Goal: Contribute content: Contribute content

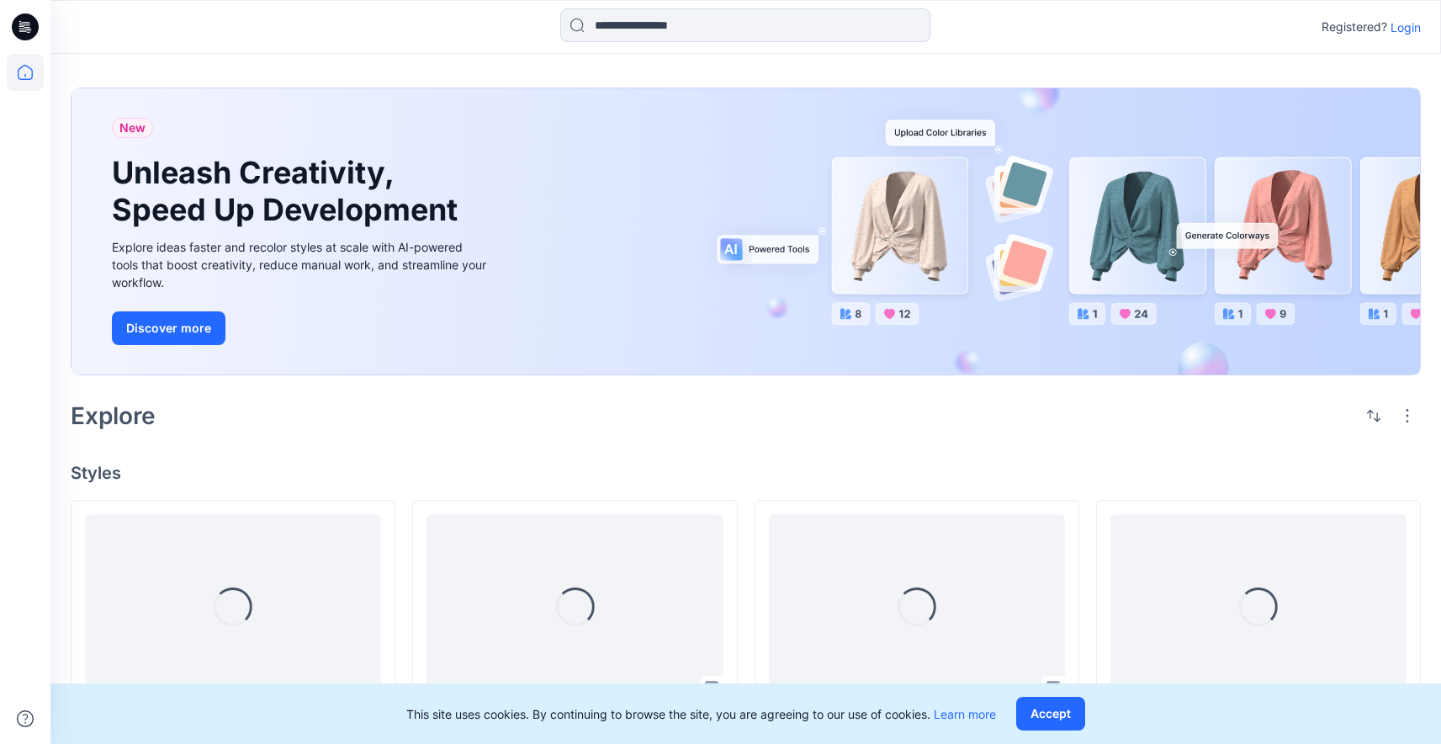
click at [1402, 28] on p "Login" at bounding box center [1406, 28] width 30 height 18
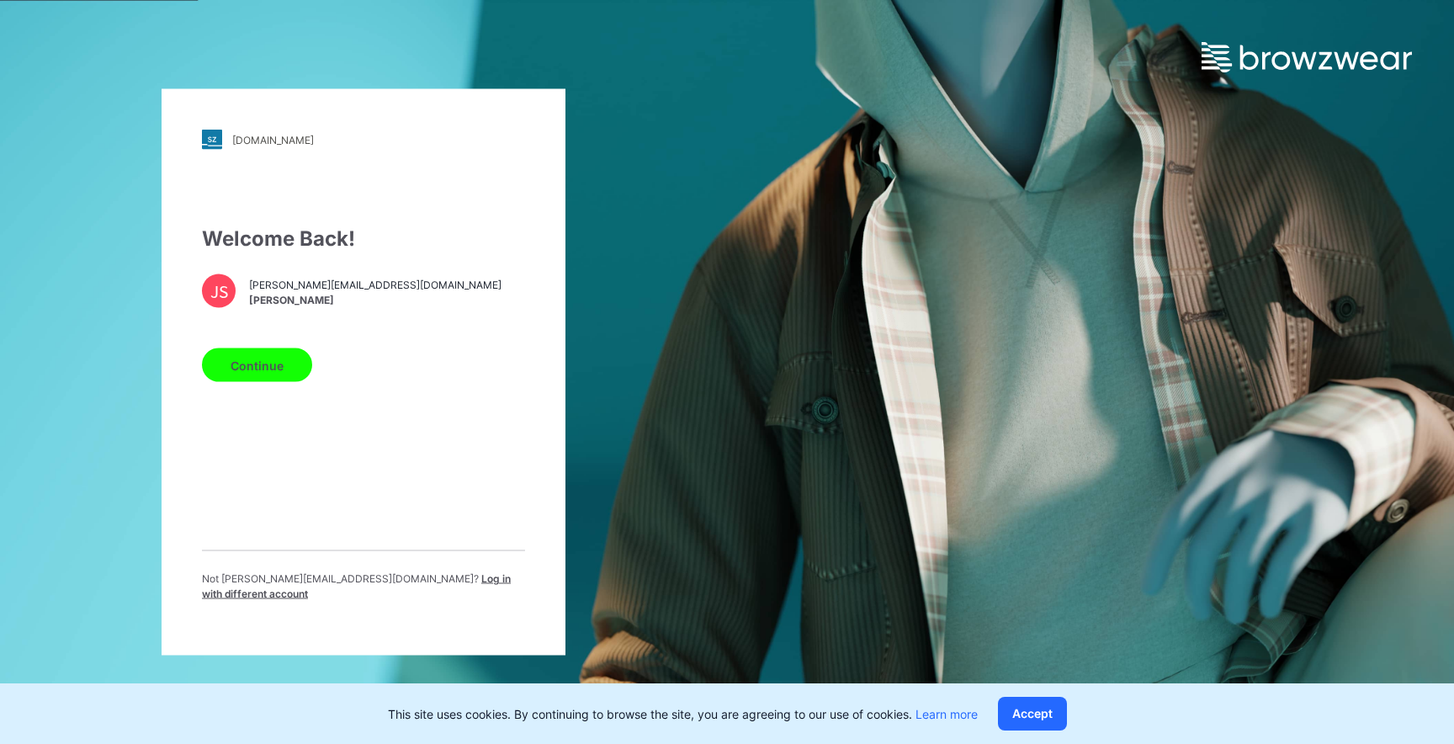
click at [257, 366] on button "Continue" at bounding box center [257, 365] width 110 height 34
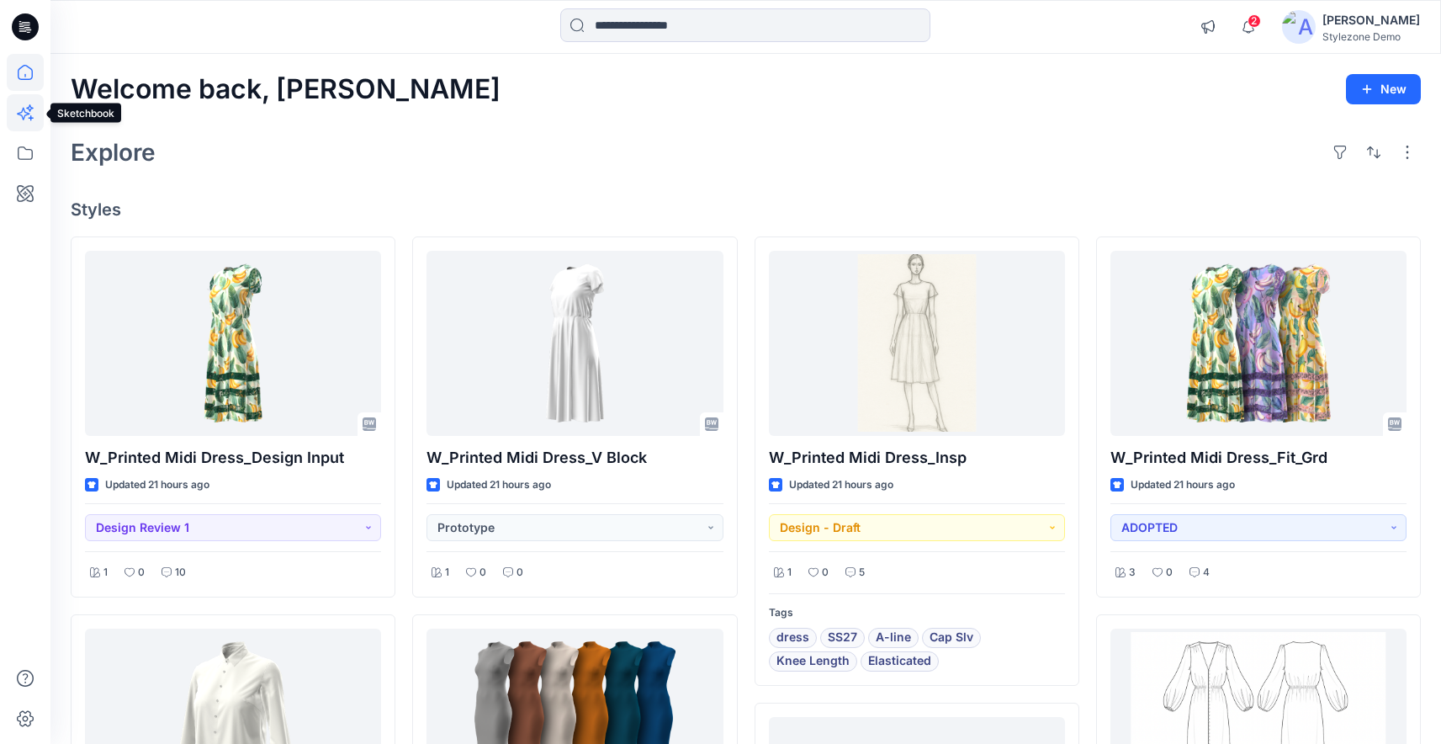
click at [27, 109] on icon at bounding box center [25, 112] width 37 height 37
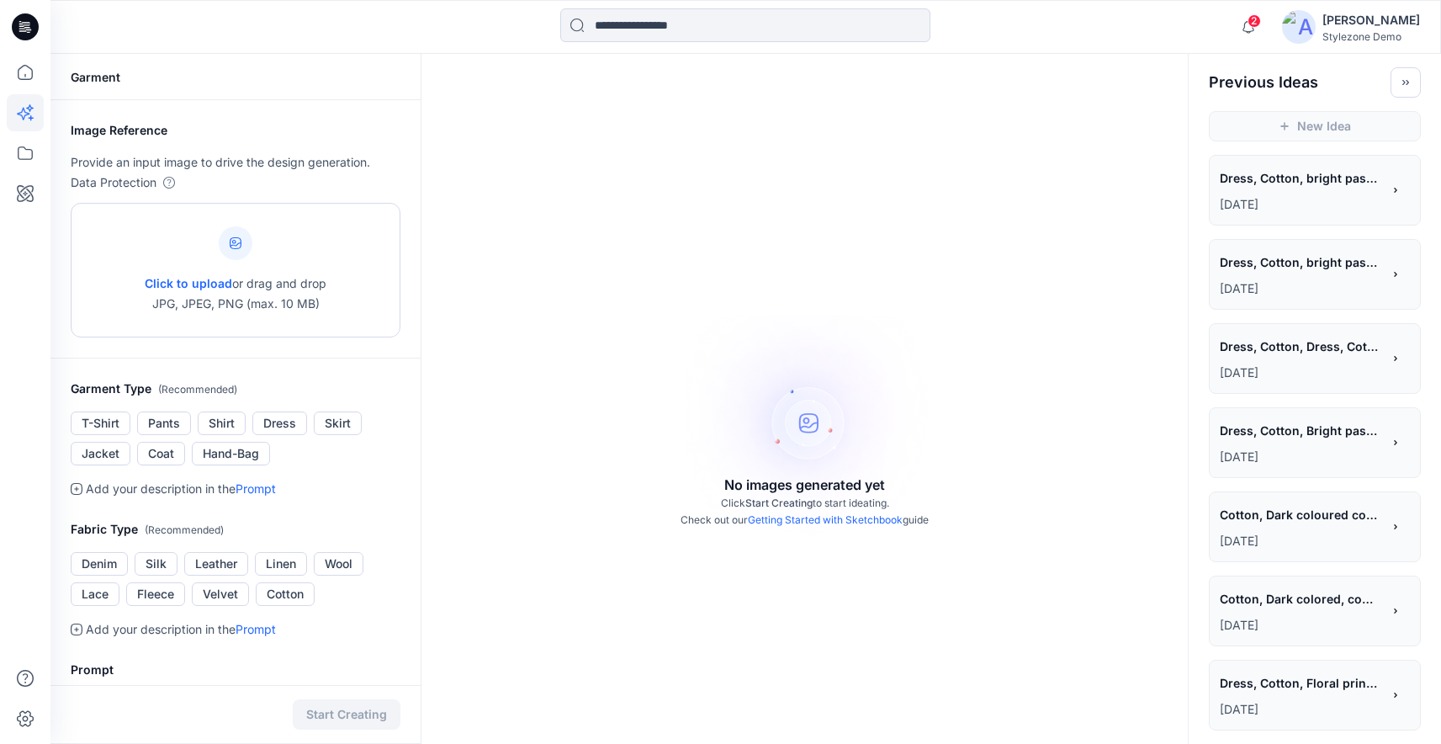
click at [213, 215] on div "Click to upload or drag and drop JPG, JPEG, PNG (max. 10 MB)" at bounding box center [236, 270] width 182 height 128
type input "**********"
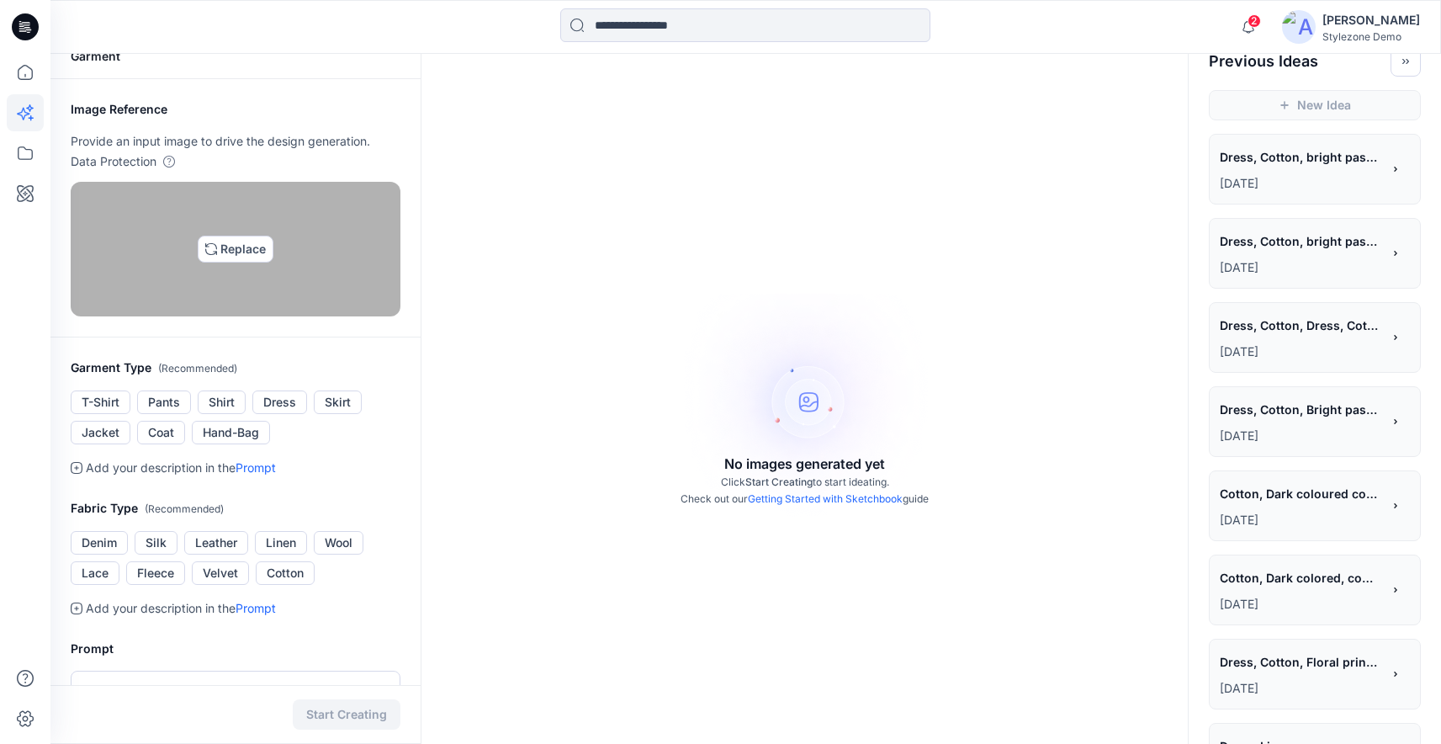
scroll to position [182, 0]
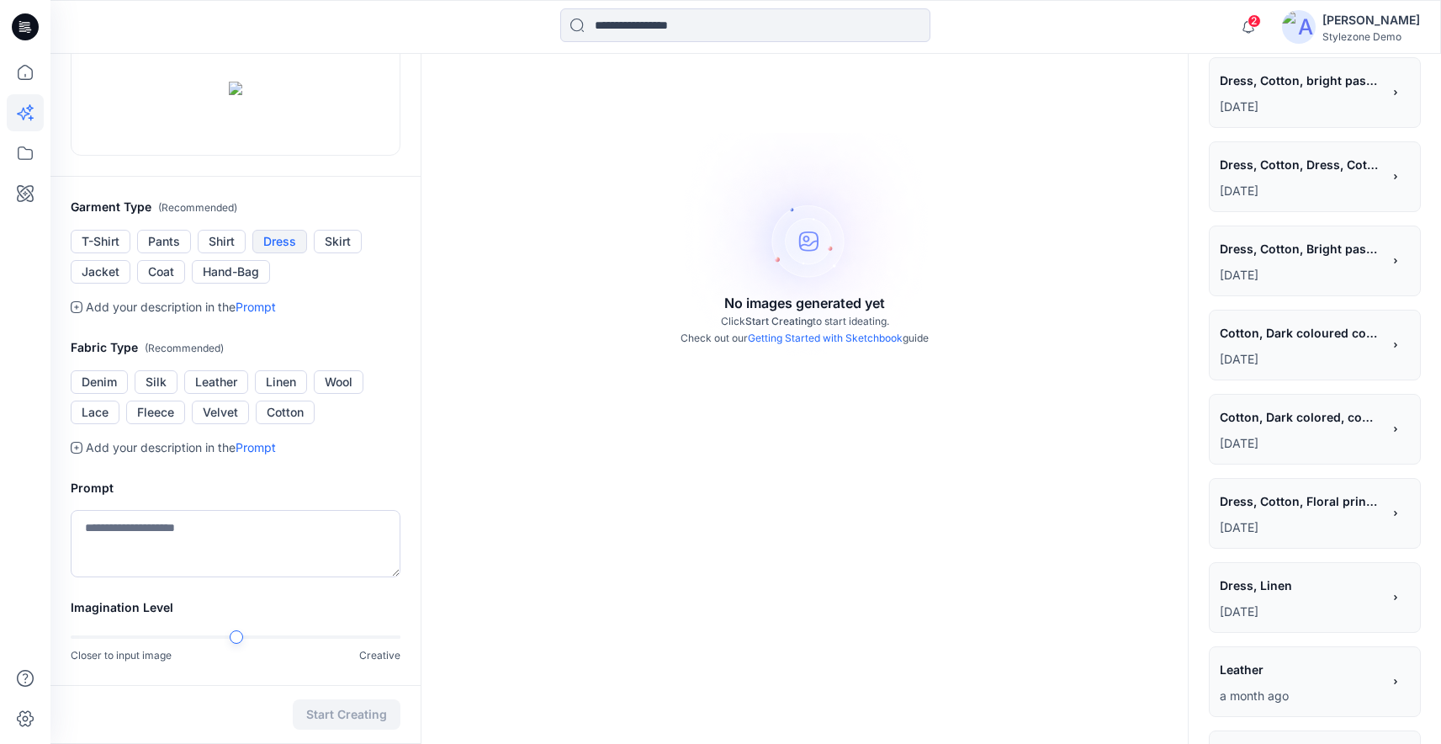
click at [276, 253] on button "Dress" at bounding box center [279, 242] width 55 height 24
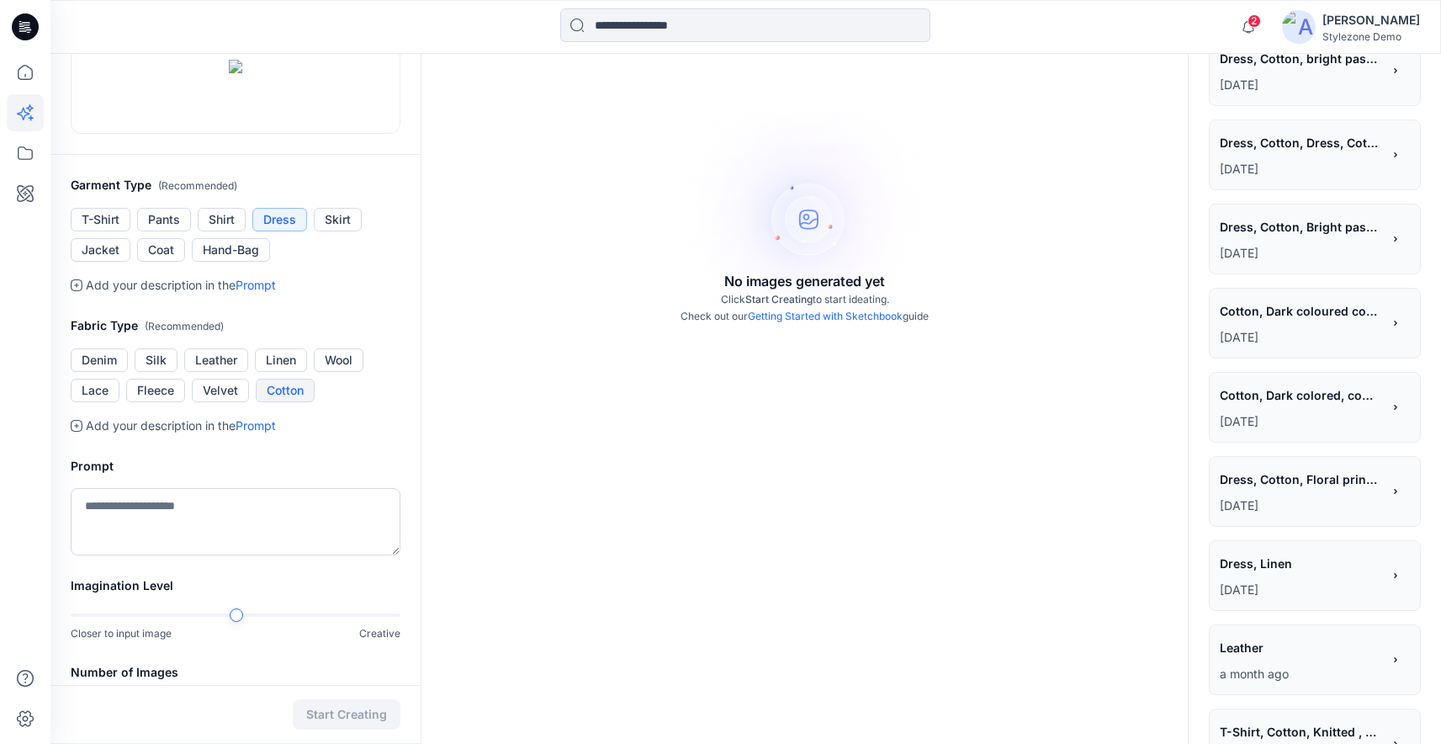
click at [289, 402] on button "Cotton" at bounding box center [285, 391] width 59 height 24
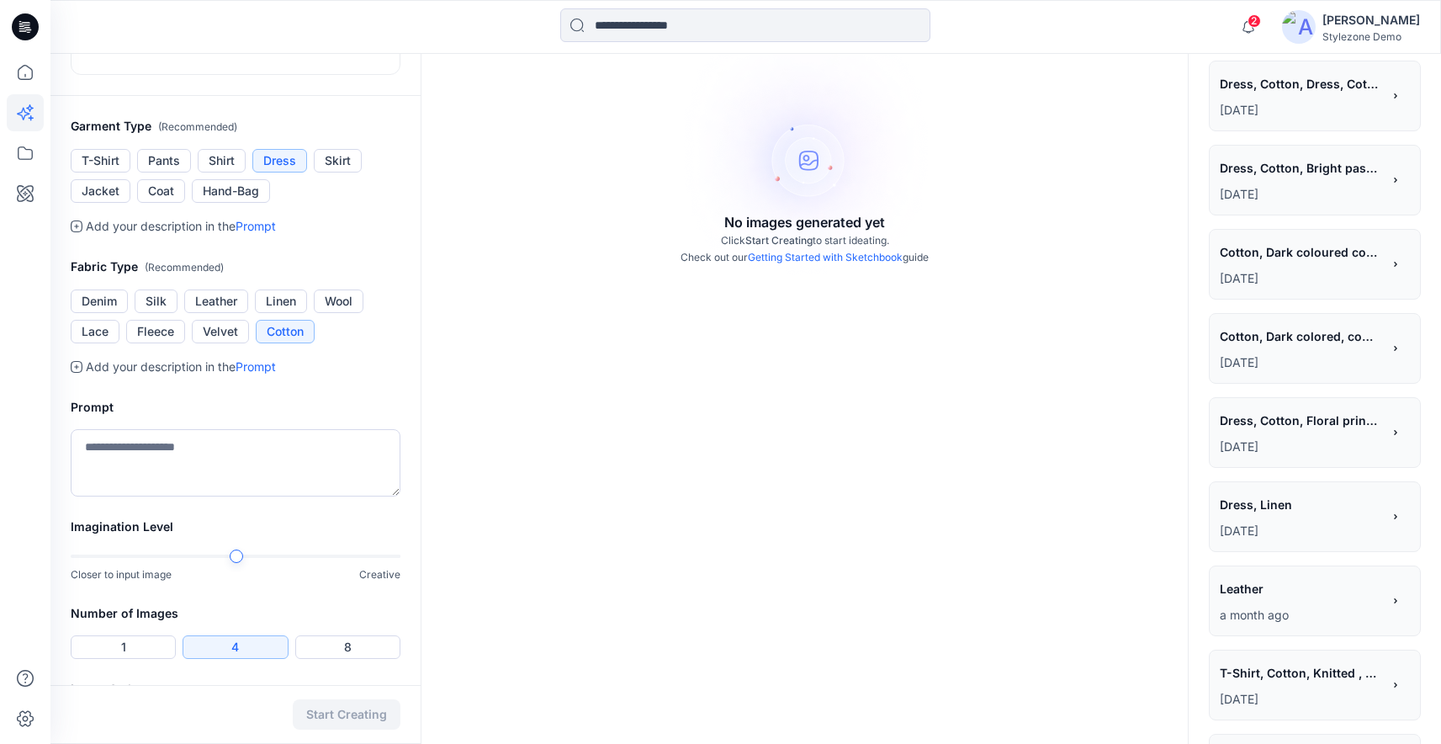
scroll to position [331, 0]
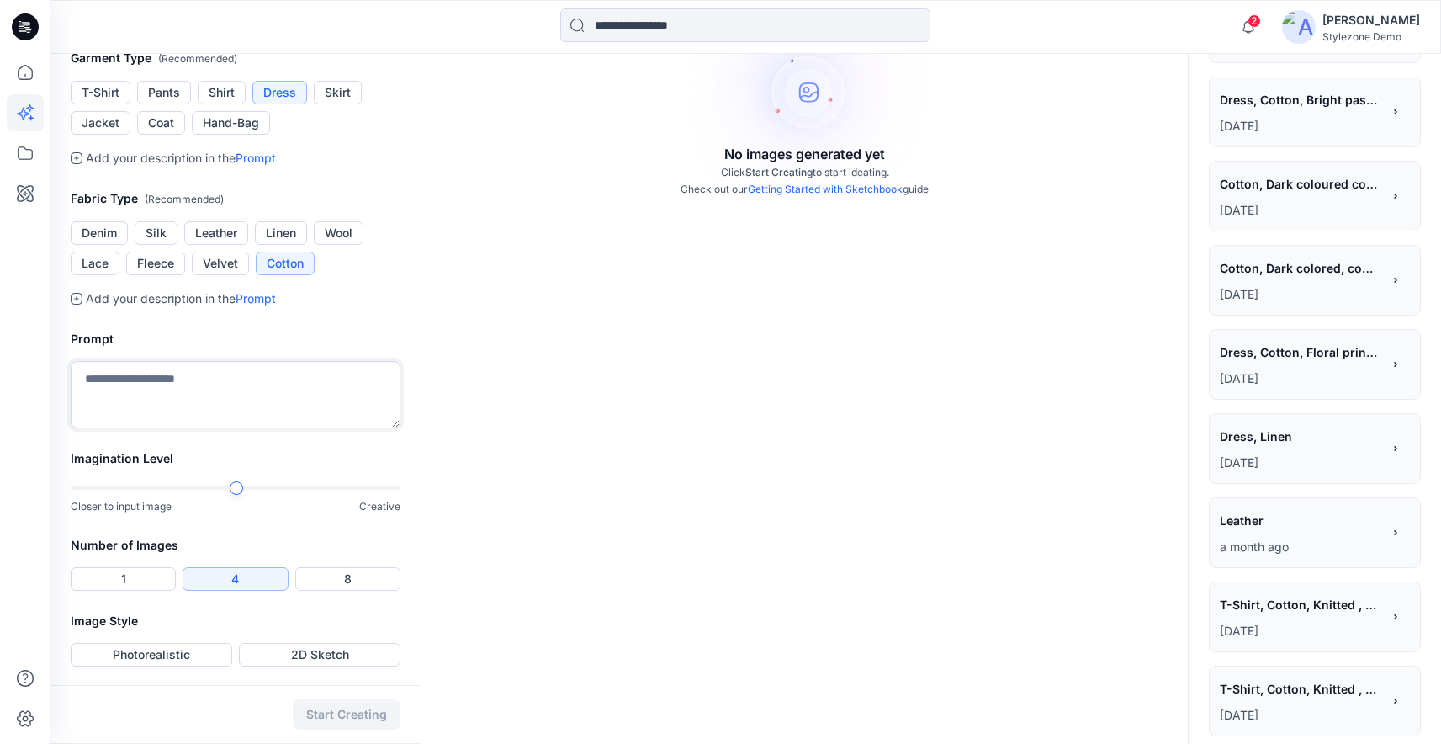
click at [248, 428] on textarea at bounding box center [236, 394] width 330 height 67
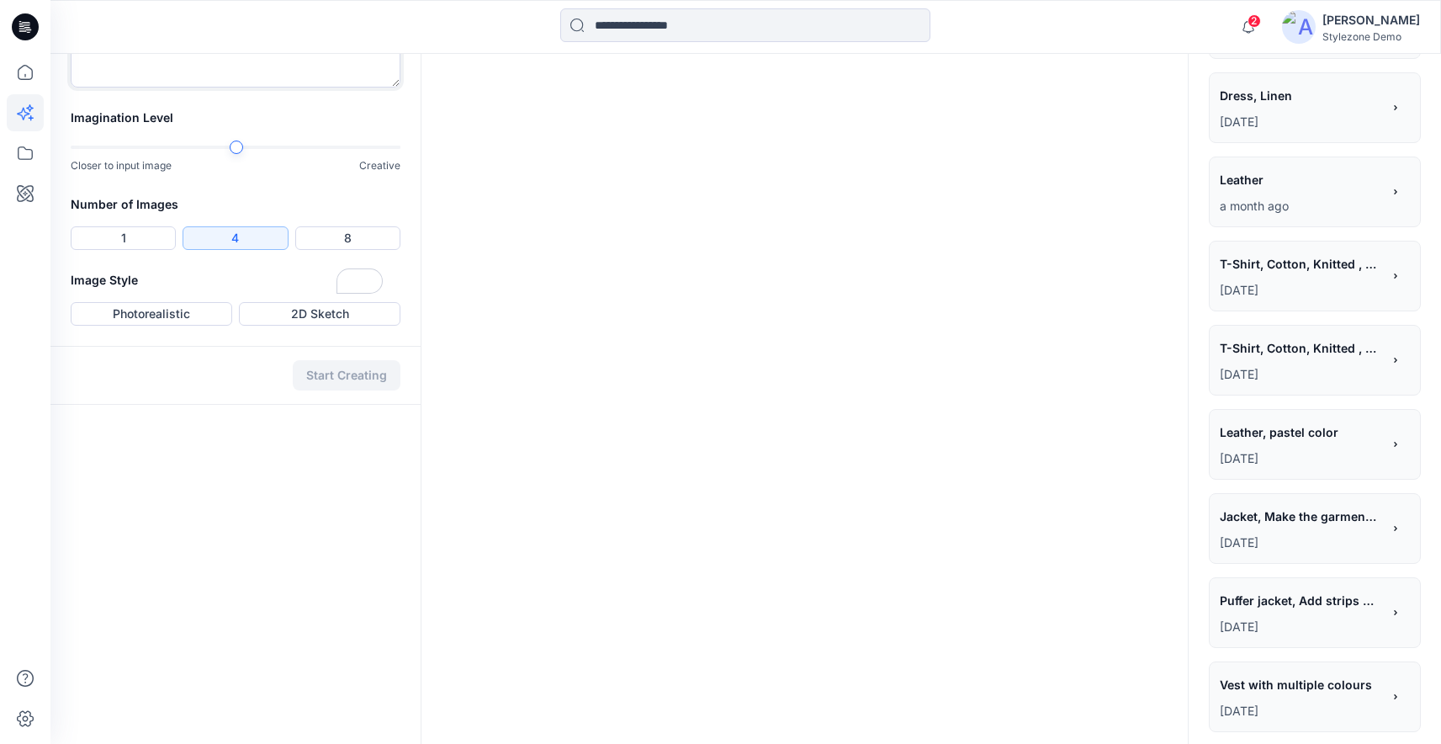
scroll to position [672, 0]
click at [242, 87] on textarea "**********" at bounding box center [236, 52] width 330 height 67
type textarea "**********"
click at [328, 269] on div "Number of Images 1 4 8" at bounding box center [235, 232] width 370 height 76
click at [342, 249] on button "8" at bounding box center [347, 238] width 105 height 24
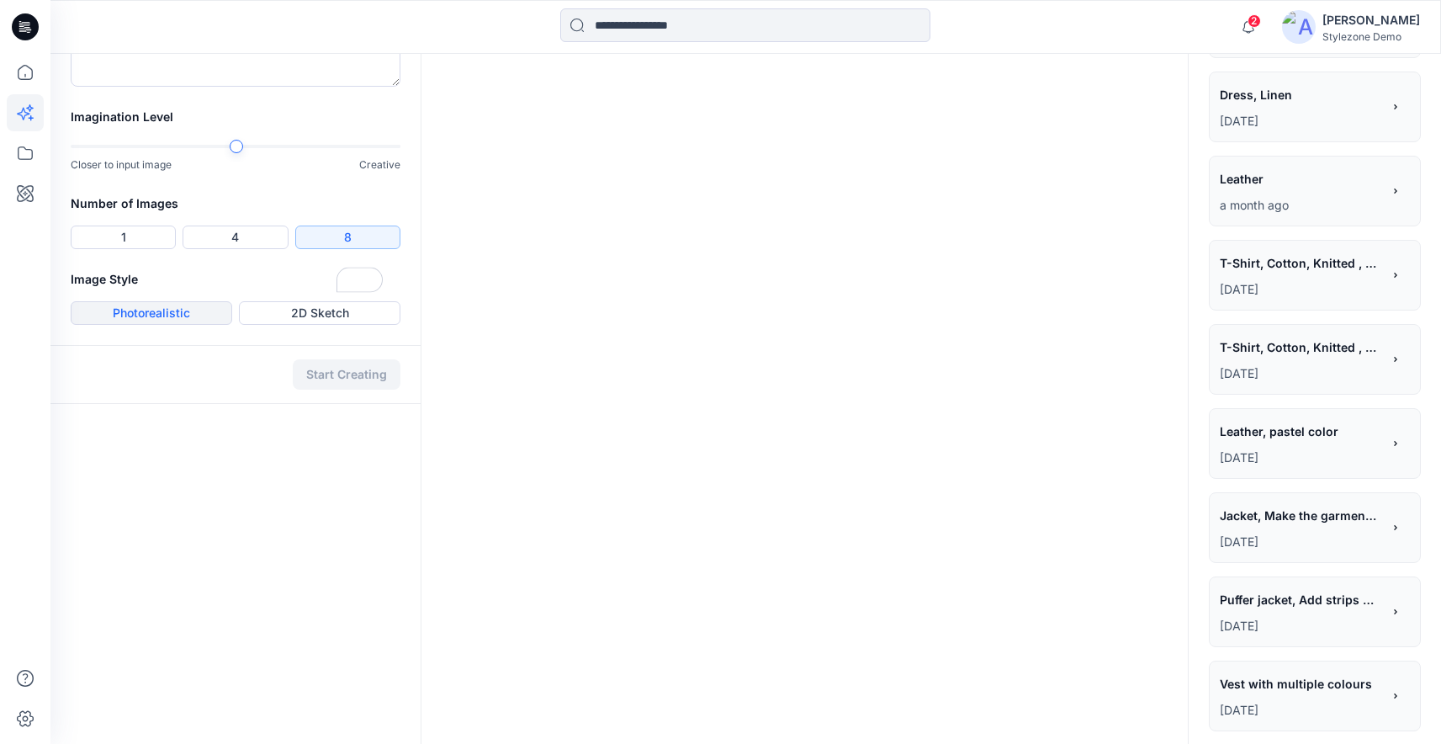
click at [157, 325] on button "Photorealistic" at bounding box center [152, 313] width 162 height 24
click at [330, 390] on button "Start Creating" at bounding box center [347, 374] width 108 height 30
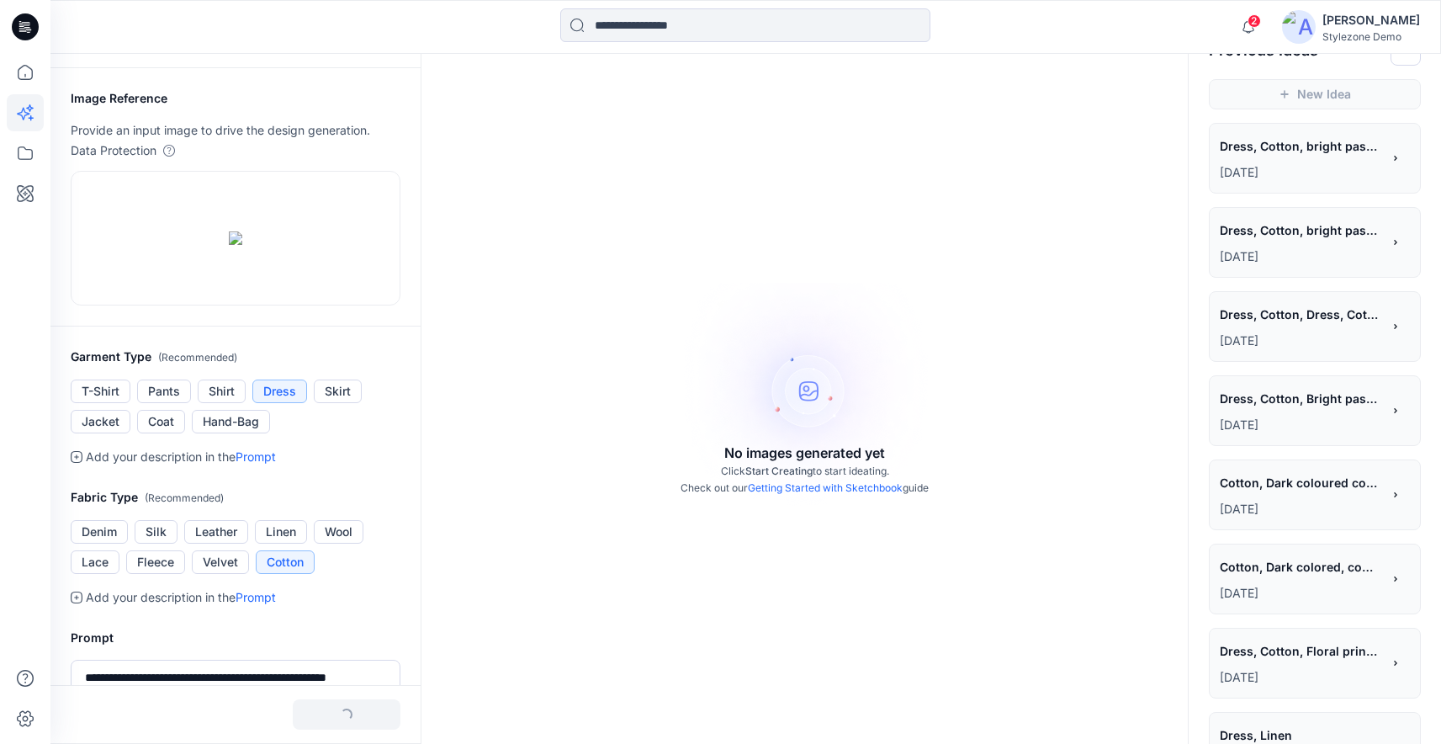
scroll to position [0, 0]
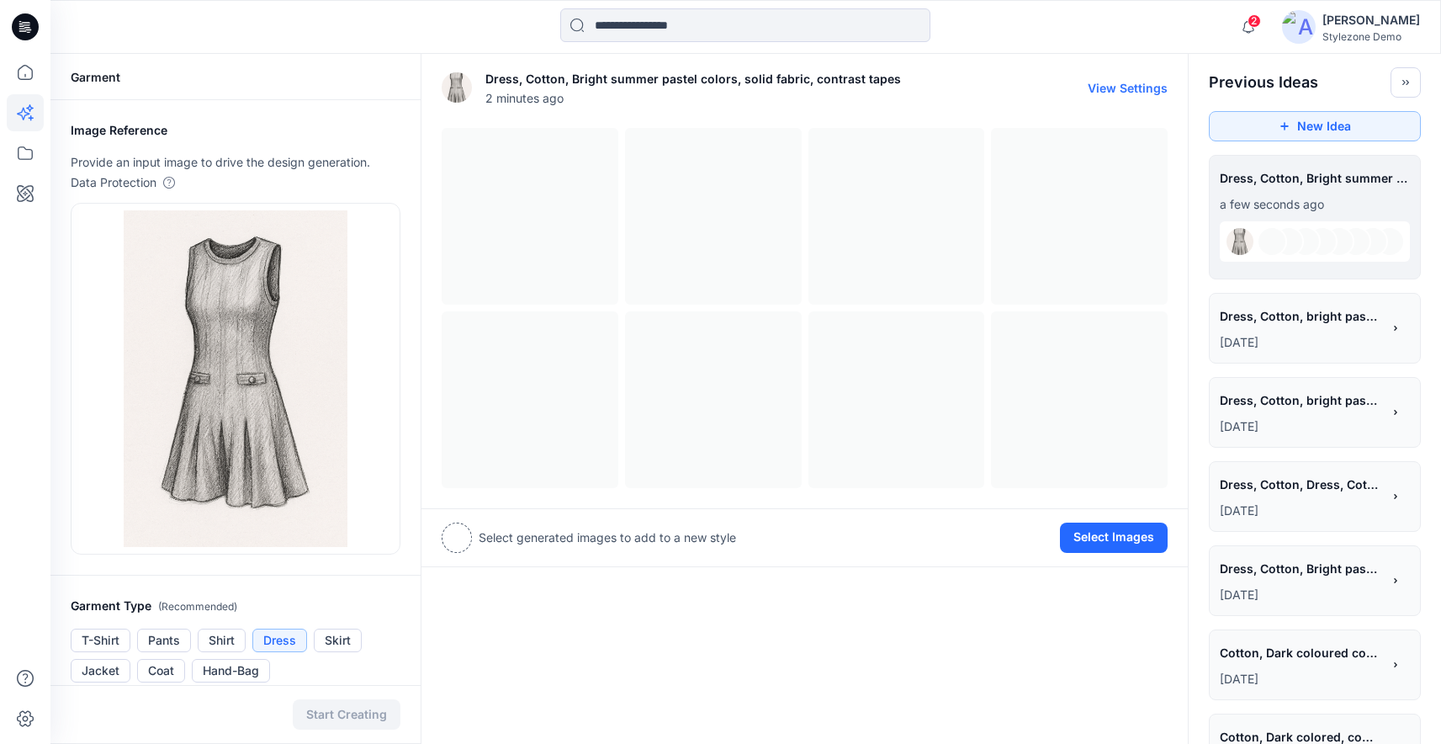
click at [1000, 66] on div at bounding box center [987, 88] width 173 height 54
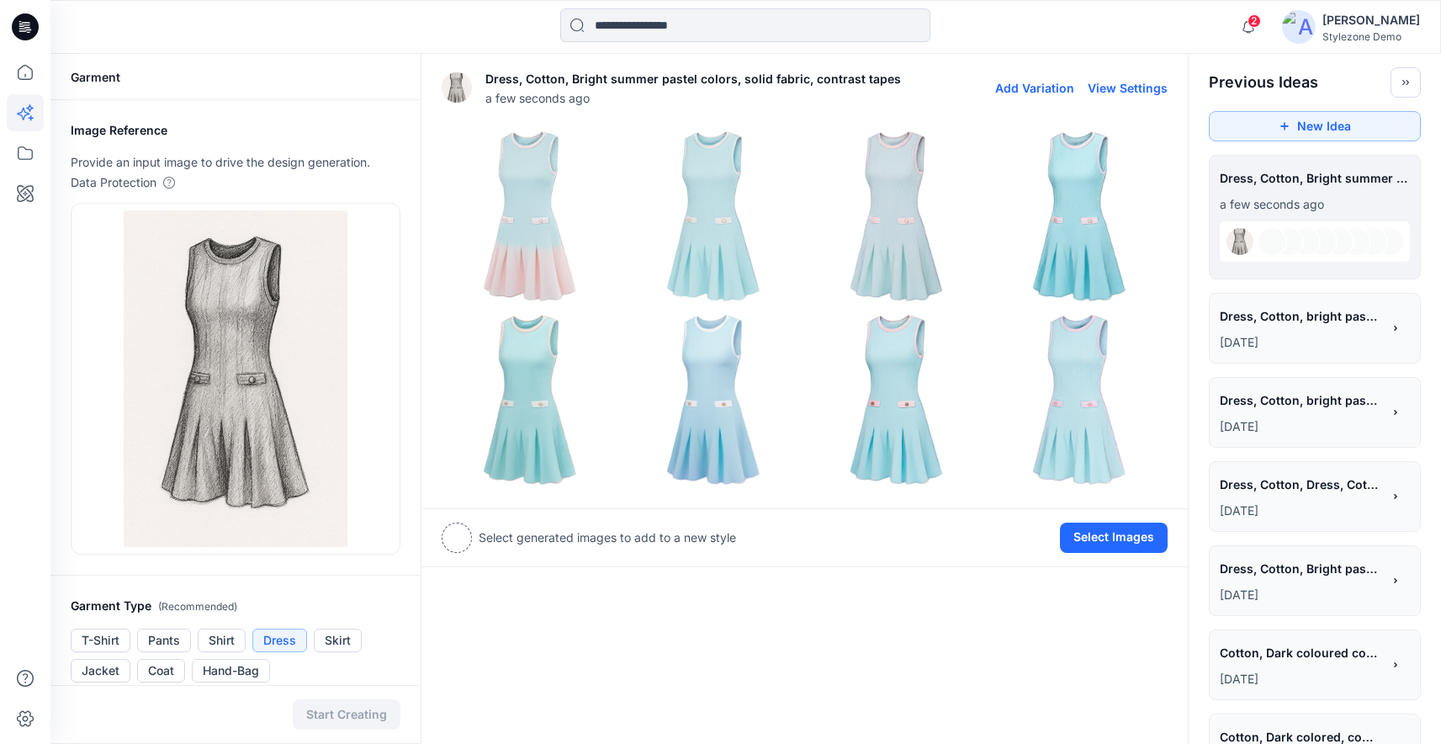
click at [912, 427] on img at bounding box center [897, 399] width 175 height 175
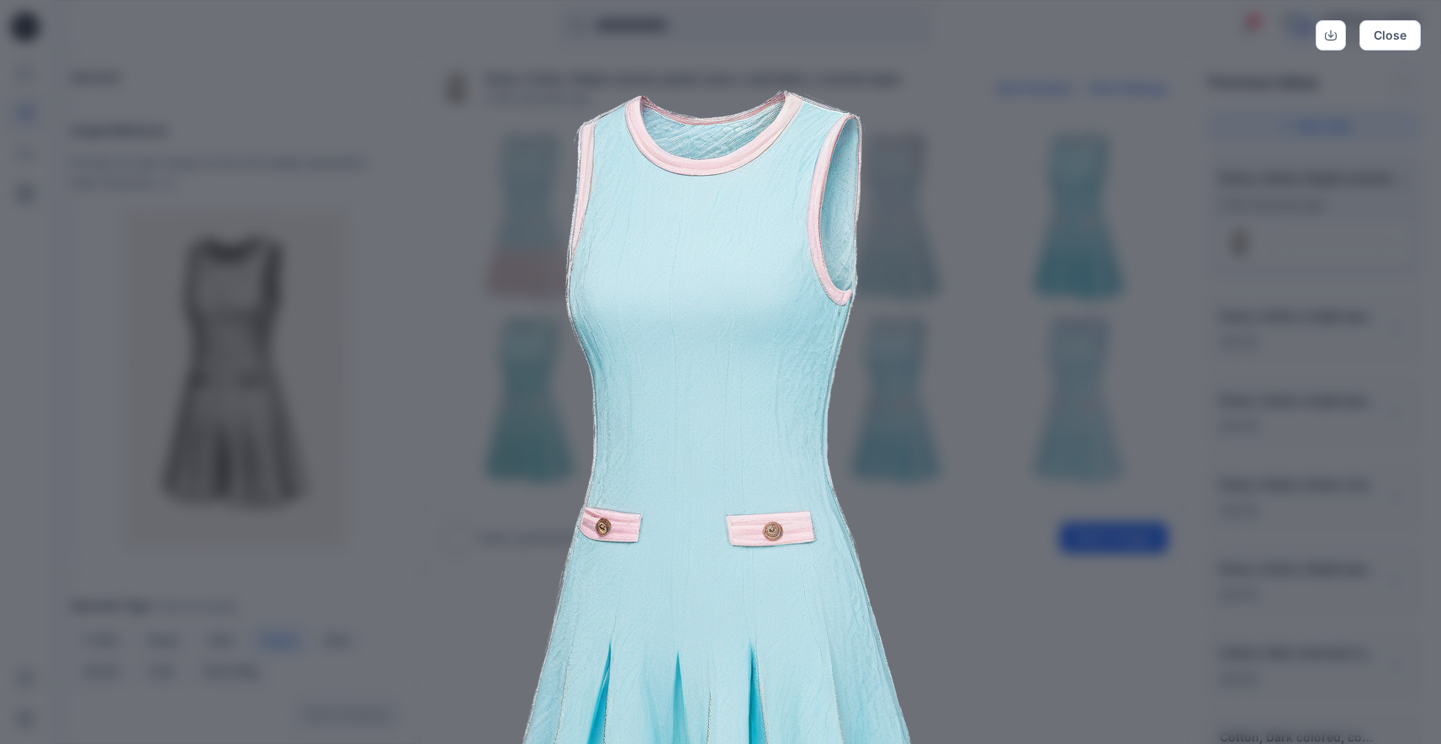
click at [1012, 455] on img at bounding box center [721, 508] width 862 height 862
click at [968, 547] on img at bounding box center [721, 508] width 862 height 862
click at [1394, 35] on button "Close" at bounding box center [1390, 35] width 61 height 30
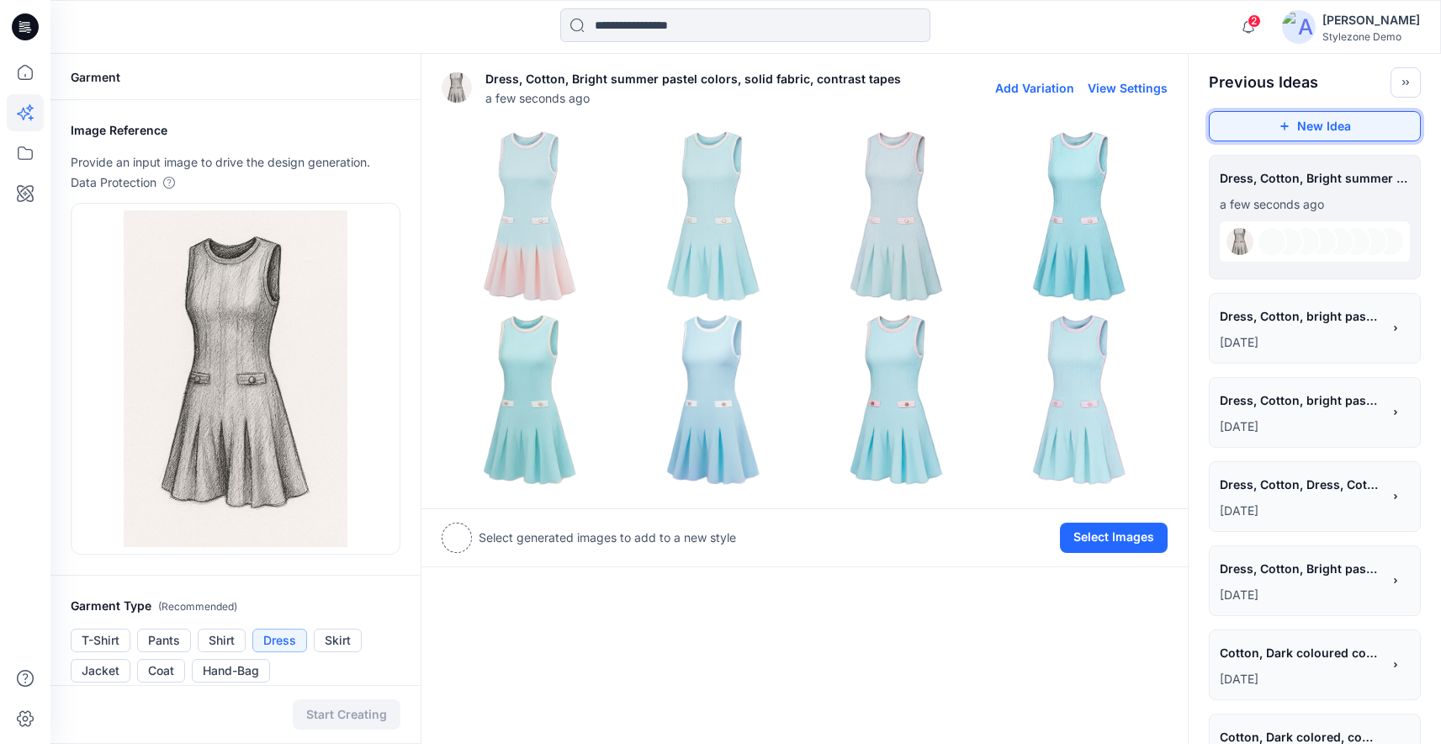
click at [1316, 130] on button "New Idea" at bounding box center [1315, 126] width 212 height 30
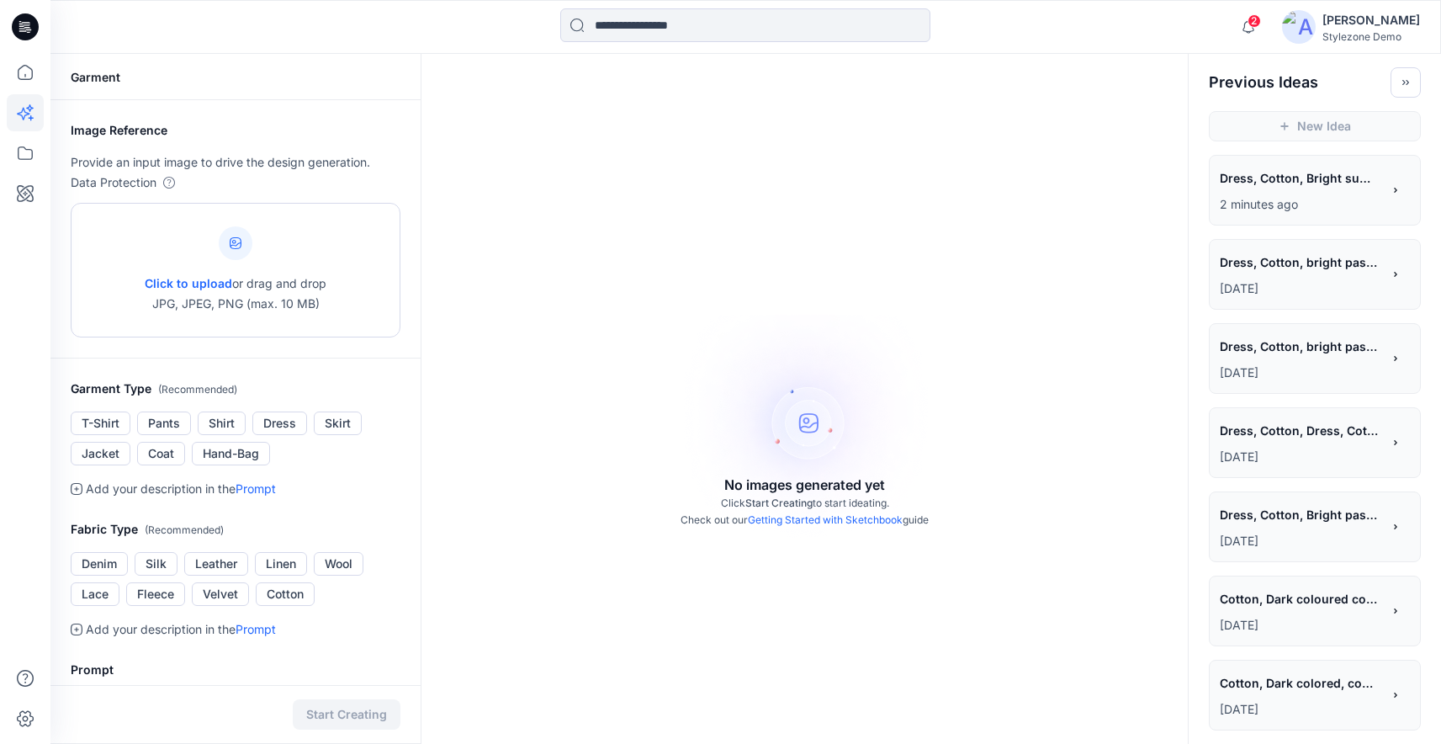
click at [225, 301] on p "Click to upload or drag and drop JPG, JPEG, PNG (max. 10 MB)" at bounding box center [236, 293] width 182 height 40
type input "**********"
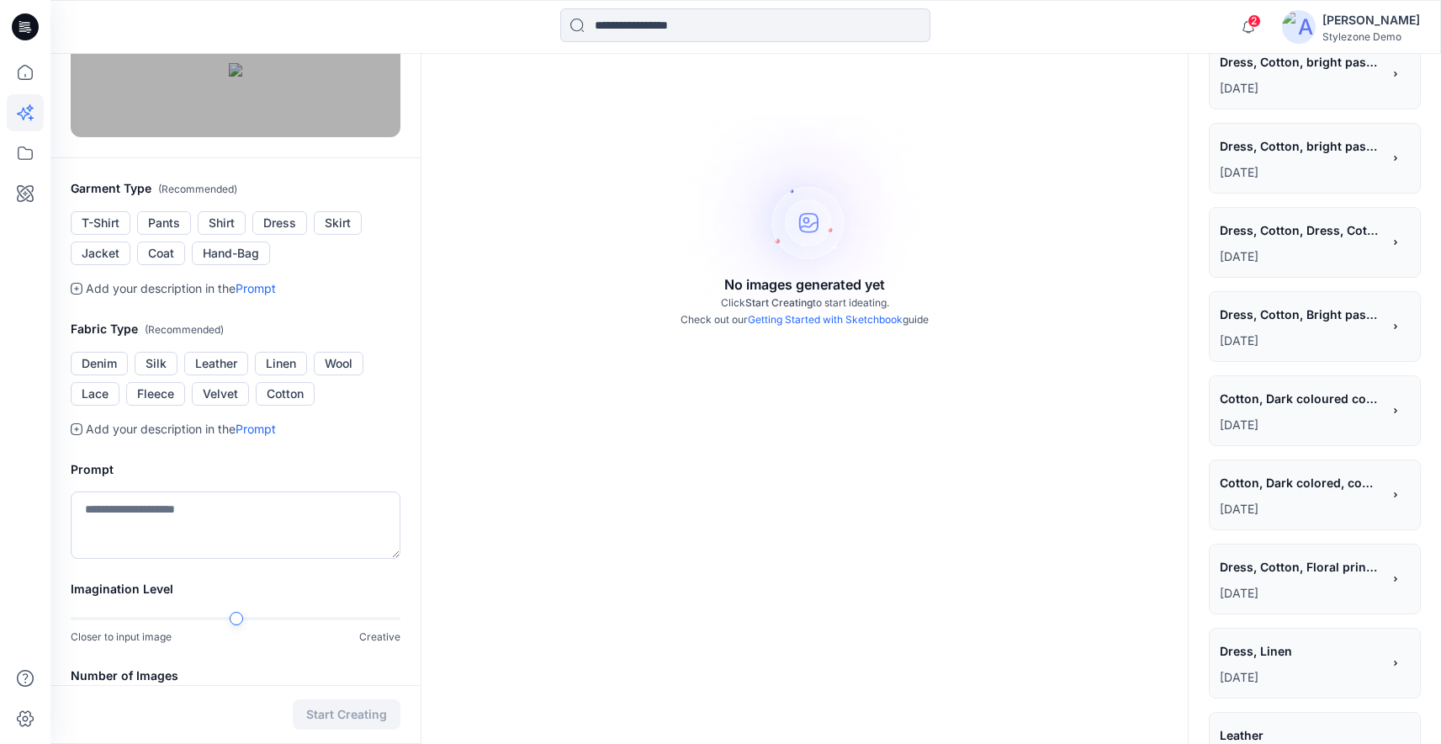
scroll to position [374, 0]
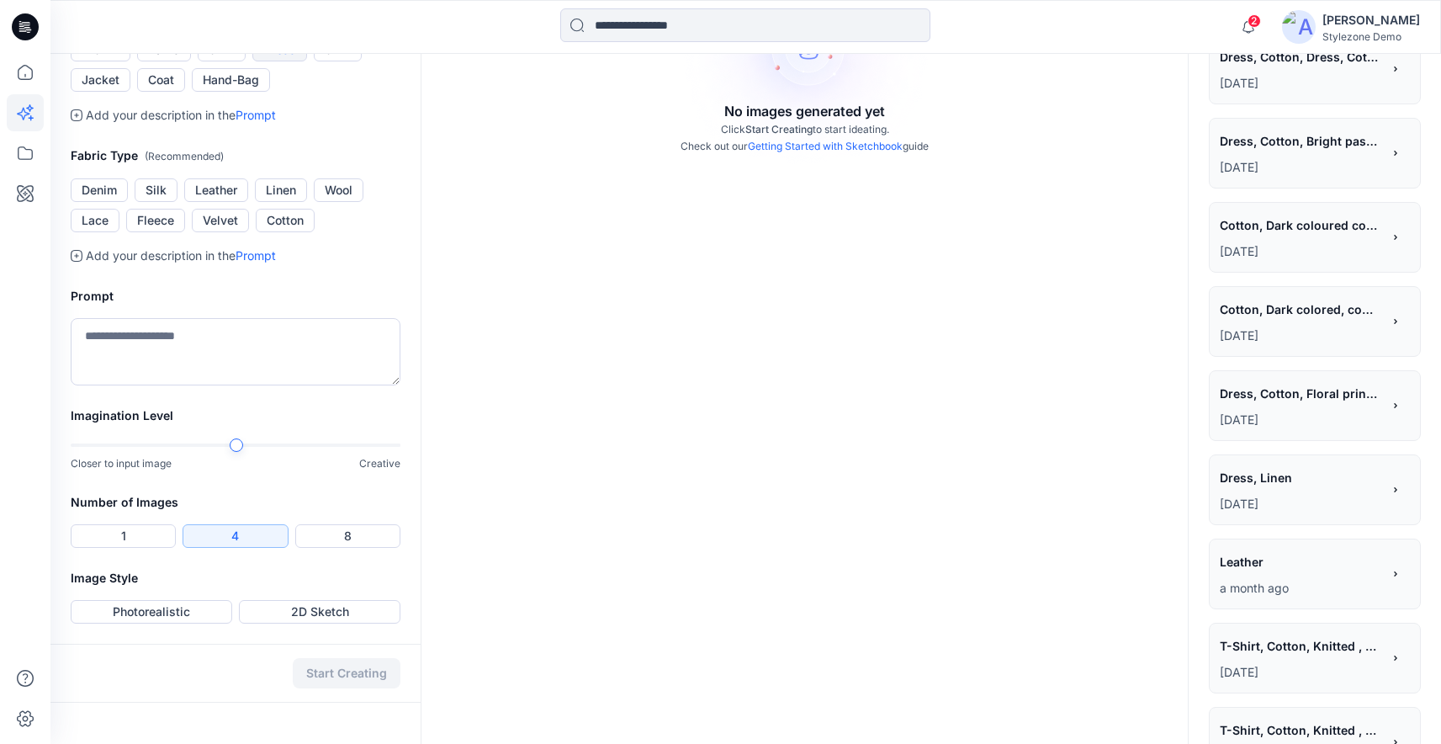
click at [285, 61] on button "Dress" at bounding box center [279, 50] width 55 height 24
click at [291, 232] on button "Cotton" at bounding box center [285, 221] width 59 height 24
click at [277, 385] on textarea at bounding box center [236, 351] width 330 height 67
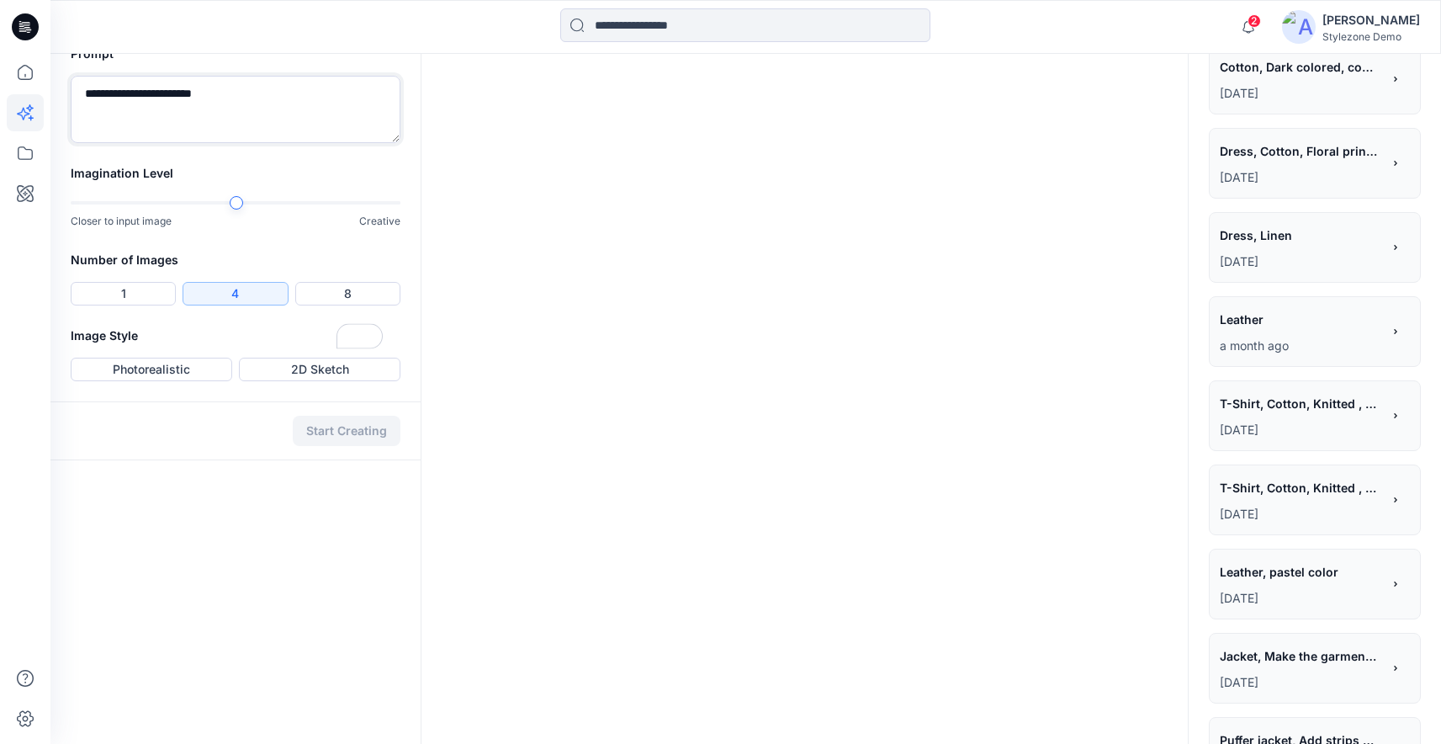
scroll to position [649, 0]
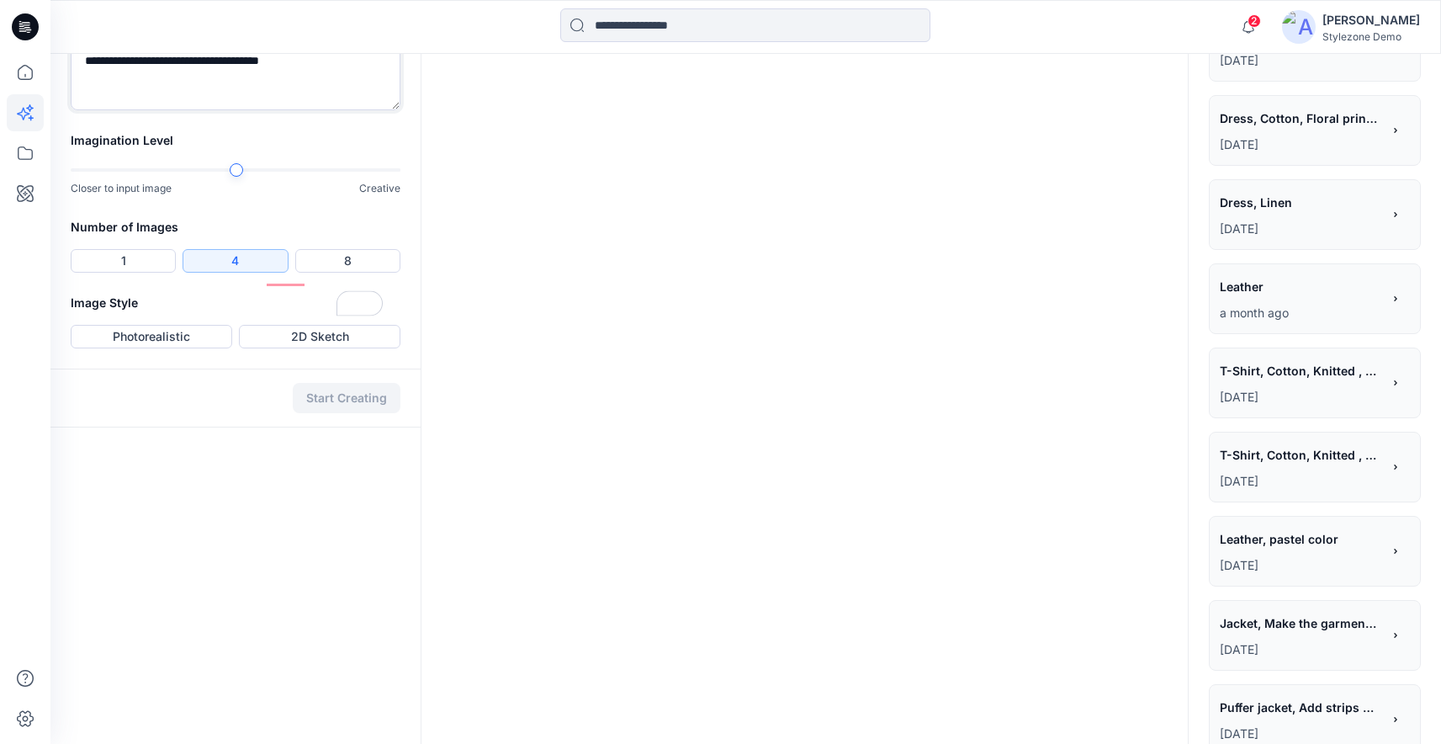
click at [281, 110] on textarea "**********" at bounding box center [236, 76] width 330 height 67
click at [300, 110] on textarea "**********" at bounding box center [236, 76] width 330 height 67
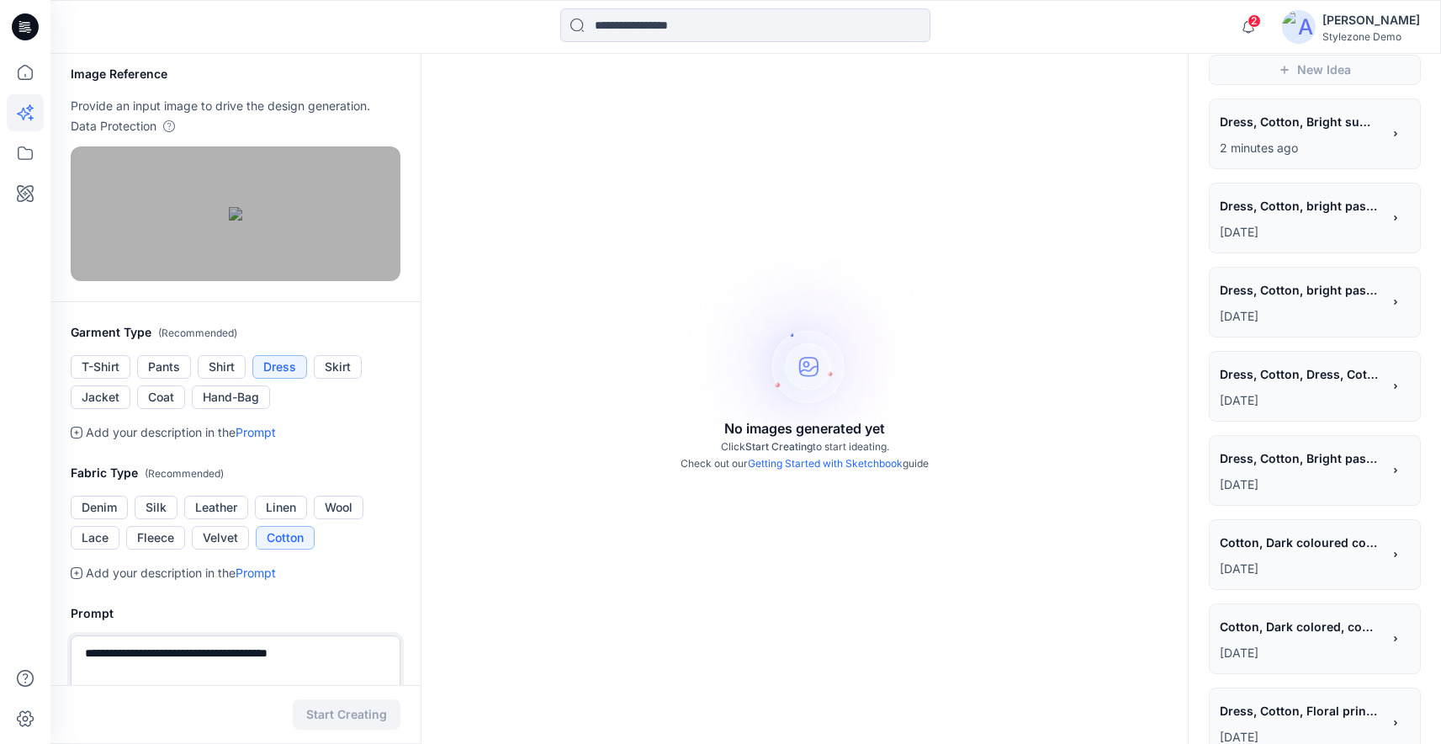
scroll to position [0, 0]
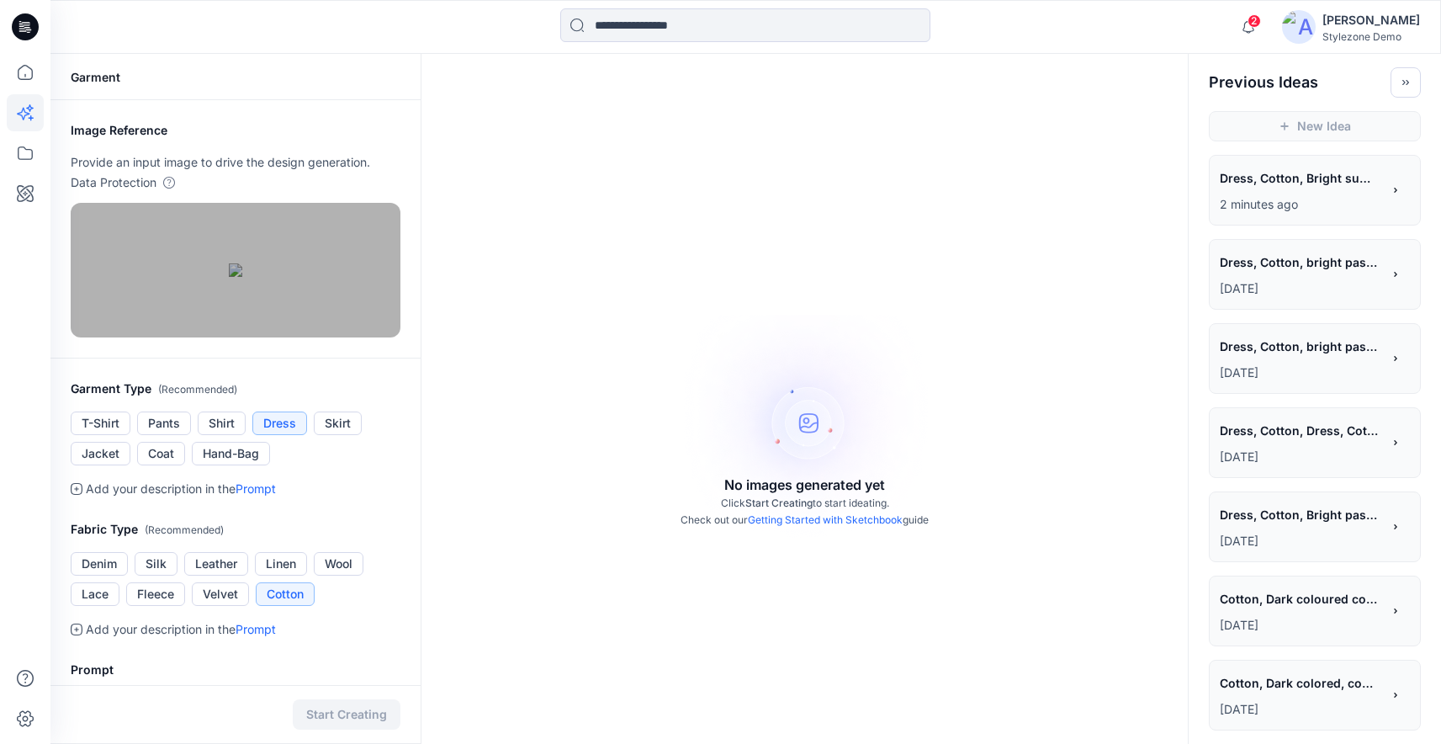
click at [1395, 186] on icon at bounding box center [1396, 190] width 12 height 12
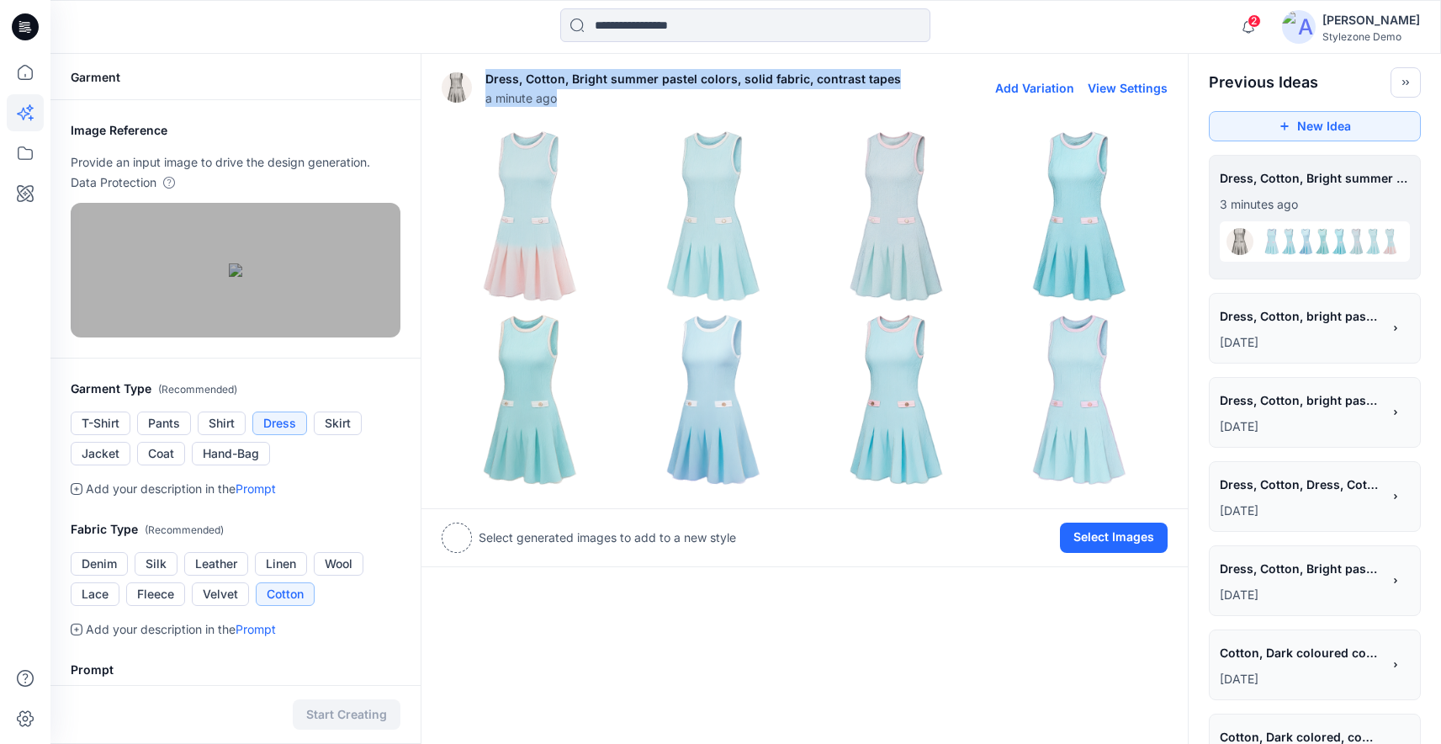
drag, startPoint x: 894, startPoint y: 77, endPoint x: 488, endPoint y: 79, distance: 406.4
click at [487, 78] on div "Dress, Cotton, Bright summer pastel colors, solid fabric, contrast tapes a minu…" at bounding box center [805, 88] width 726 height 54
copy div "Dress, Cotton, Bright summer pastel colors, solid fabric, contrast tapes a minu…"
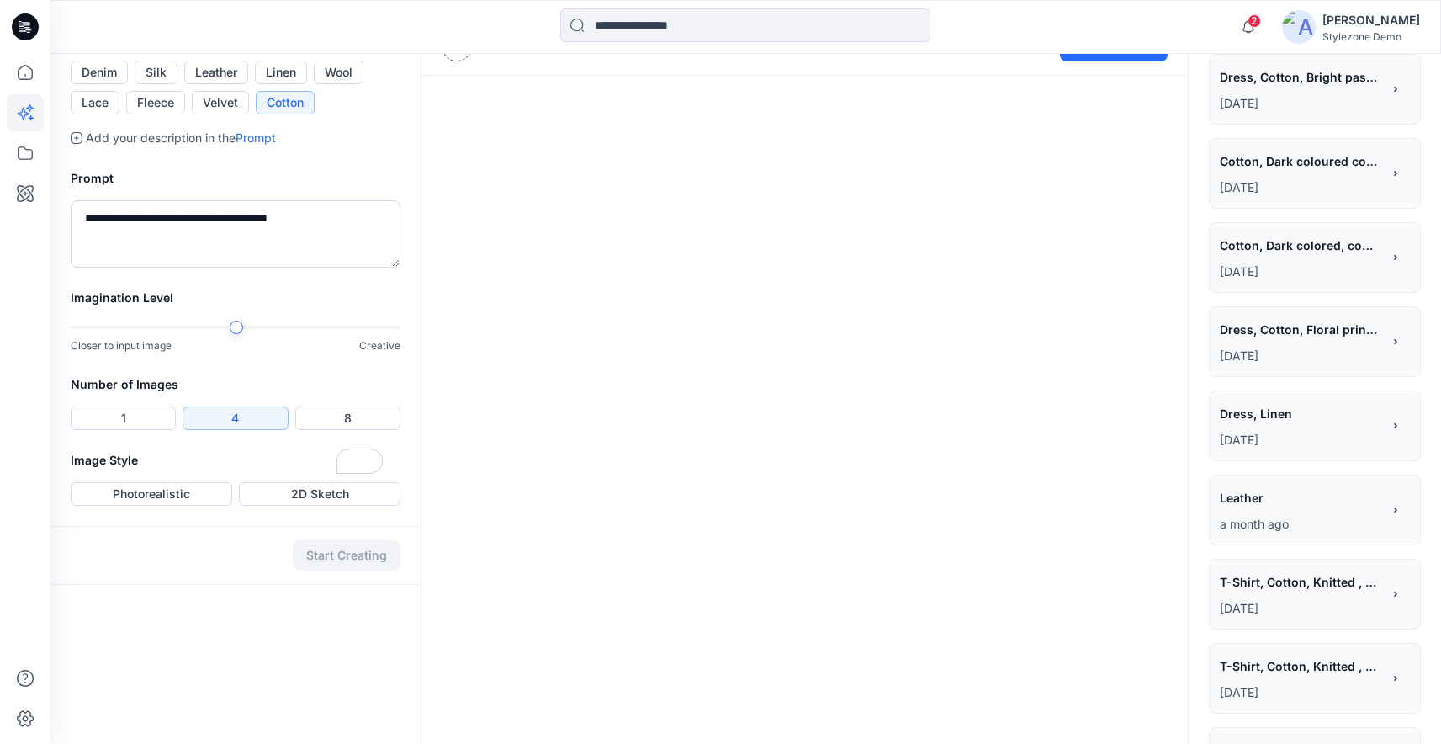
scroll to position [626, 0]
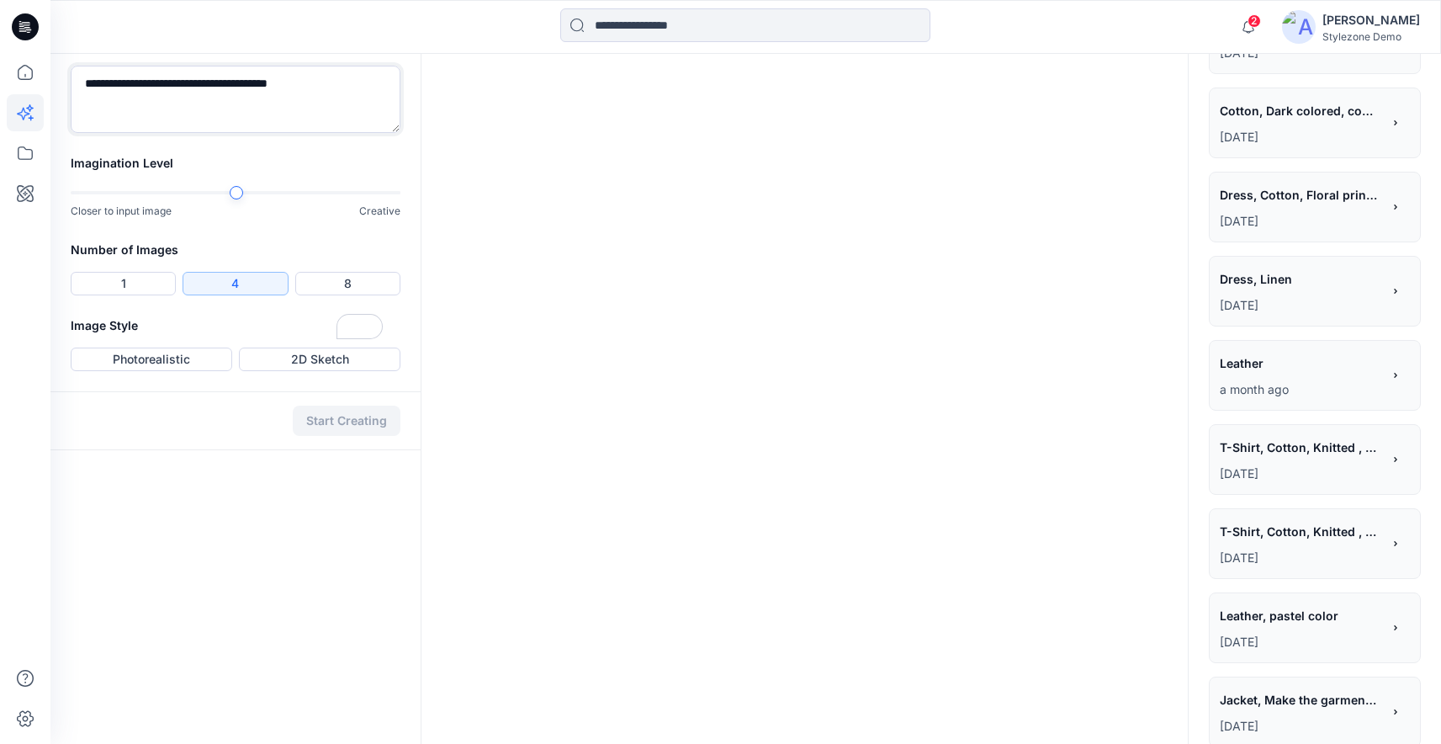
click at [308, 133] on textarea "**********" at bounding box center [236, 99] width 330 height 67
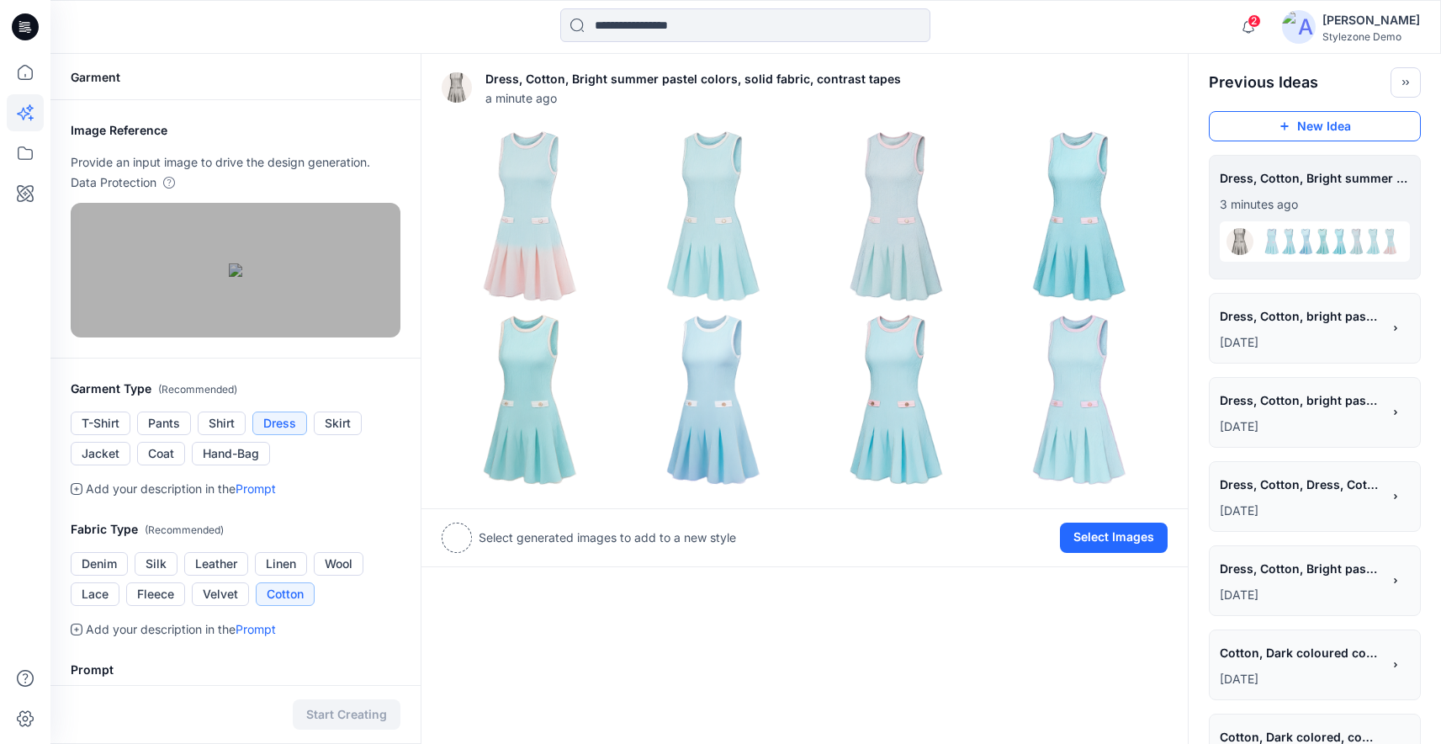
type textarea "**********"
click at [1334, 128] on button "New Idea" at bounding box center [1315, 126] width 212 height 30
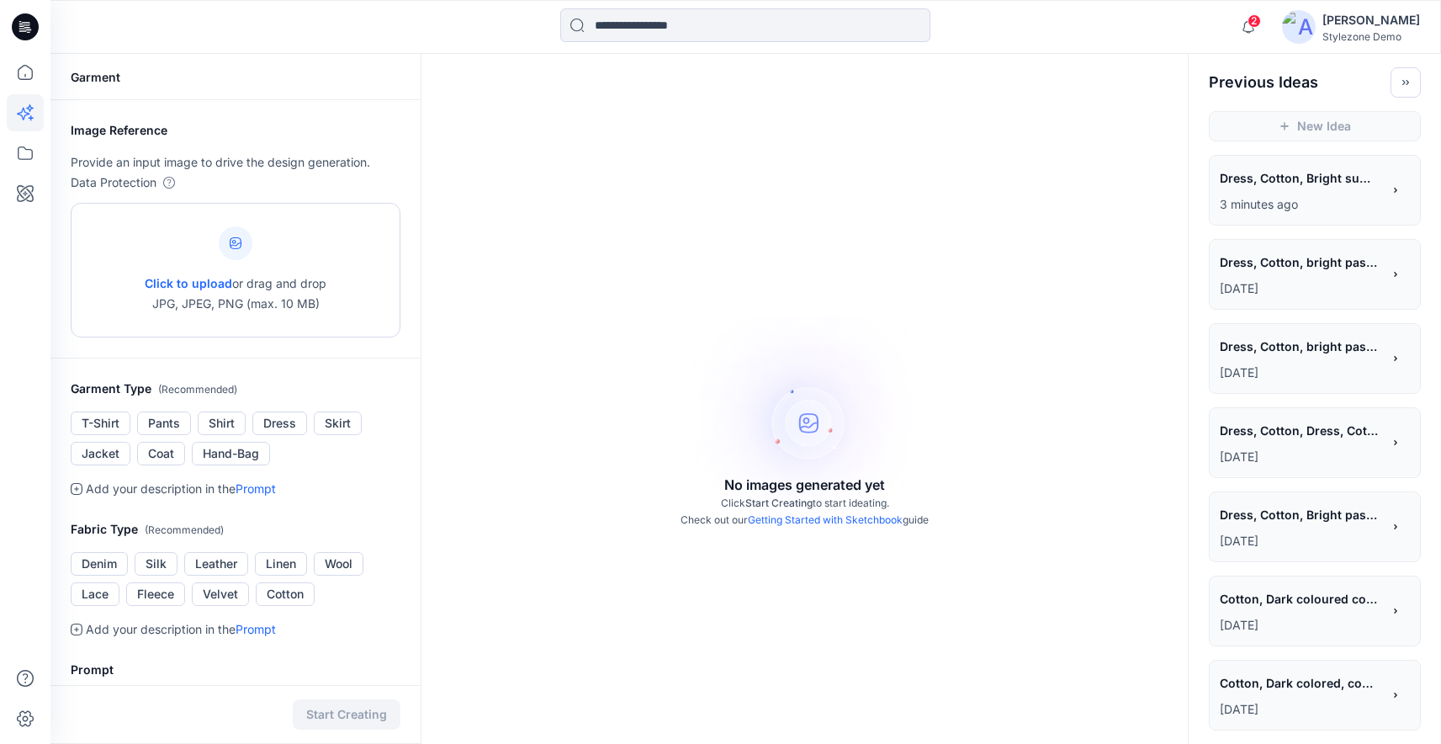
click at [311, 292] on p "Click to upload or drag and drop JPG, JPEG, PNG (max. 10 MB)" at bounding box center [236, 293] width 182 height 40
type input "**********"
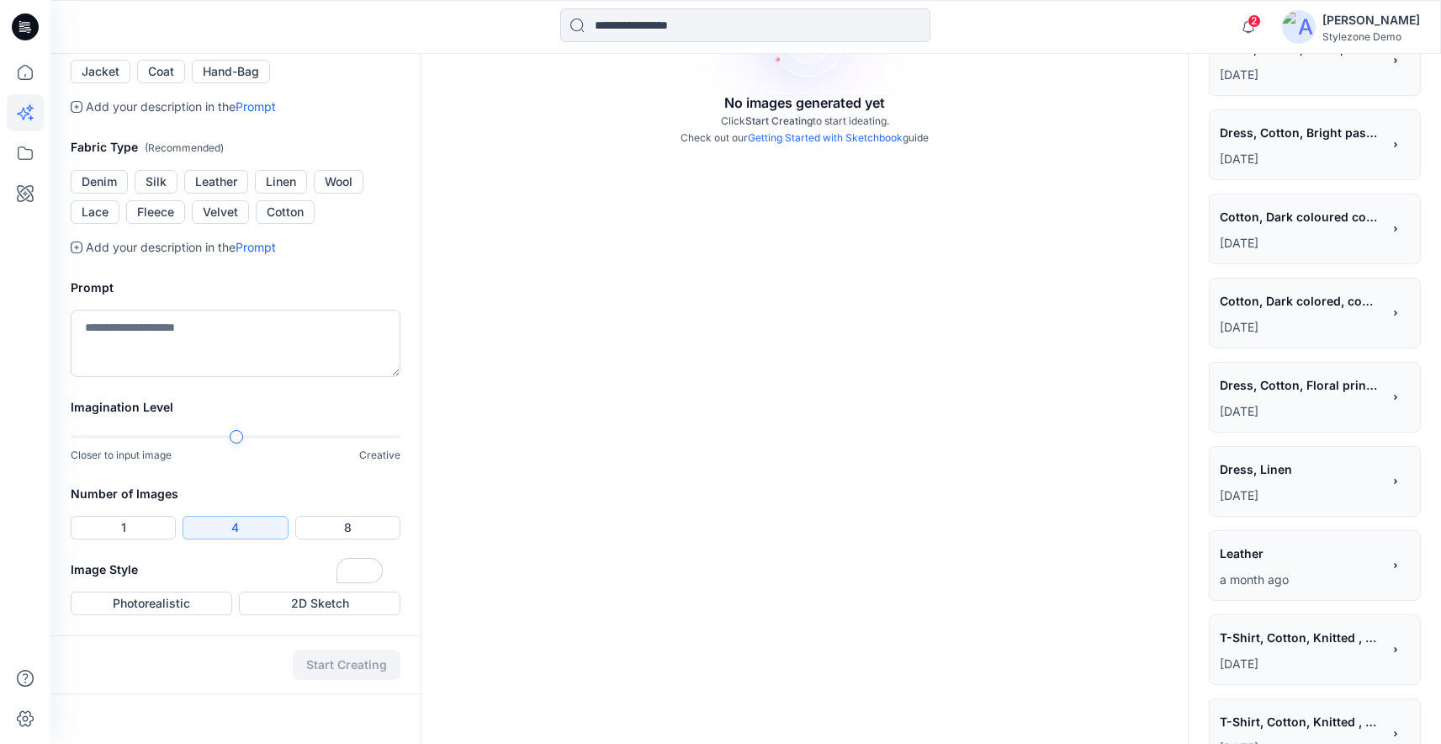
scroll to position [487, 0]
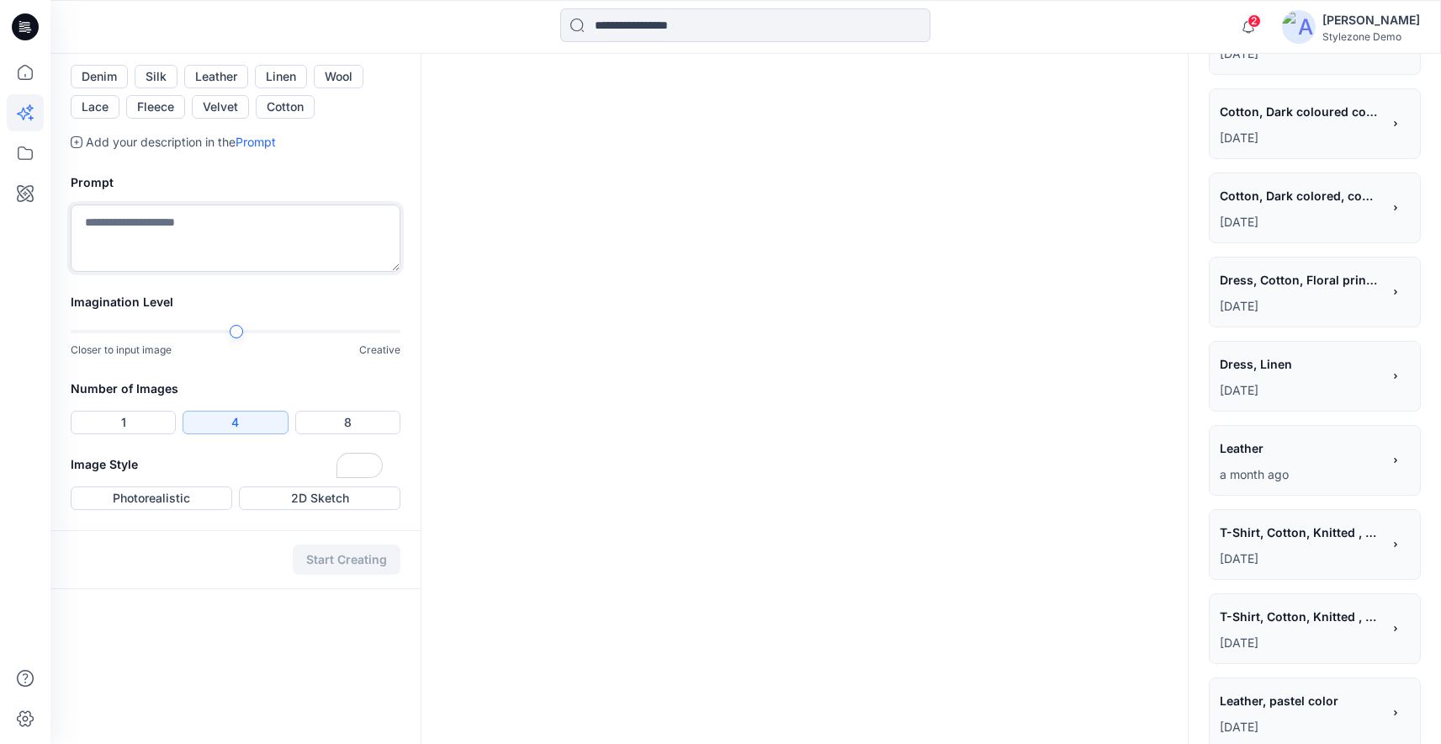
click at [240, 272] on textarea "To enrich screen reader interactions, please activate Accessibility in Grammarl…" at bounding box center [236, 237] width 330 height 67
click at [282, 119] on button "Cotton" at bounding box center [285, 107] width 59 height 24
click at [264, 272] on textarea "To enrich screen reader interactions, please activate Accessibility in Grammarl…" at bounding box center [236, 237] width 330 height 67
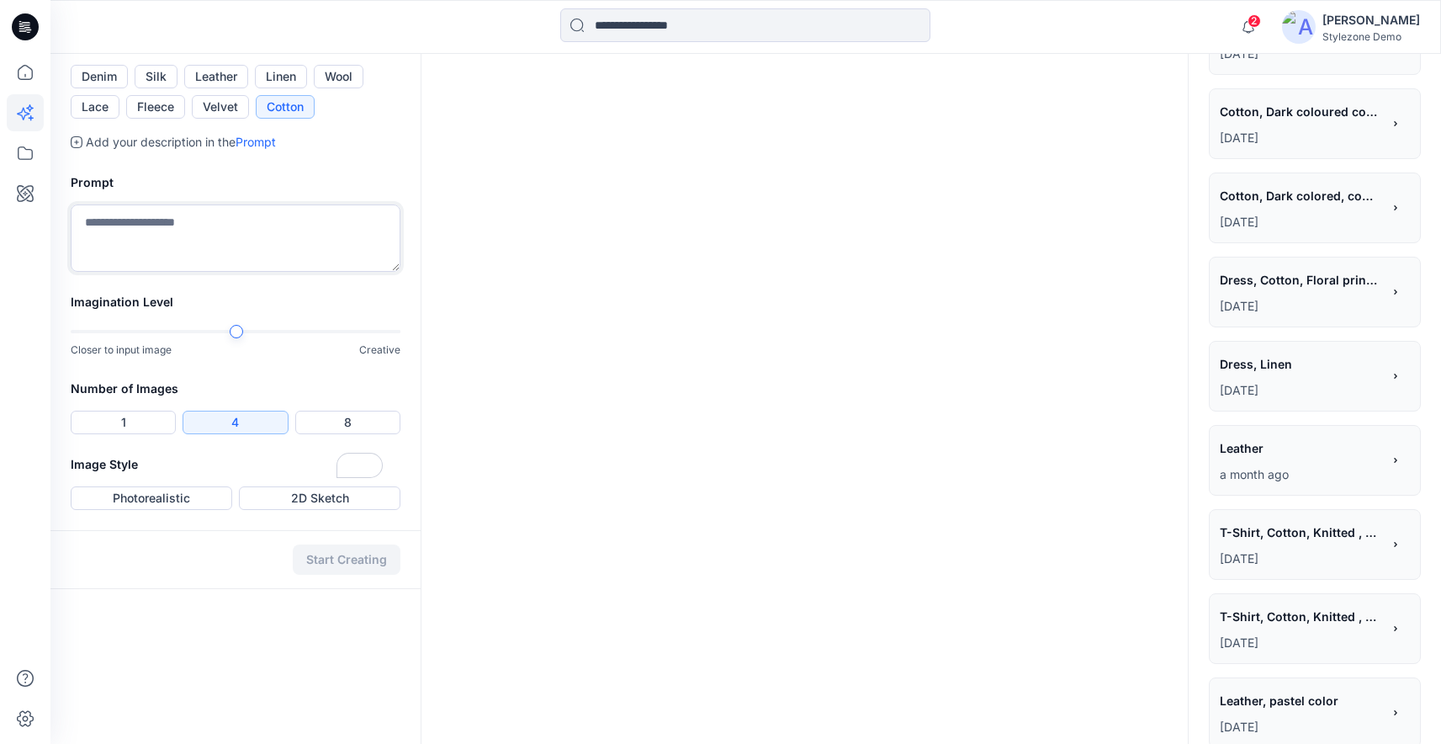
paste textarea "**********"
click at [242, 272] on textarea "**********" at bounding box center [236, 237] width 330 height 67
drag, startPoint x: 204, startPoint y: 470, endPoint x: 50, endPoint y: 435, distance: 158.0
click at [50, 435] on div "2 Notifications Bomber Jacket_Washed Style has been moved to Denim_Demo folder.…" at bounding box center [720, 351] width 1441 height 1676
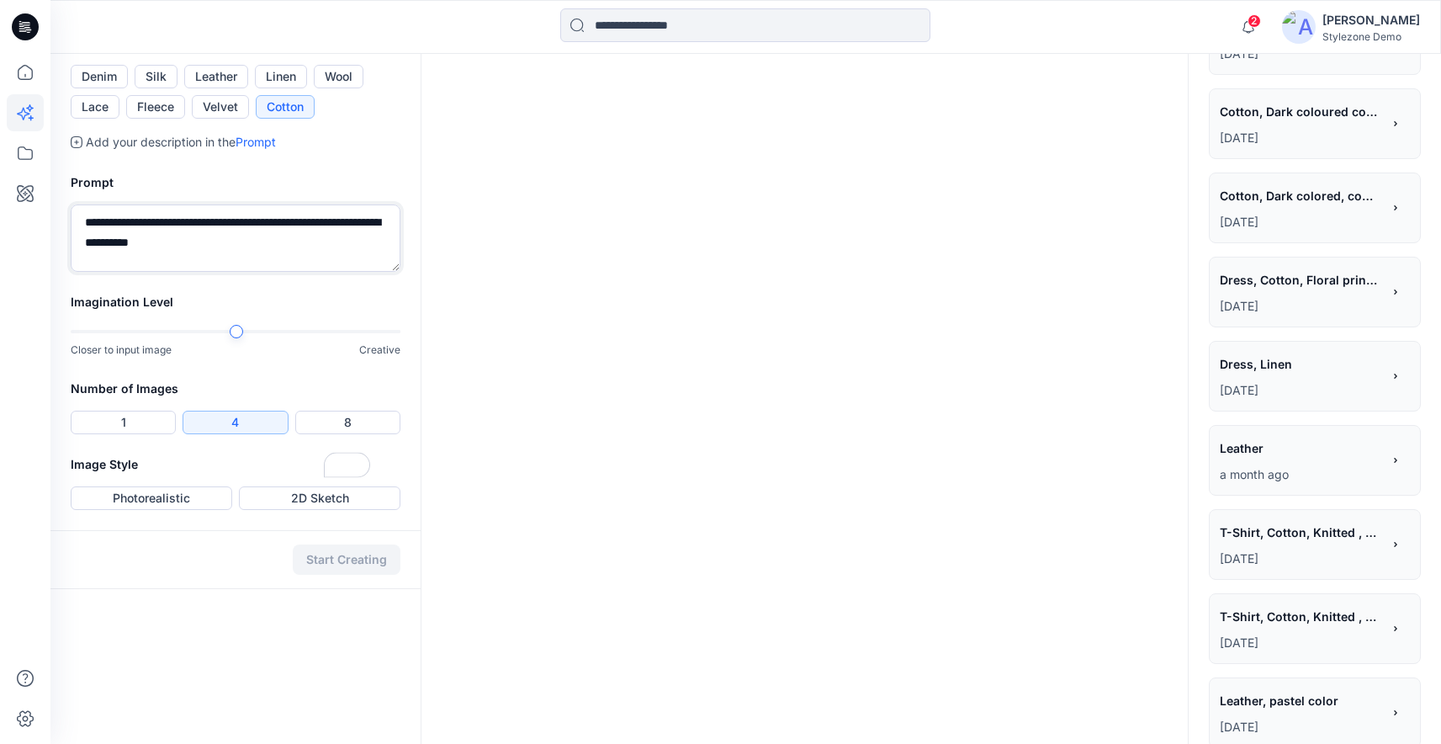
scroll to position [0, 0]
drag, startPoint x: 169, startPoint y: 433, endPoint x: 67, endPoint y: 427, distance: 101.9
click at [67, 292] on div "**********" at bounding box center [235, 222] width 370 height 140
click at [169, 272] on textarea "**********" at bounding box center [236, 237] width 330 height 67
click at [146, 272] on textarea "**********" at bounding box center [236, 237] width 330 height 67
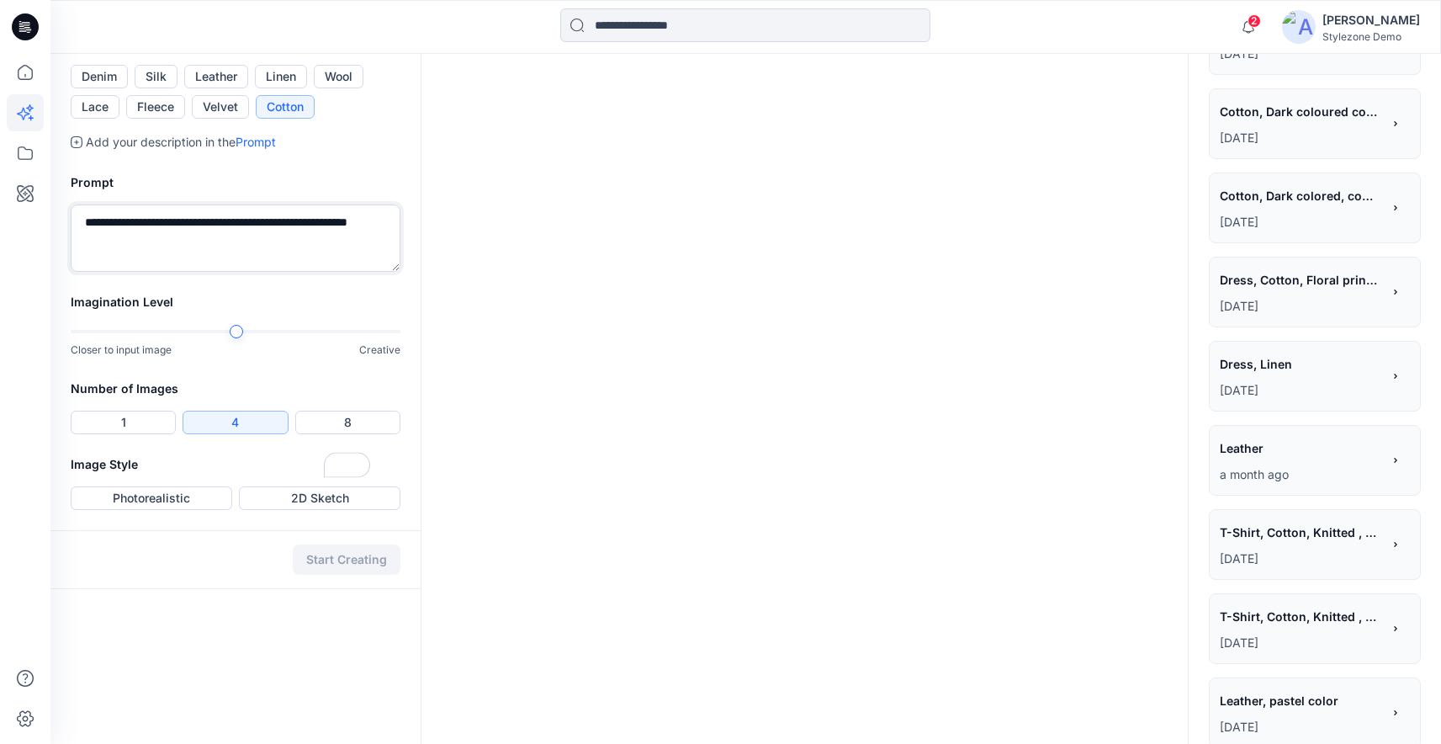
drag, startPoint x: 167, startPoint y: 466, endPoint x: 93, endPoint y: 462, distance: 74.2
click at [93, 272] on textarea "**********" at bounding box center [236, 237] width 330 height 67
drag, startPoint x: 99, startPoint y: 462, endPoint x: 39, endPoint y: 461, distance: 60.6
click at [40, 461] on div "2 Notifications Bomber Jacket_Washed Style has been moved to Denim_Demo folder.…" at bounding box center [720, 351] width 1441 height 1676
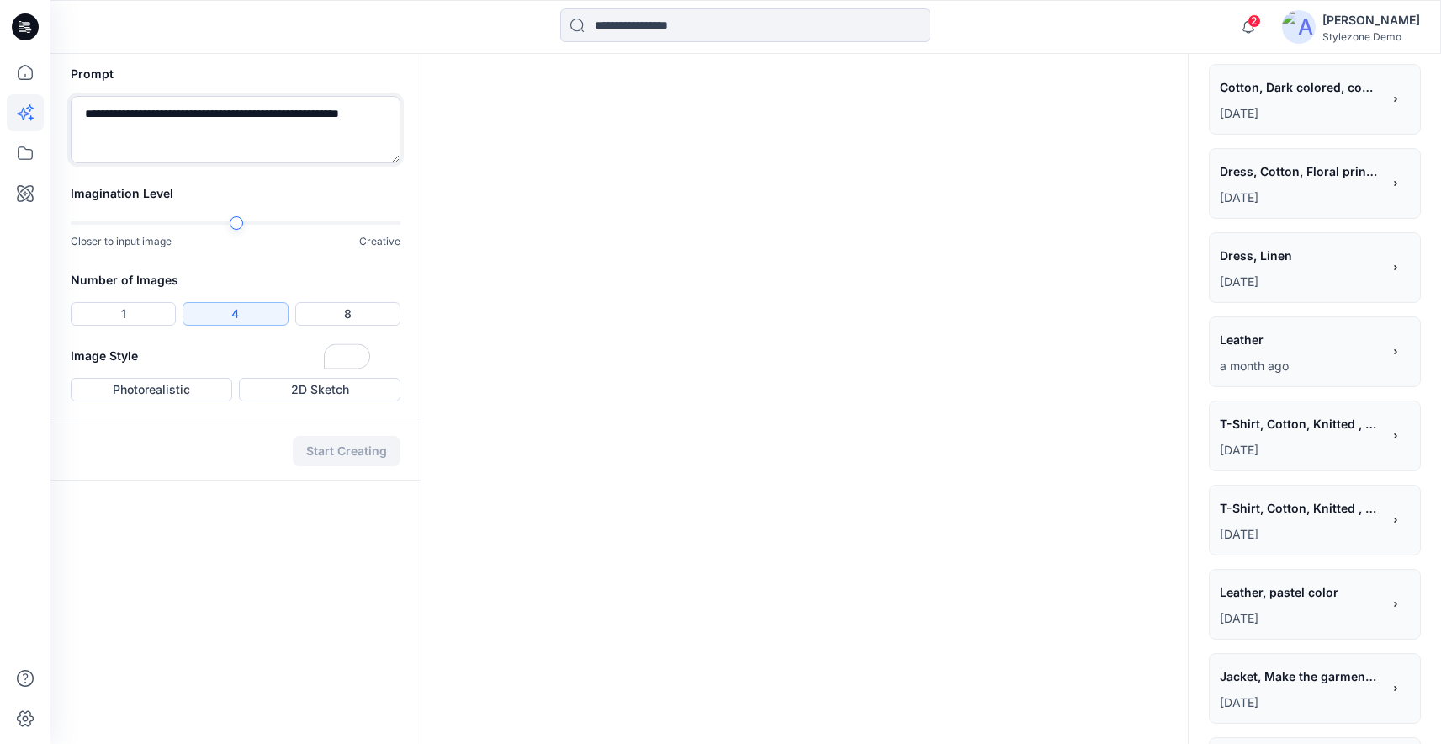
scroll to position [700, 0]
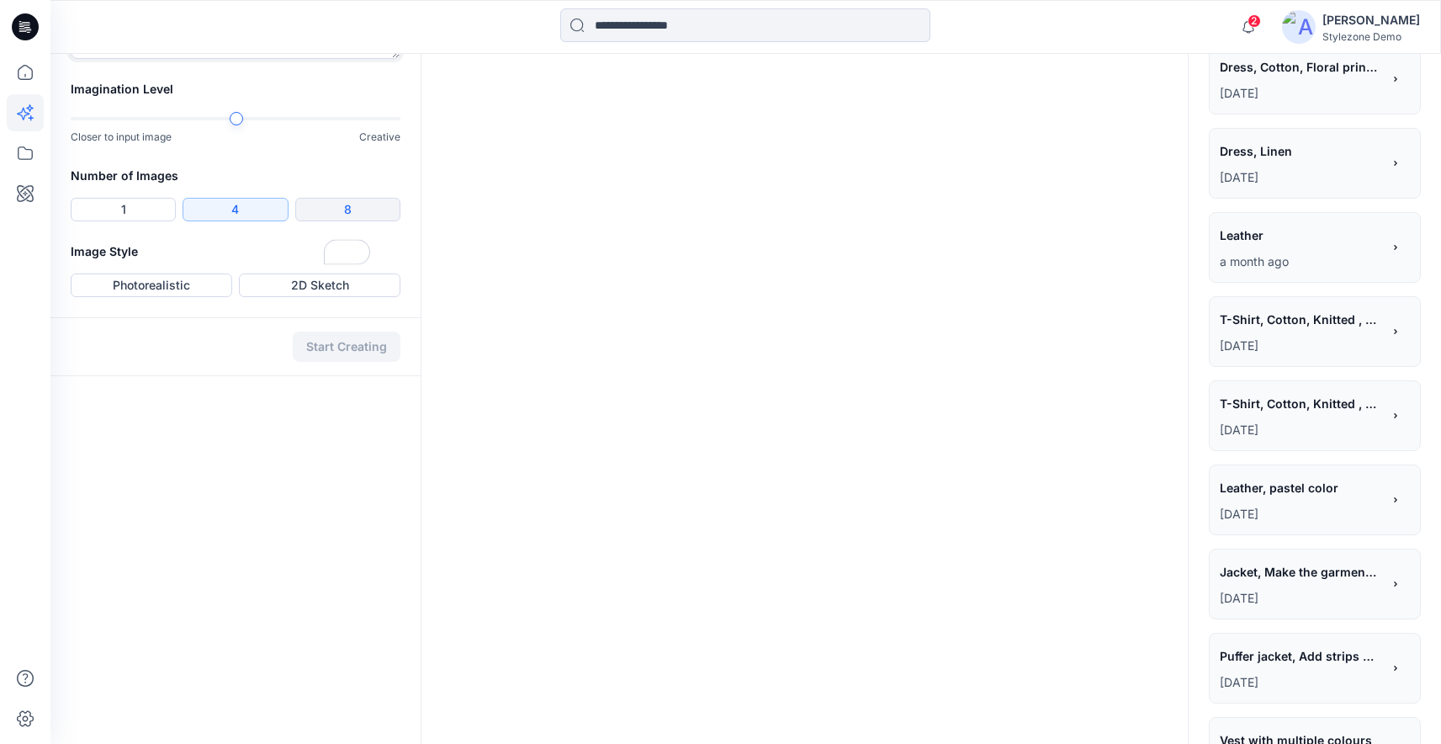
type textarea "**********"
click at [375, 221] on button "8" at bounding box center [347, 210] width 105 height 24
click at [183, 297] on button "Photorealistic" at bounding box center [152, 285] width 162 height 24
click at [349, 362] on button "Start Creating" at bounding box center [347, 347] width 108 height 30
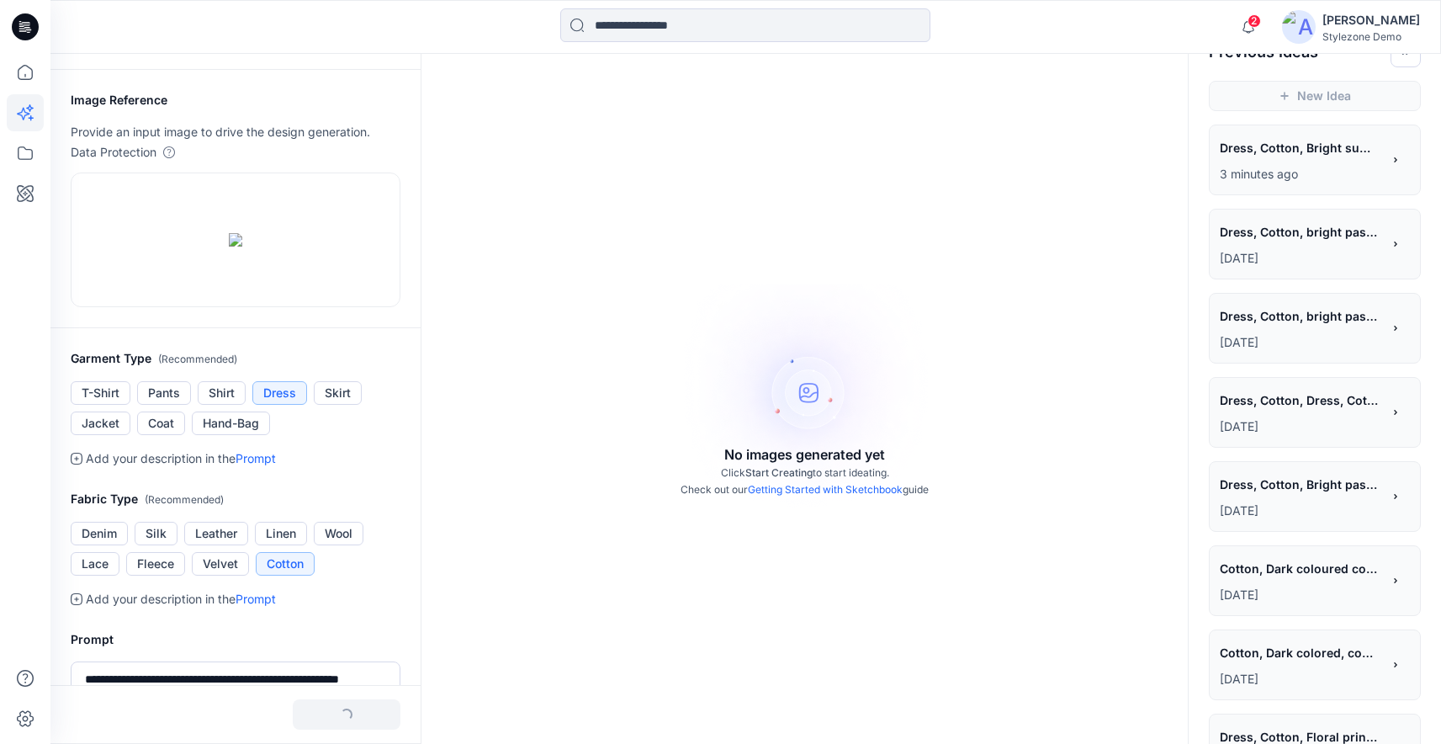
scroll to position [0, 0]
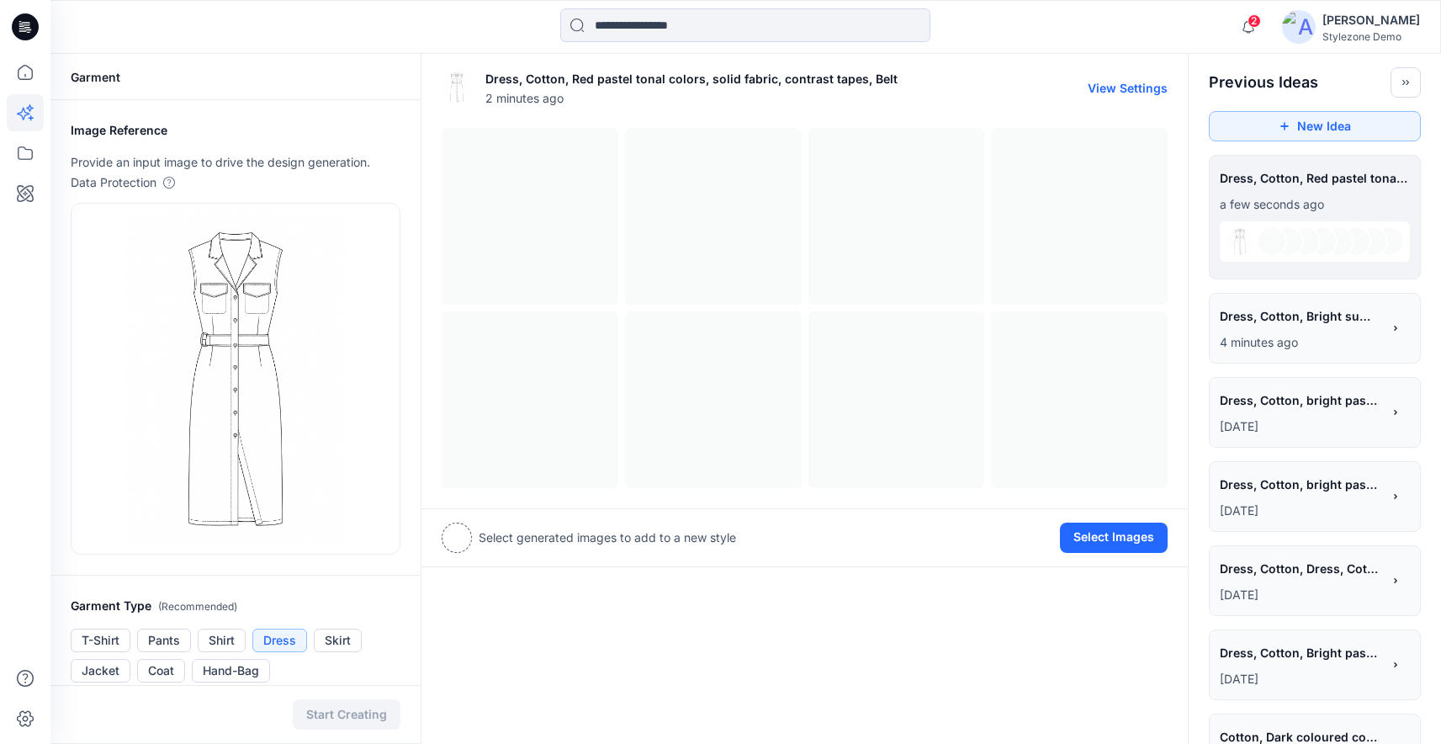
click at [923, 102] on div at bounding box center [986, 88] width 177 height 54
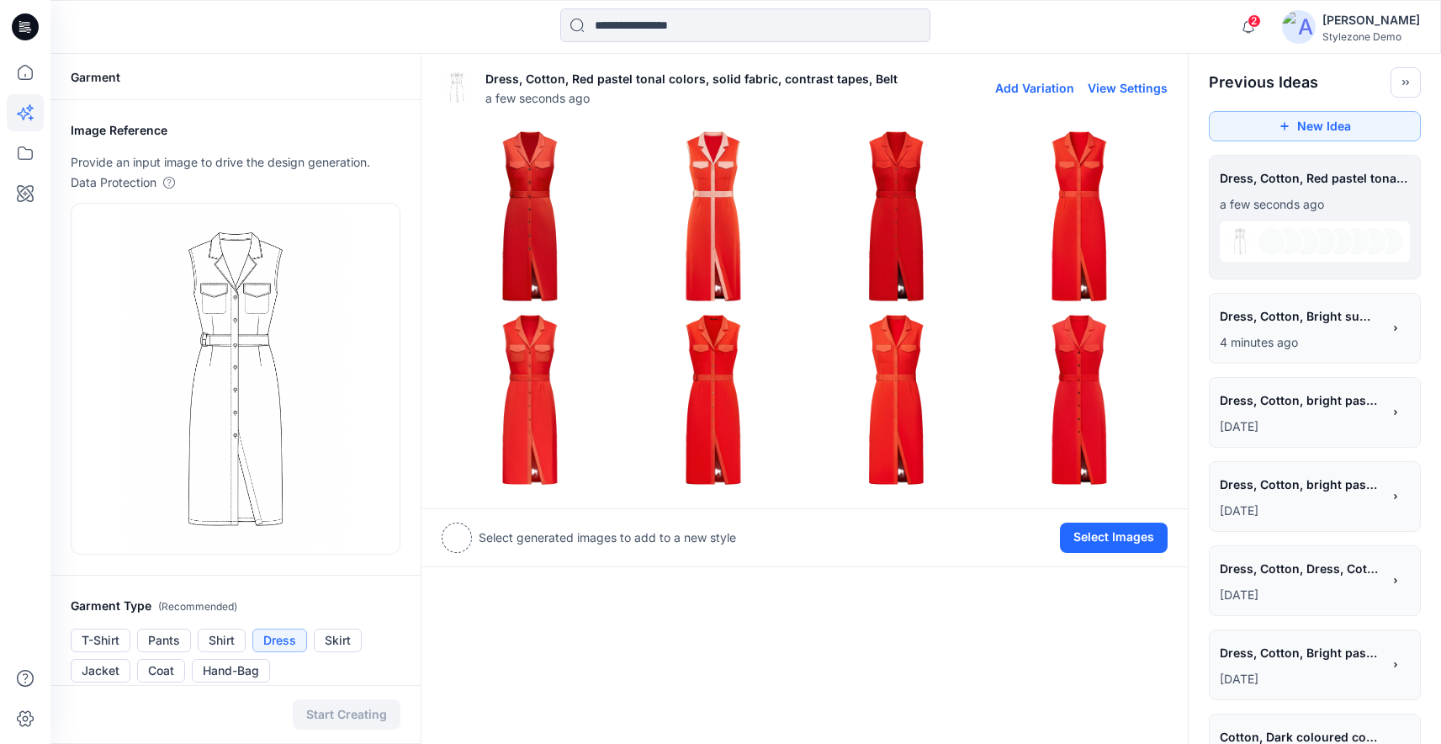
click at [692, 212] on img at bounding box center [713, 216] width 175 height 175
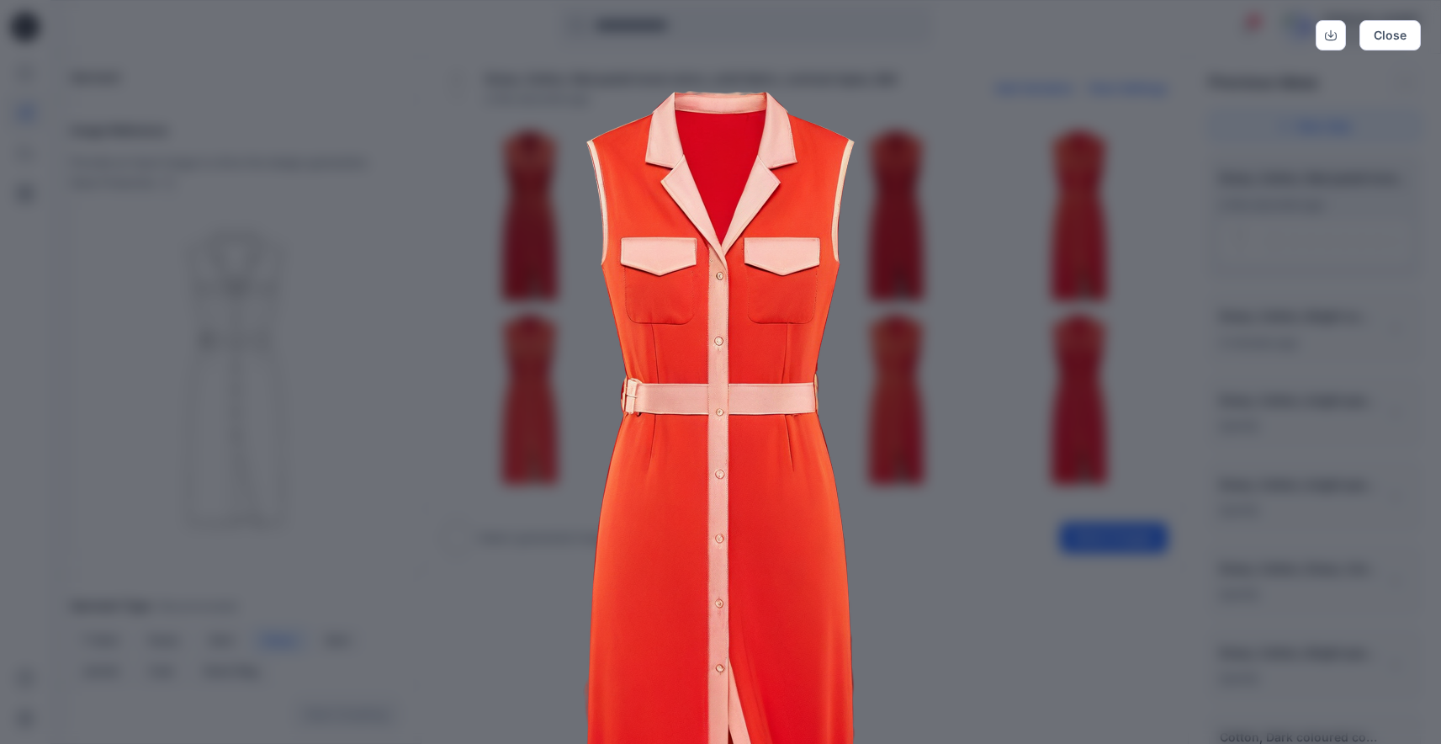
click at [893, 381] on img at bounding box center [721, 508] width 862 height 862
click at [990, 406] on img at bounding box center [721, 508] width 862 height 862
click at [1390, 33] on button "Close" at bounding box center [1390, 35] width 61 height 30
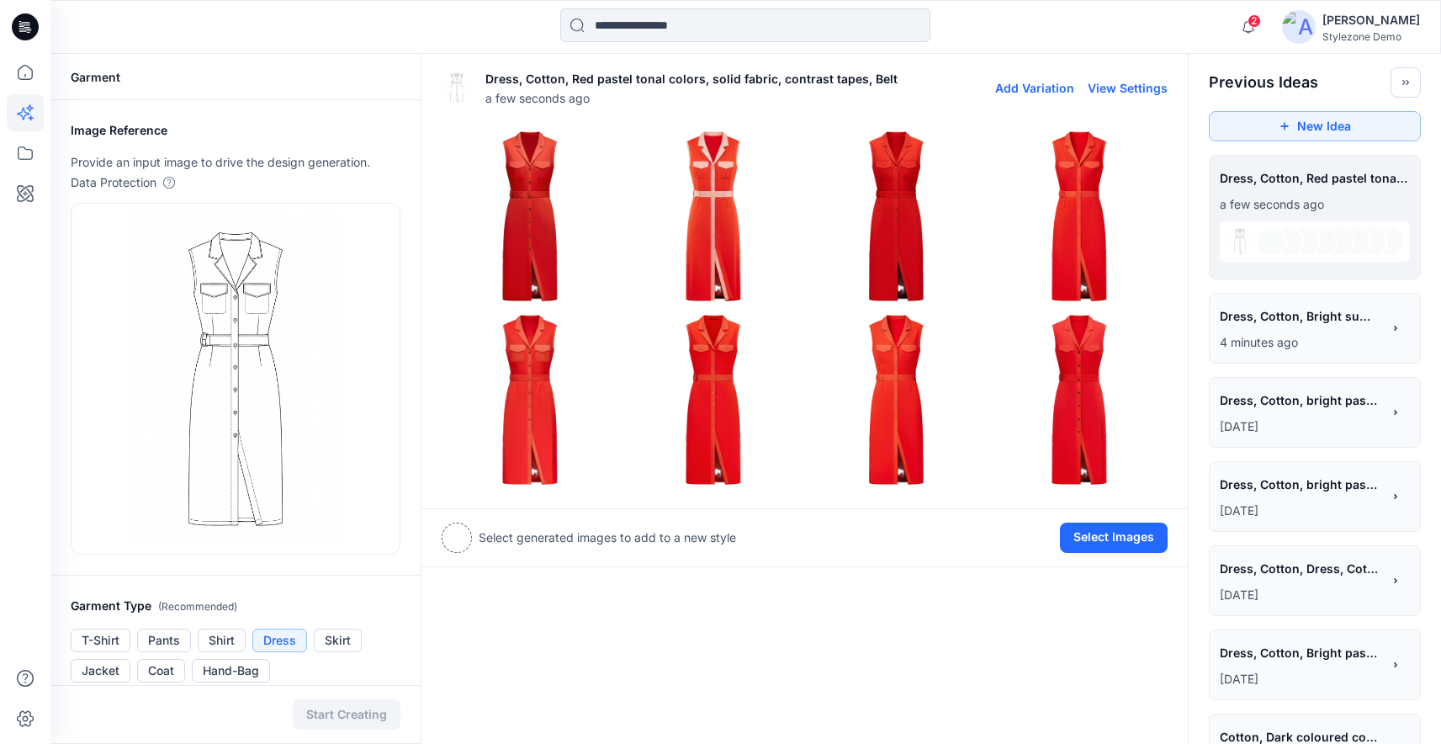
click at [705, 400] on img at bounding box center [713, 399] width 175 height 175
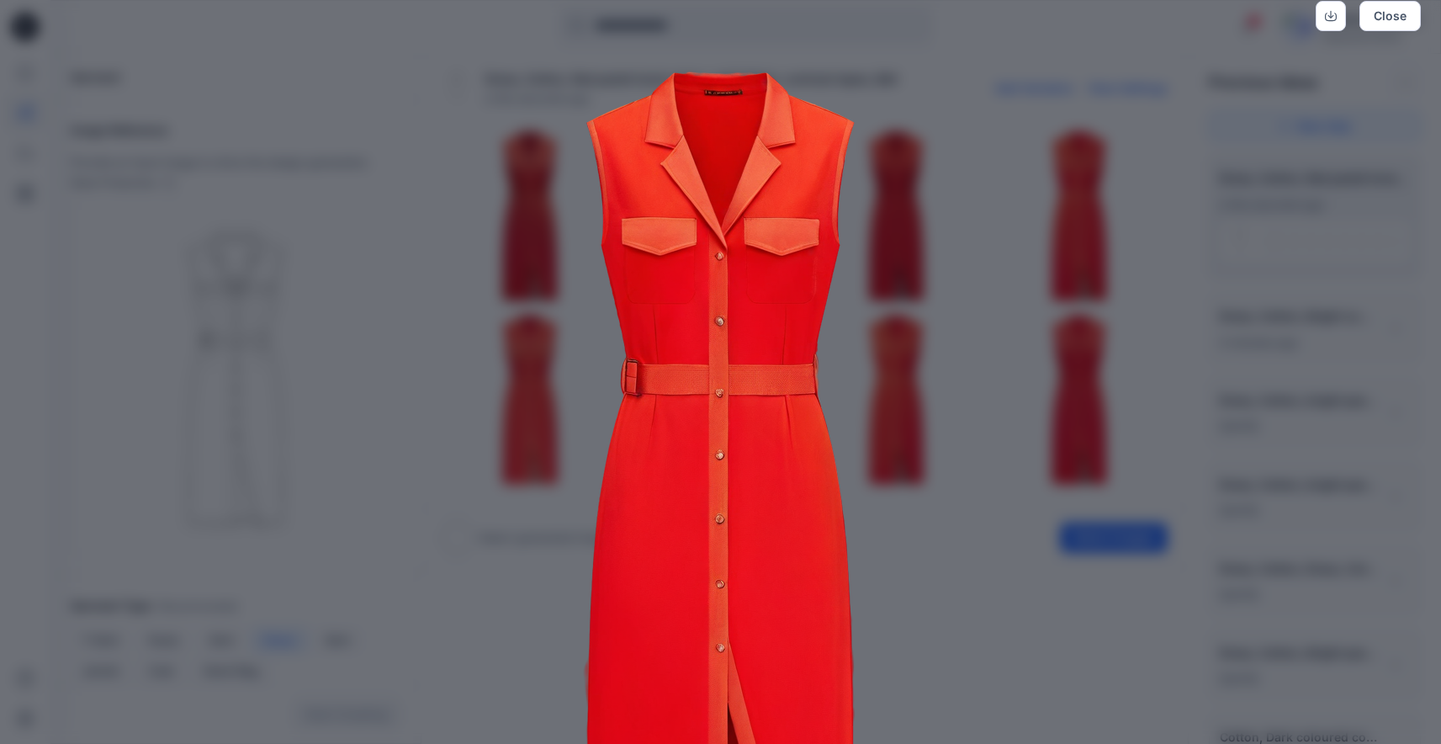
scroll to position [8, 0]
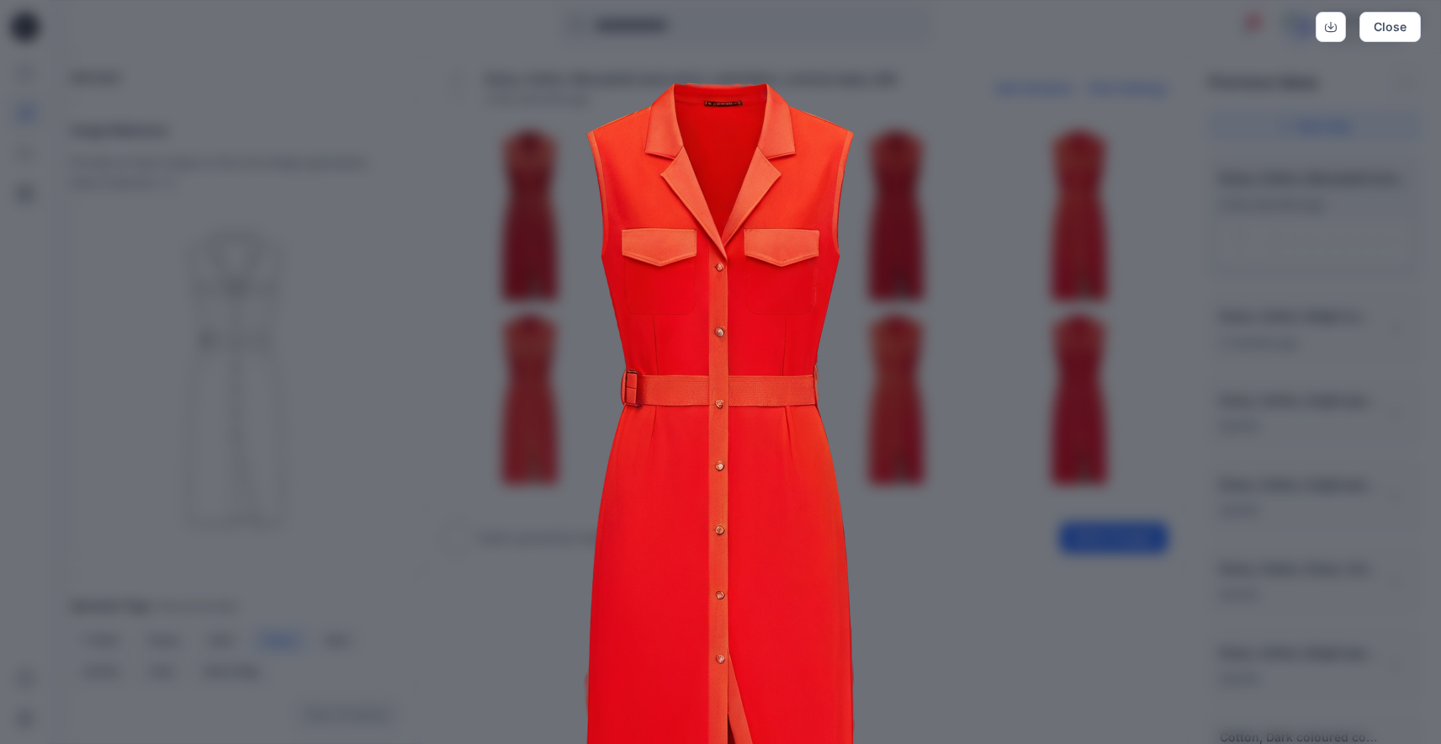
click at [988, 369] on img at bounding box center [721, 500] width 862 height 862
click at [1387, 30] on button "Close" at bounding box center [1390, 27] width 61 height 30
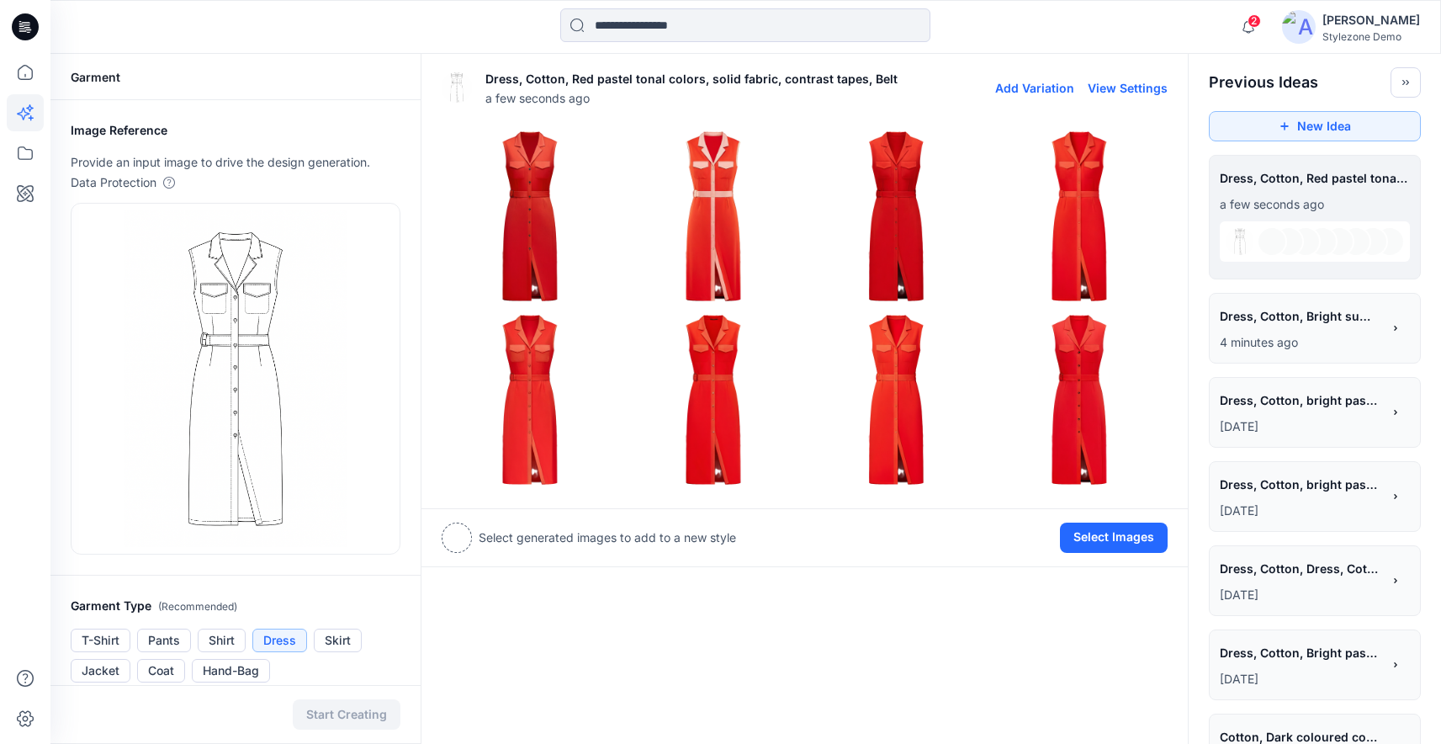
click at [526, 236] on img at bounding box center [530, 216] width 175 height 175
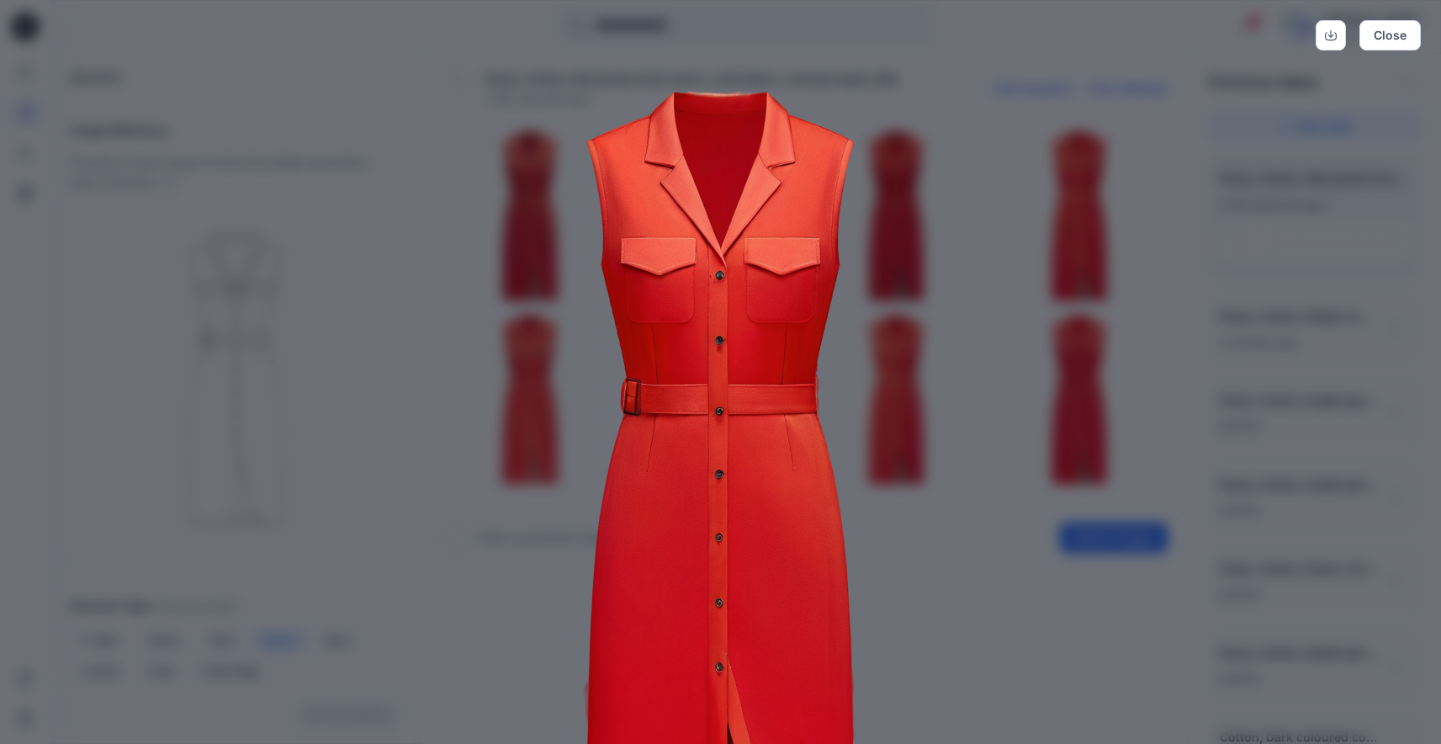
click at [1100, 345] on img at bounding box center [721, 508] width 862 height 862
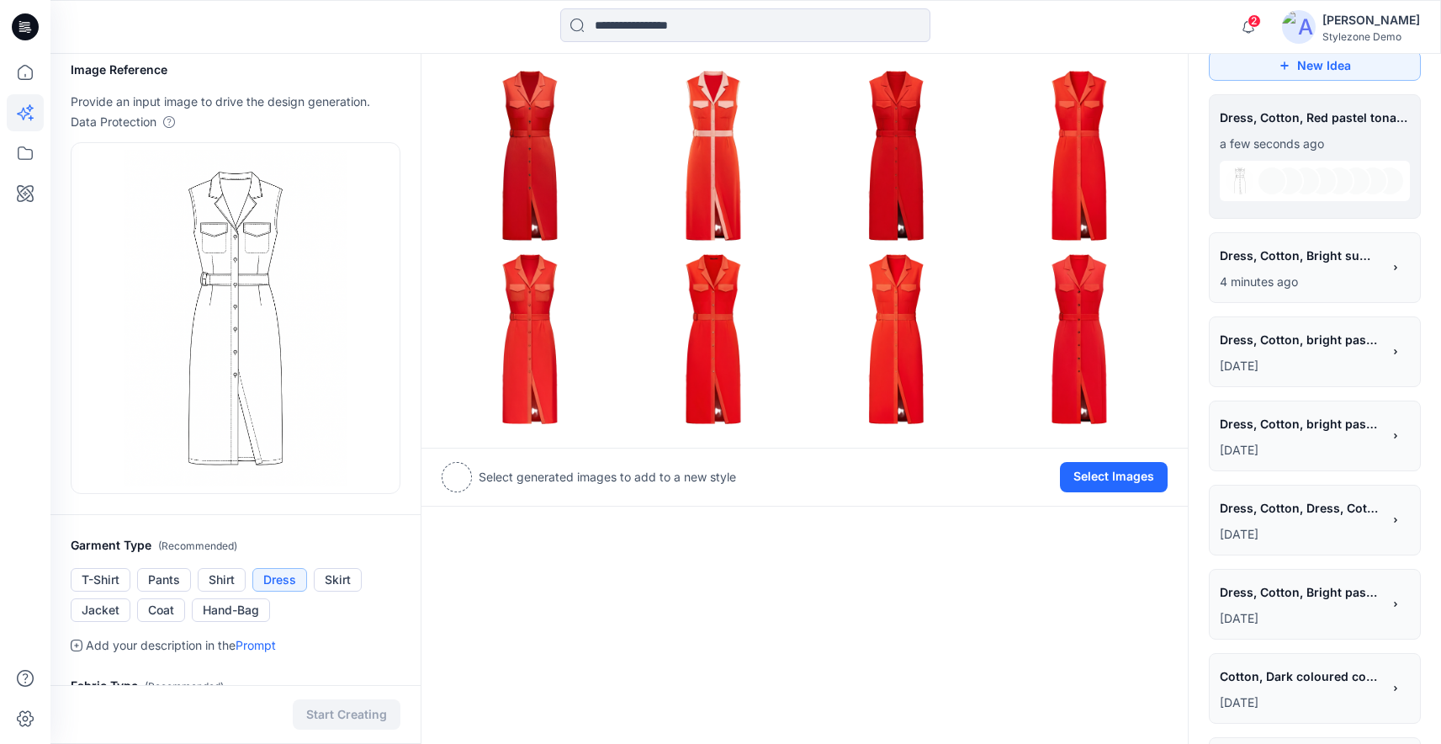
scroll to position [0, 0]
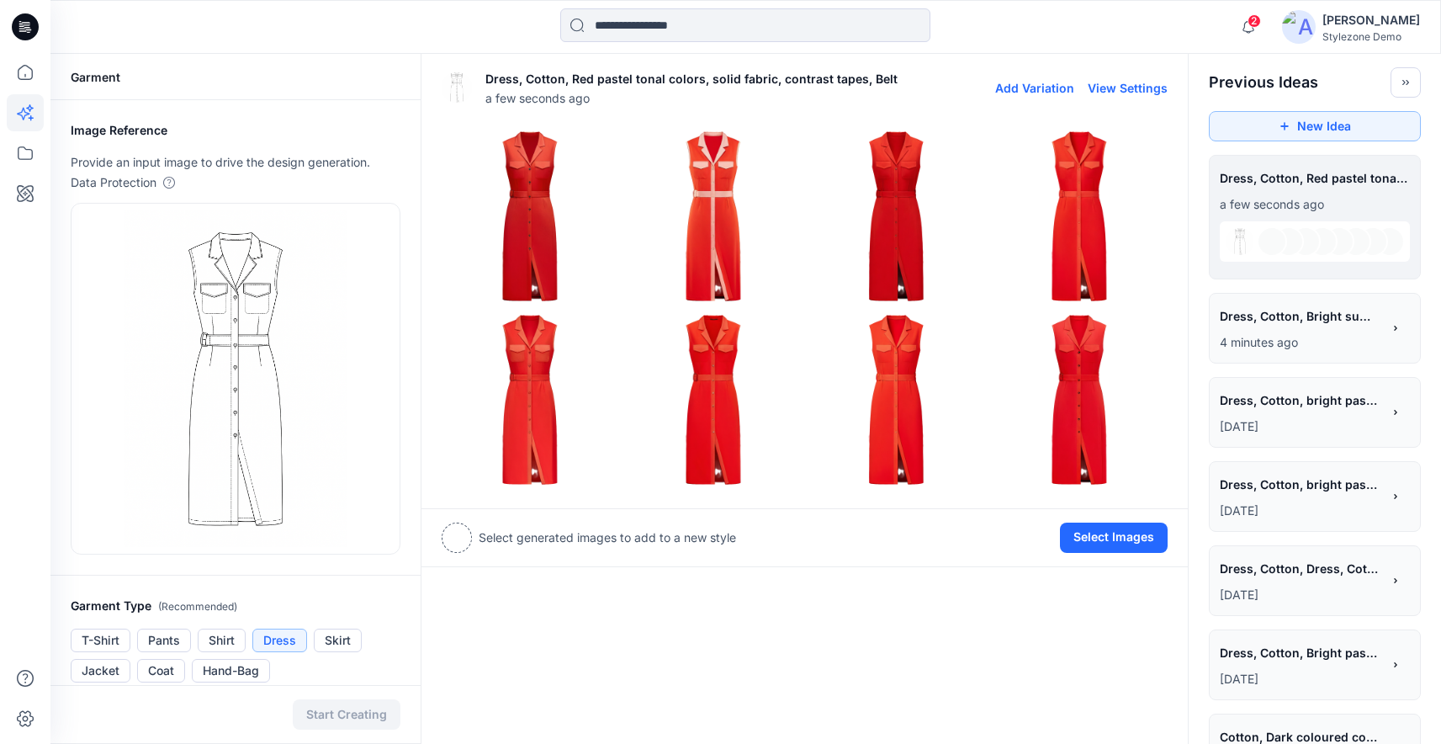
click at [1091, 411] on img at bounding box center [1079, 399] width 175 height 175
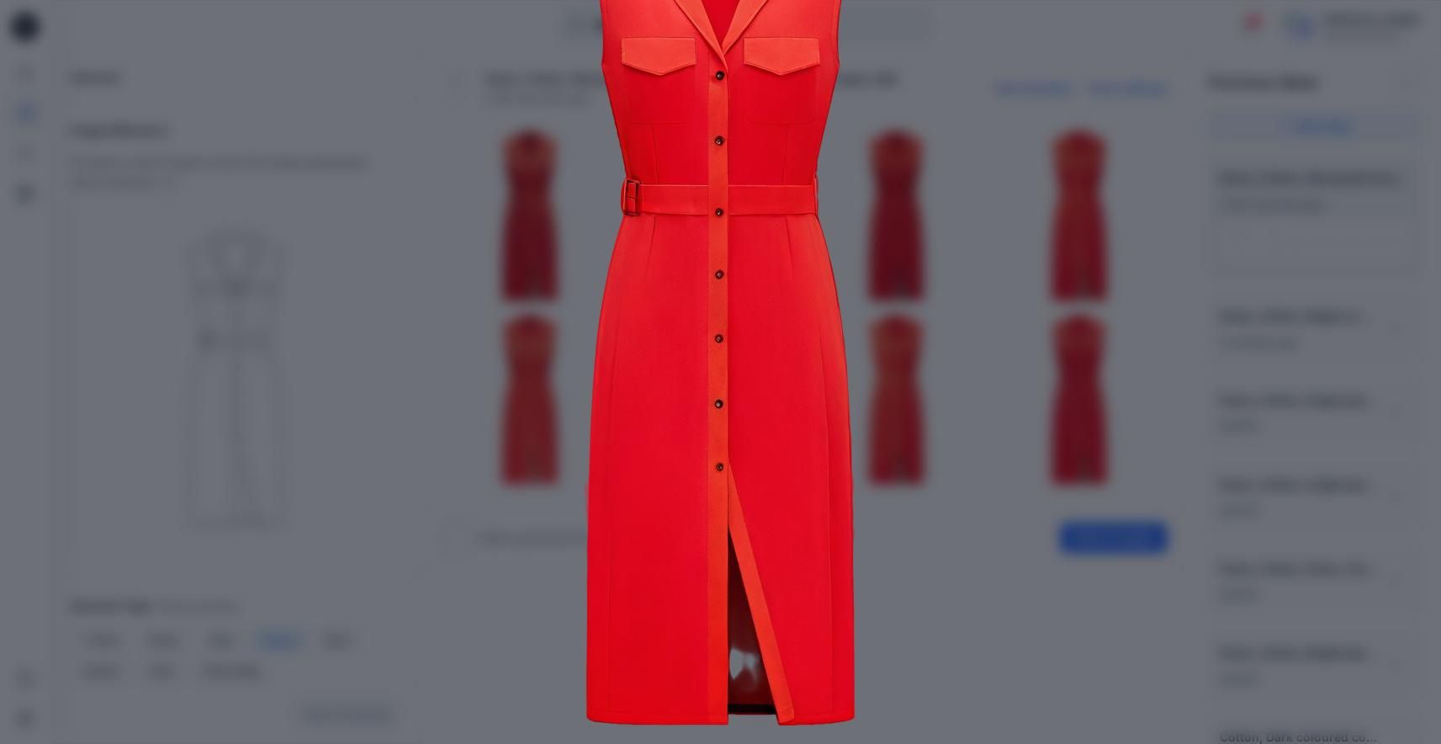
scroll to position [202, 0]
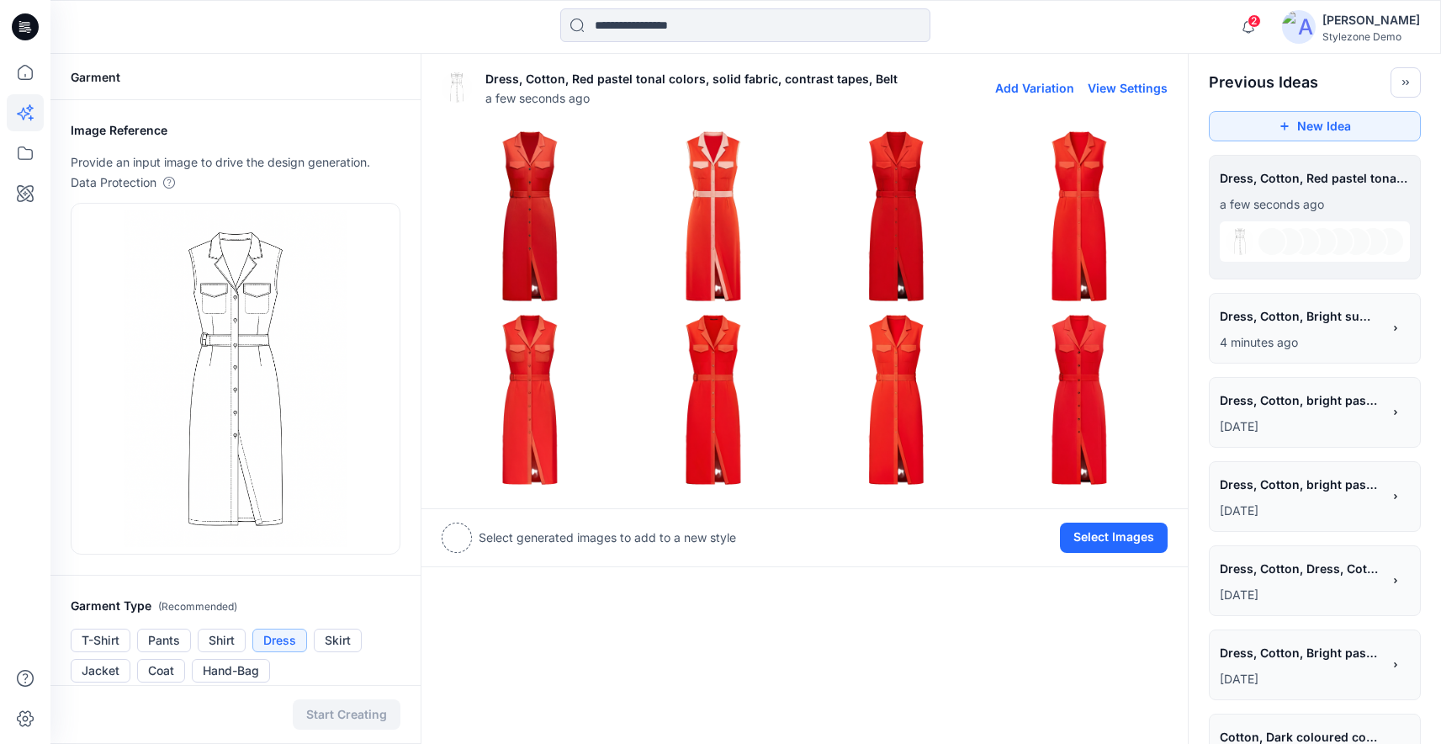
click at [1138, 88] on button "View Settings" at bounding box center [1128, 88] width 80 height 14
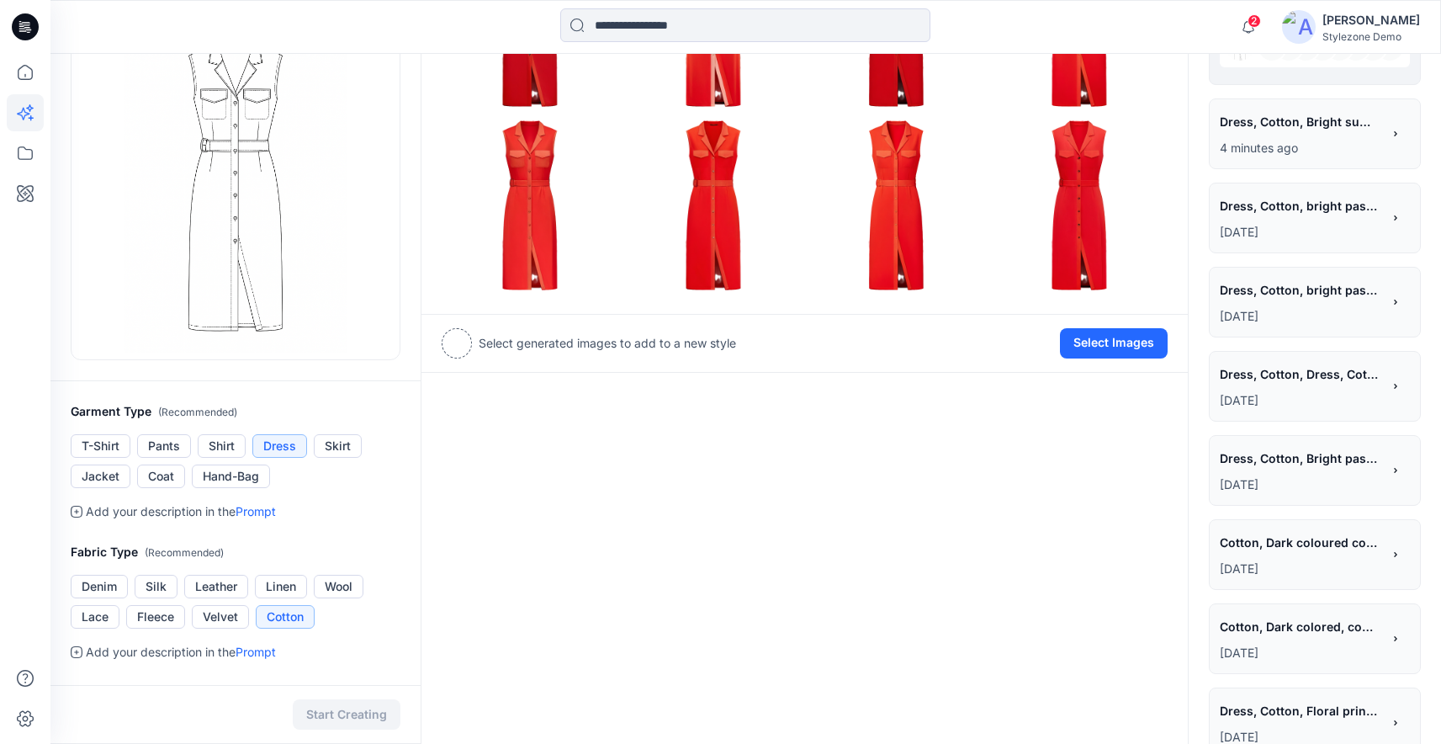
scroll to position [234, 0]
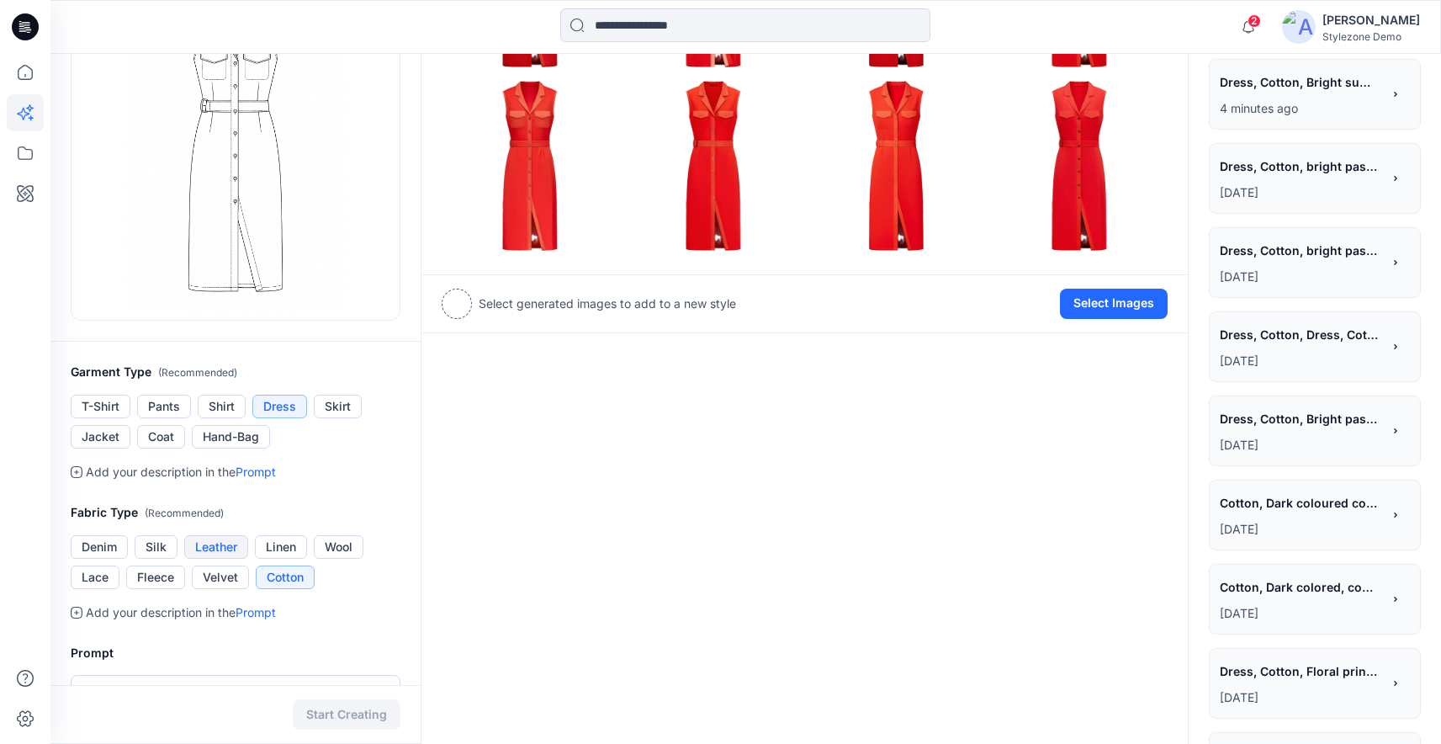
click at [228, 545] on button "Leather" at bounding box center [216, 547] width 64 height 24
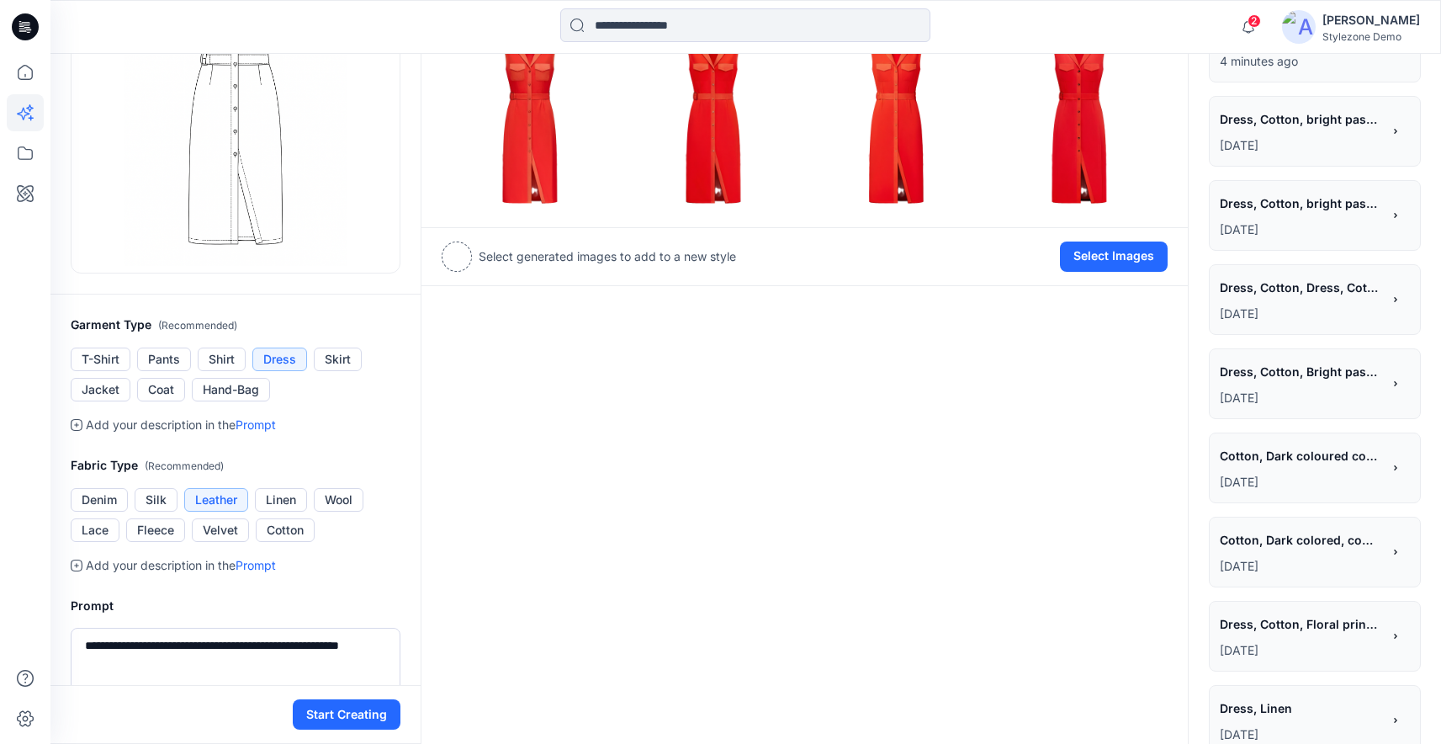
scroll to position [292, 0]
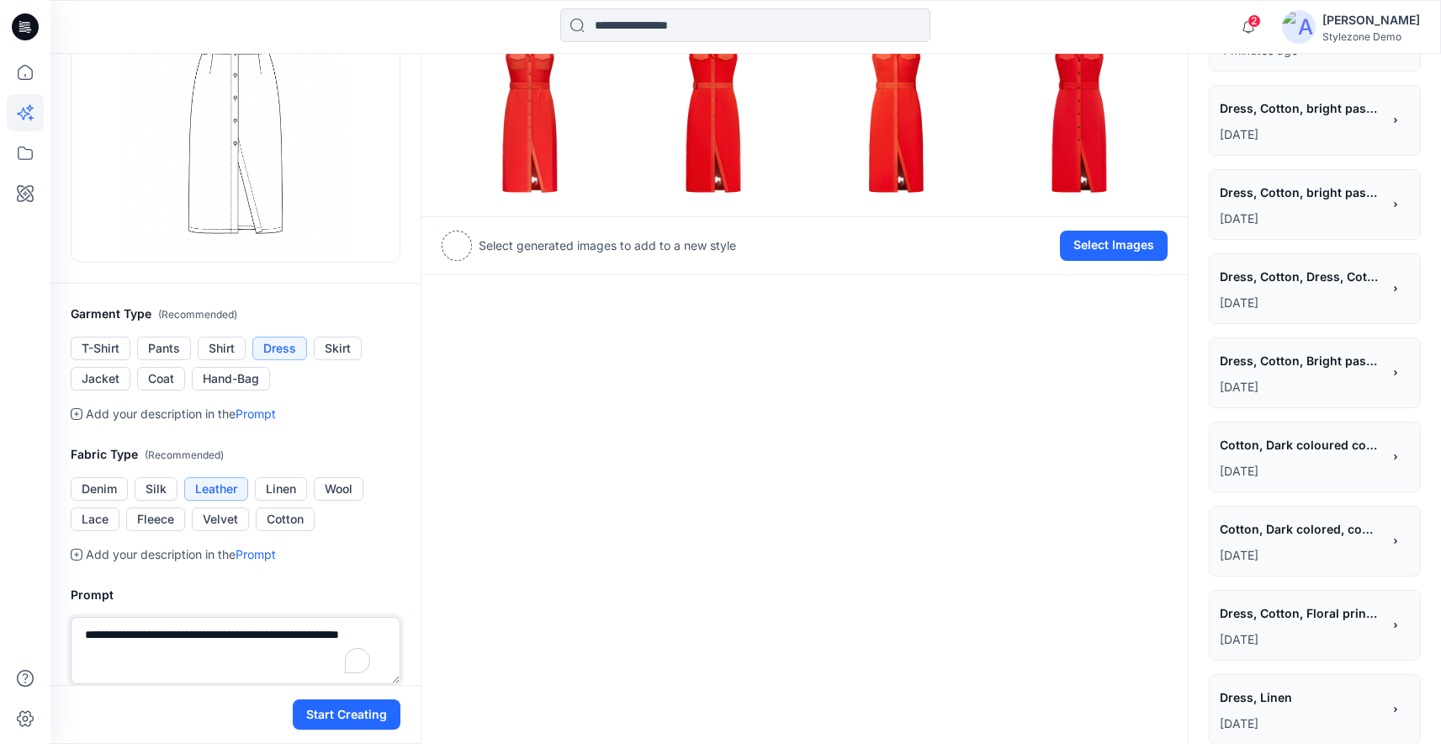
drag, startPoint x: 107, startPoint y: 634, endPoint x: 81, endPoint y: 634, distance: 26.1
click at [81, 634] on textarea "**********" at bounding box center [236, 650] width 330 height 67
drag, startPoint x: 125, startPoint y: 653, endPoint x: 143, endPoint y: 653, distance: 18.5
click at [143, 653] on textarea "**********" at bounding box center [236, 650] width 330 height 67
click at [123, 655] on textarea "**********" at bounding box center [236, 650] width 330 height 67
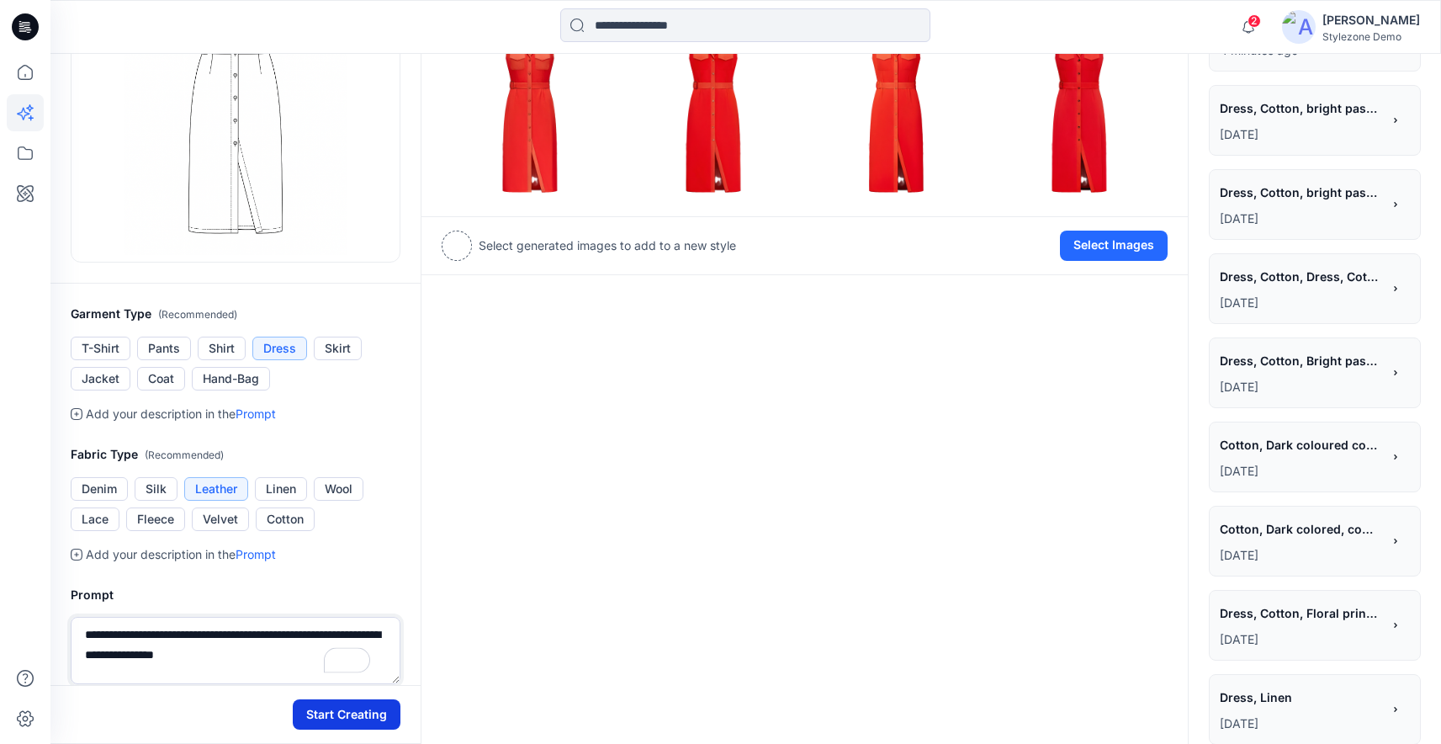
type textarea "**********"
click at [339, 714] on button "Start Creating" at bounding box center [347, 714] width 108 height 30
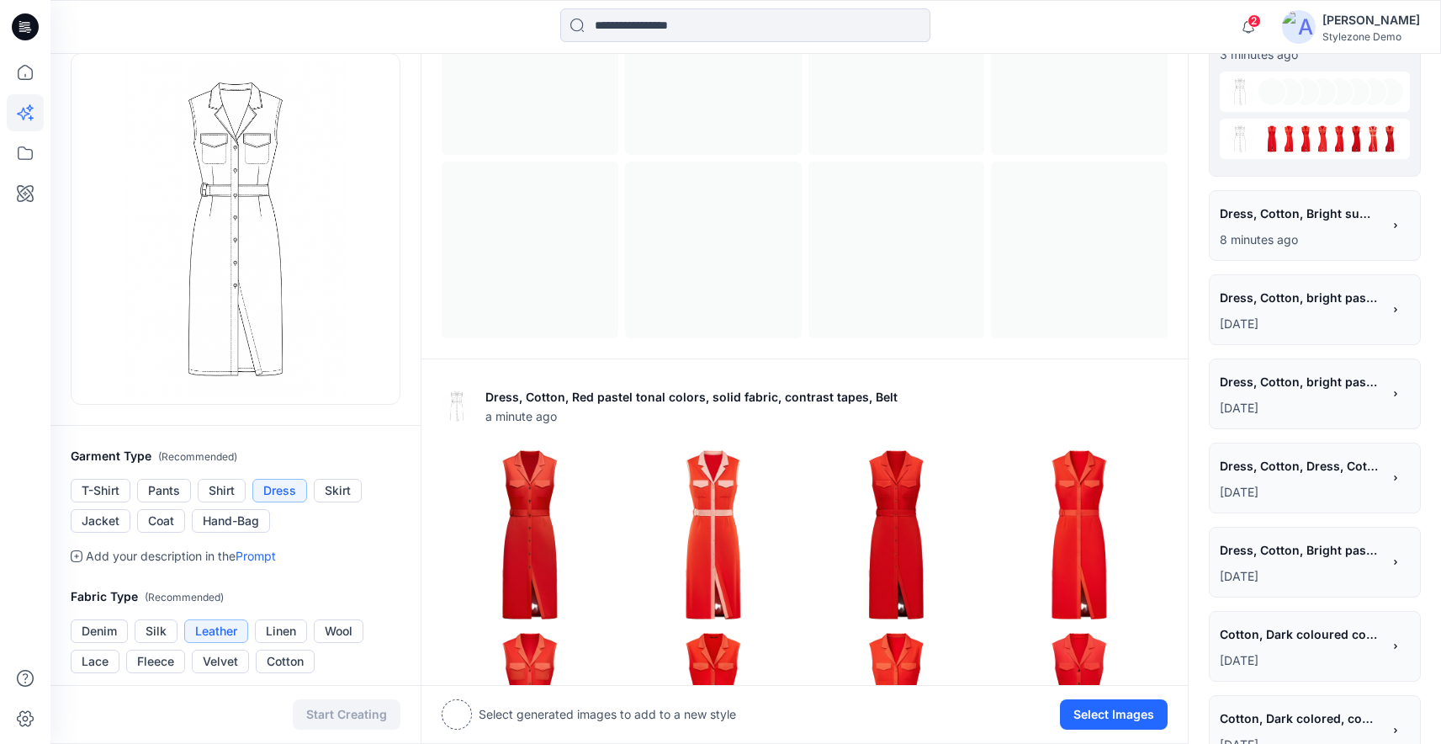
scroll to position [155, 0]
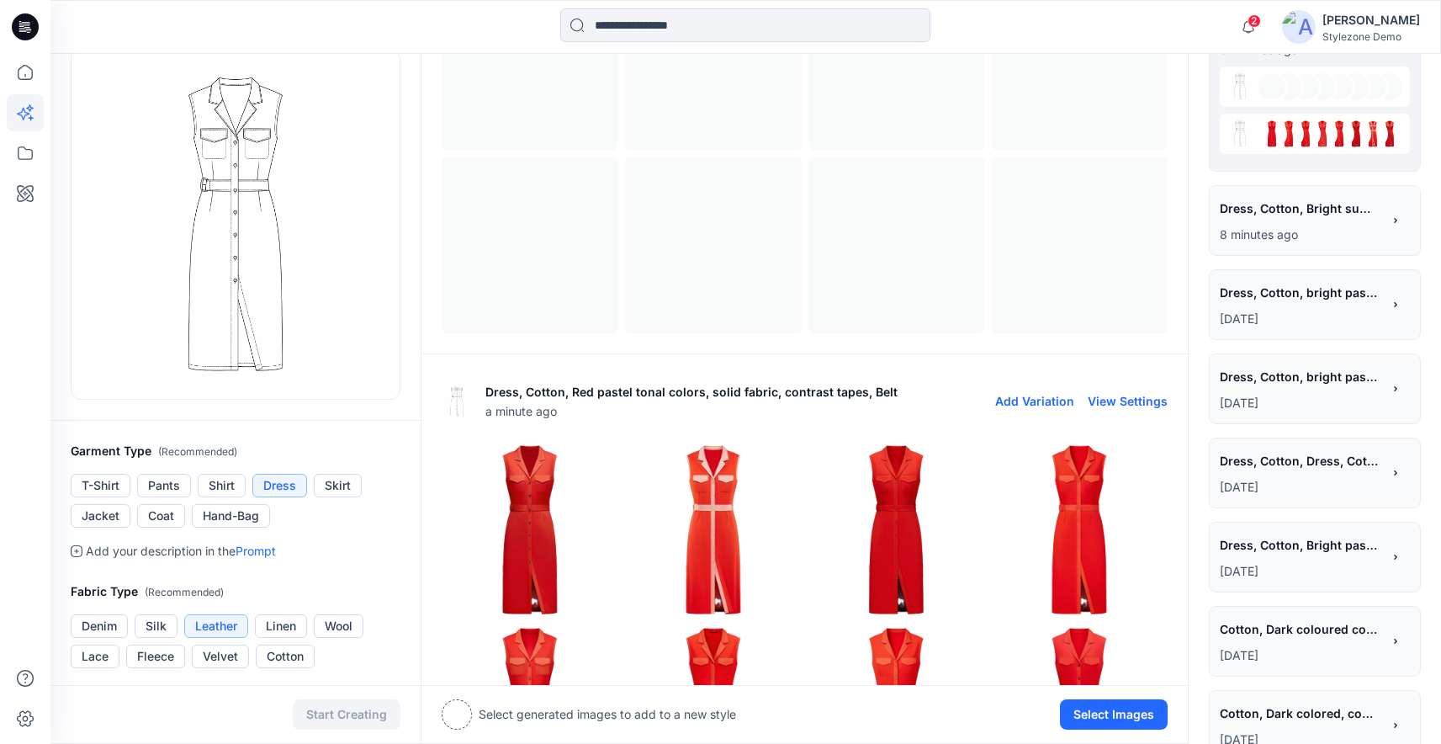
click at [928, 580] on img at bounding box center [897, 530] width 175 height 175
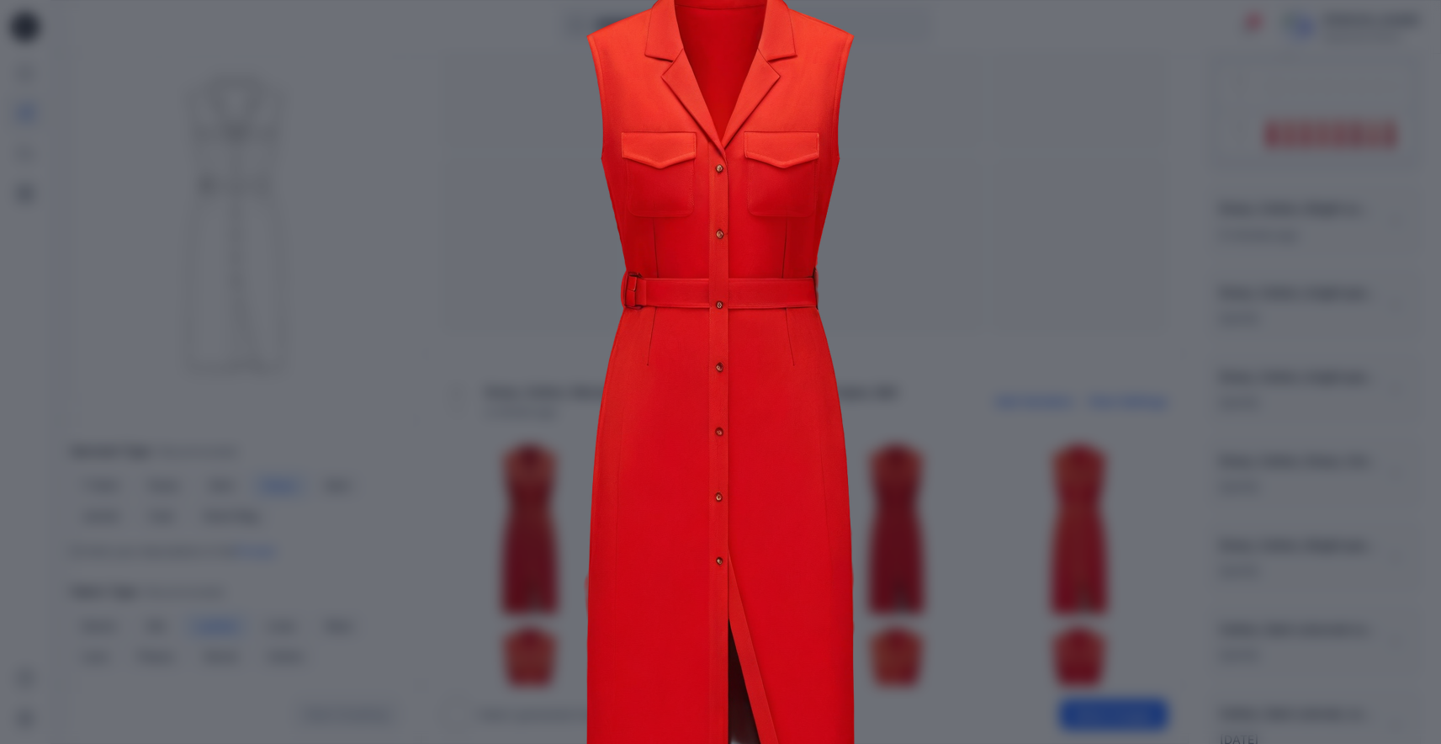
scroll to position [202, 0]
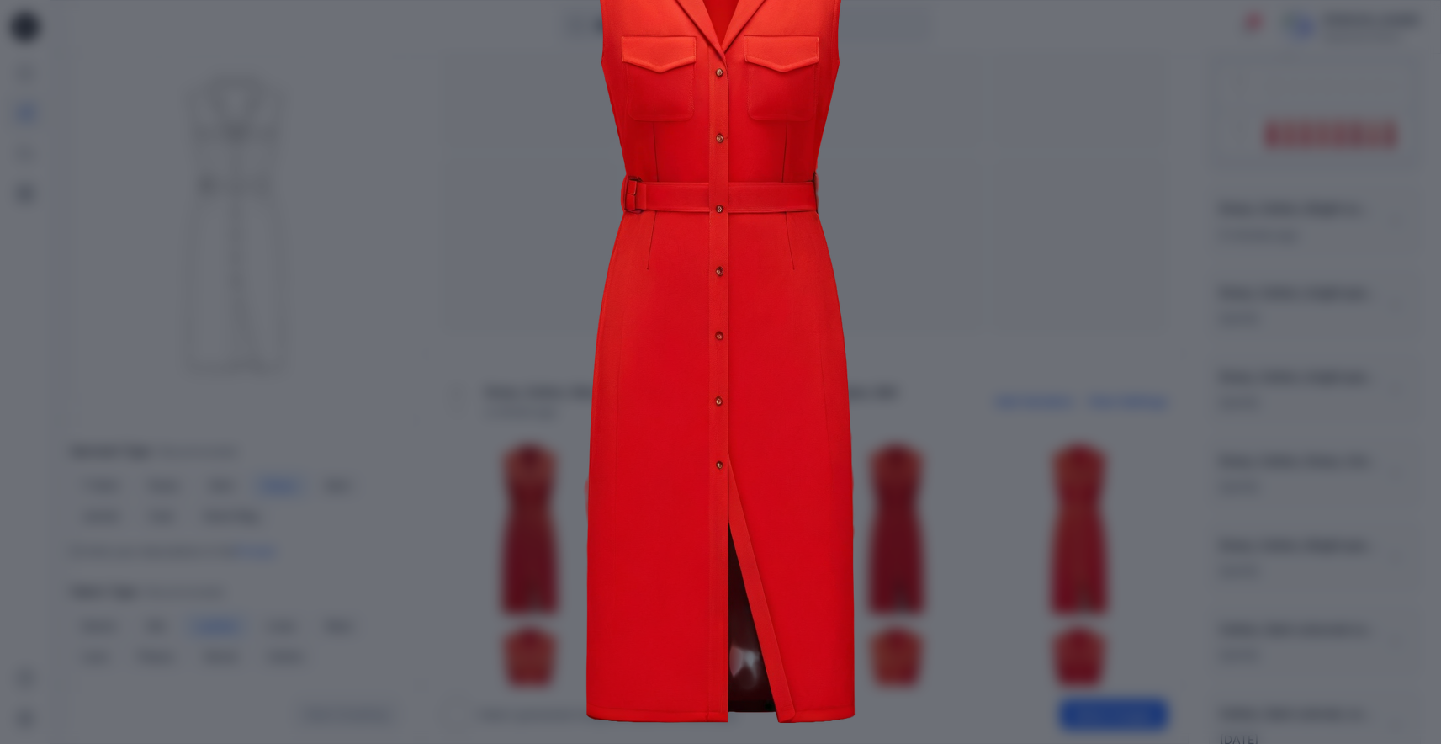
click at [1017, 655] on img at bounding box center [721, 306] width 862 height 862
click at [1054, 578] on img at bounding box center [721, 306] width 862 height 862
click at [1144, 456] on img at bounding box center [721, 306] width 862 height 862
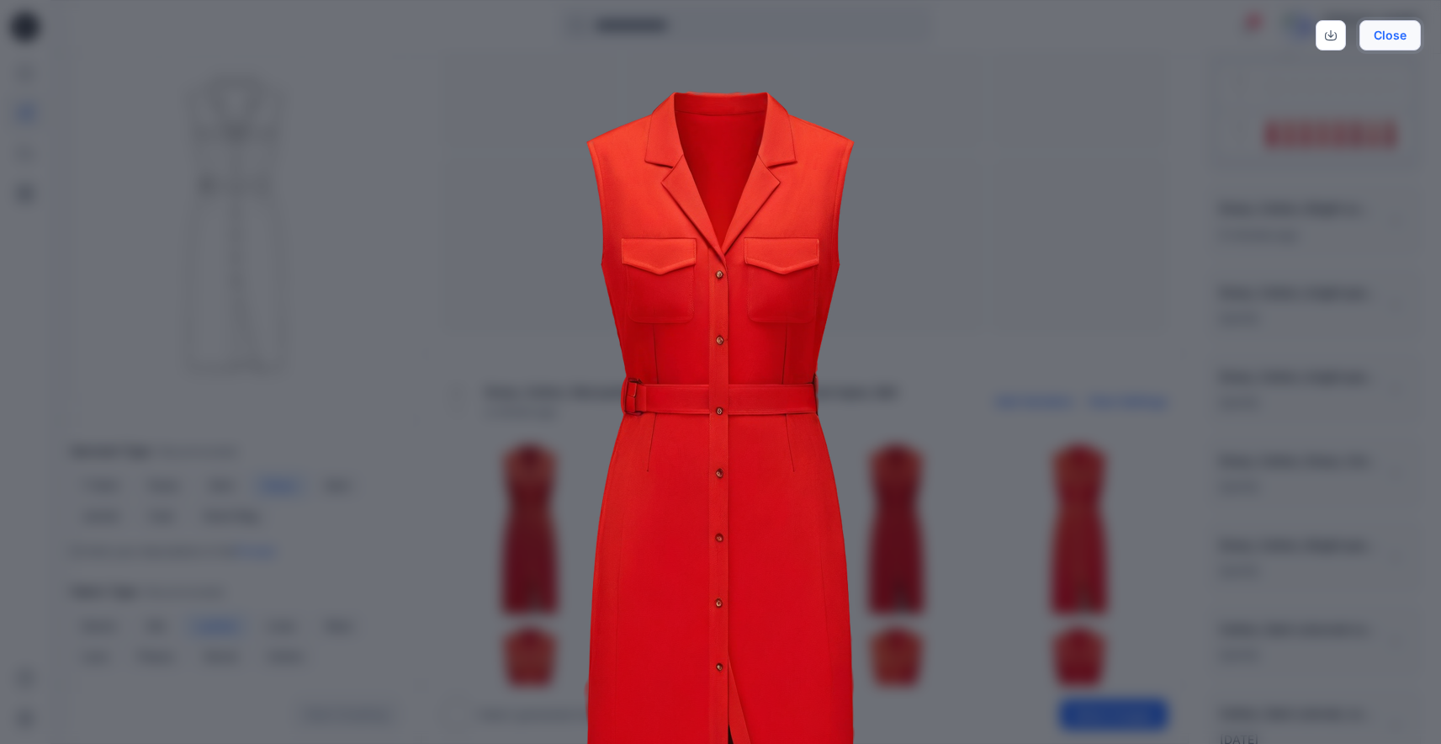
click at [1386, 39] on button "Close" at bounding box center [1390, 35] width 61 height 30
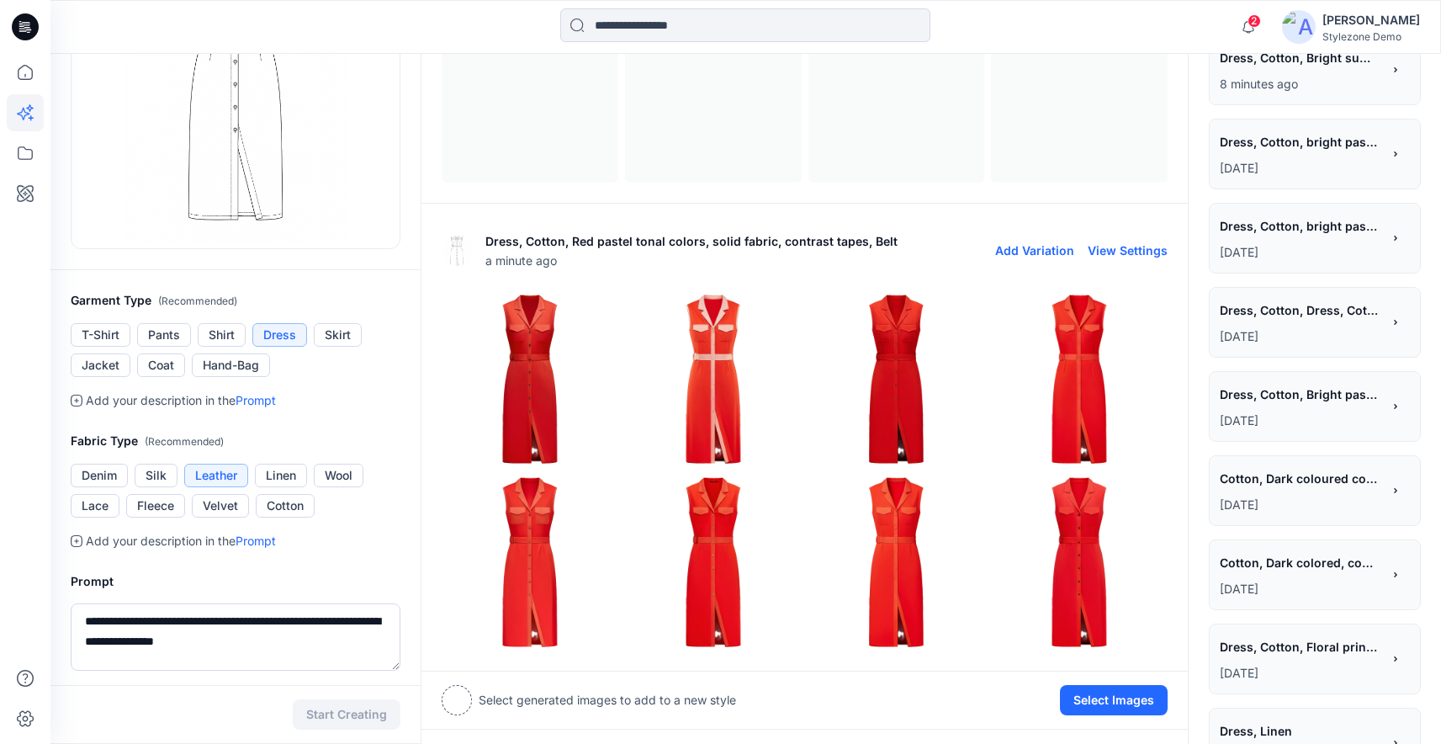
scroll to position [319, 0]
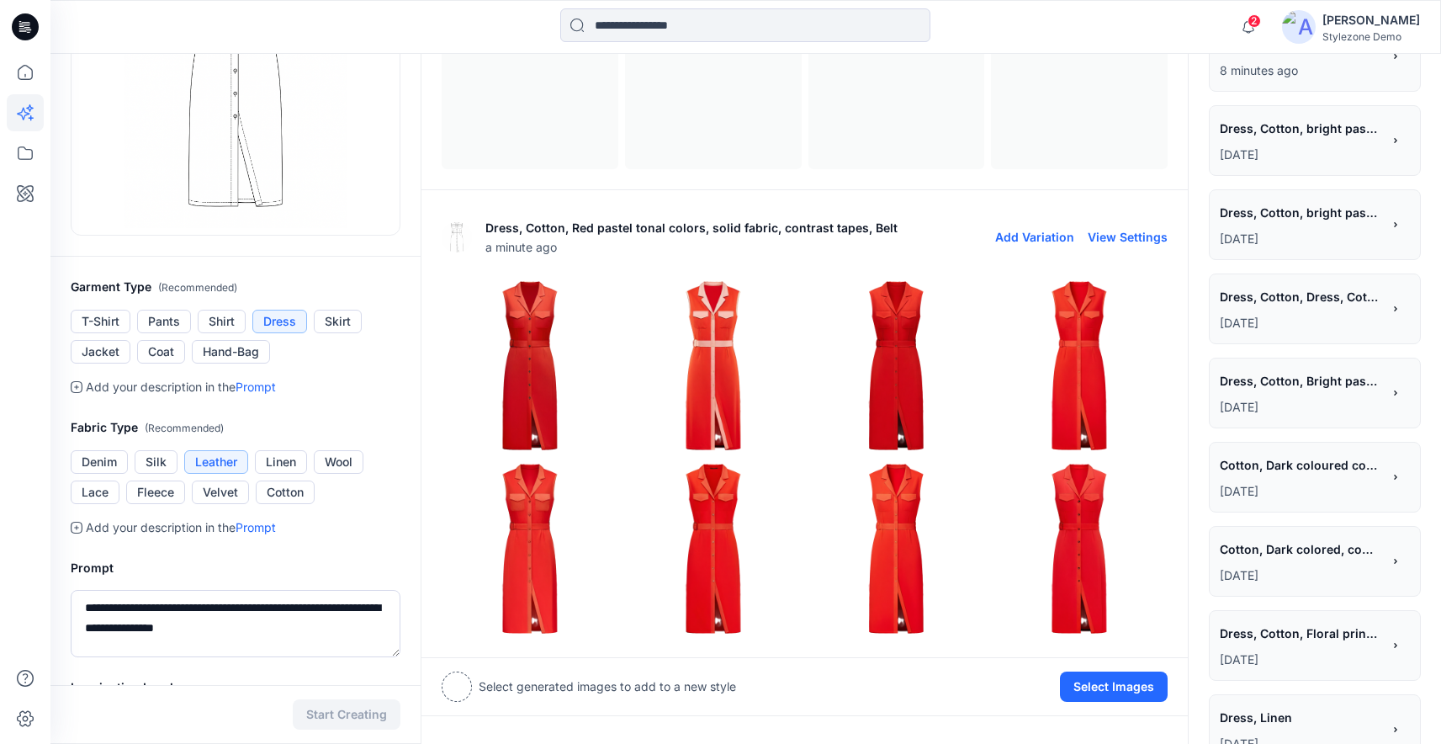
click at [1071, 552] on img at bounding box center [1079, 548] width 175 height 175
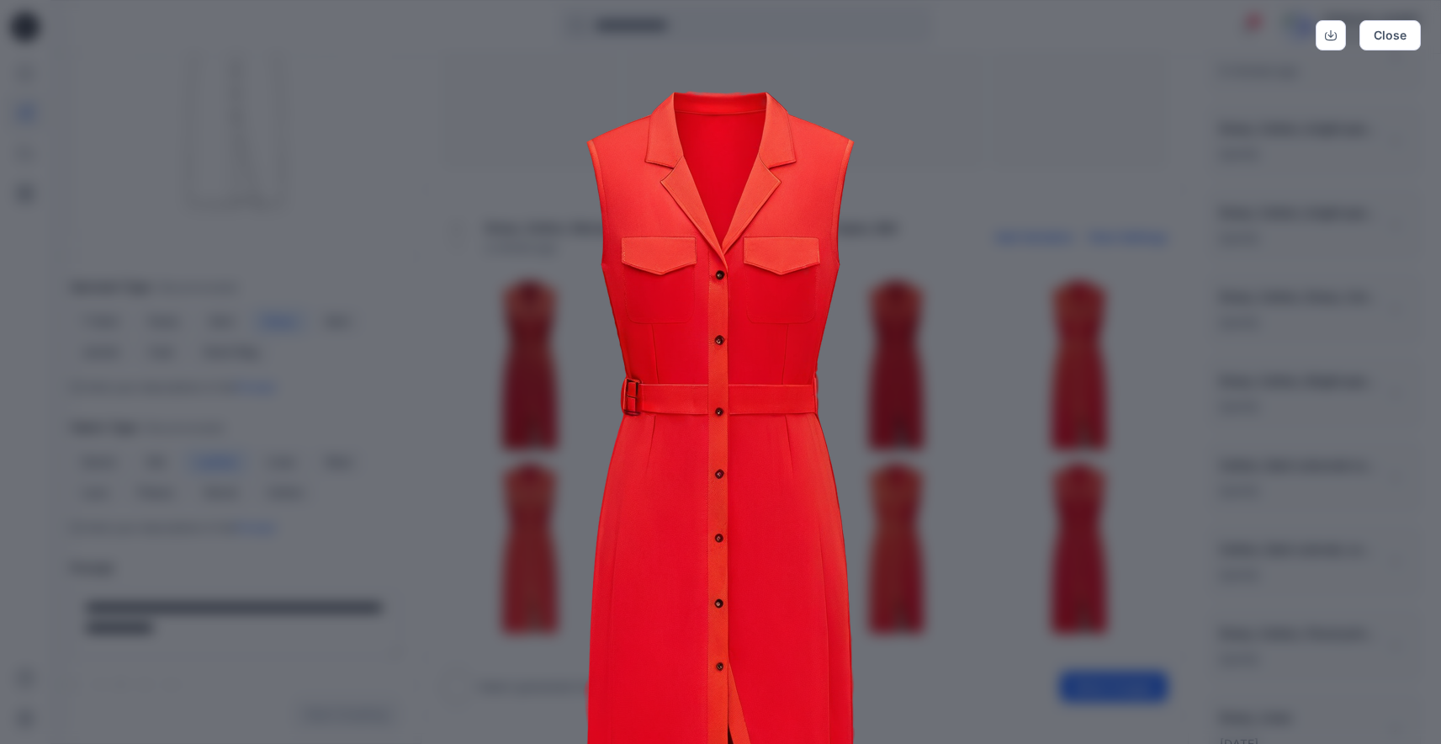
click at [948, 431] on img at bounding box center [721, 508] width 862 height 862
click at [1376, 32] on button "Close" at bounding box center [1390, 35] width 61 height 30
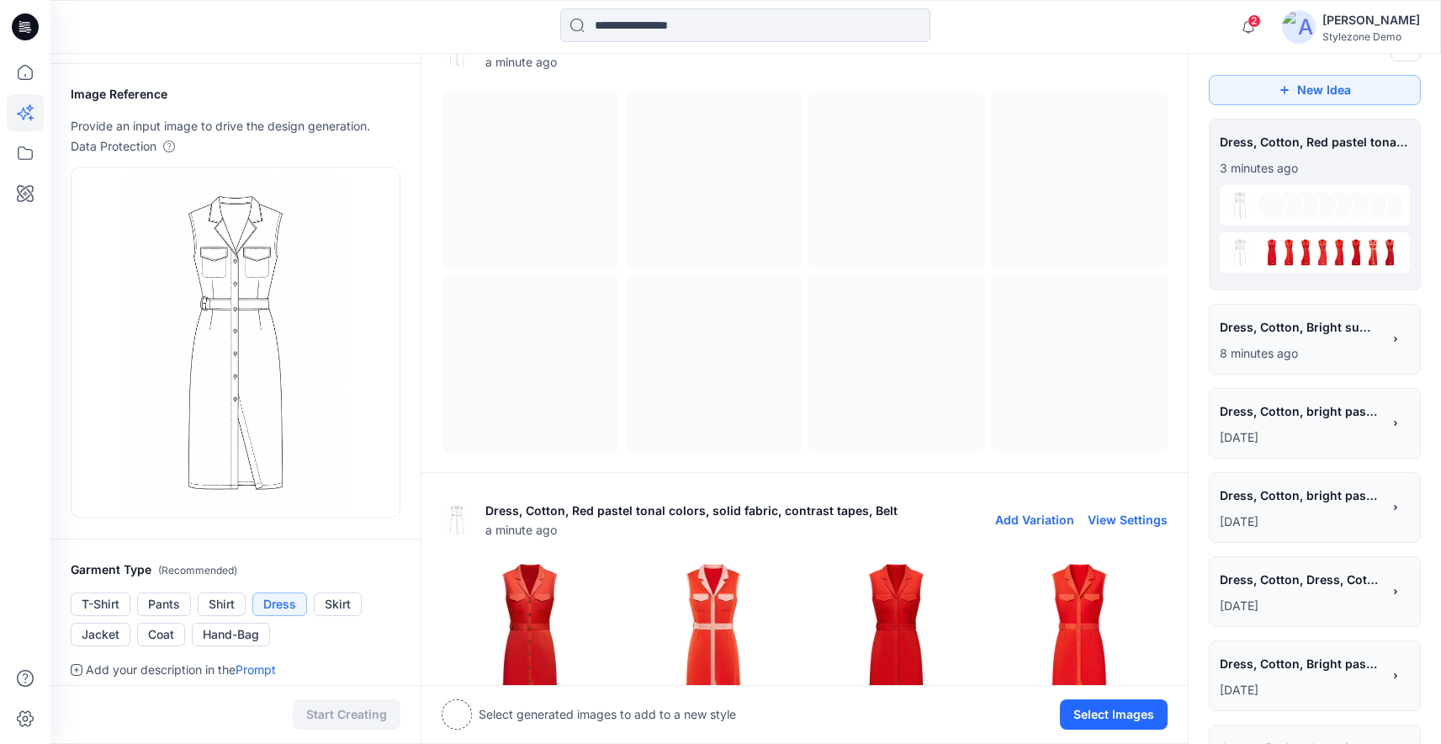
scroll to position [0, 0]
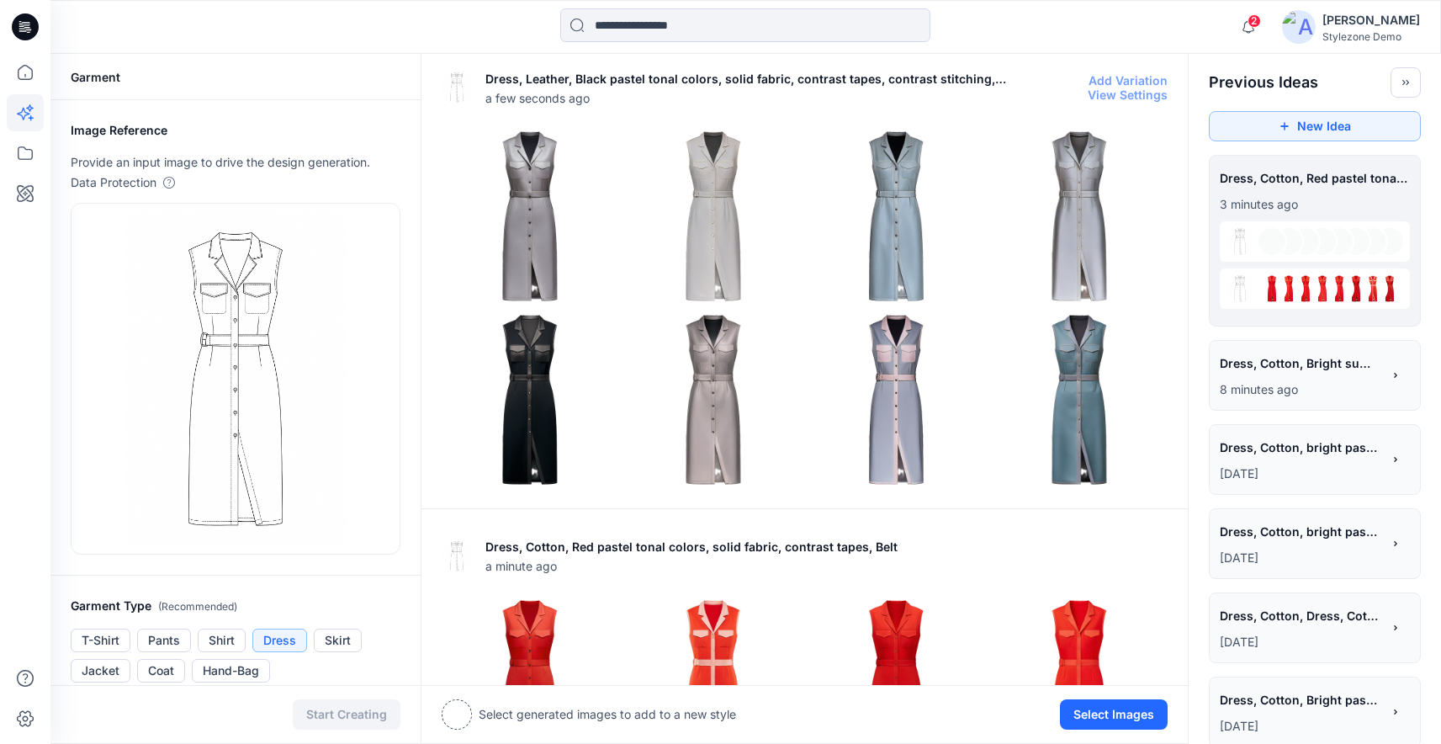
click at [538, 188] on img at bounding box center [530, 216] width 175 height 175
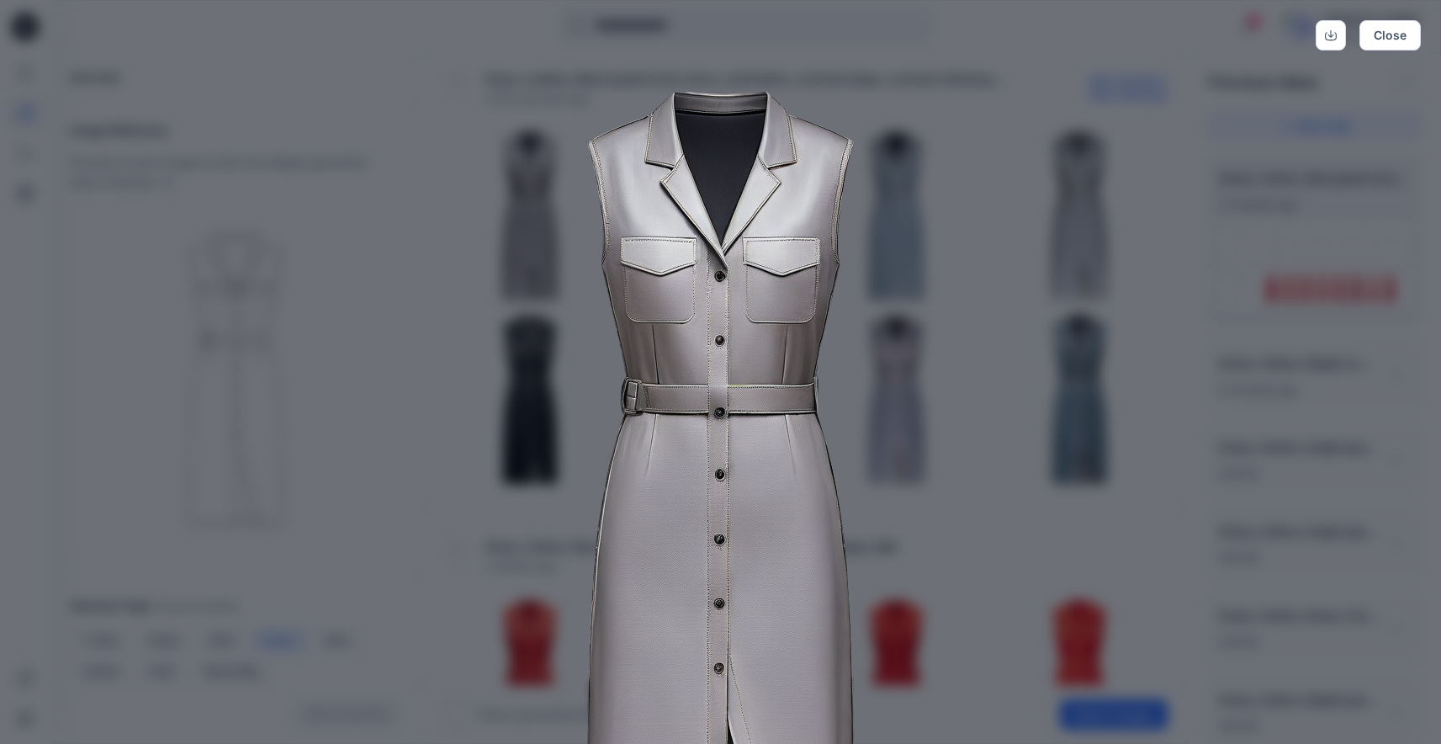
click at [916, 434] on img at bounding box center [721, 508] width 862 height 862
click at [1357, 45] on div "Close" at bounding box center [720, 35] width 1401 height 30
click at [1384, 43] on button "Close" at bounding box center [1390, 35] width 61 height 30
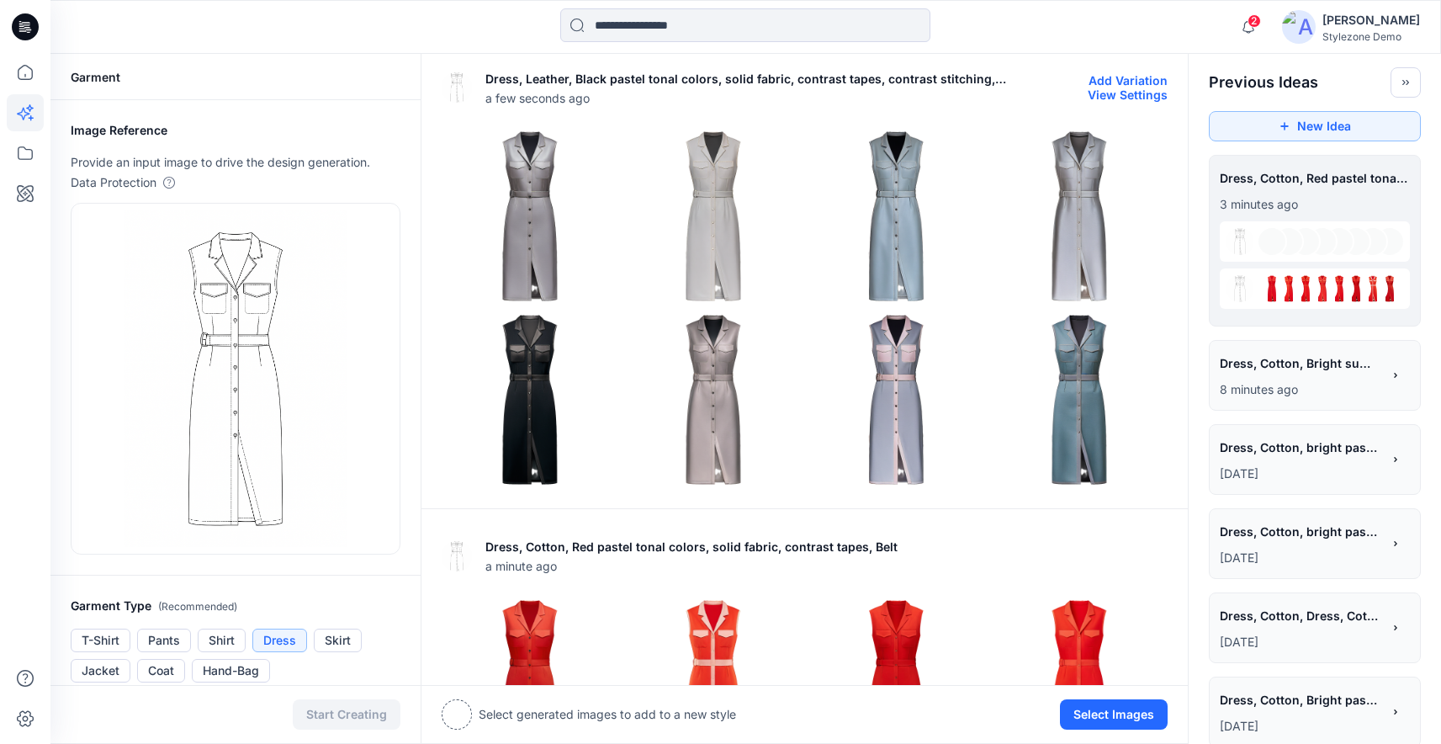
click at [510, 408] on img at bounding box center [530, 399] width 175 height 175
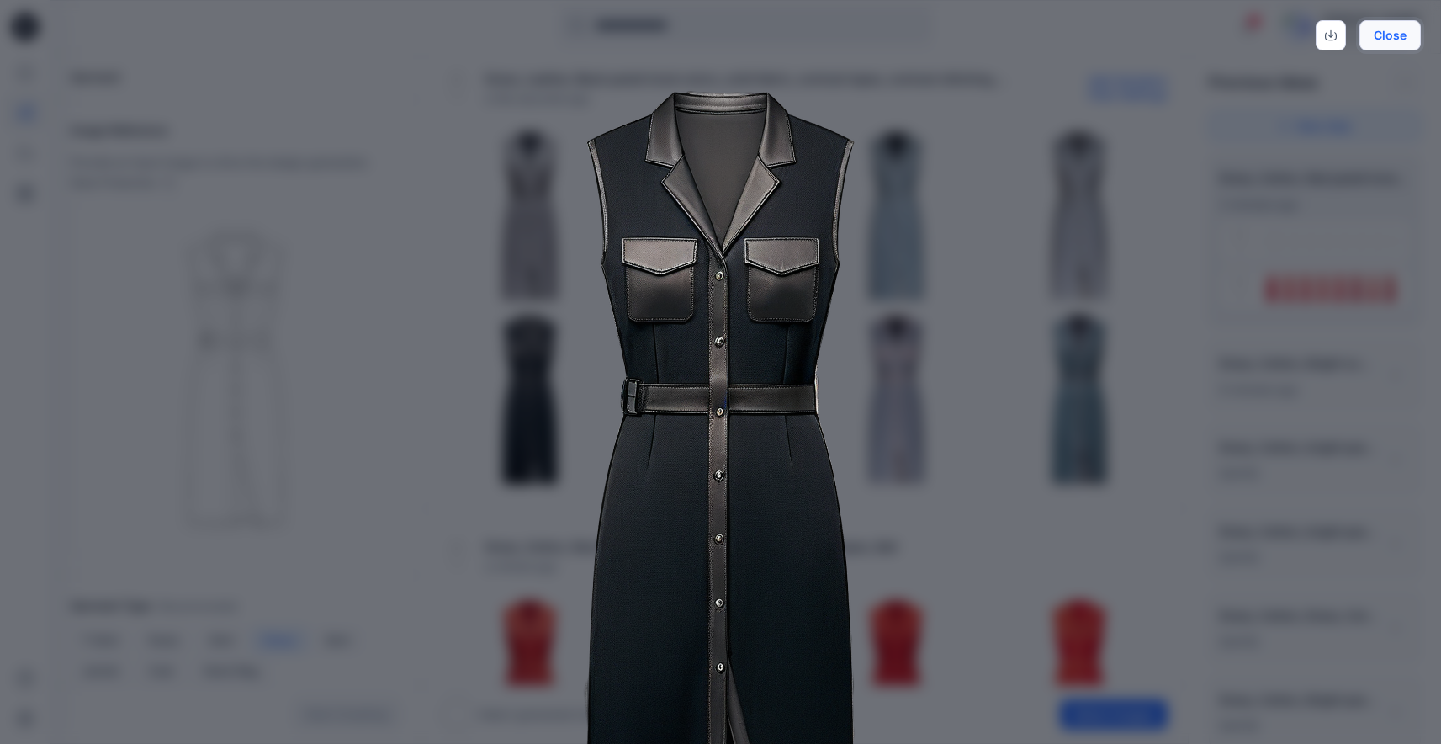
click at [1401, 29] on button "Close" at bounding box center [1390, 35] width 61 height 30
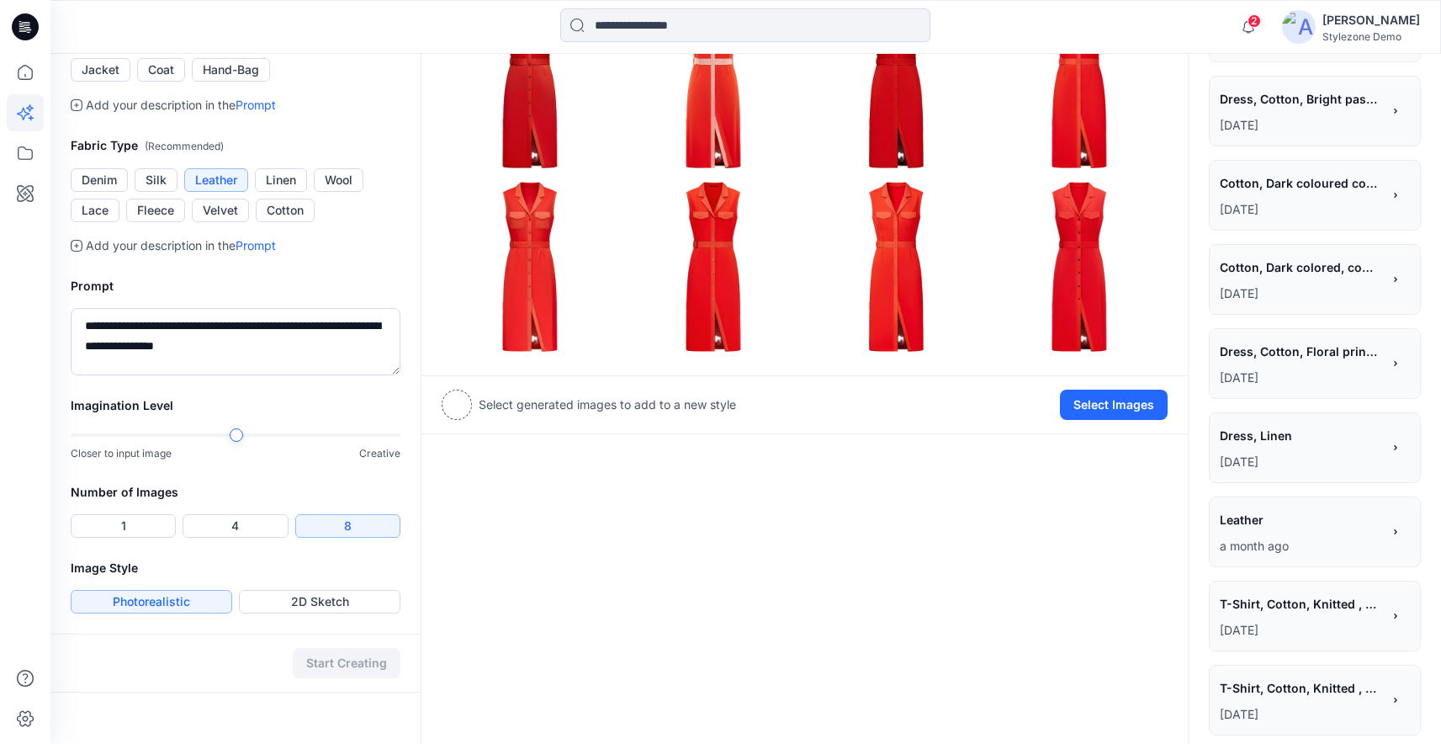
scroll to position [605, 0]
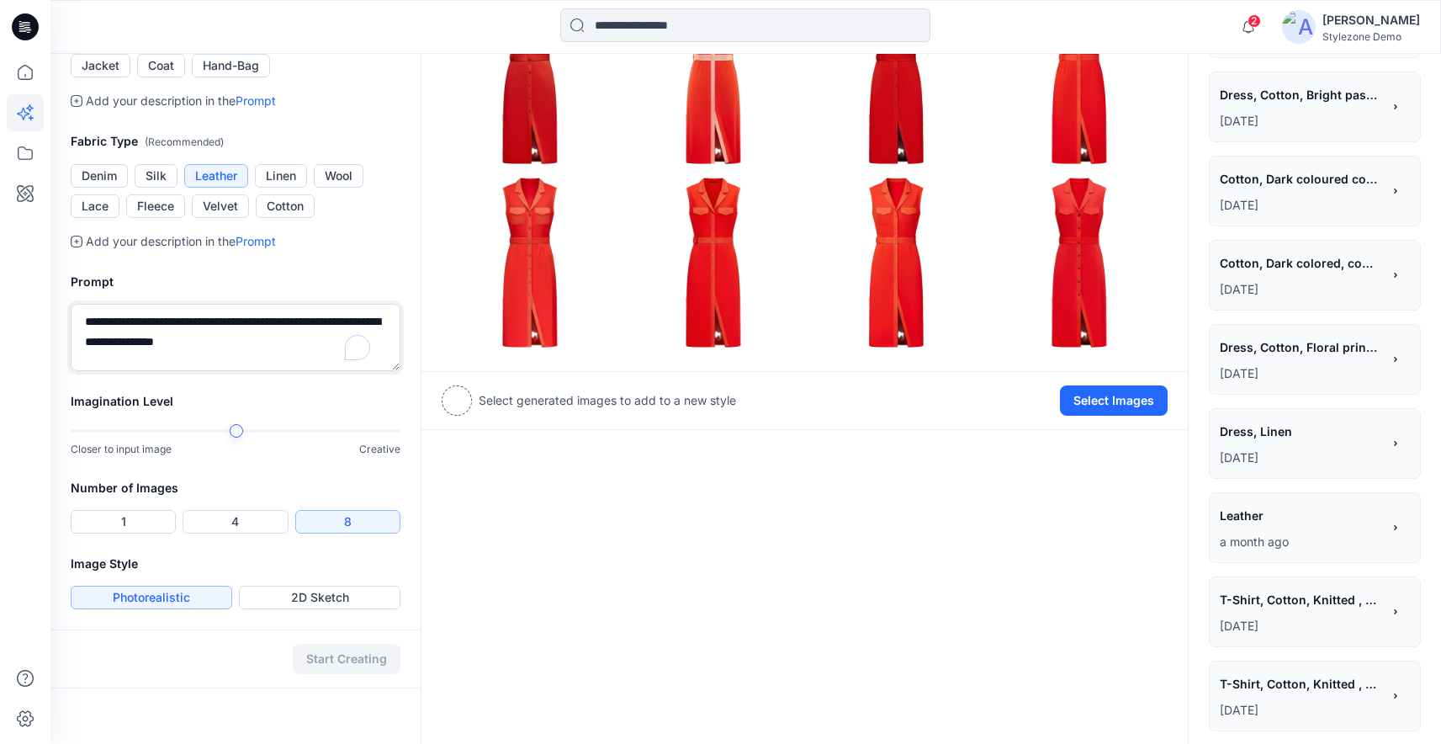
drag, startPoint x: 125, startPoint y: 324, endPoint x: 60, endPoint y: 314, distance: 65.6
click at [60, 314] on div "**********" at bounding box center [235, 322] width 370 height 140
click at [153, 324] on textarea "**********" at bounding box center [236, 337] width 330 height 67
click at [157, 324] on textarea "**********" at bounding box center [236, 337] width 330 height 67
drag, startPoint x: 183, startPoint y: 321, endPoint x: 119, endPoint y: 320, distance: 64.0
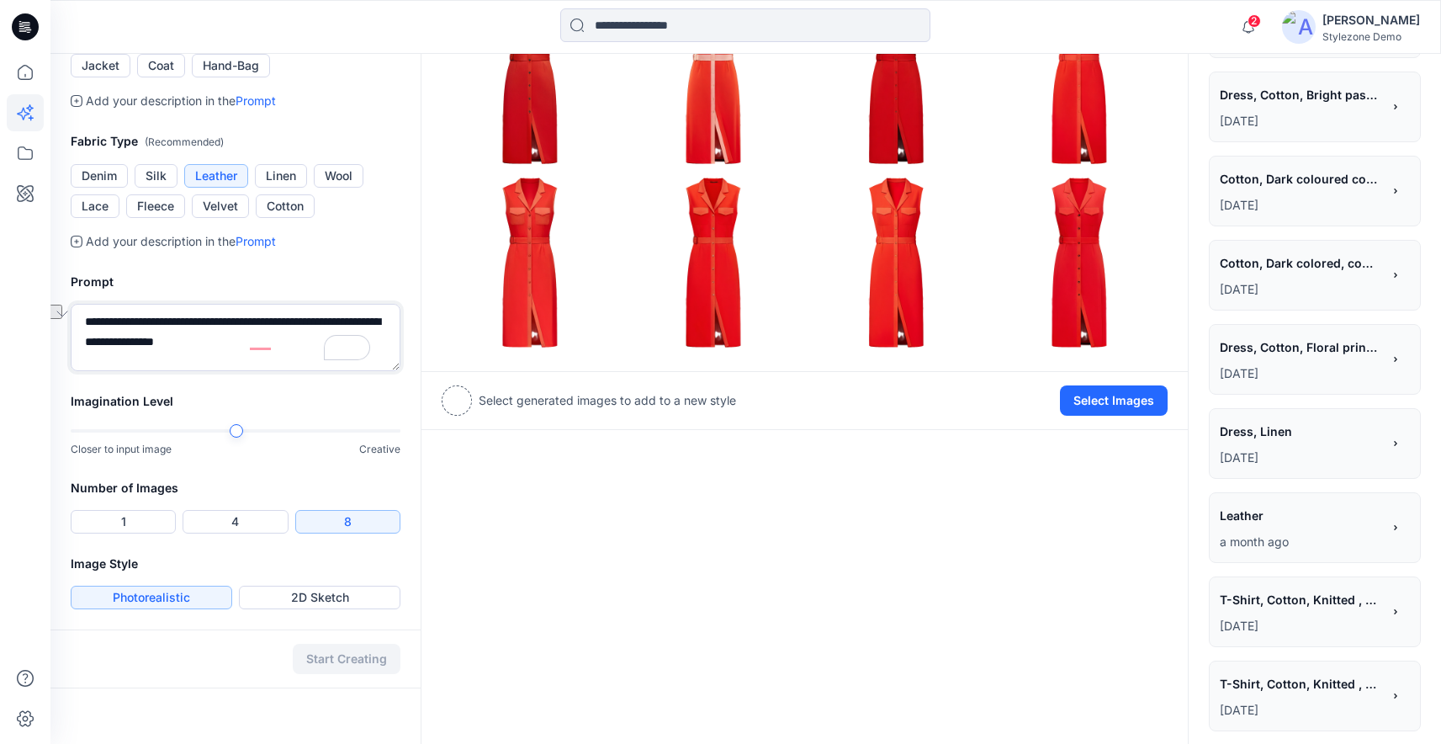
click at [119, 320] on textarea "**********" at bounding box center [236, 337] width 330 height 67
click at [225, 323] on textarea "**********" at bounding box center [236, 337] width 330 height 67
drag, startPoint x: 186, startPoint y: 318, endPoint x: 164, endPoint y: 319, distance: 21.9
click at [164, 319] on textarea "**********" at bounding box center [236, 337] width 330 height 67
click at [226, 321] on textarea "**********" at bounding box center [236, 337] width 330 height 67
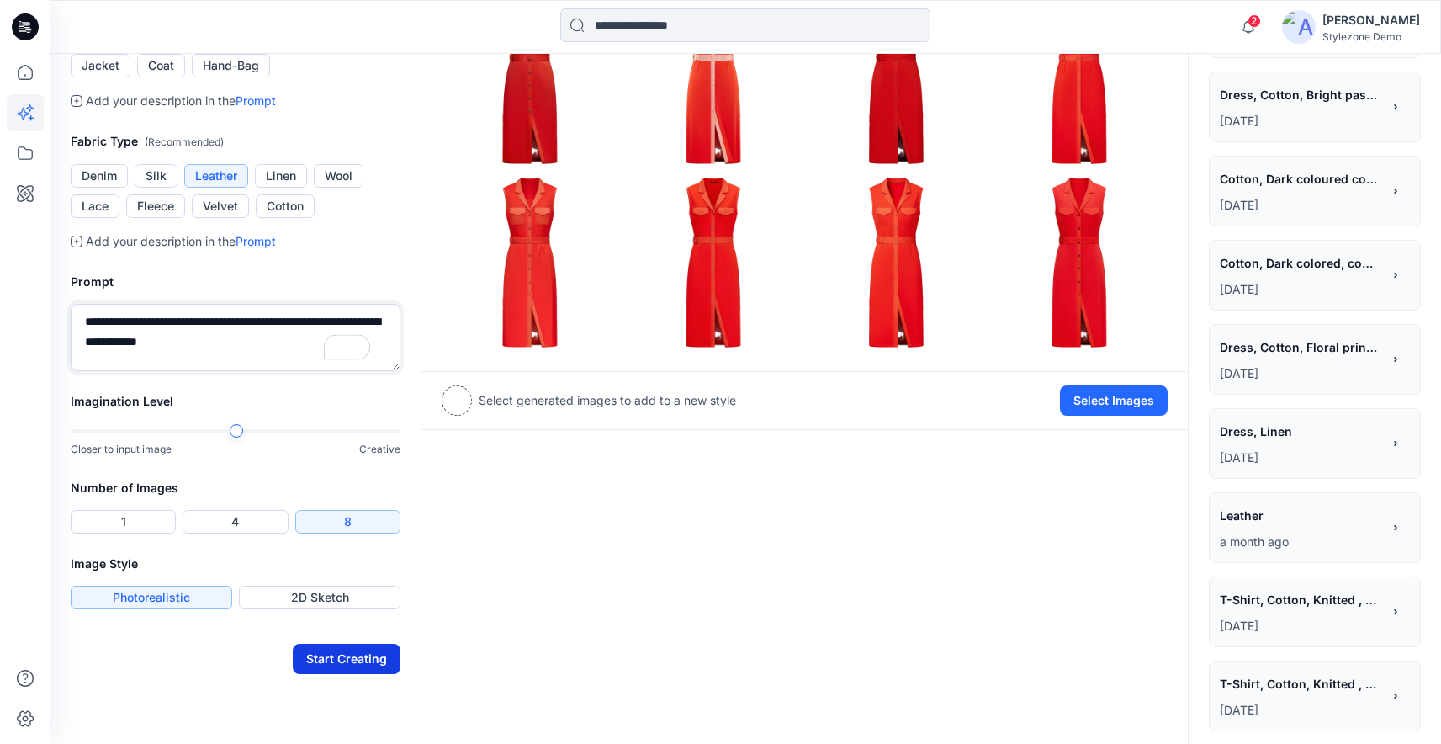
type textarea "**********"
click at [343, 654] on button "Start Creating" at bounding box center [347, 659] width 108 height 30
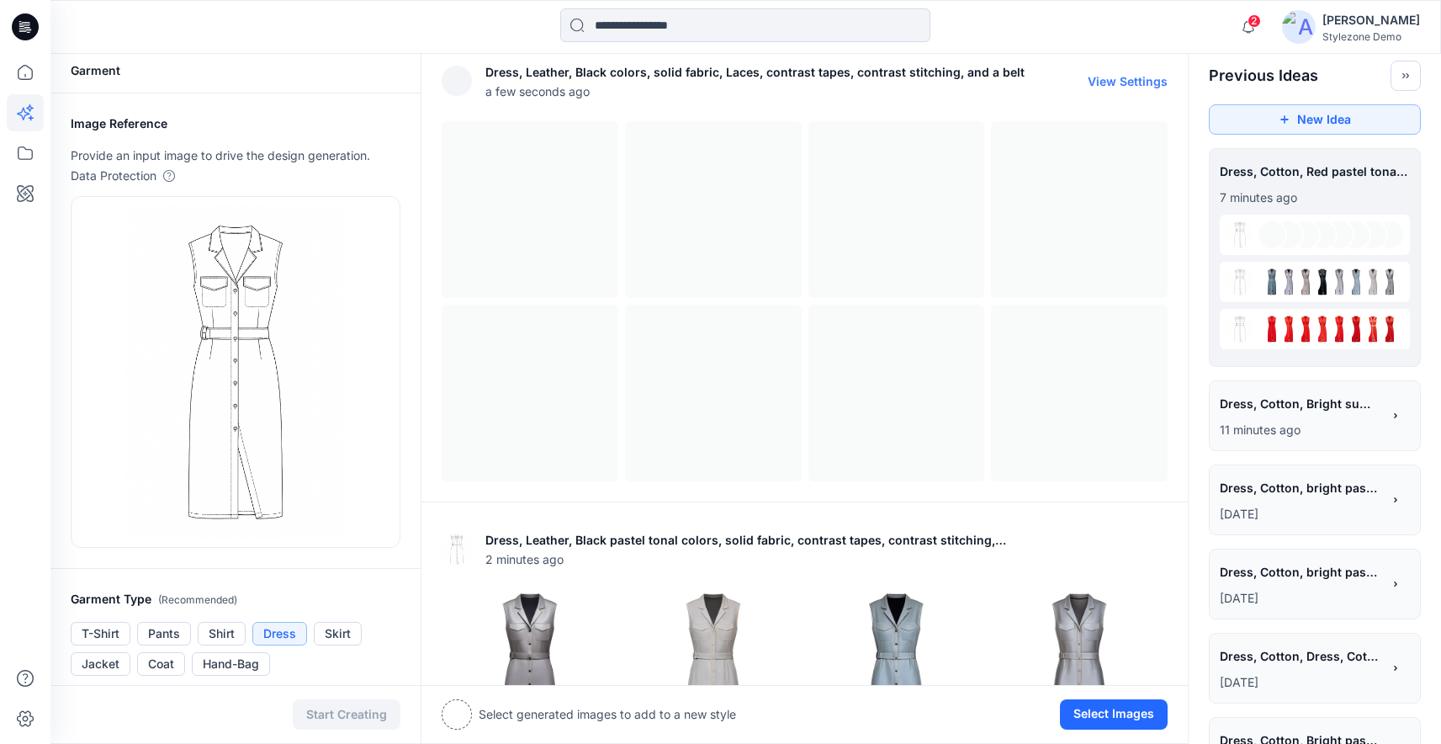
scroll to position [7, 0]
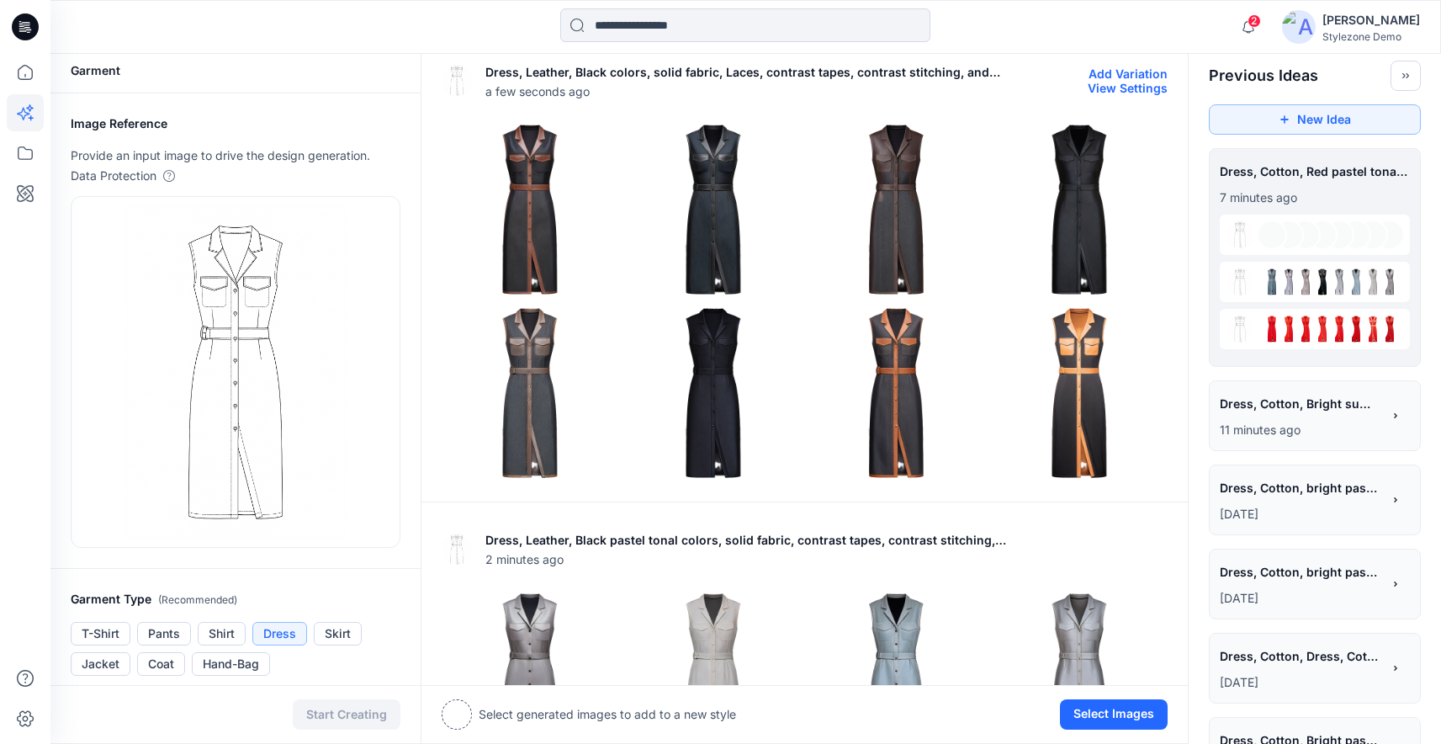
click at [725, 358] on img at bounding box center [713, 392] width 175 height 175
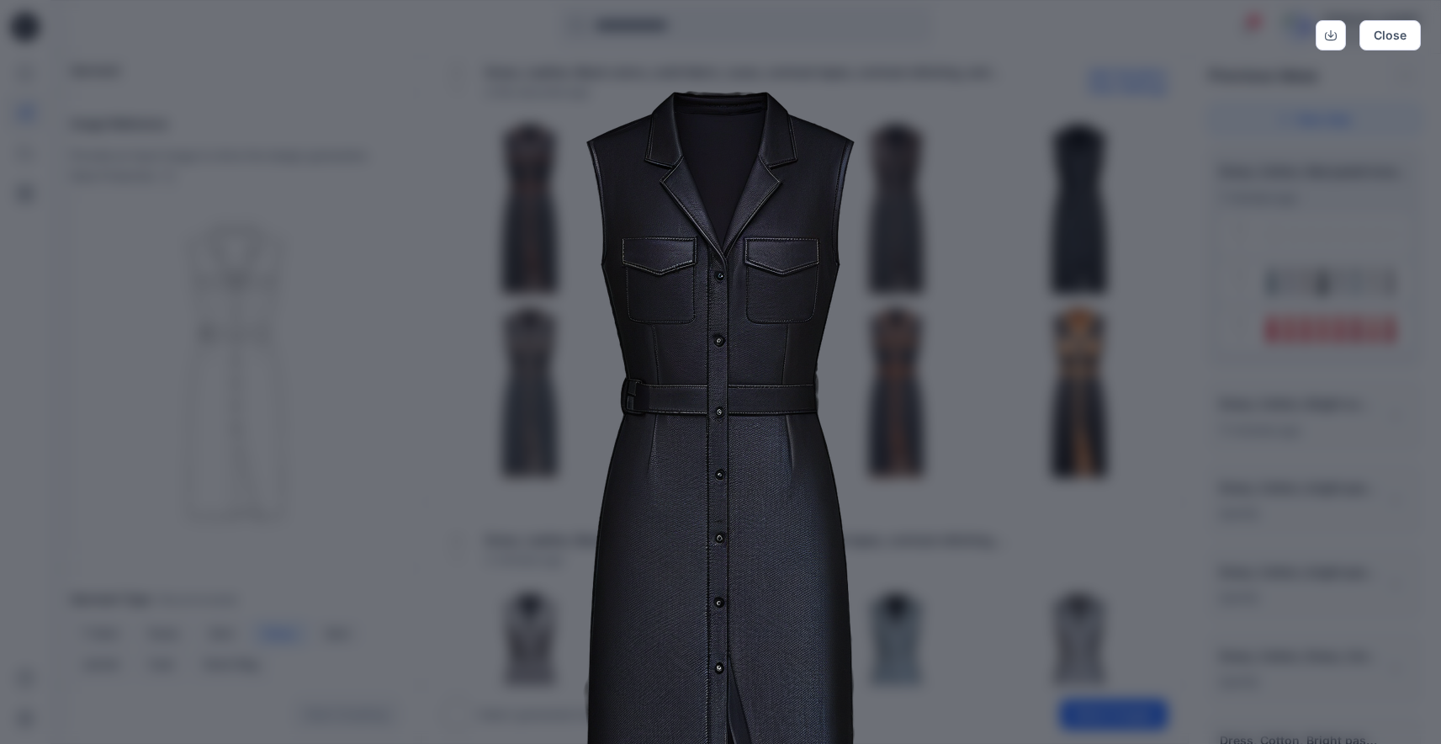
click at [893, 414] on img at bounding box center [721, 508] width 862 height 862
click at [1409, 32] on button "Close" at bounding box center [1390, 35] width 61 height 30
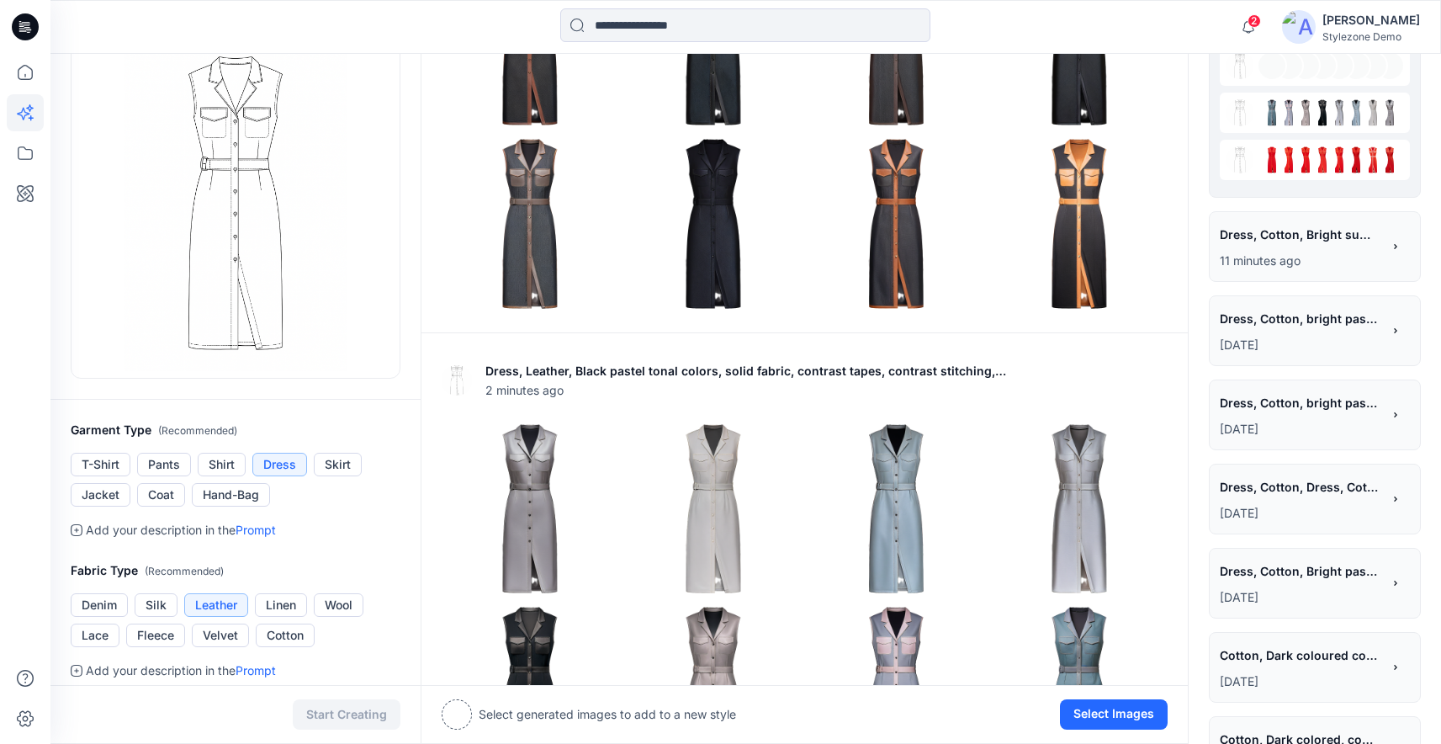
scroll to position [0, 0]
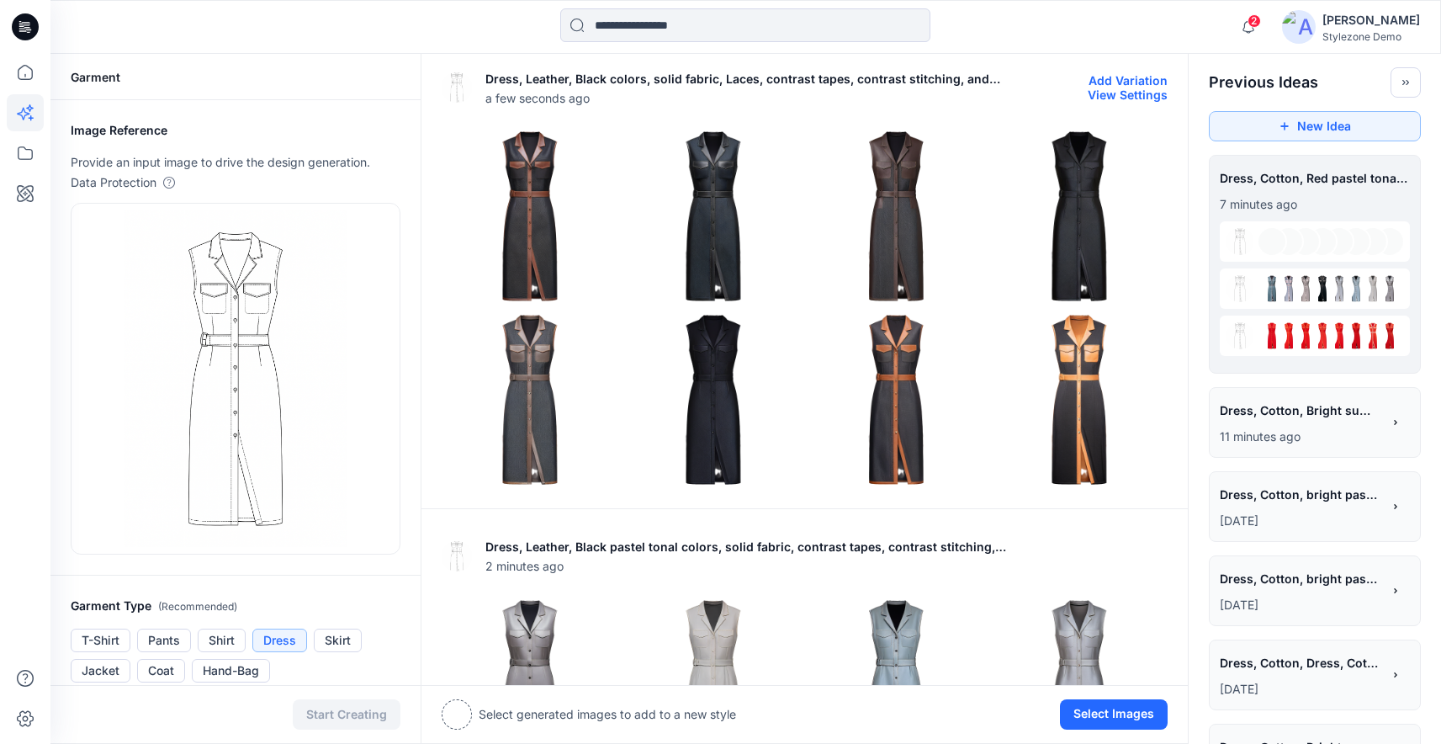
click at [557, 246] on img at bounding box center [530, 216] width 175 height 175
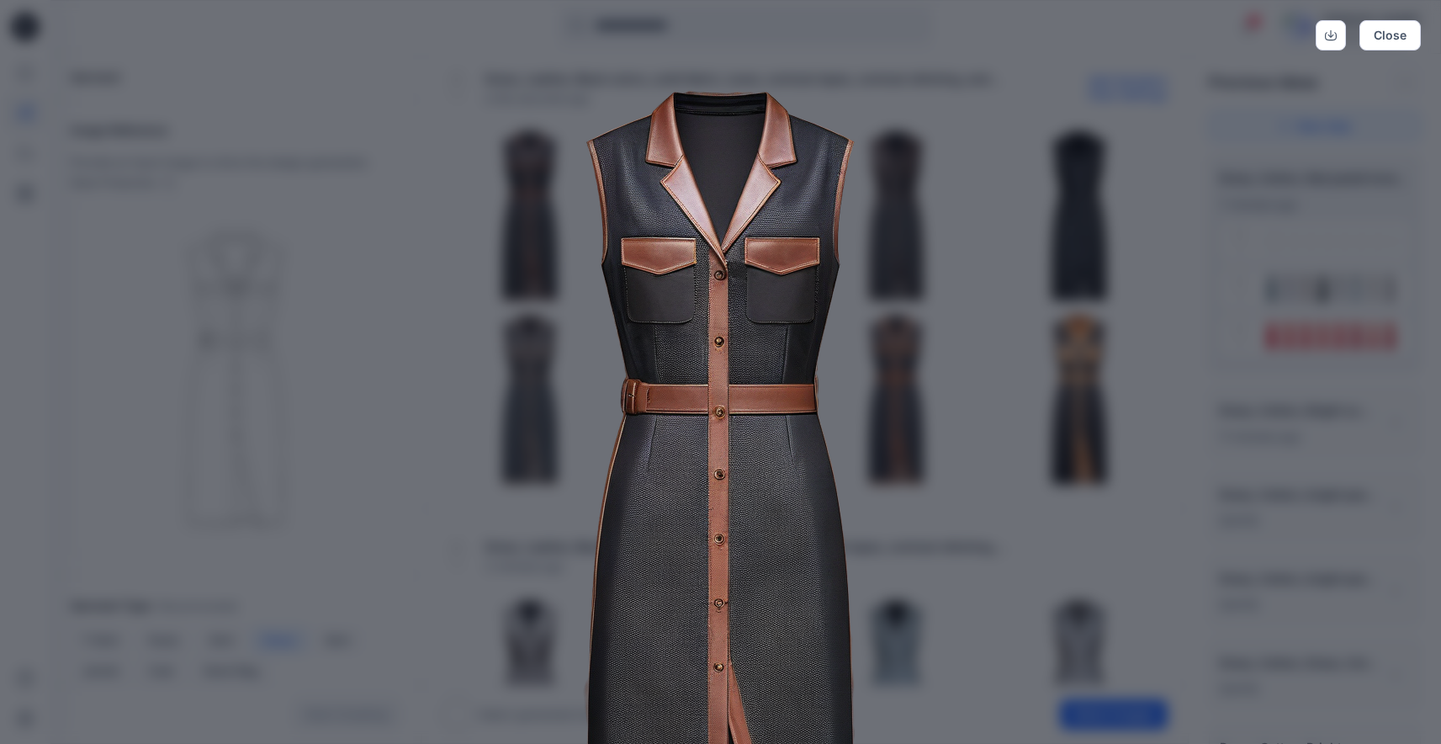
click at [942, 331] on img at bounding box center [721, 508] width 862 height 862
click at [1415, 36] on button "Close" at bounding box center [1390, 35] width 61 height 30
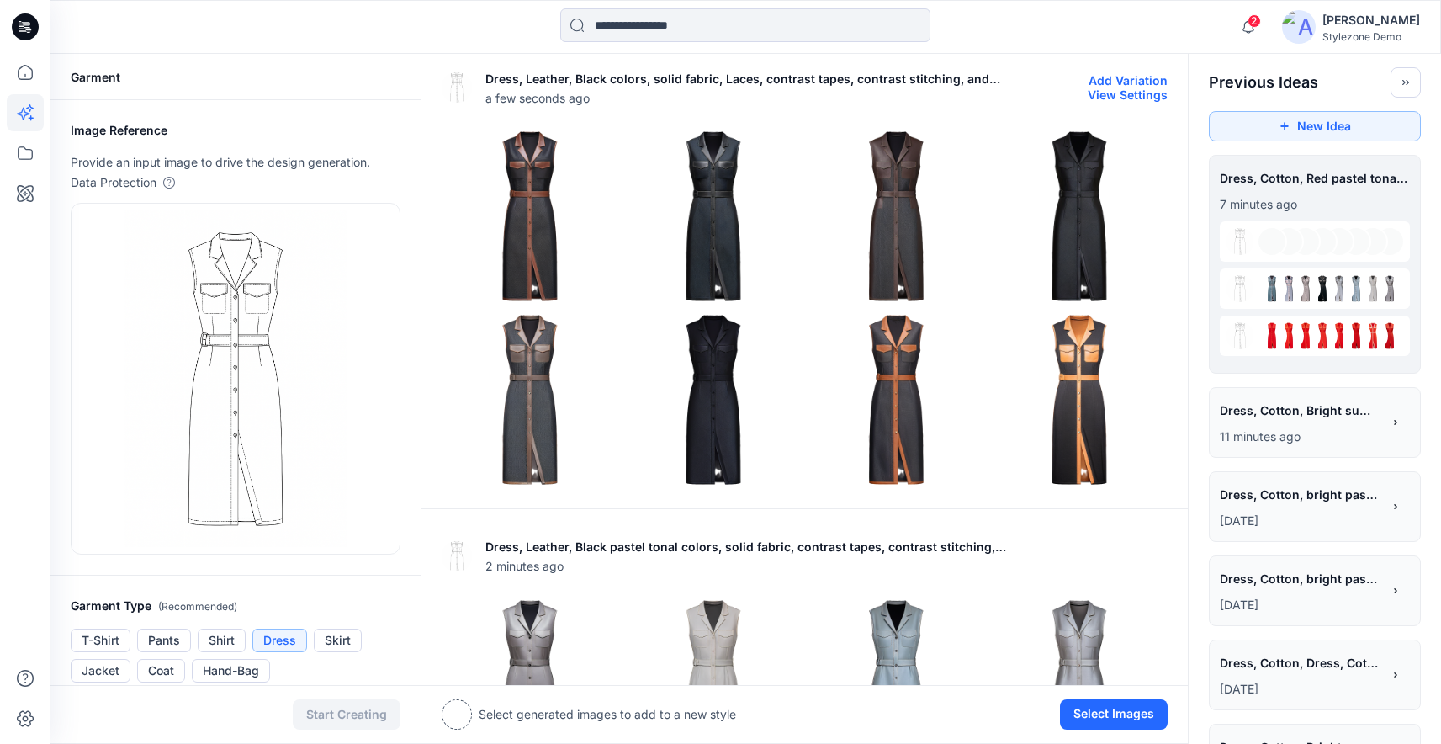
click at [899, 212] on img at bounding box center [897, 216] width 175 height 175
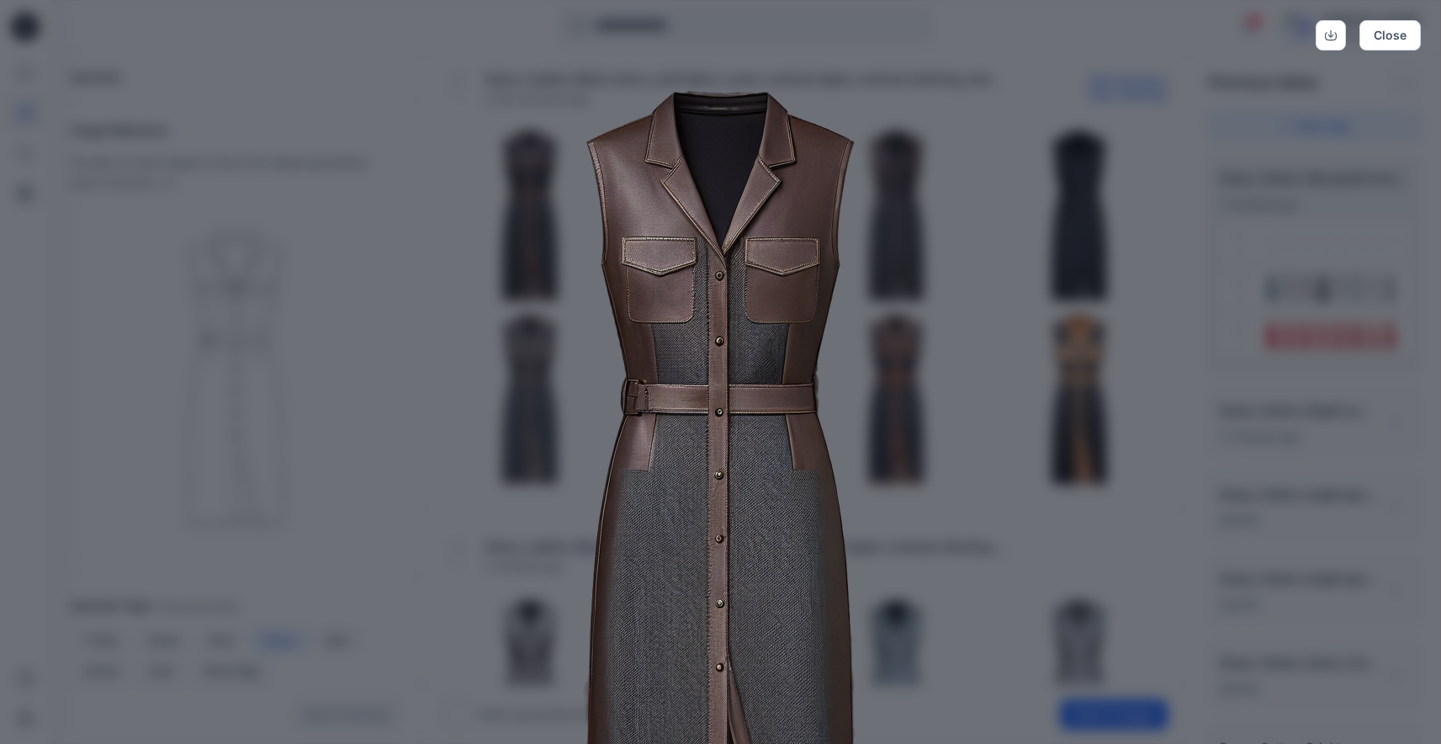
click at [933, 337] on img at bounding box center [721, 508] width 862 height 862
click at [1394, 41] on button "Close" at bounding box center [1390, 35] width 61 height 30
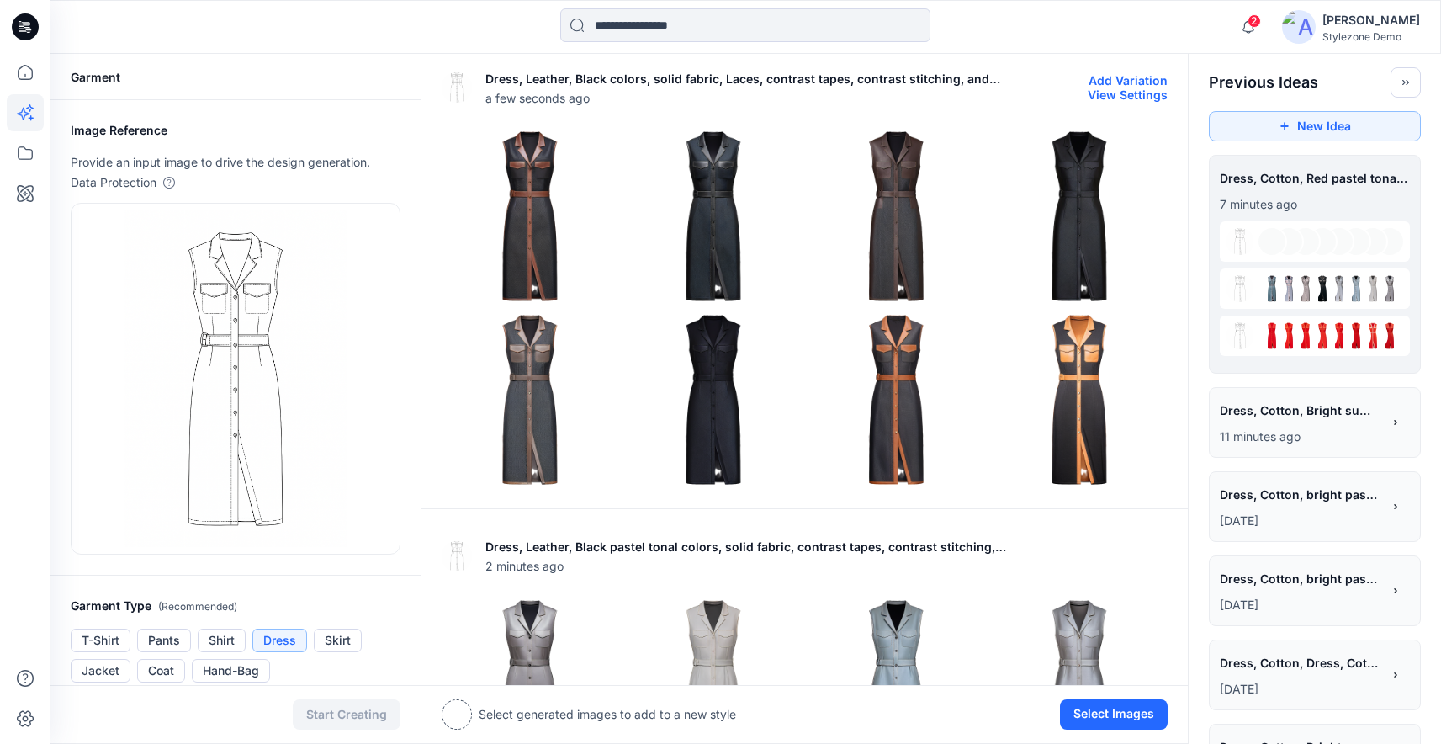
click at [741, 251] on img at bounding box center [713, 216] width 175 height 175
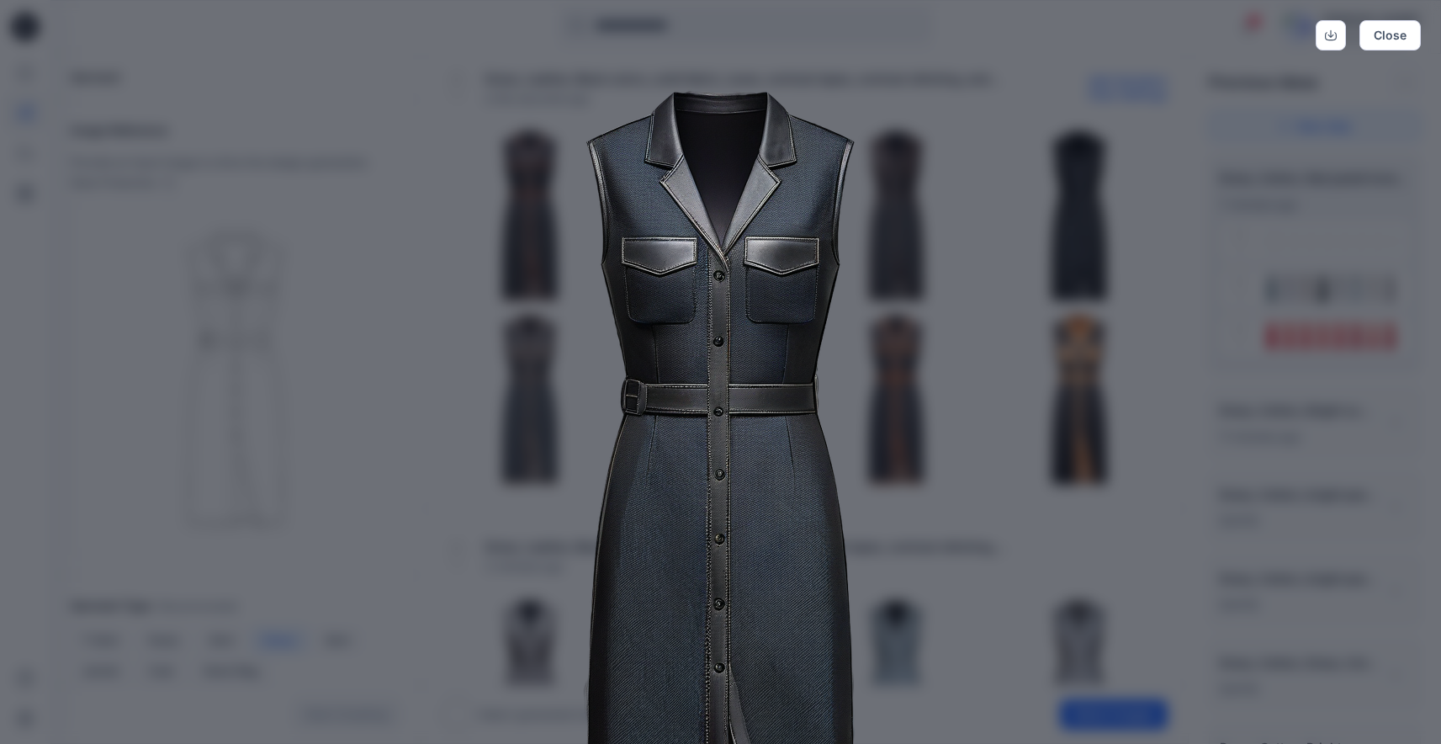
click at [960, 358] on img at bounding box center [721, 508] width 862 height 862
click at [1369, 44] on button "Close" at bounding box center [1390, 35] width 61 height 30
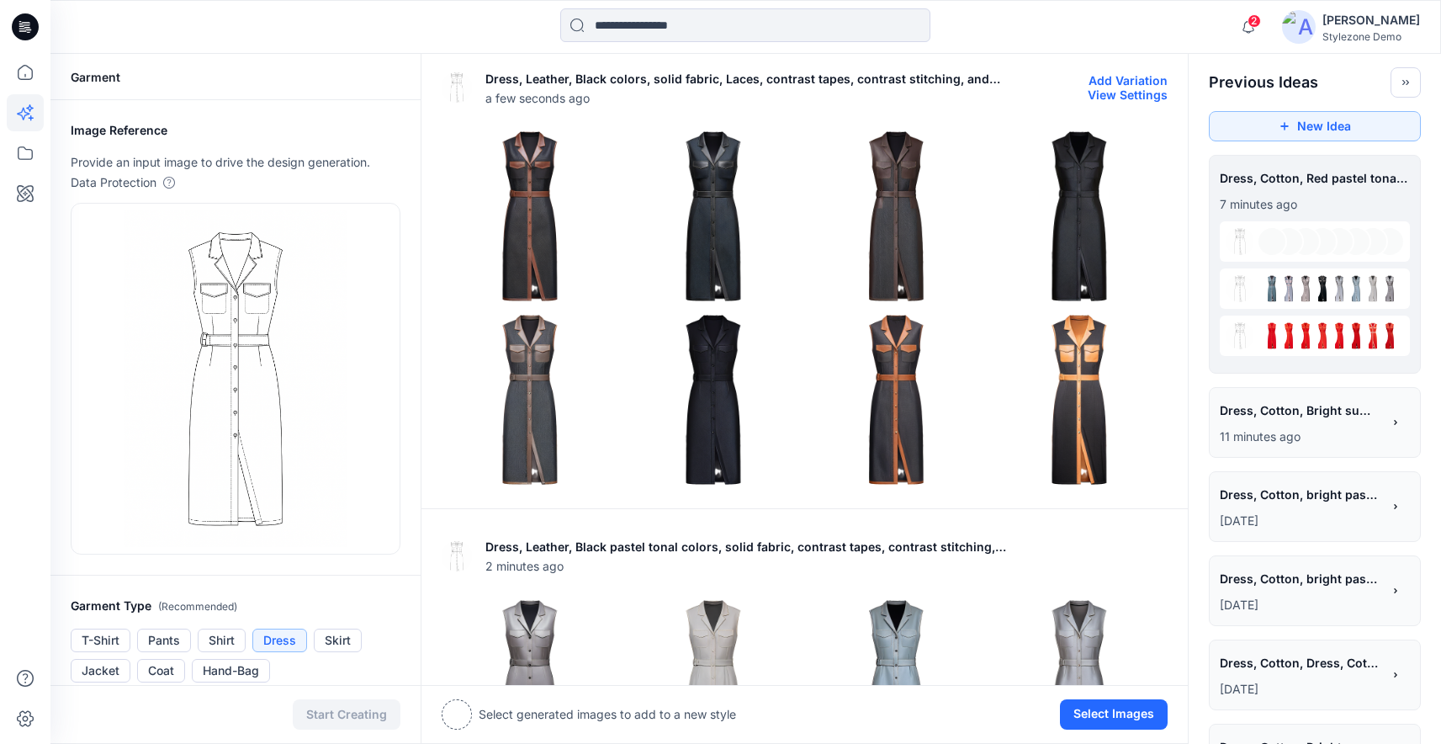
click at [538, 398] on img at bounding box center [530, 399] width 175 height 175
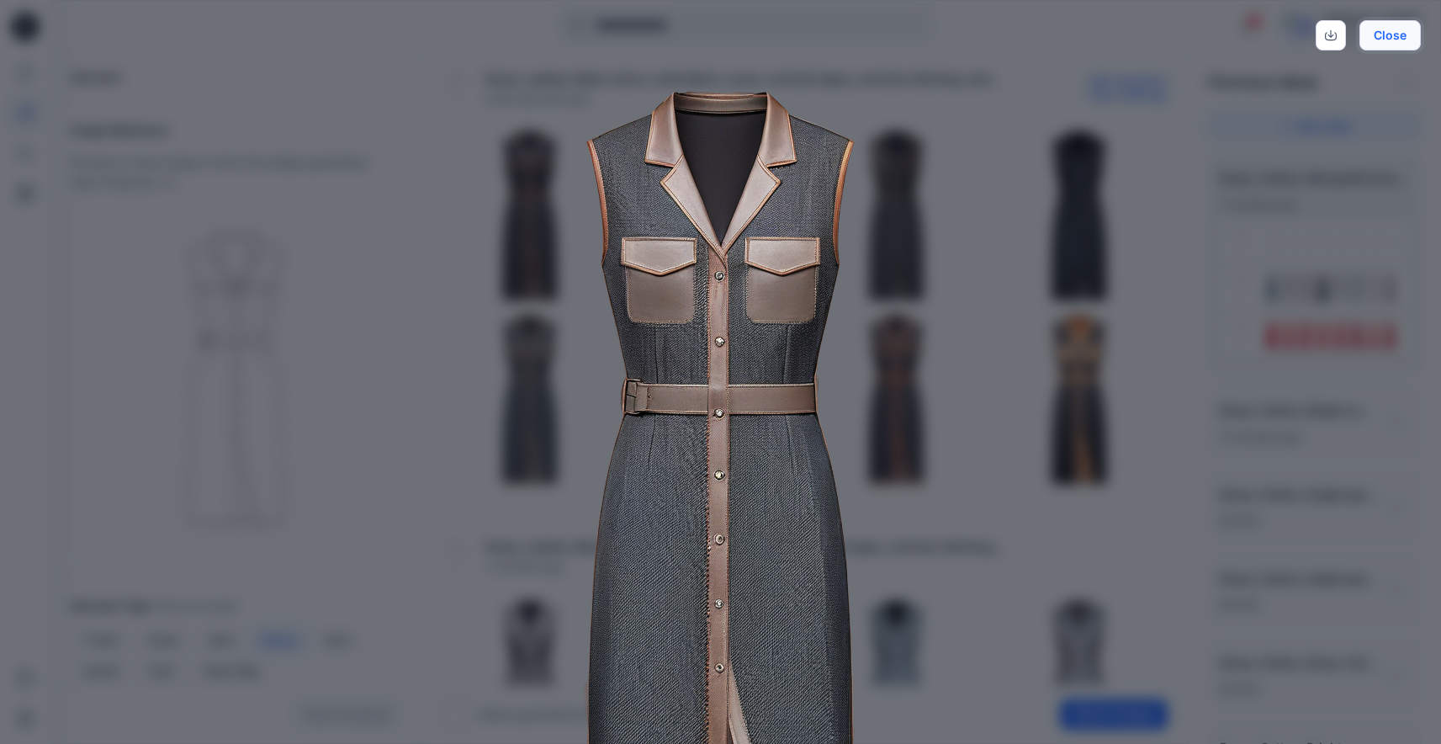
click at [1404, 38] on button "Close" at bounding box center [1390, 35] width 61 height 30
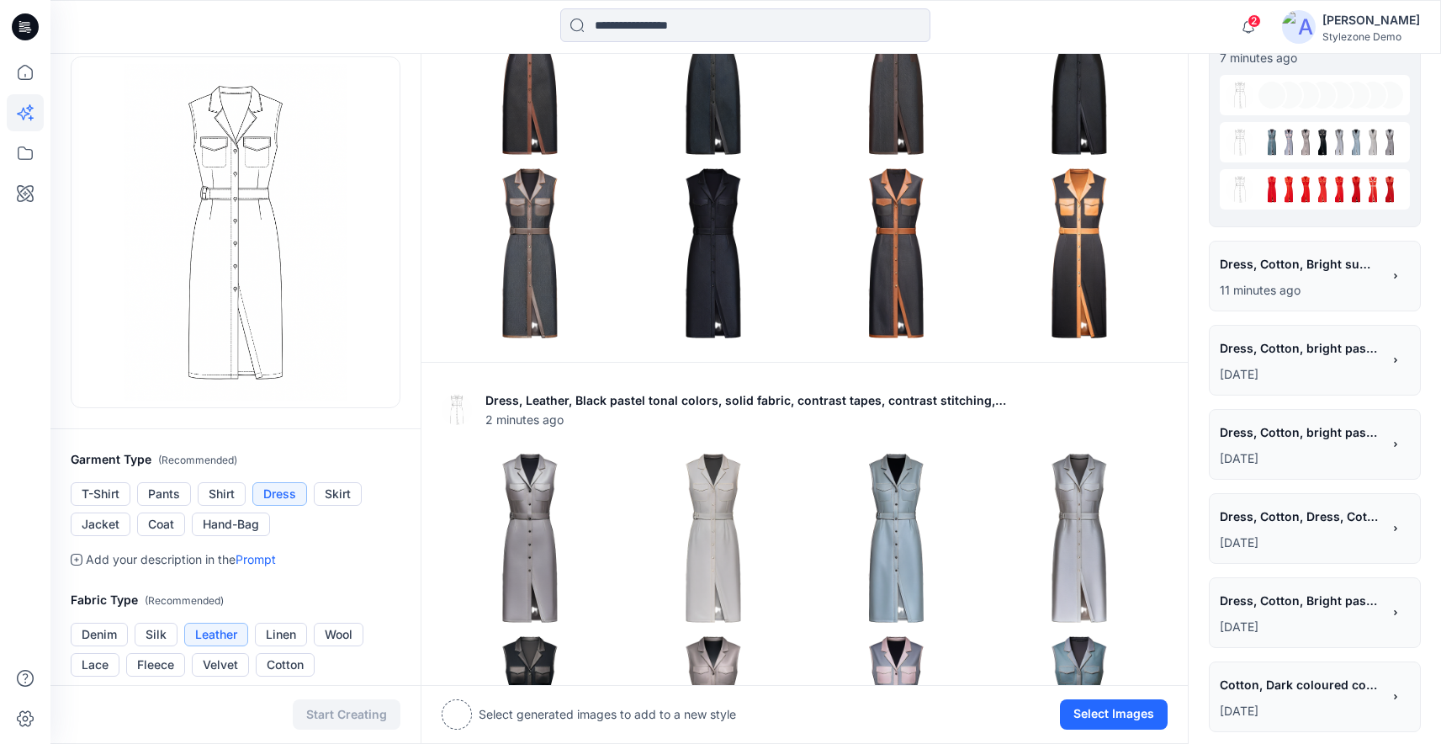
scroll to position [157, 0]
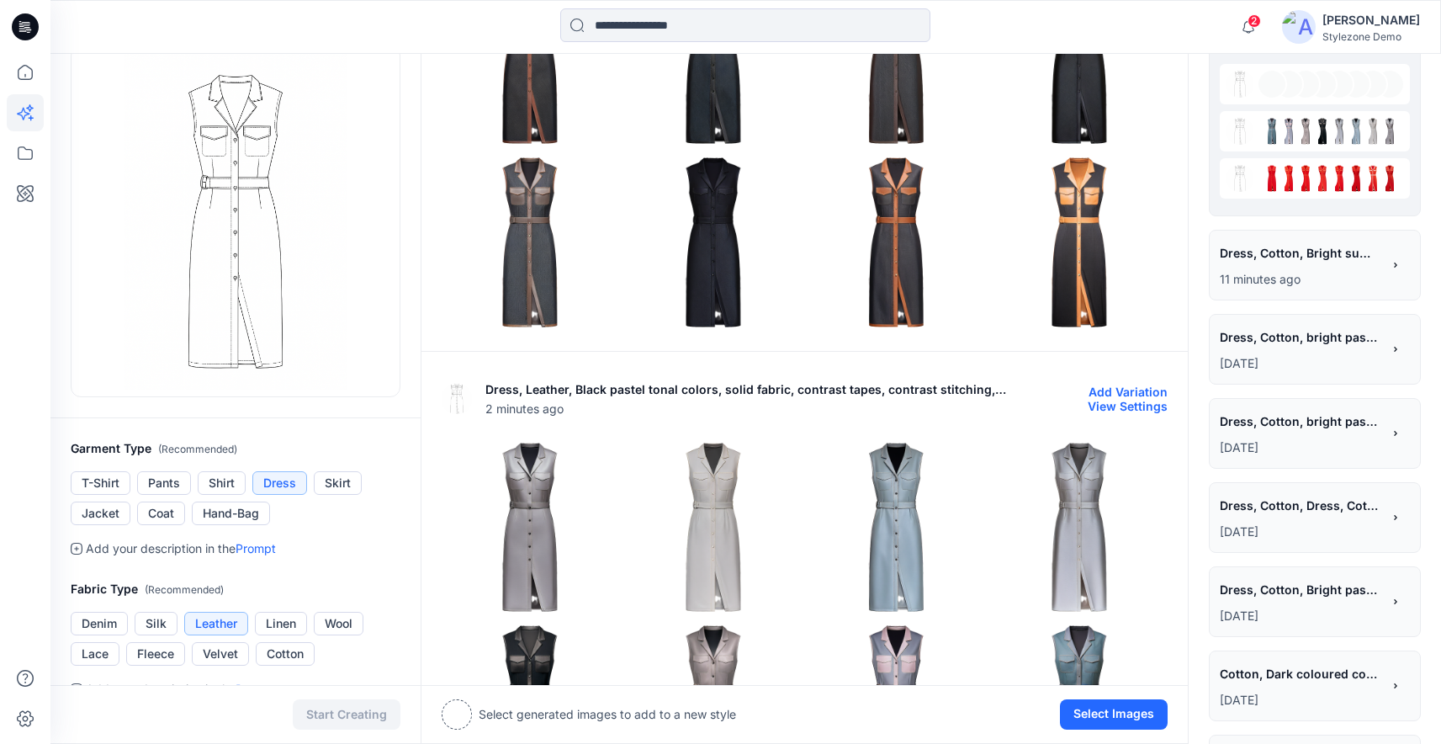
click at [547, 503] on img at bounding box center [530, 527] width 175 height 175
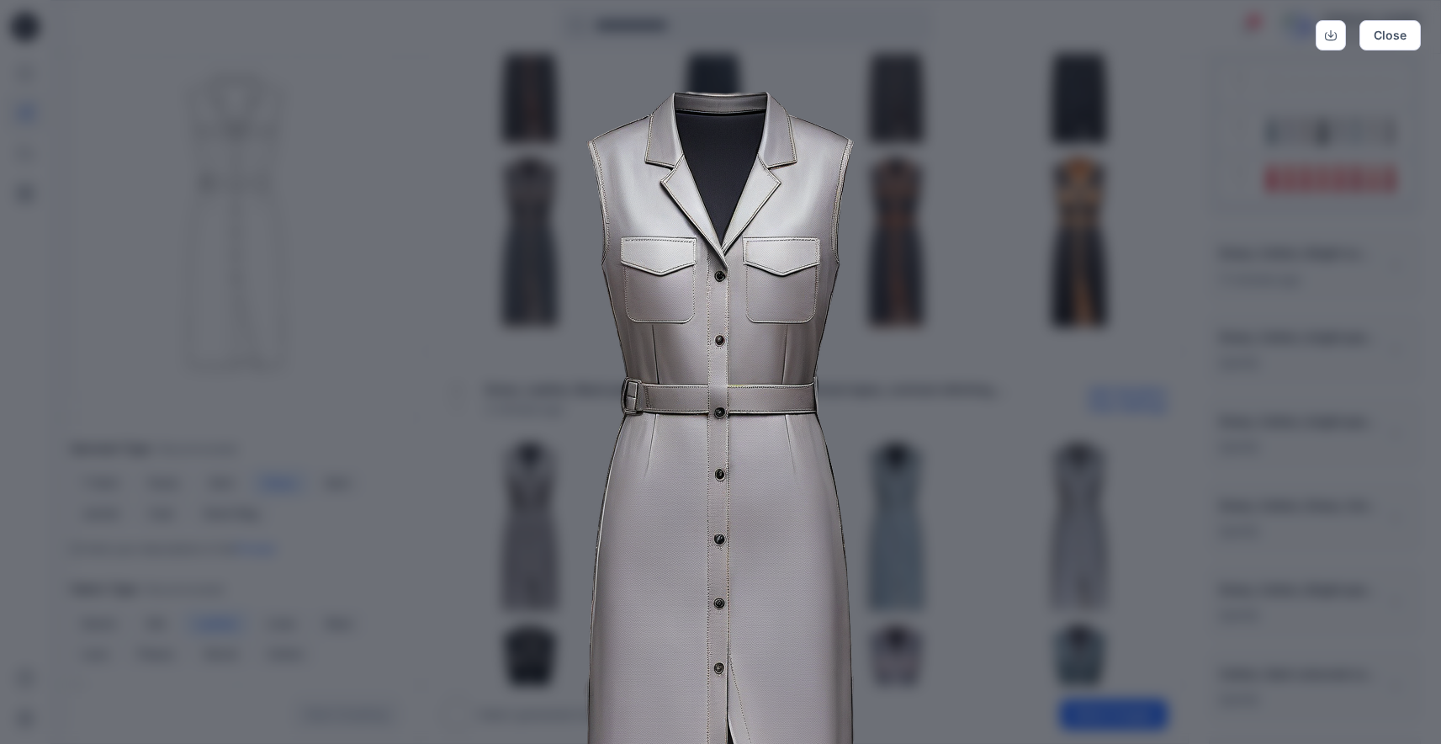
click at [937, 384] on img at bounding box center [721, 508] width 862 height 862
click at [1385, 41] on button "Close" at bounding box center [1390, 35] width 61 height 30
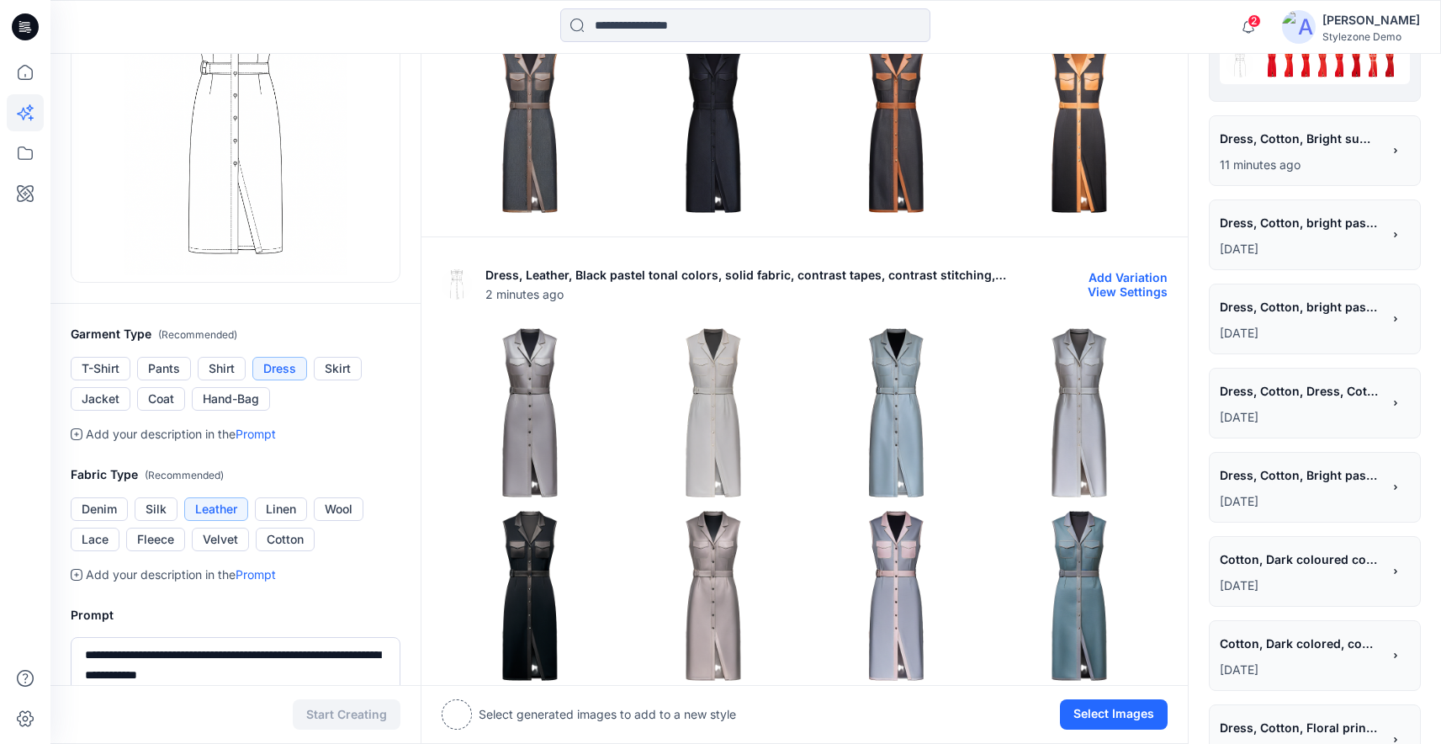
scroll to position [312, 0]
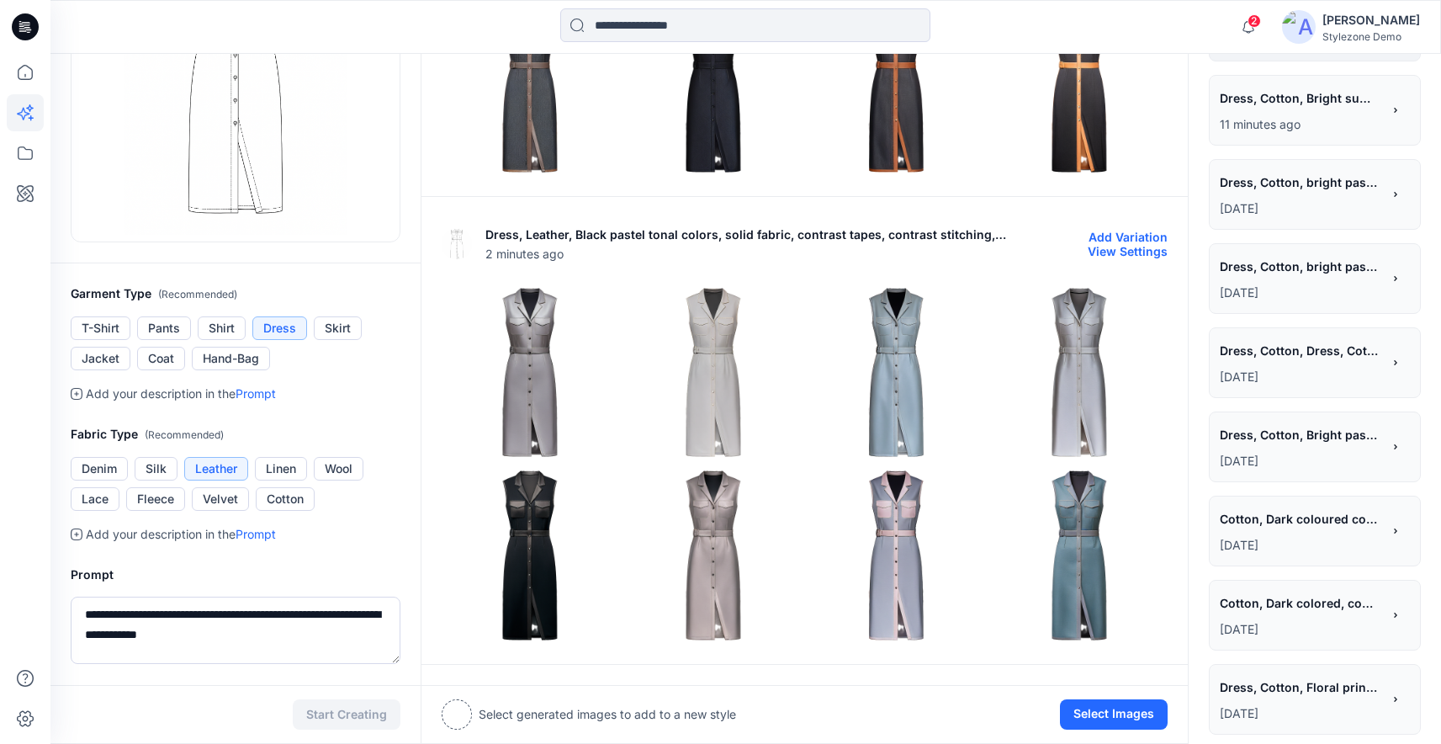
click at [1149, 247] on button "View Settings" at bounding box center [1128, 251] width 80 height 14
drag, startPoint x: 577, startPoint y: 237, endPoint x: 714, endPoint y: 238, distance: 136.3
click at [714, 238] on p "Dress, Leather, Black pastel tonal colors, solid fabric, contrast tapes, contra…" at bounding box center [747, 235] width 522 height 20
click at [534, 510] on img at bounding box center [530, 555] width 175 height 175
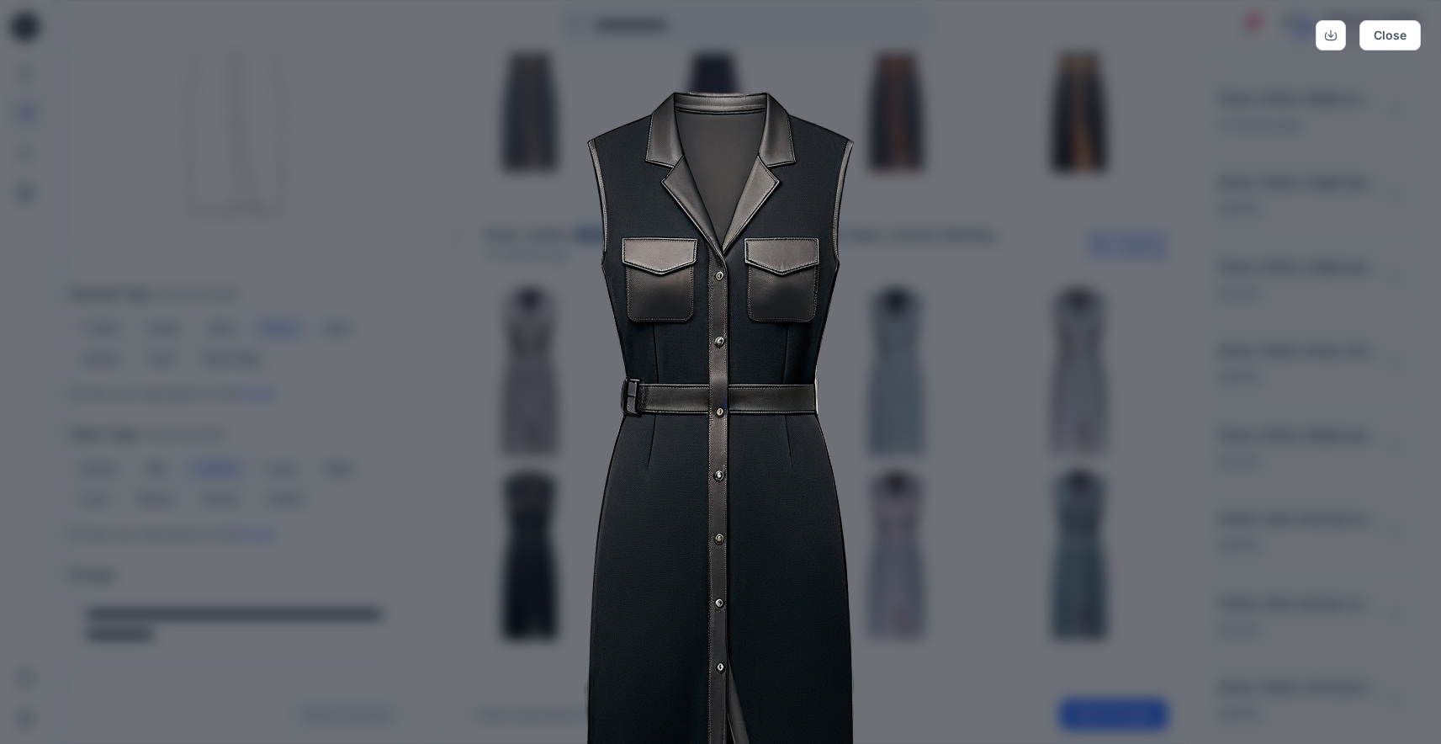
click at [1108, 465] on img at bounding box center [721, 508] width 862 height 862
click at [1380, 40] on button "Close" at bounding box center [1390, 35] width 61 height 30
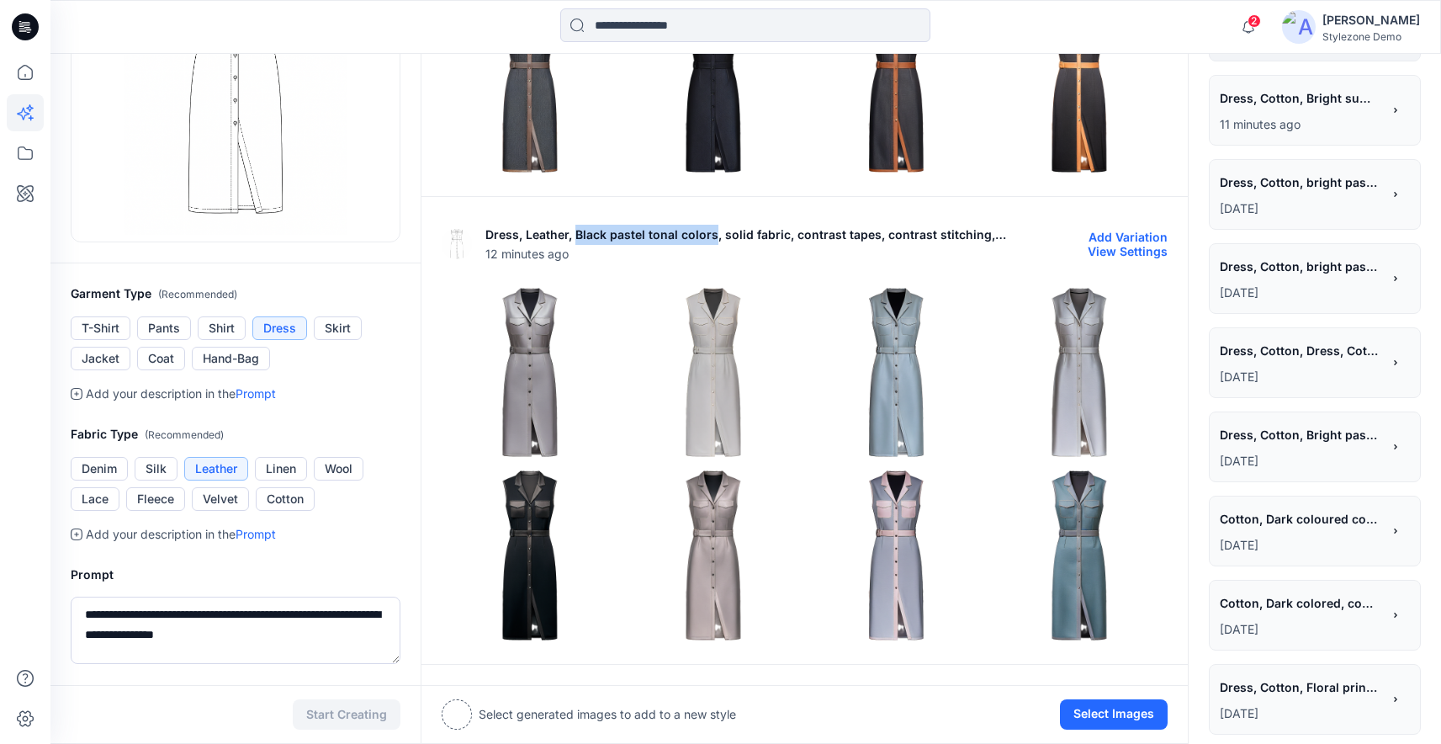
click at [899, 527] on img at bounding box center [897, 555] width 175 height 175
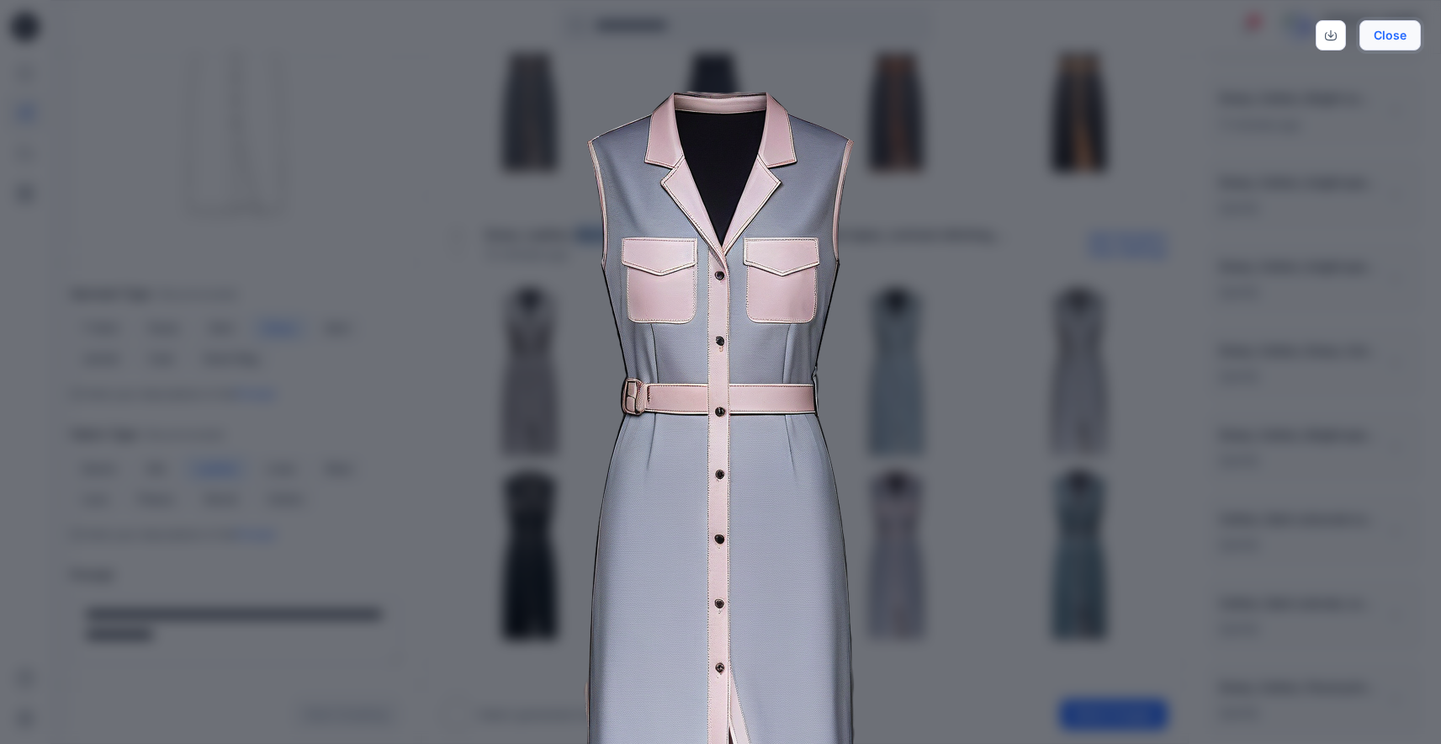
click at [1384, 42] on button "Close" at bounding box center [1390, 35] width 61 height 30
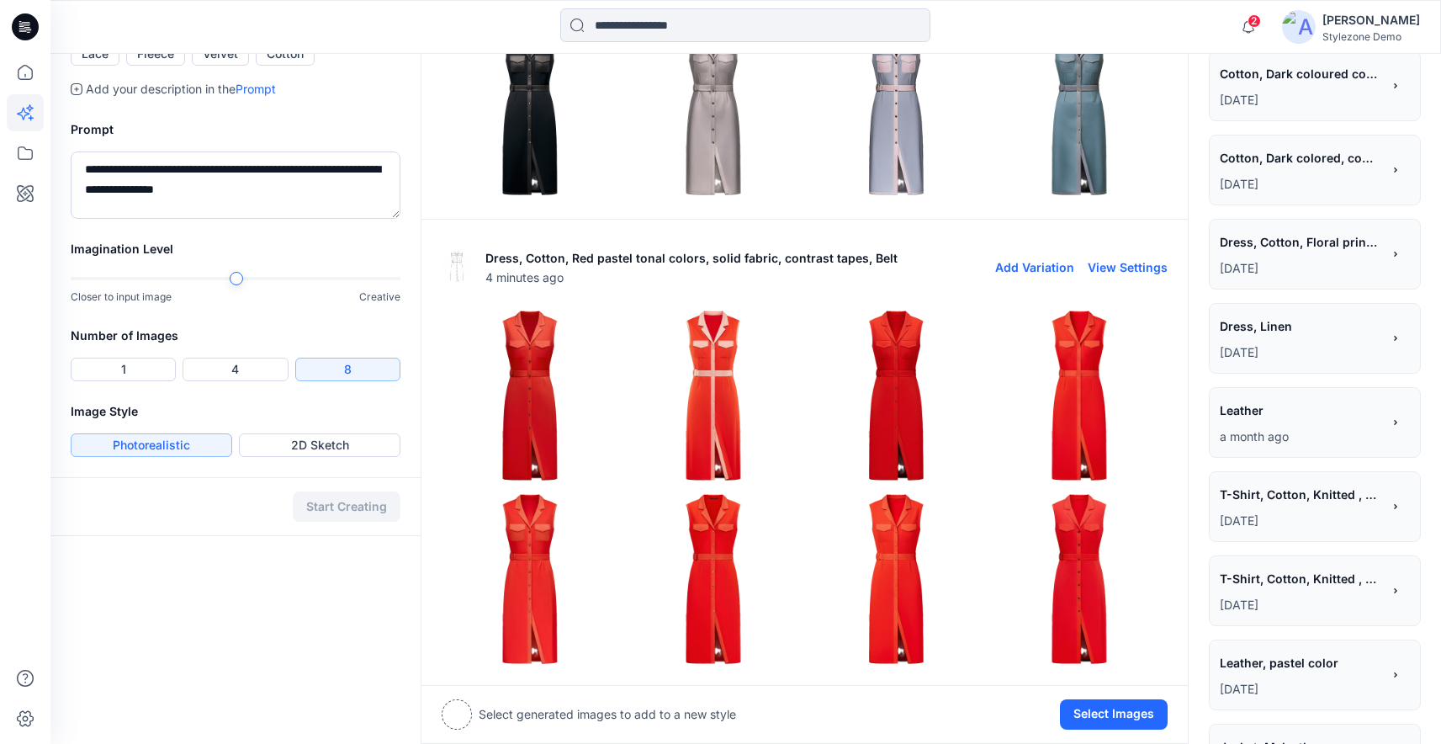
scroll to position [796, 0]
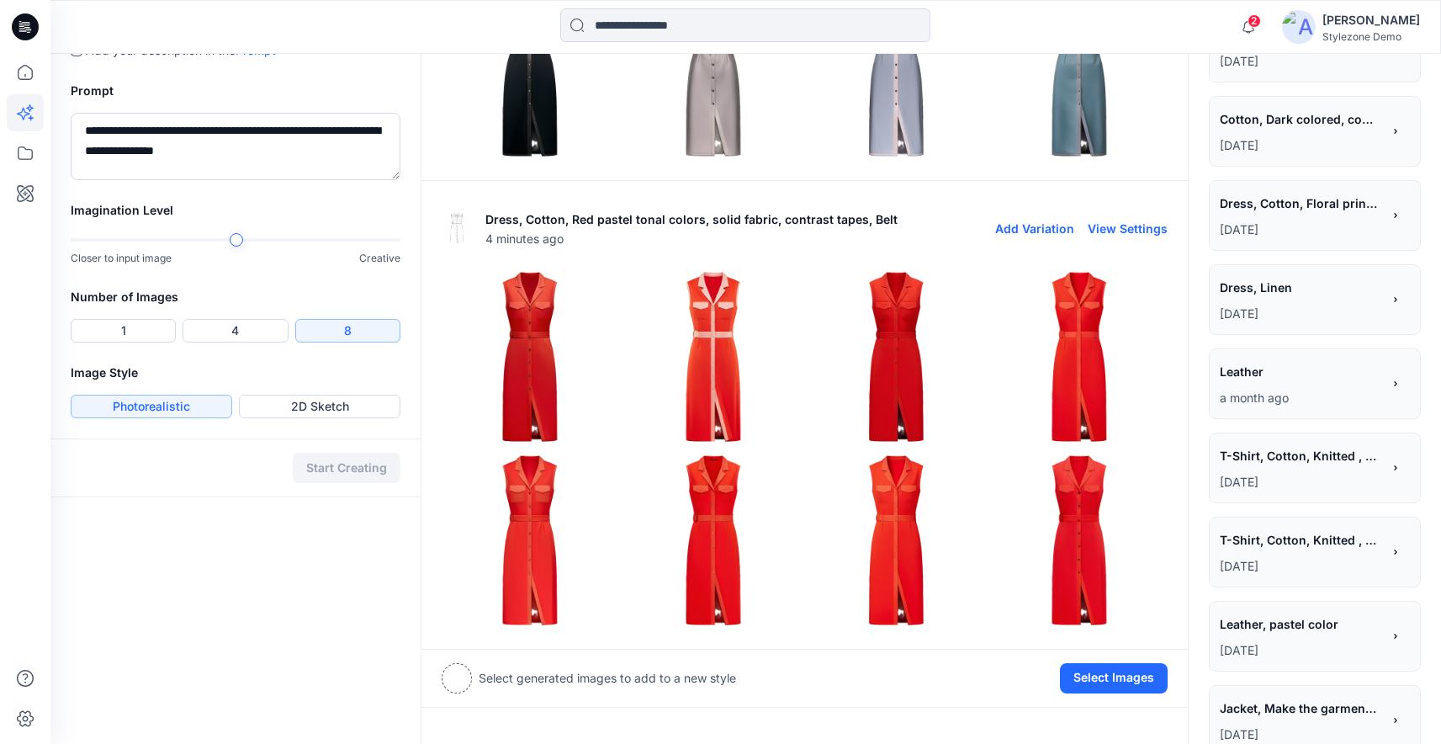
click at [869, 363] on img at bounding box center [897, 356] width 175 height 175
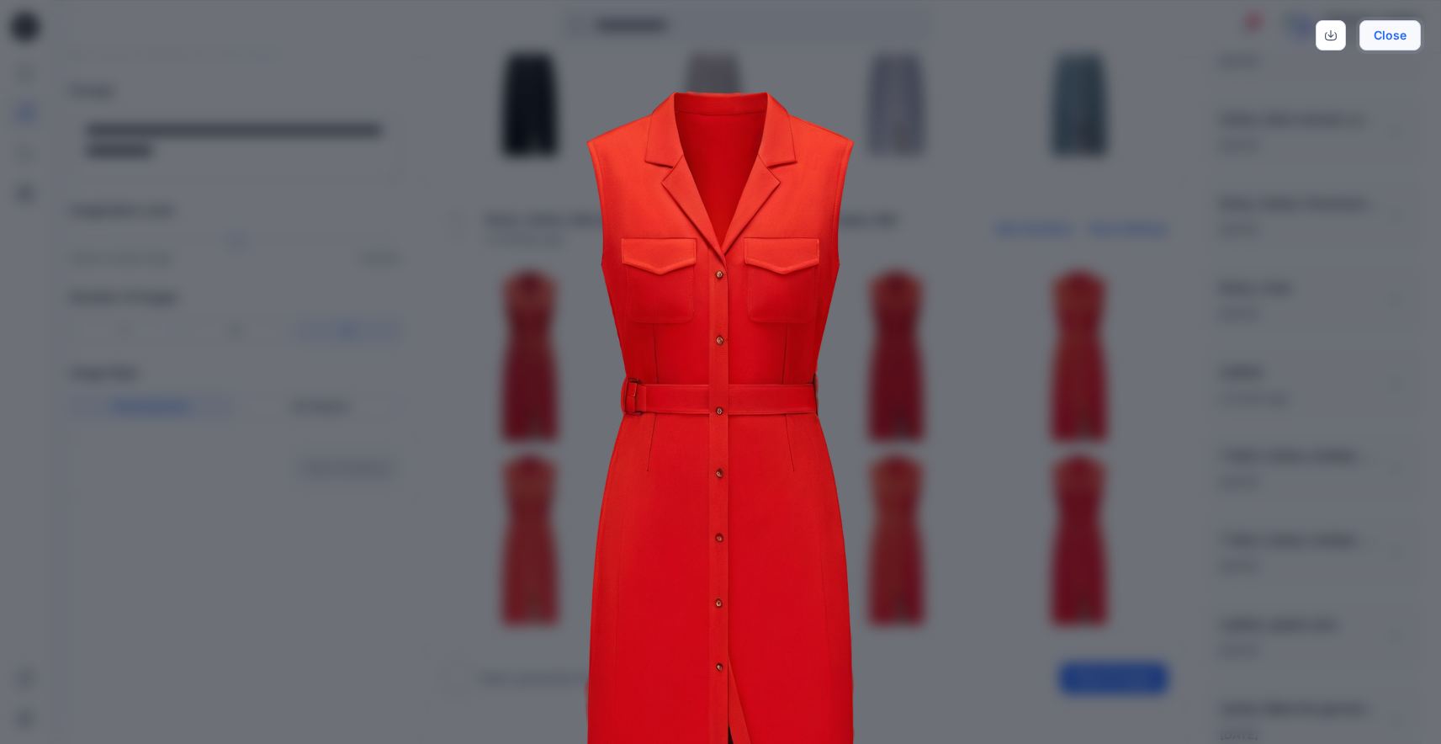
click at [1372, 45] on button "Close" at bounding box center [1390, 35] width 61 height 30
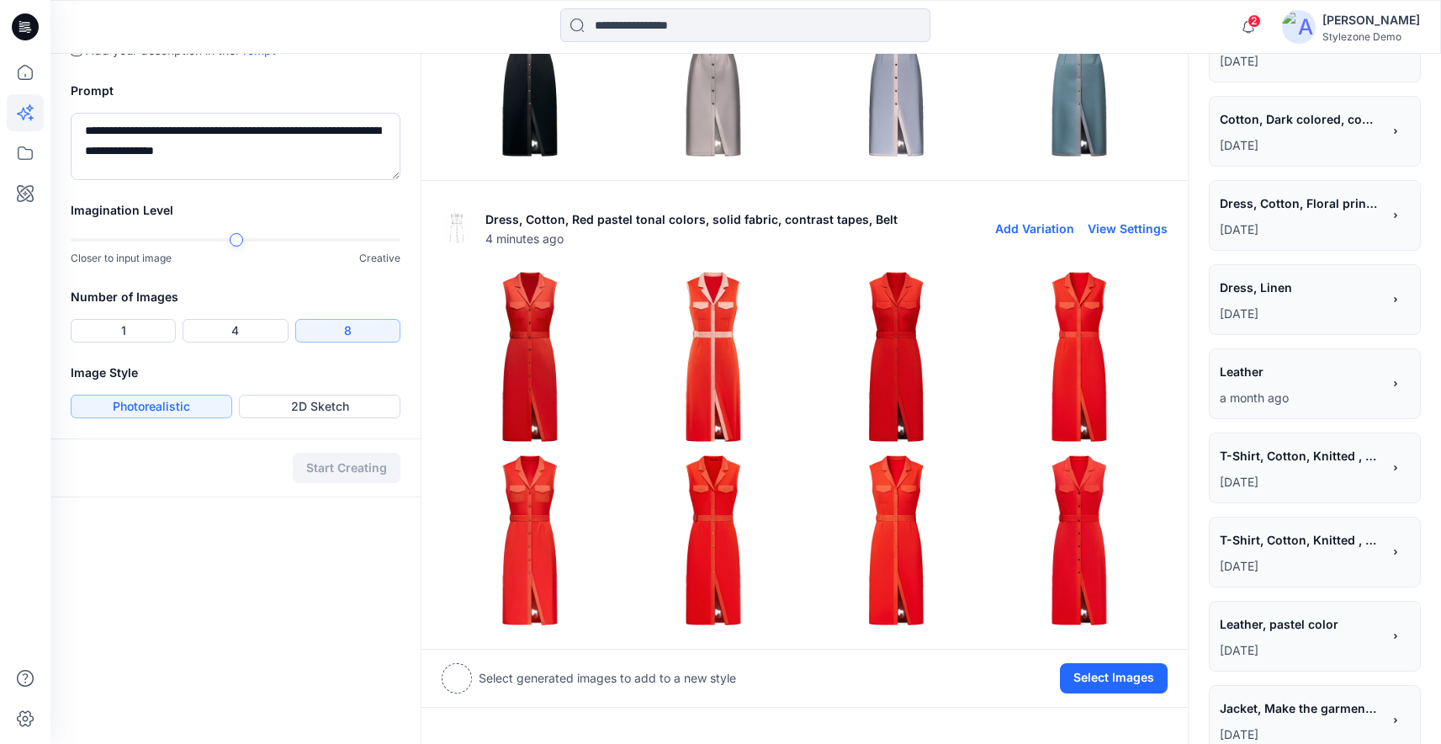
click at [717, 338] on img at bounding box center [713, 356] width 175 height 175
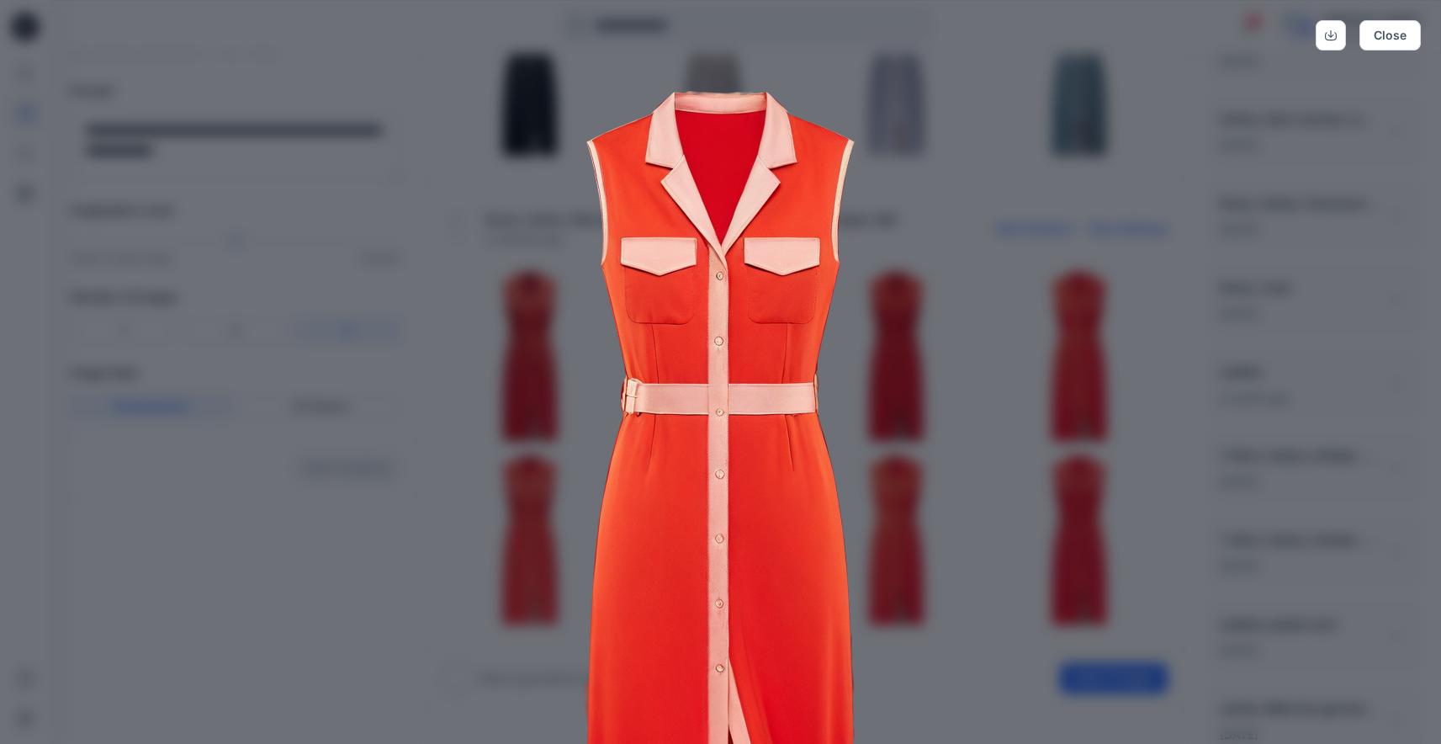
click at [1029, 364] on img at bounding box center [721, 508] width 862 height 862
click at [1378, 39] on button "Close" at bounding box center [1390, 35] width 61 height 30
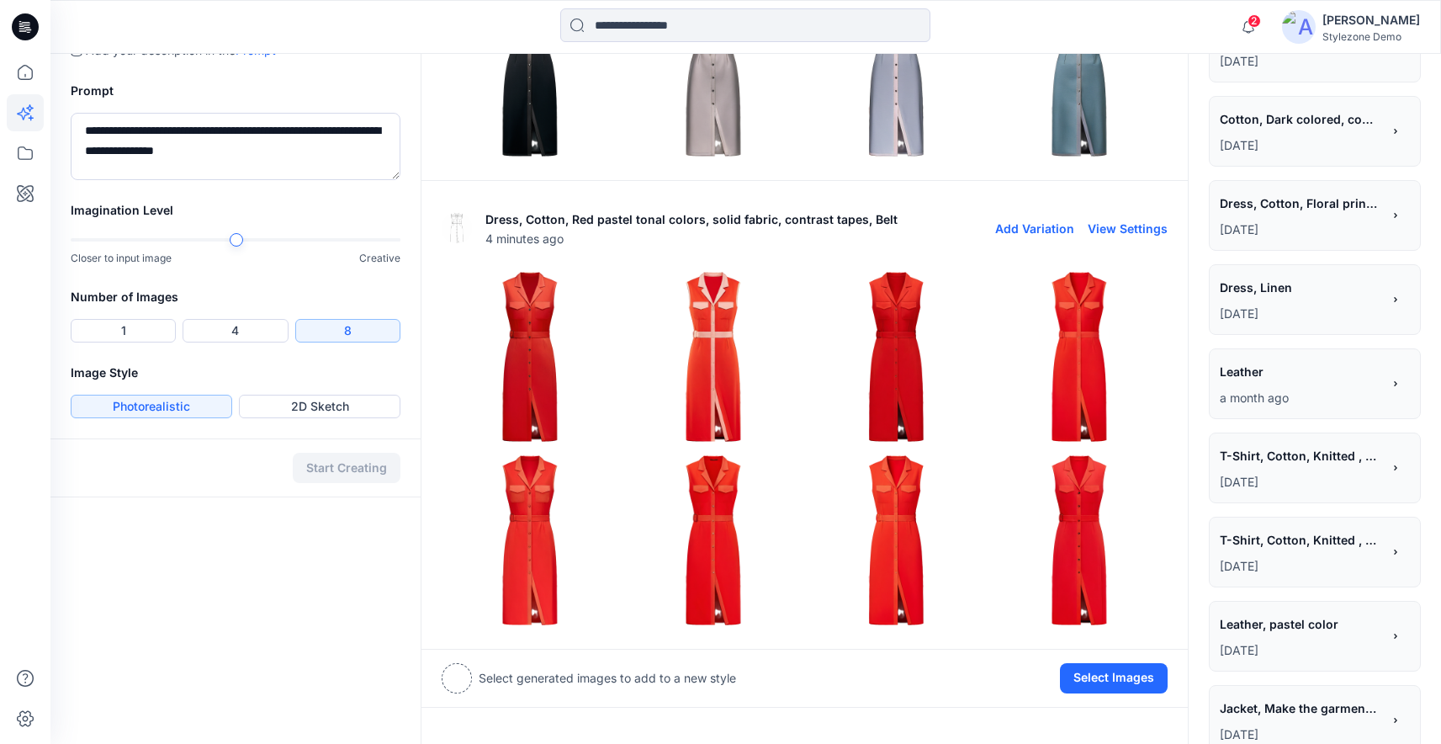
click at [514, 347] on img at bounding box center [530, 356] width 175 height 175
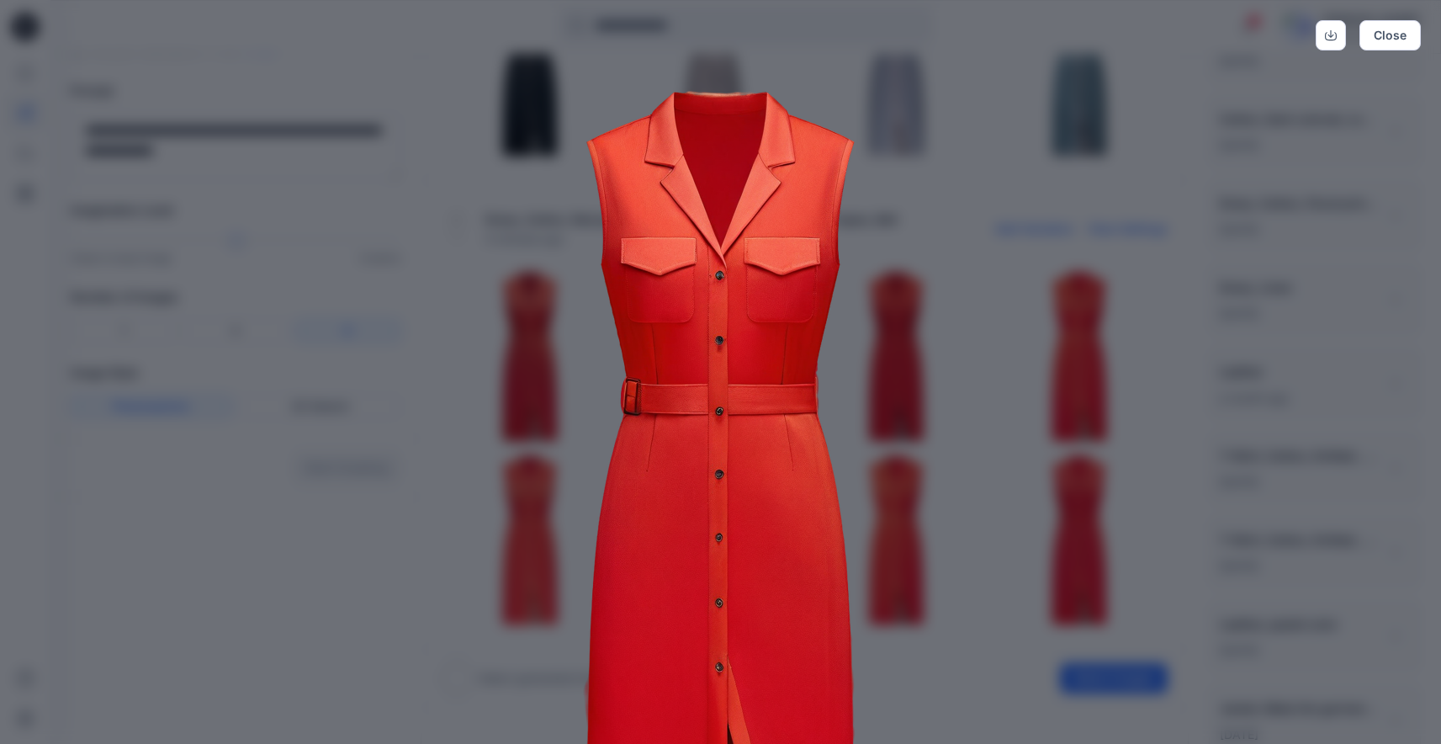
click at [1203, 412] on div "Close" at bounding box center [720, 372] width 1441 height 744
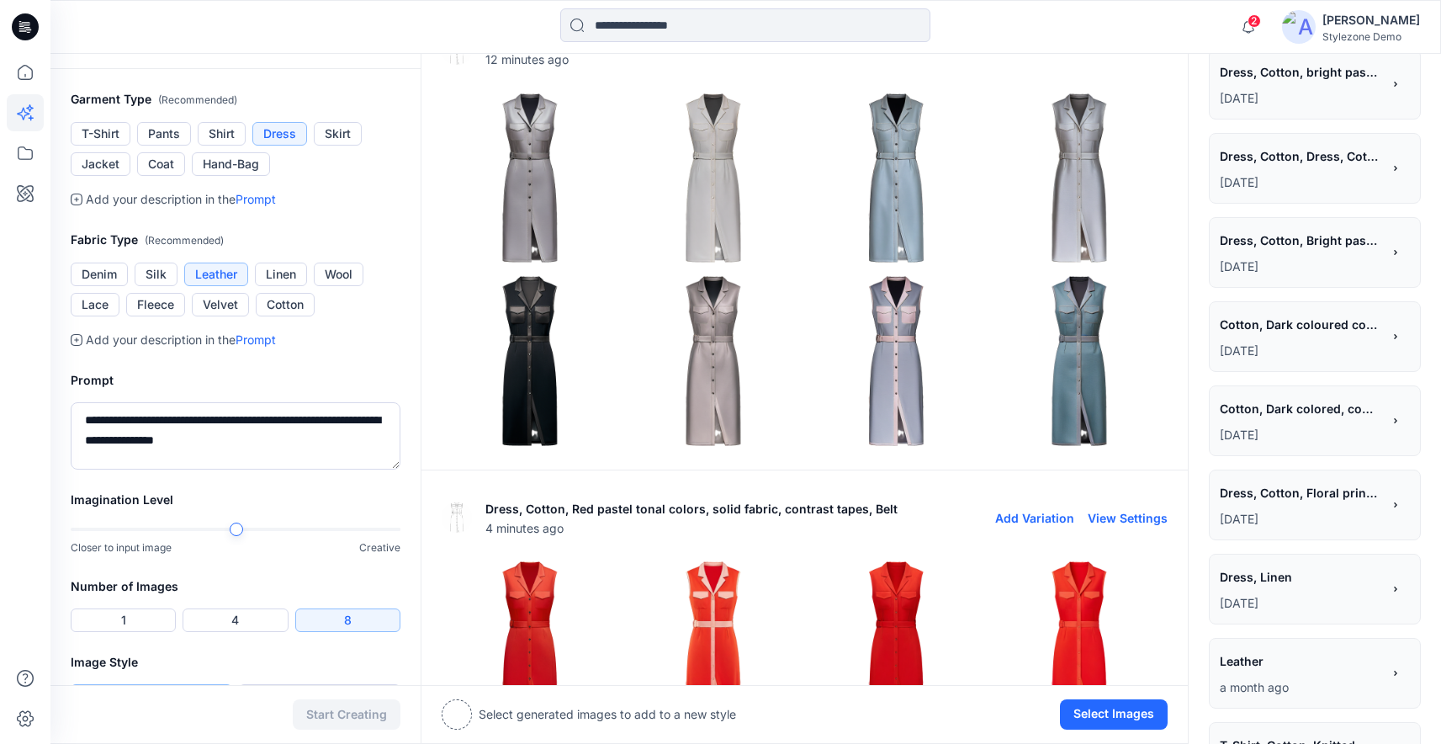
scroll to position [0, 0]
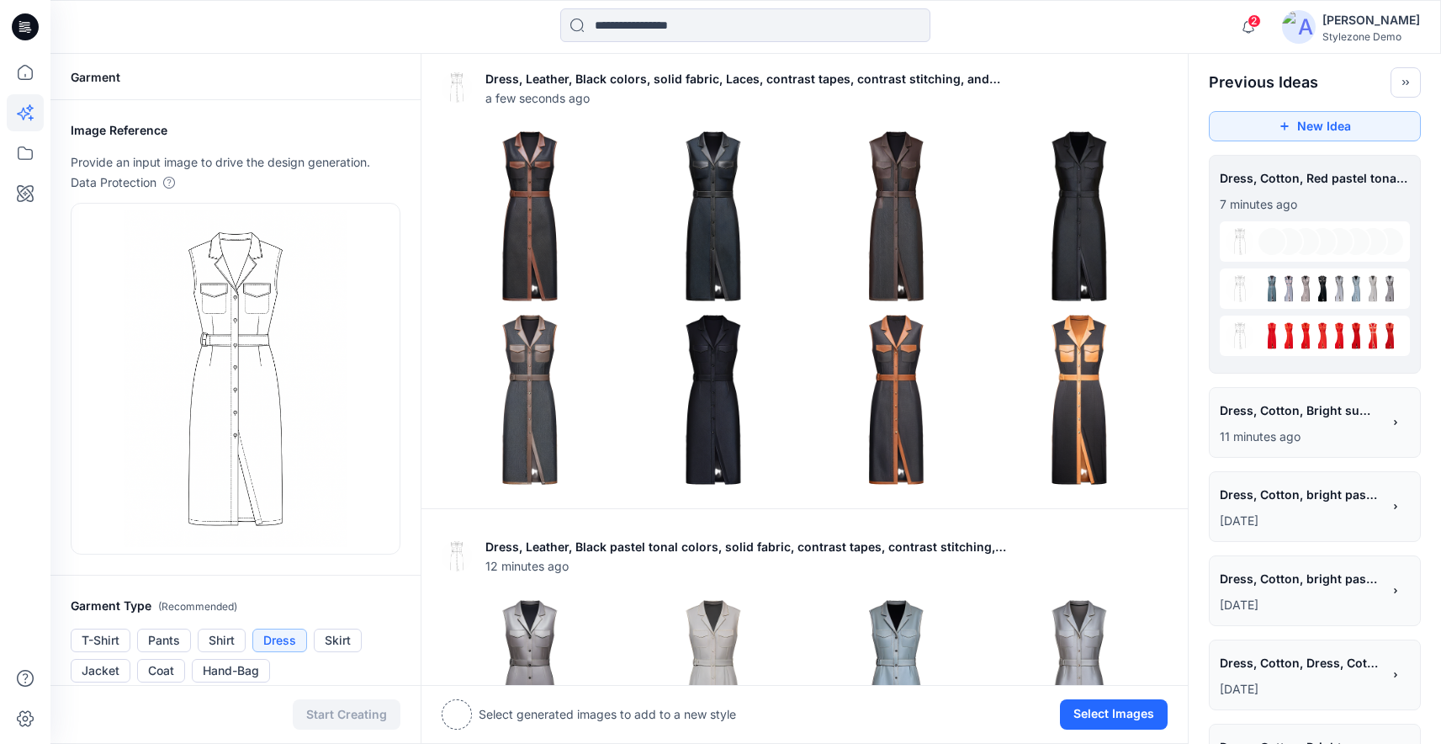
click at [1264, 396] on div "**********" at bounding box center [1315, 422] width 212 height 71
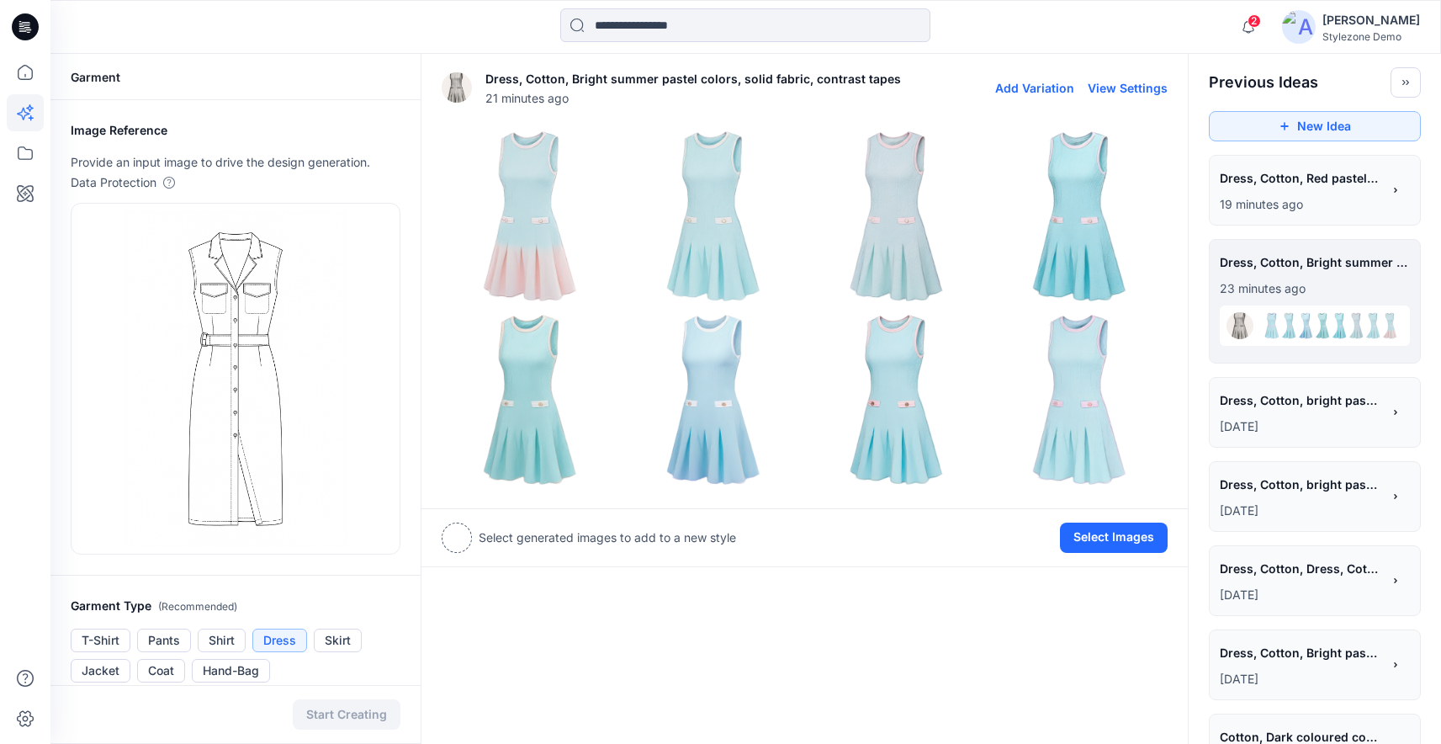
click at [1132, 87] on button "View Settings" at bounding box center [1128, 88] width 80 height 14
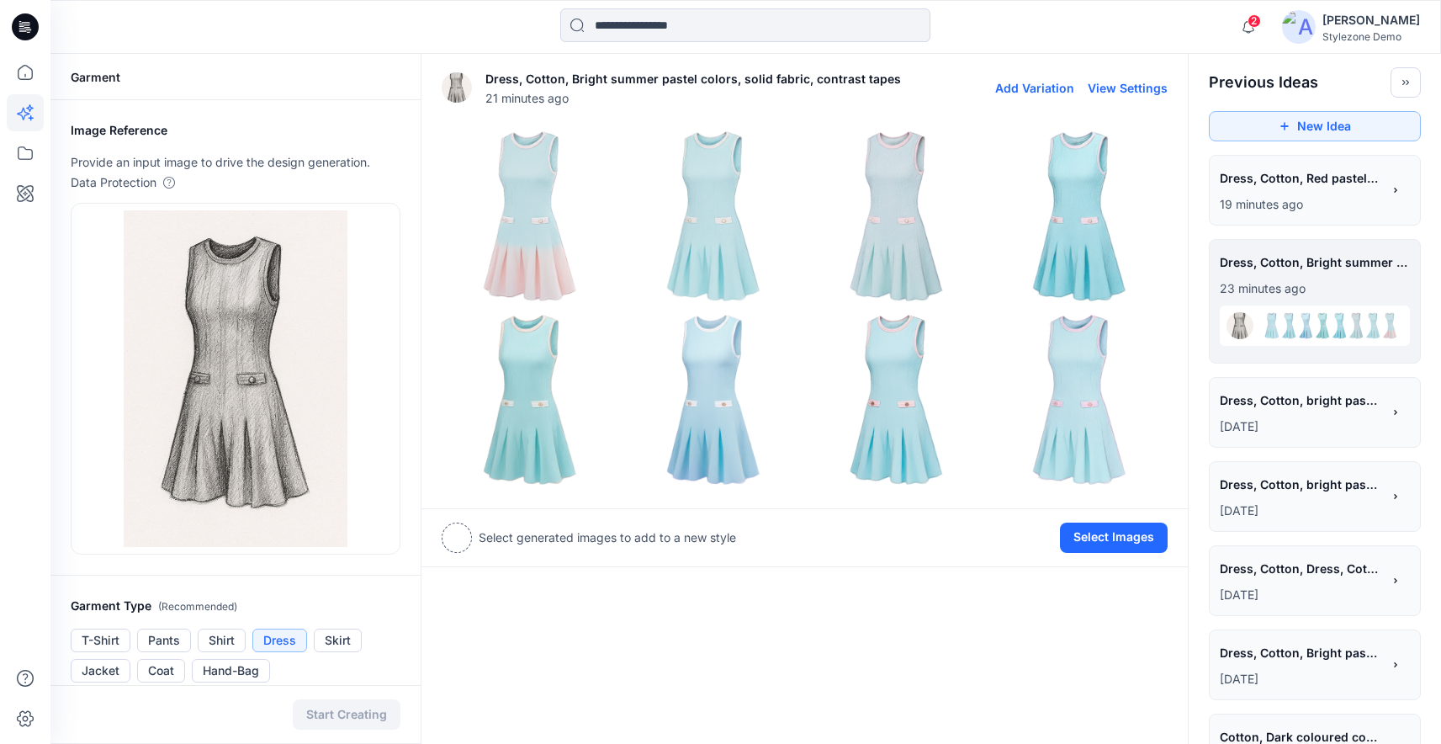
click at [529, 238] on img at bounding box center [530, 216] width 175 height 175
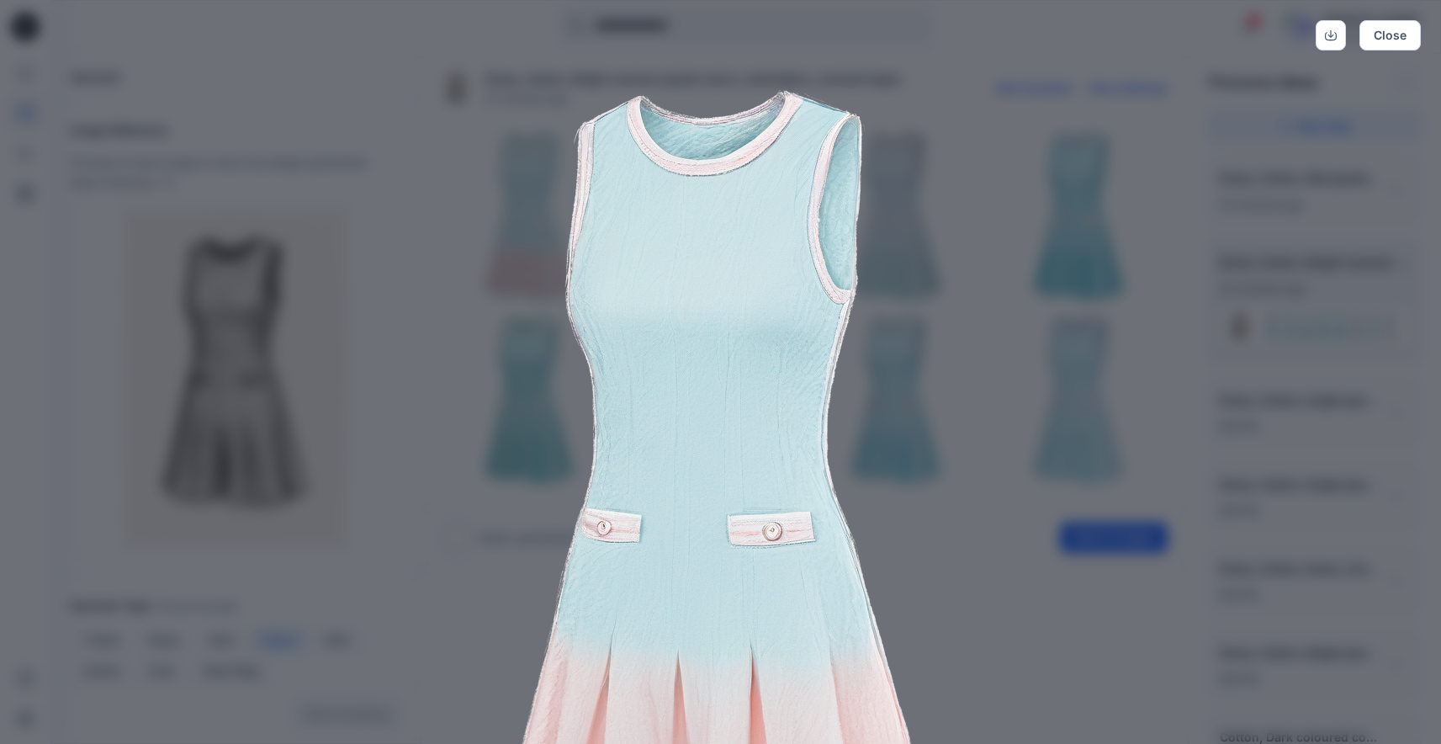
click at [1029, 238] on img at bounding box center [721, 508] width 862 height 862
click at [1392, 16] on div "Close" at bounding box center [720, 372] width 1441 height 744
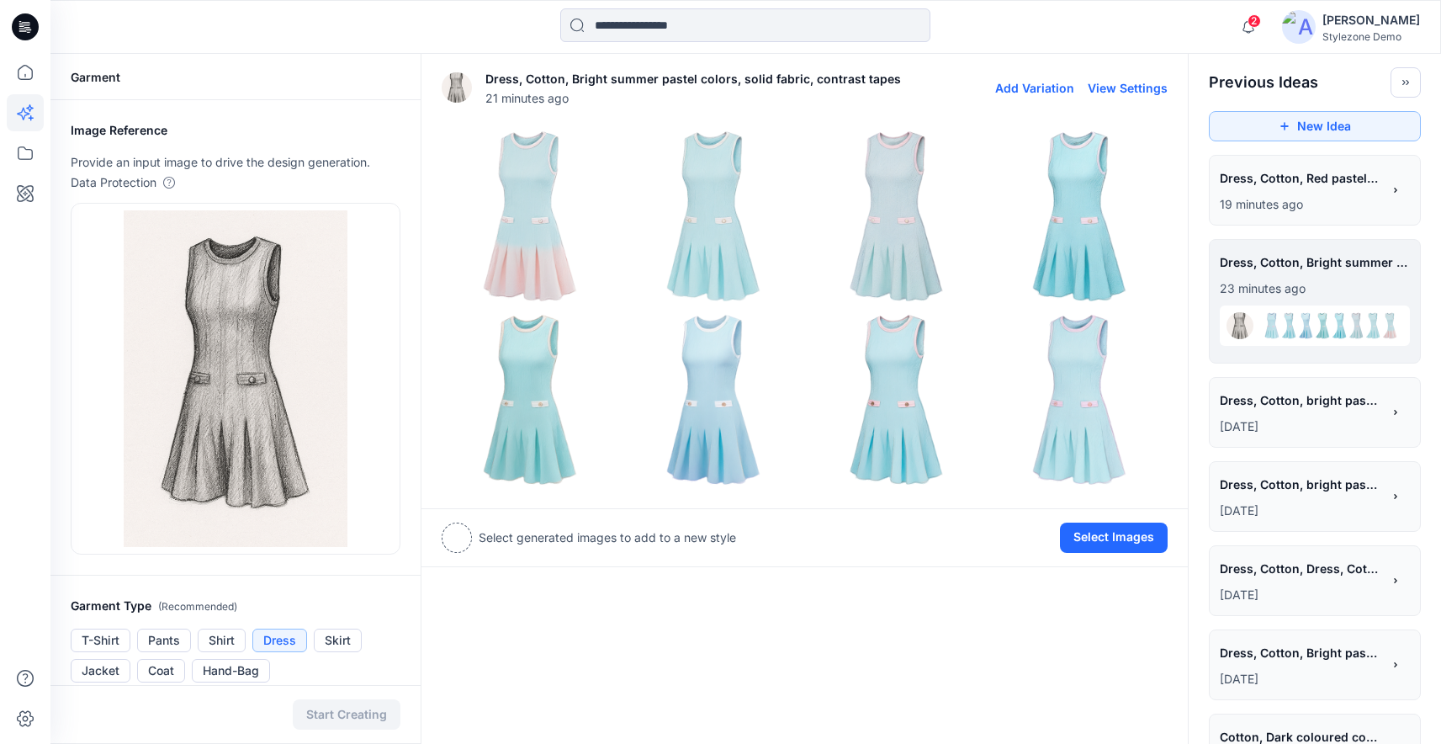
click at [727, 412] on img at bounding box center [713, 399] width 175 height 175
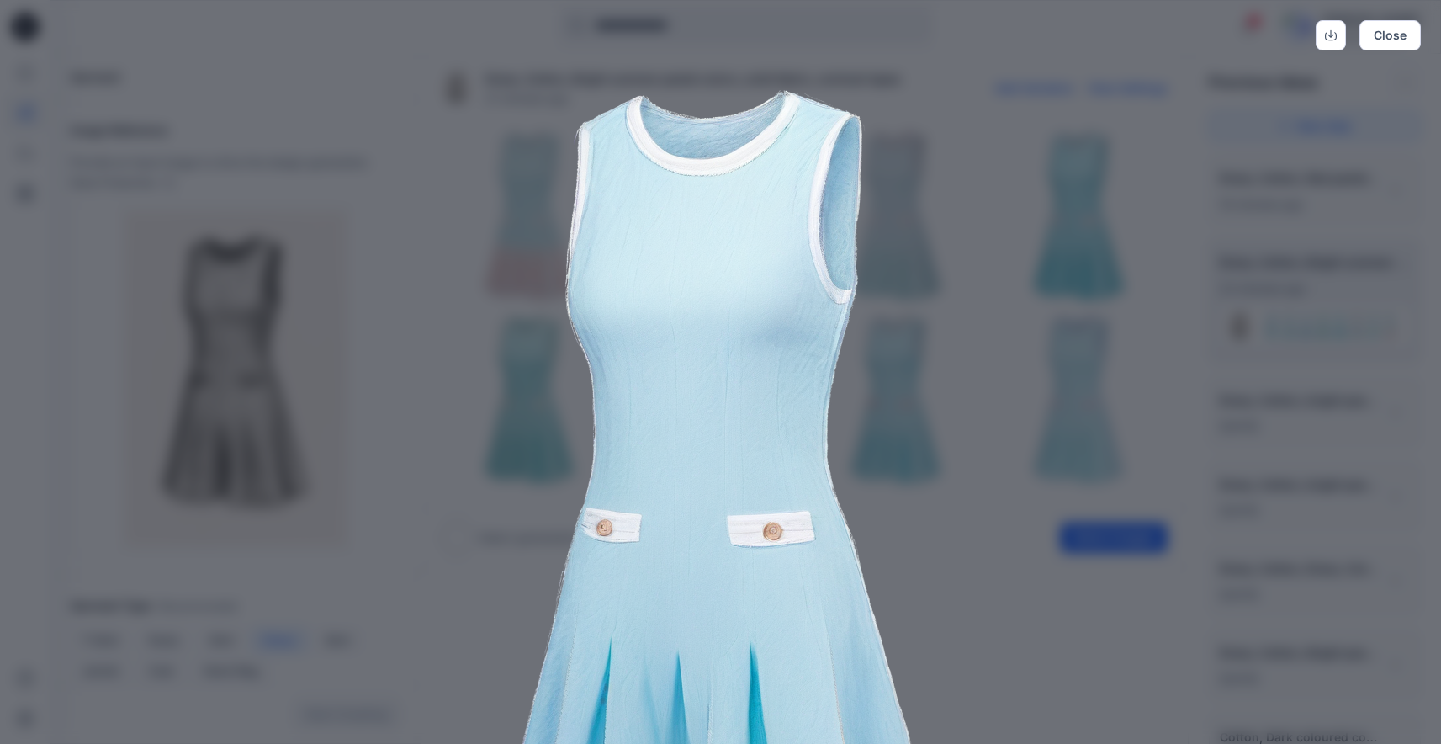
click at [953, 362] on img at bounding box center [721, 508] width 862 height 862
click at [1409, 46] on button "Close" at bounding box center [1390, 35] width 61 height 30
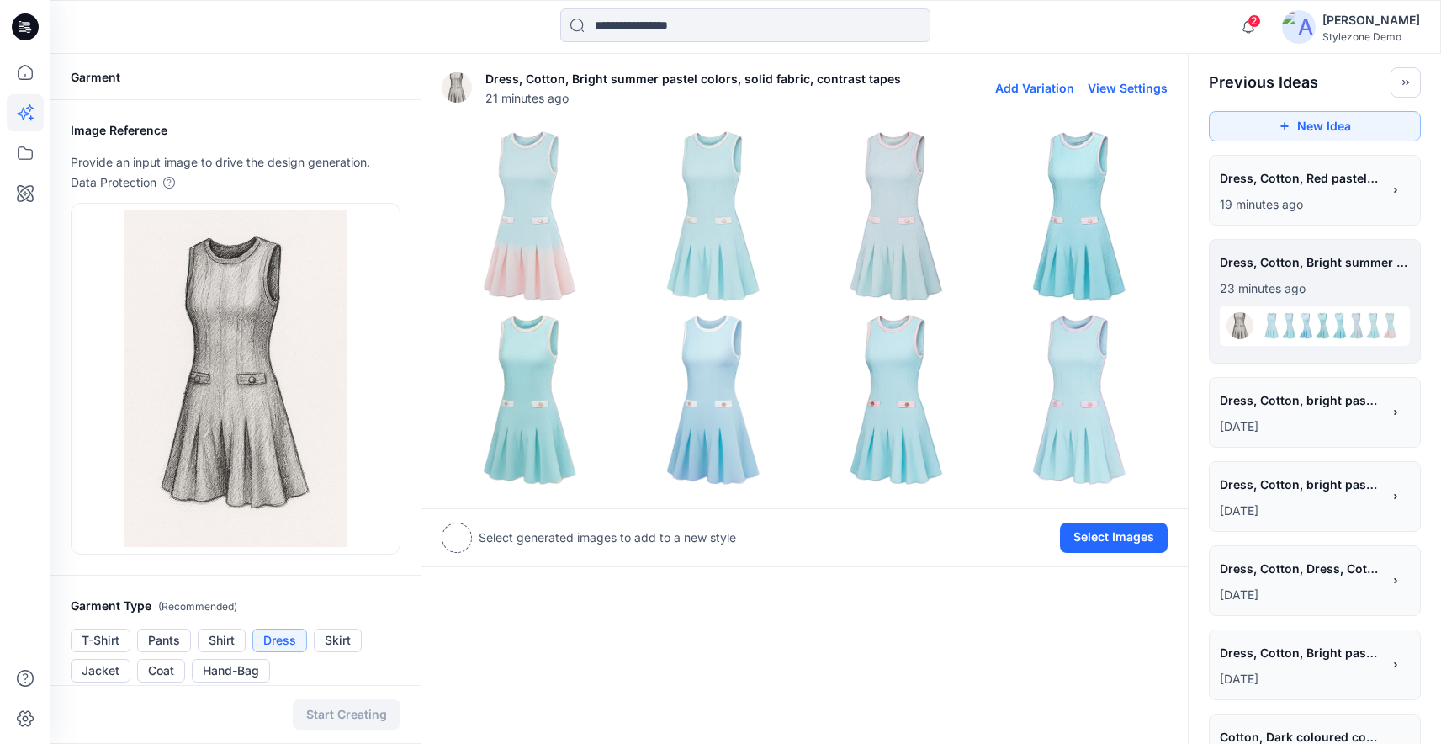
click at [893, 247] on img at bounding box center [897, 216] width 175 height 175
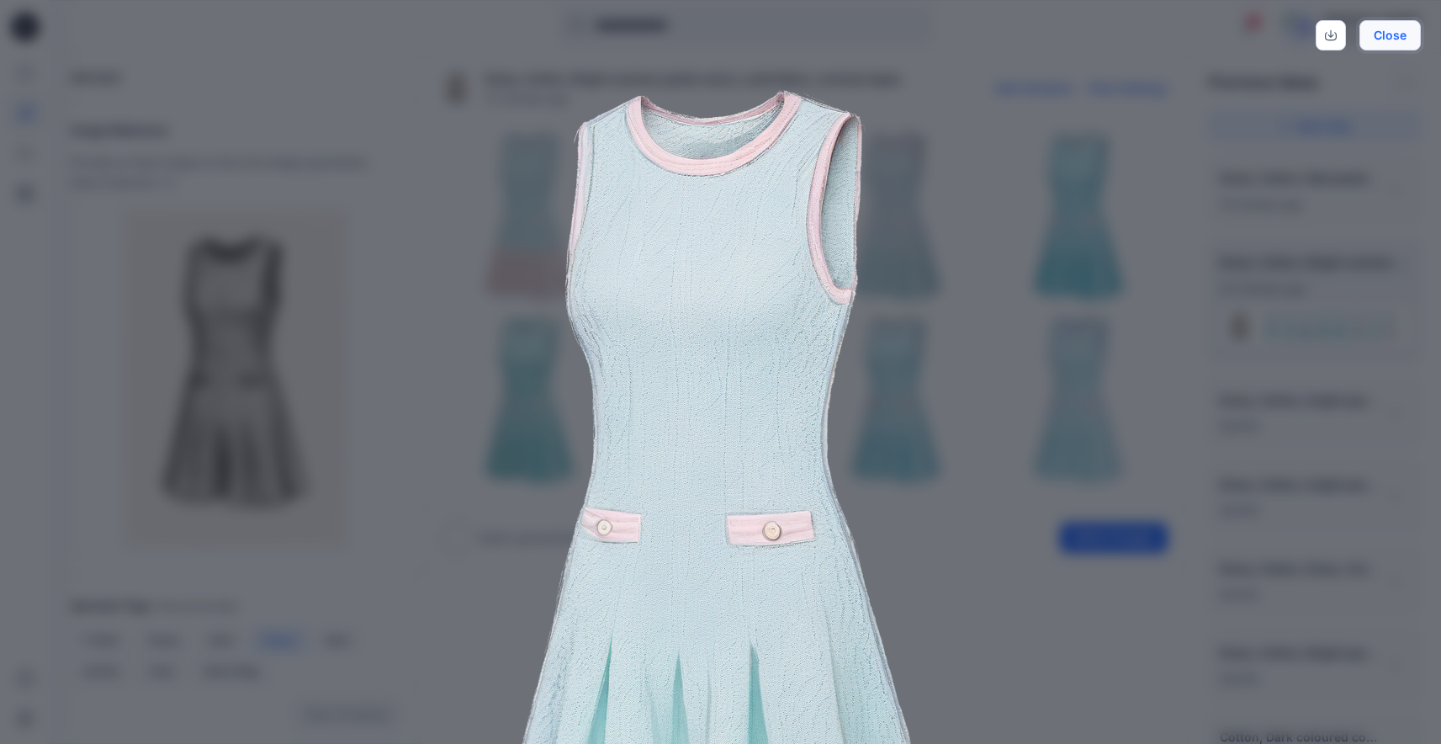
click at [1403, 39] on button "Close" at bounding box center [1390, 35] width 61 height 30
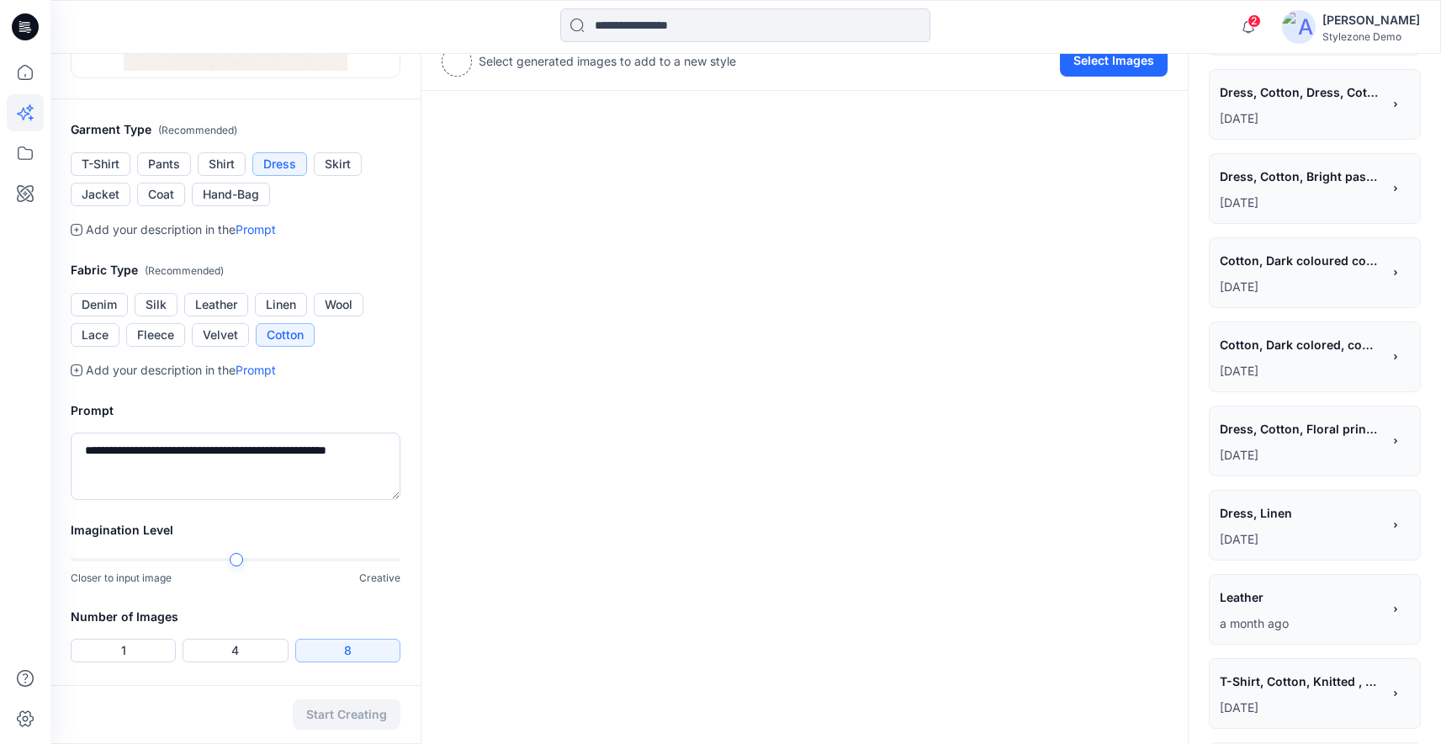
scroll to position [645, 0]
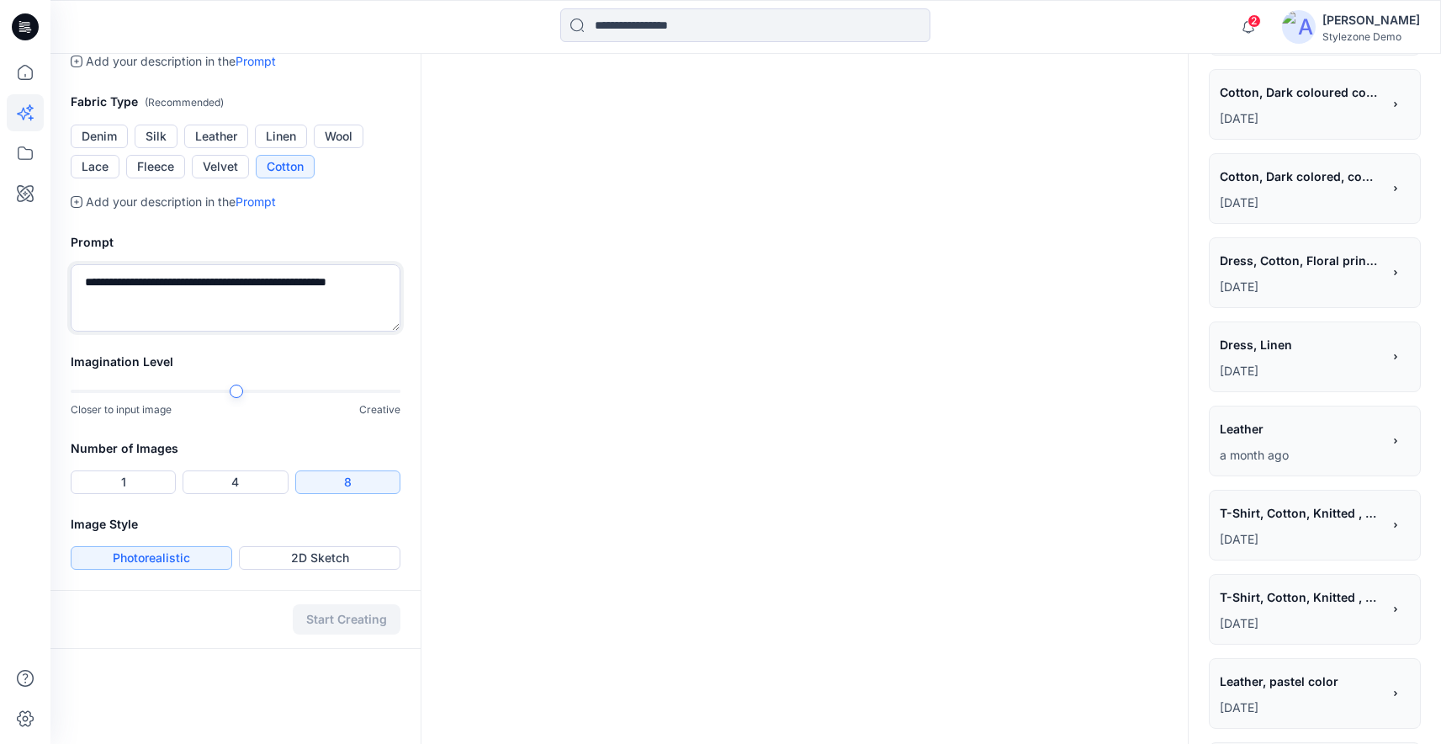
click at [258, 294] on textarea "**********" at bounding box center [236, 297] width 330 height 67
drag, startPoint x: 316, startPoint y: 285, endPoint x: 113, endPoint y: 305, distance: 203.8
click at [113, 305] on textarea "**********" at bounding box center [236, 297] width 330 height 67
click at [334, 285] on textarea "**********" at bounding box center [236, 297] width 330 height 67
click at [248, 284] on textarea "**********" at bounding box center [236, 297] width 330 height 67
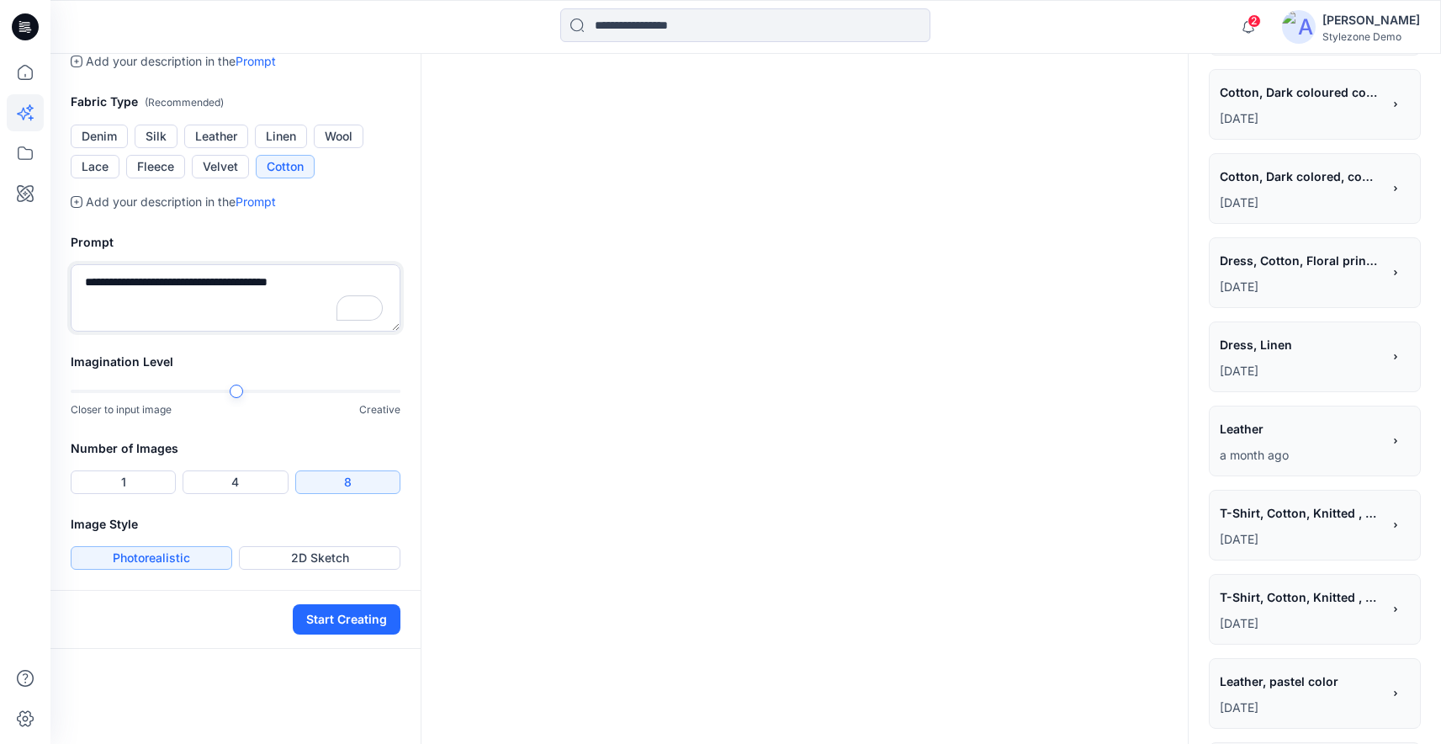
click at [168, 279] on textarea "**********" at bounding box center [236, 297] width 330 height 67
type textarea "**********"
click at [379, 623] on button "Start Creating" at bounding box center [347, 619] width 108 height 30
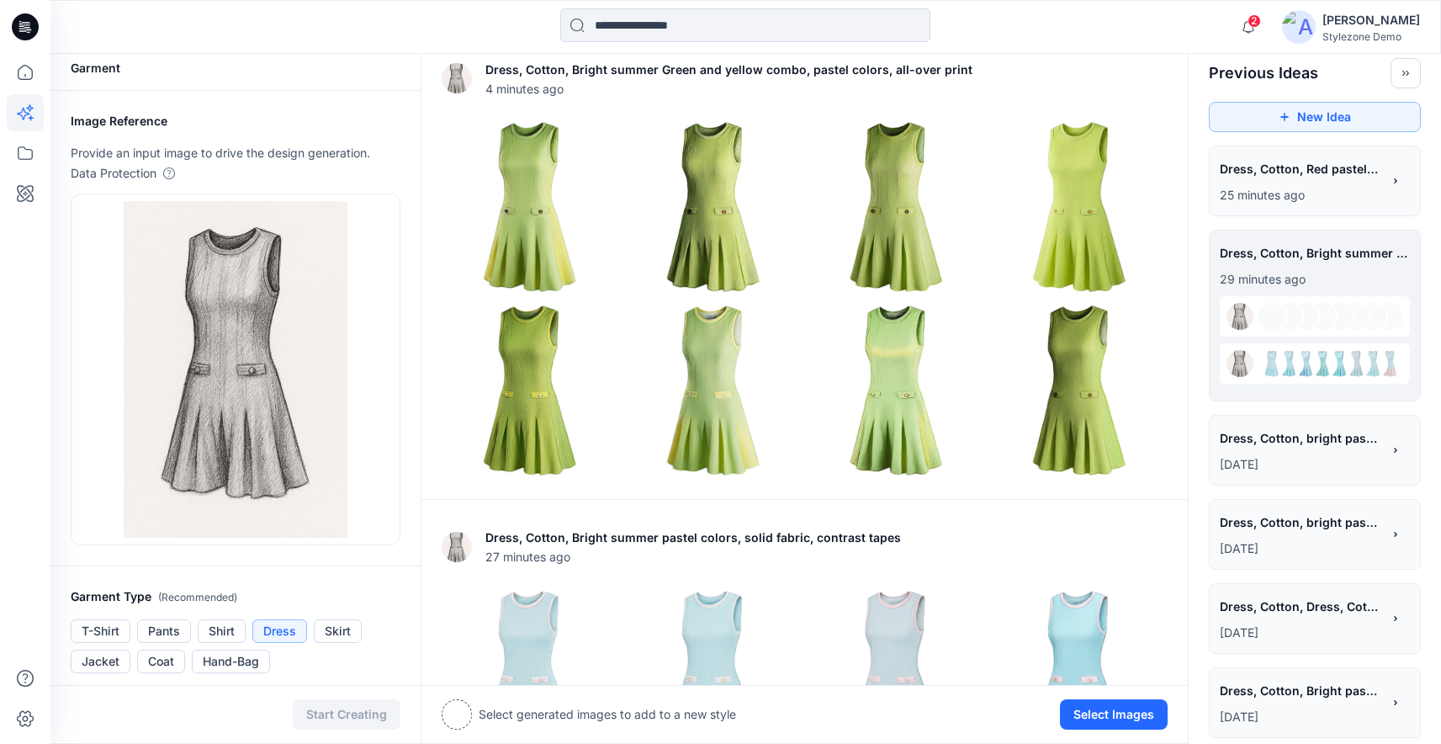
scroll to position [0, 0]
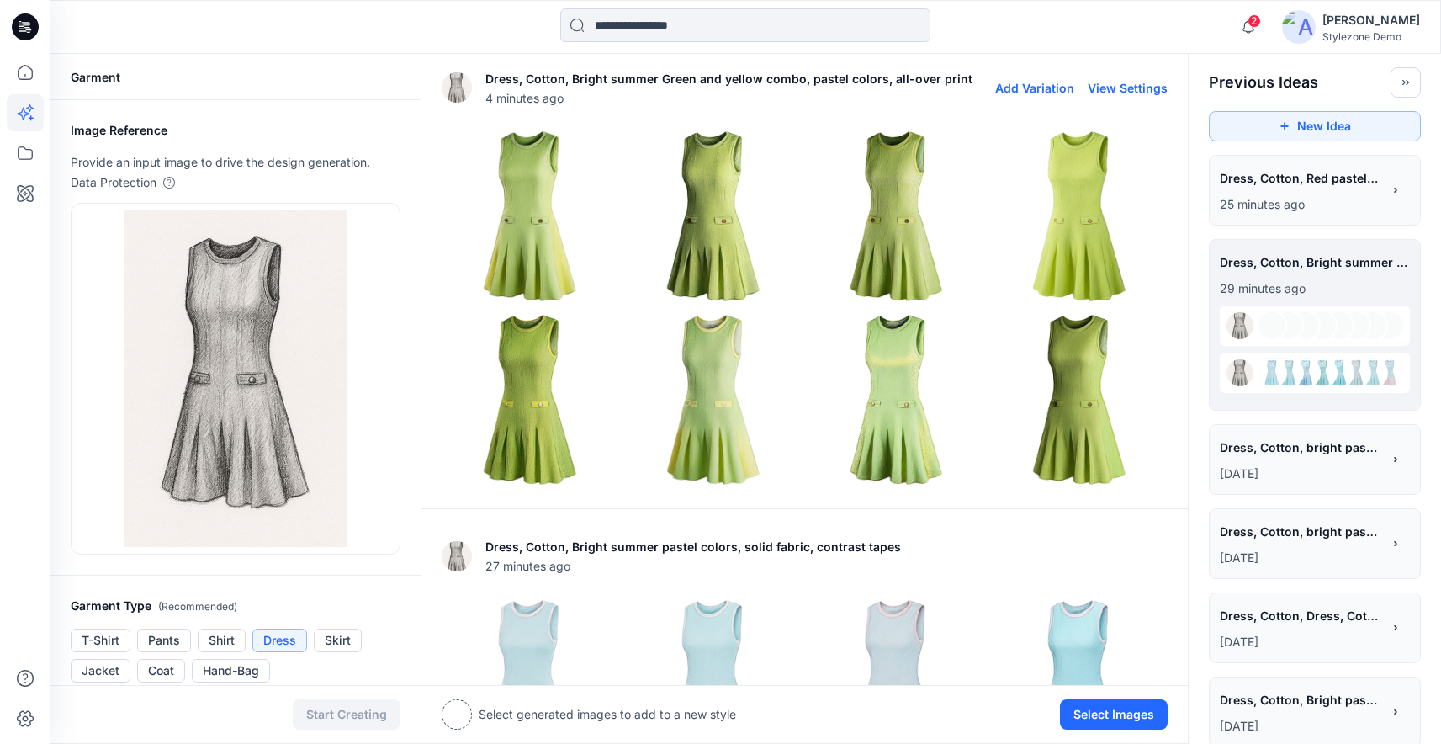
click at [539, 242] on img at bounding box center [530, 216] width 175 height 175
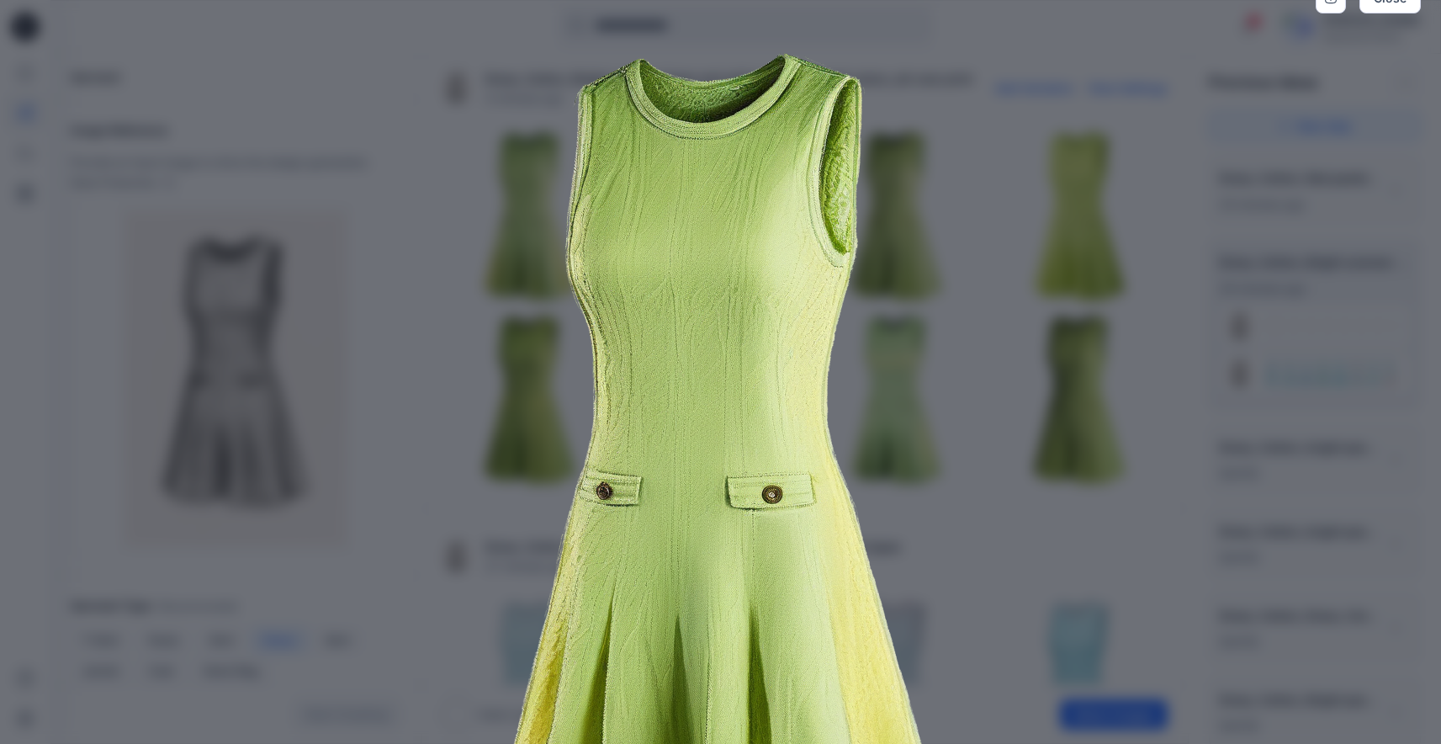
scroll to position [8, 0]
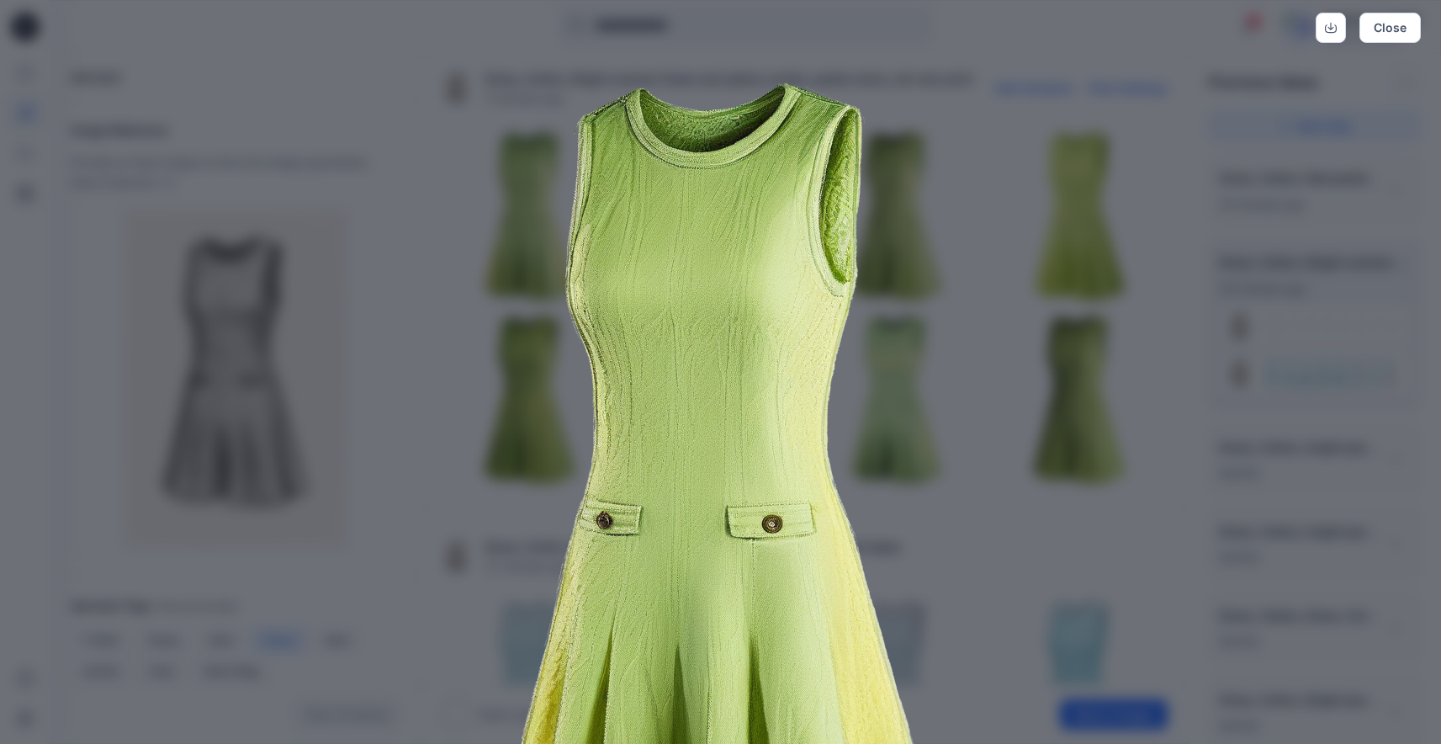
click at [979, 395] on img at bounding box center [721, 501] width 862 height 862
click at [996, 385] on img at bounding box center [721, 501] width 862 height 862
click at [1388, 24] on button "Close" at bounding box center [1390, 28] width 61 height 30
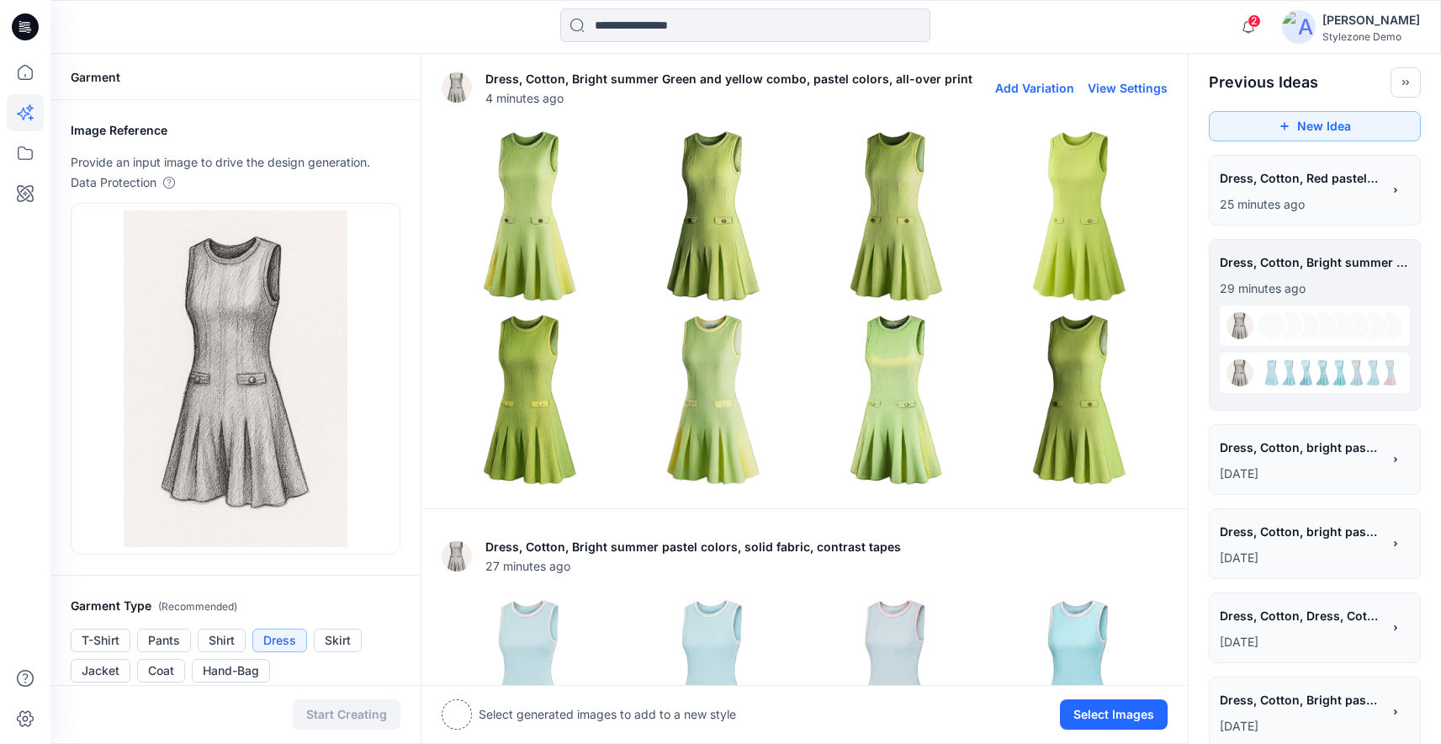
click at [737, 264] on img at bounding box center [713, 216] width 175 height 175
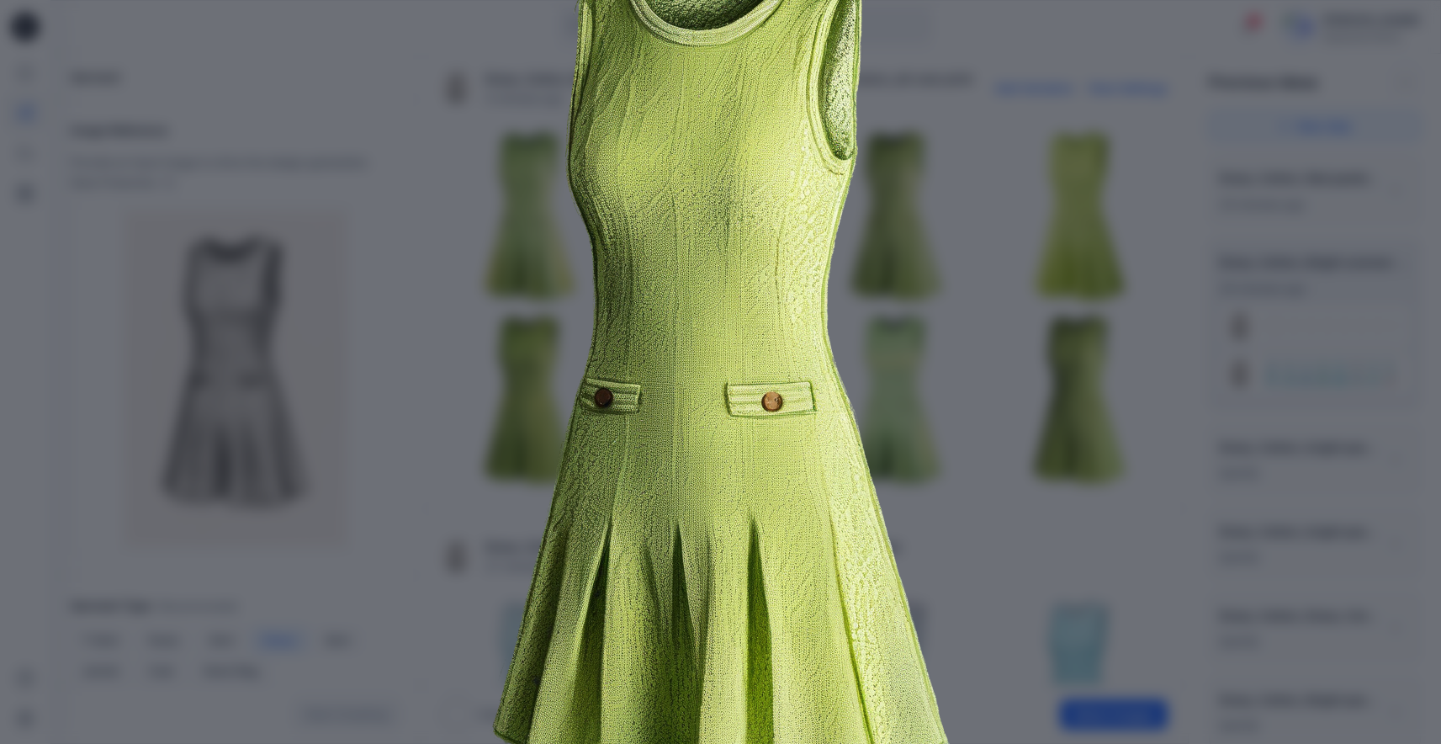
scroll to position [123, 0]
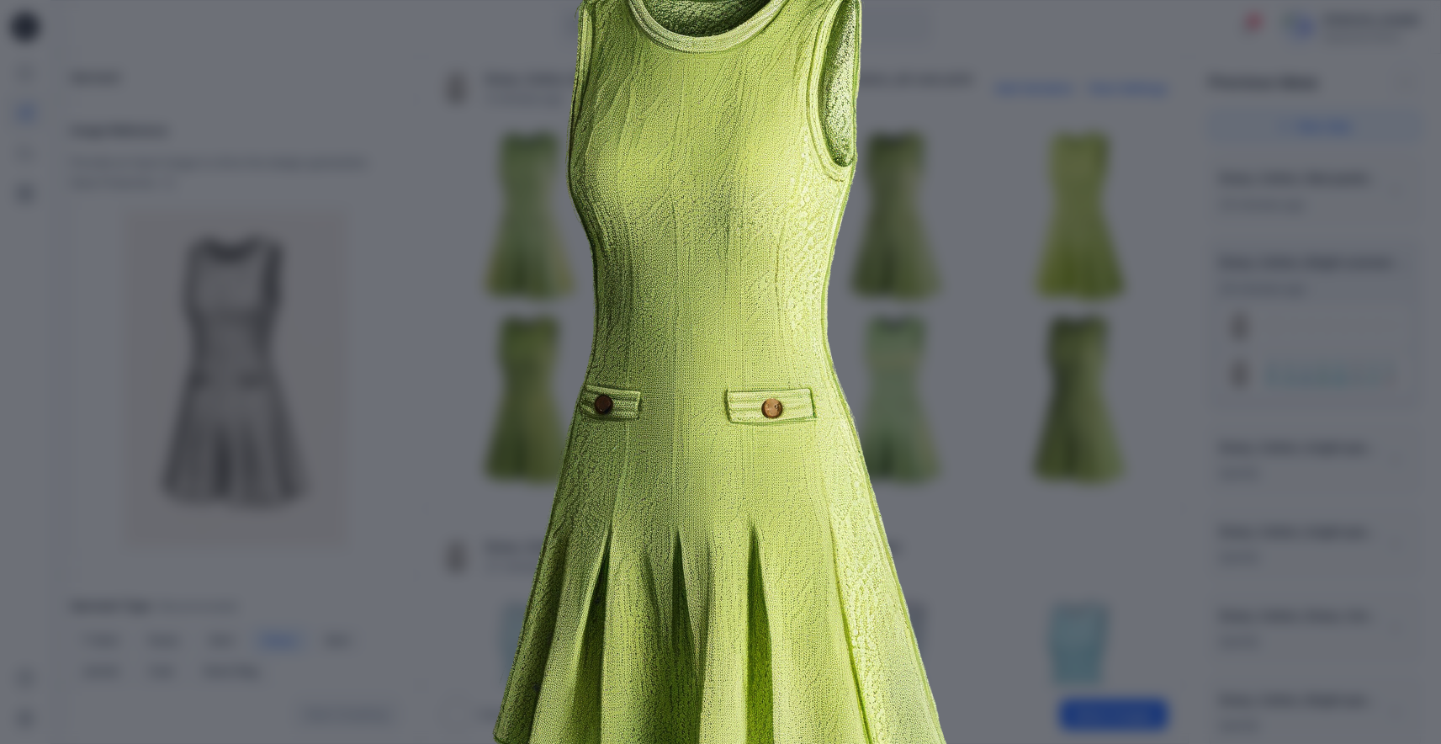
click at [1169, 371] on div "Close" at bounding box center [720, 372] width 1441 height 744
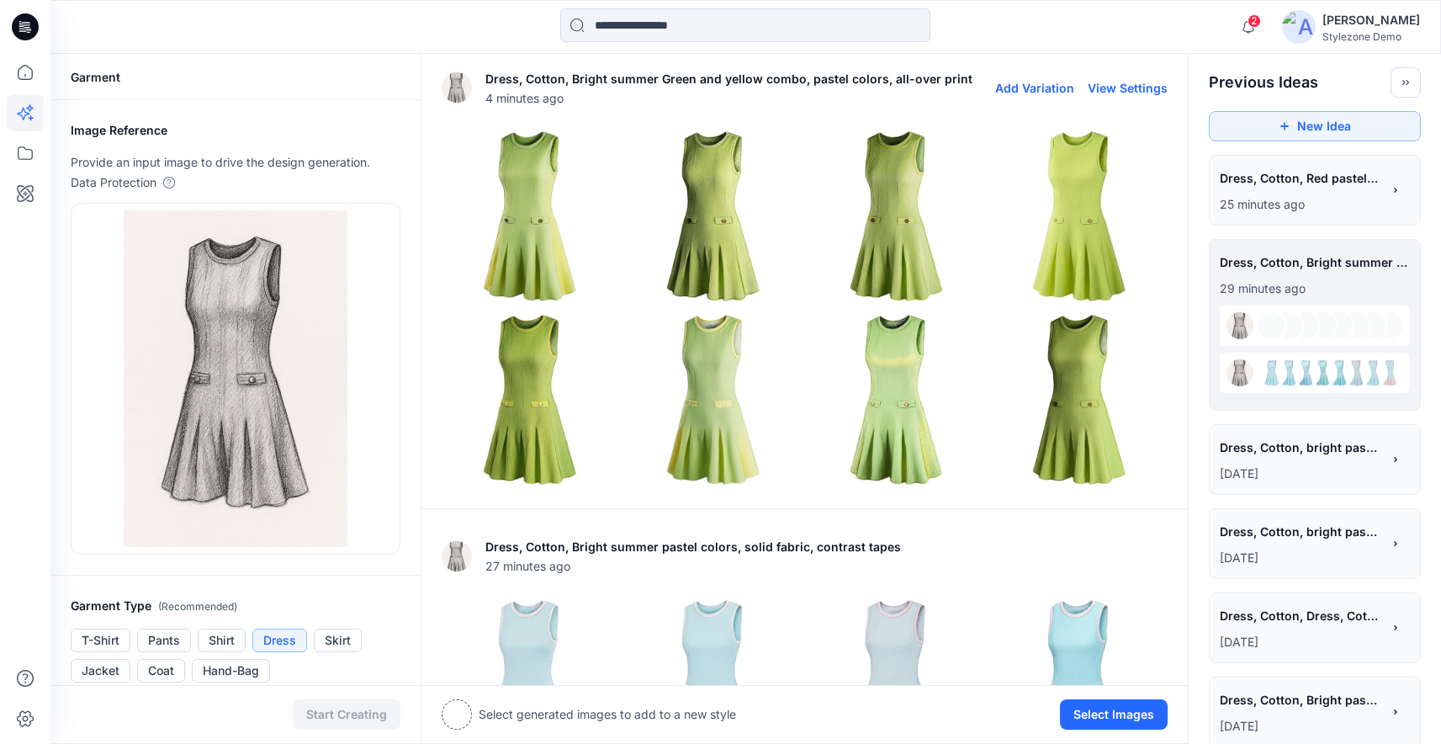
click at [885, 216] on img at bounding box center [897, 216] width 175 height 175
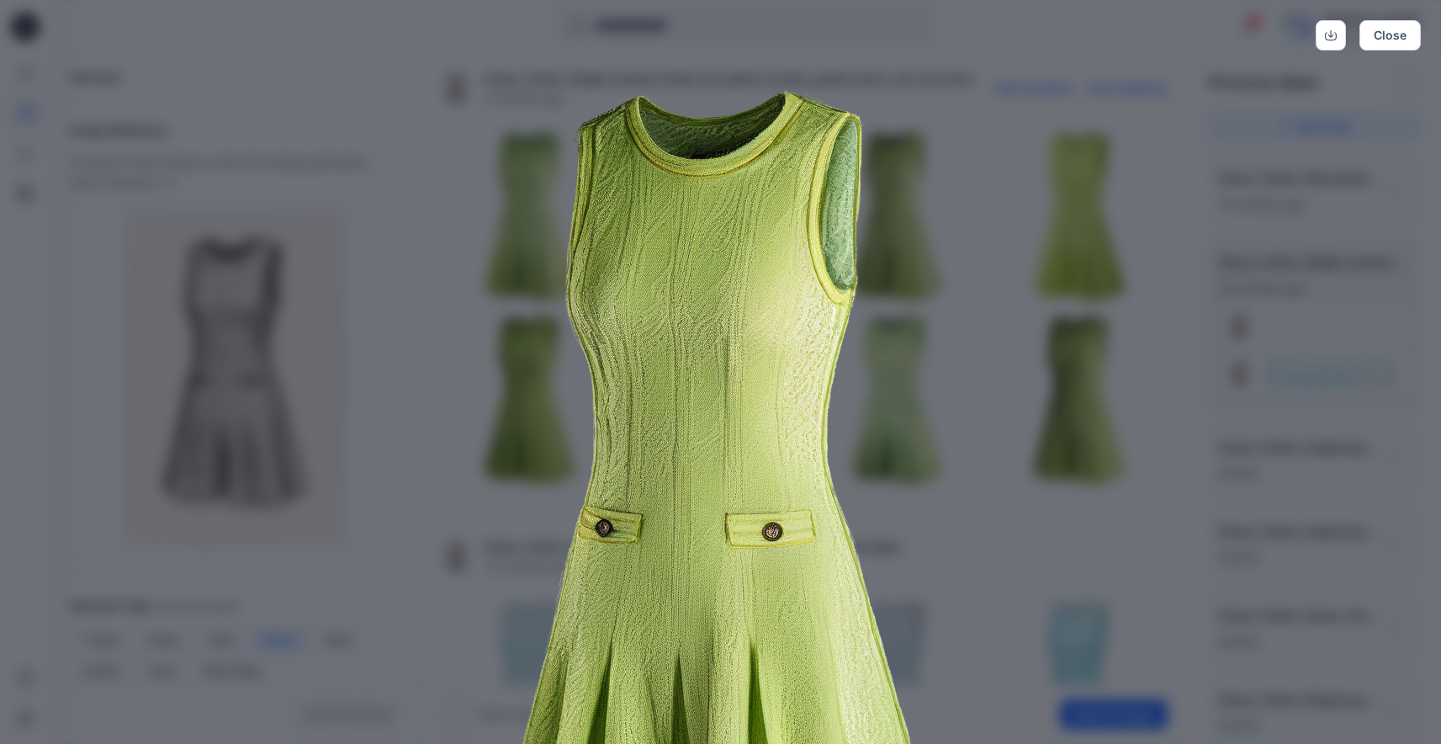
click at [950, 353] on img at bounding box center [721, 508] width 862 height 862
click at [1396, 35] on button "Close" at bounding box center [1390, 35] width 61 height 30
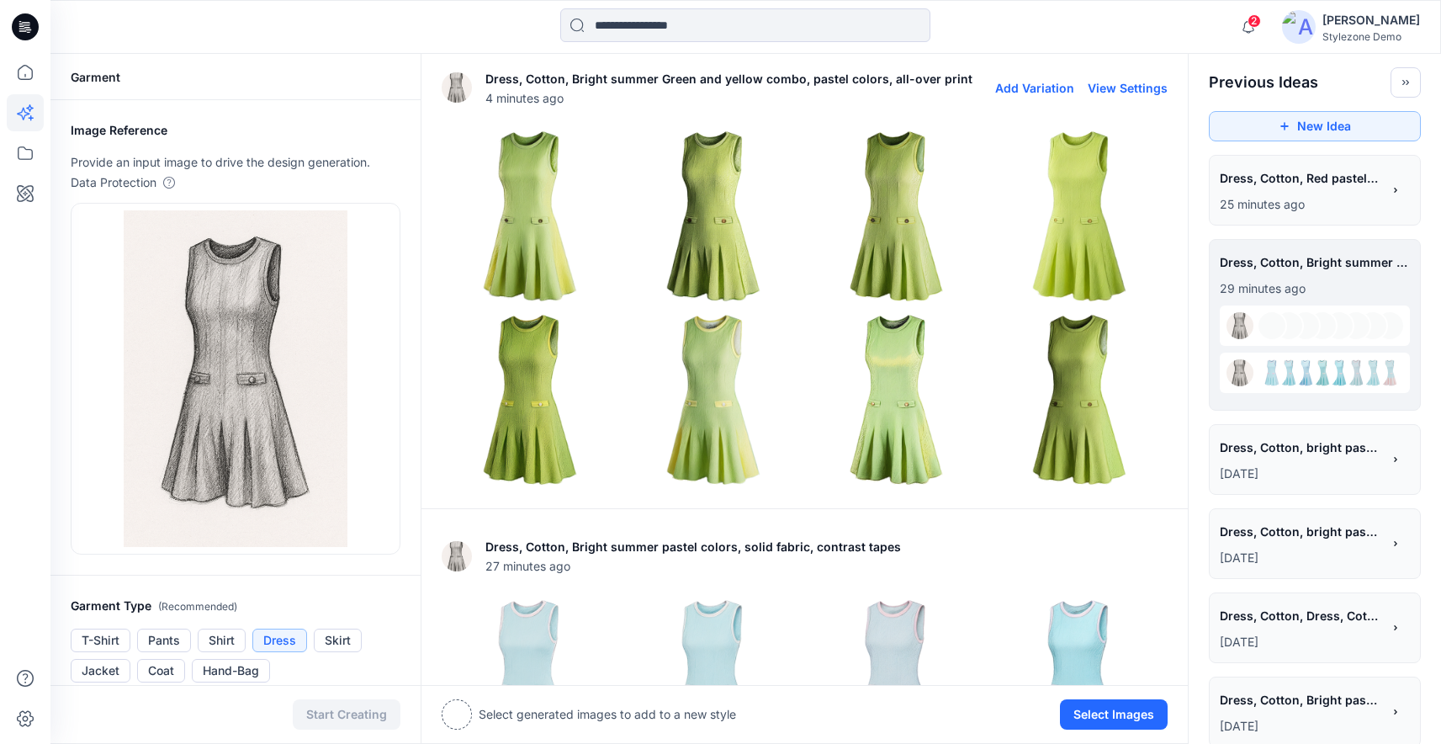
click at [921, 378] on img at bounding box center [897, 399] width 175 height 175
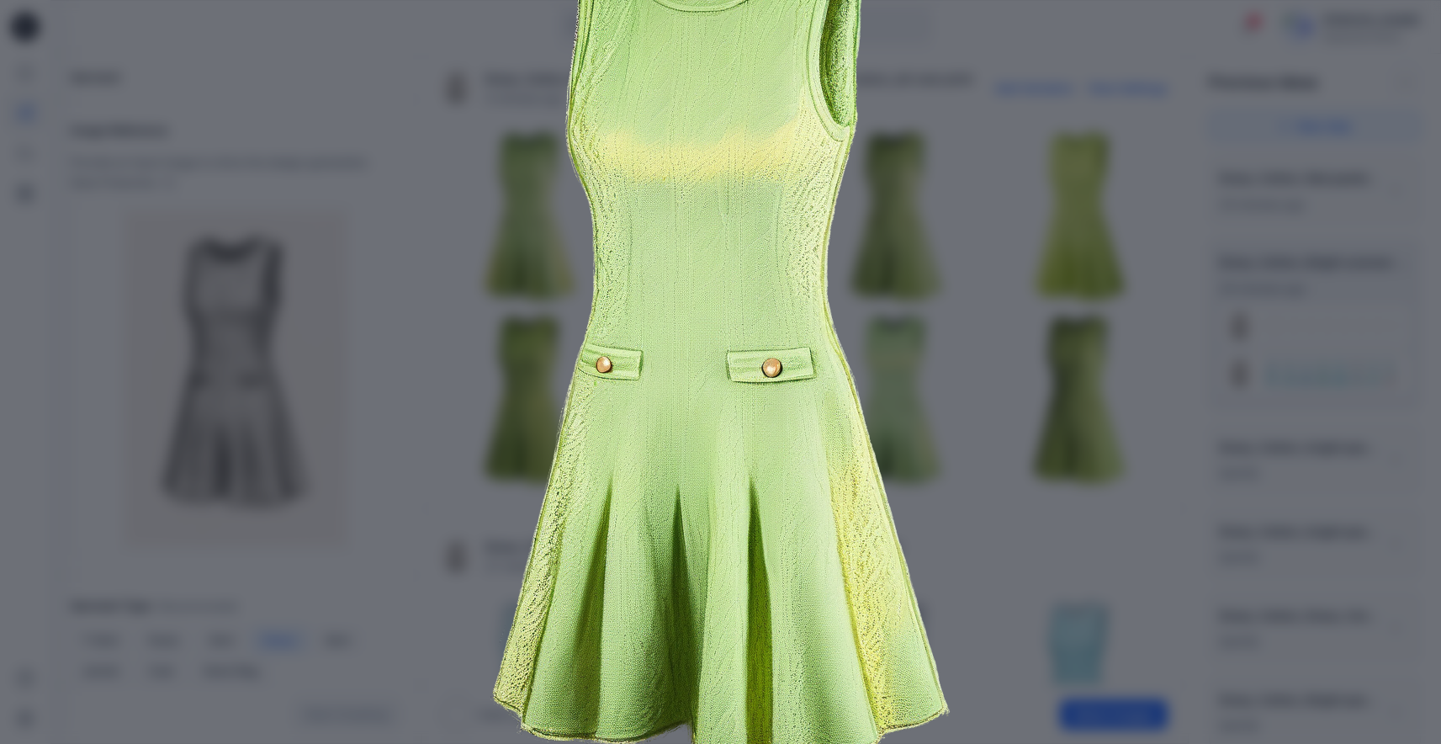
scroll to position [162, 0]
click at [1011, 470] on img at bounding box center [721, 346] width 862 height 862
click at [1244, 140] on div "Close" at bounding box center [720, 372] width 1441 height 744
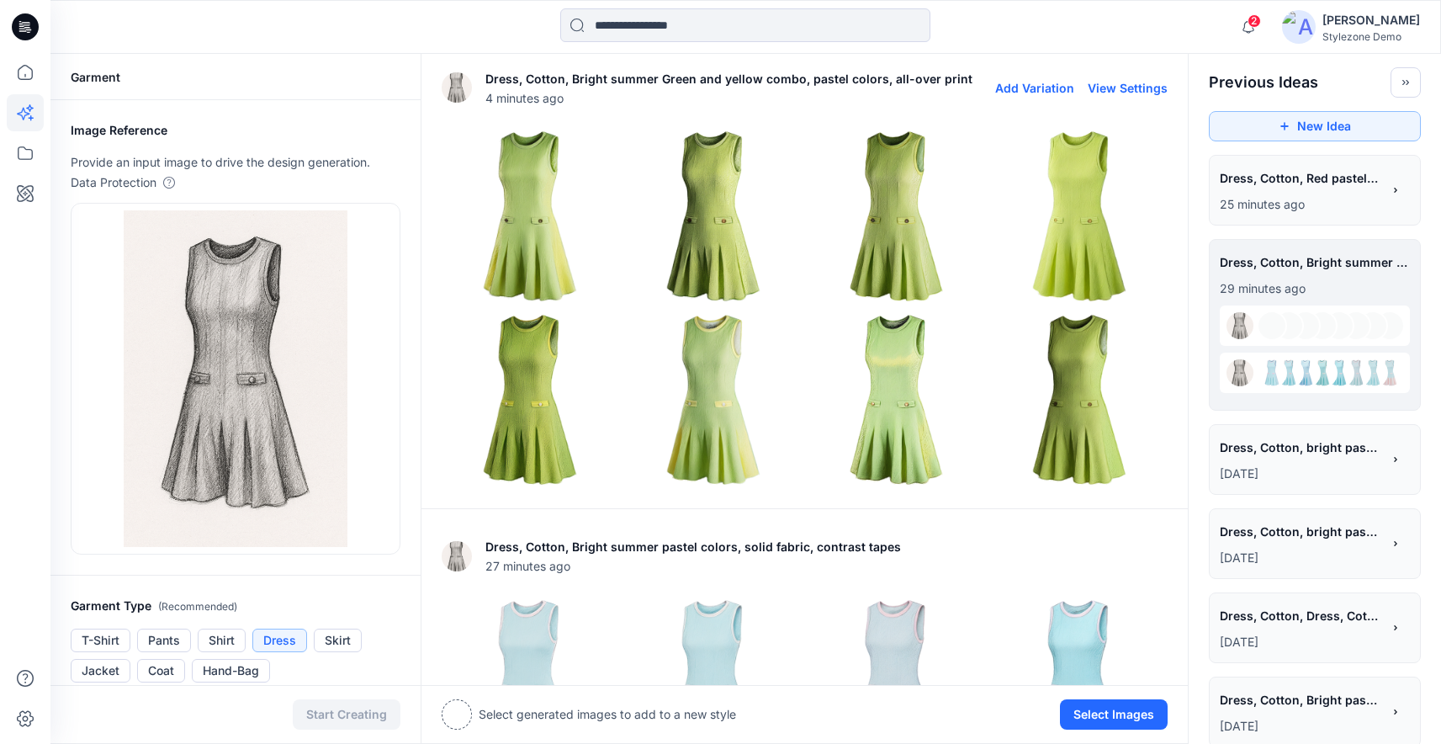
click at [1059, 387] on img at bounding box center [1079, 399] width 175 height 175
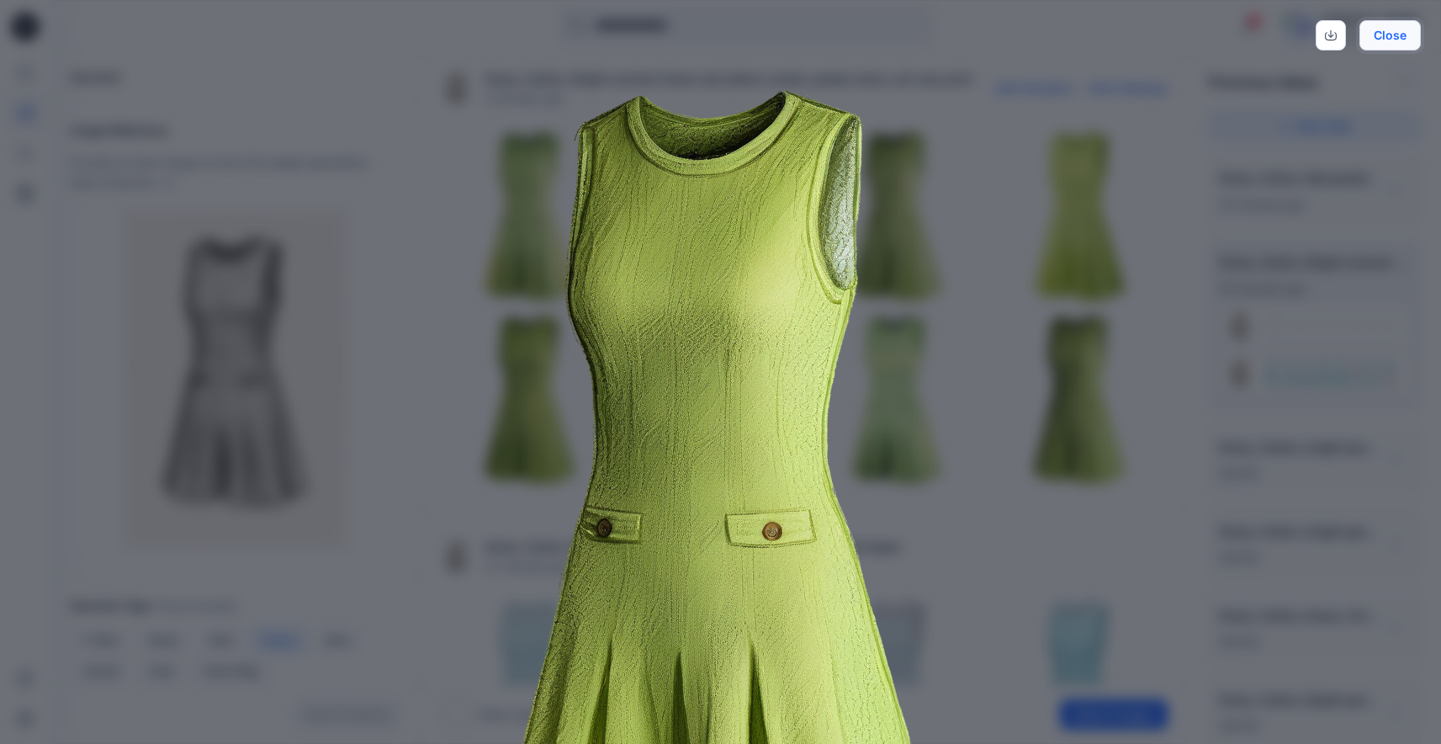
click at [1409, 39] on button "Close" at bounding box center [1390, 35] width 61 height 30
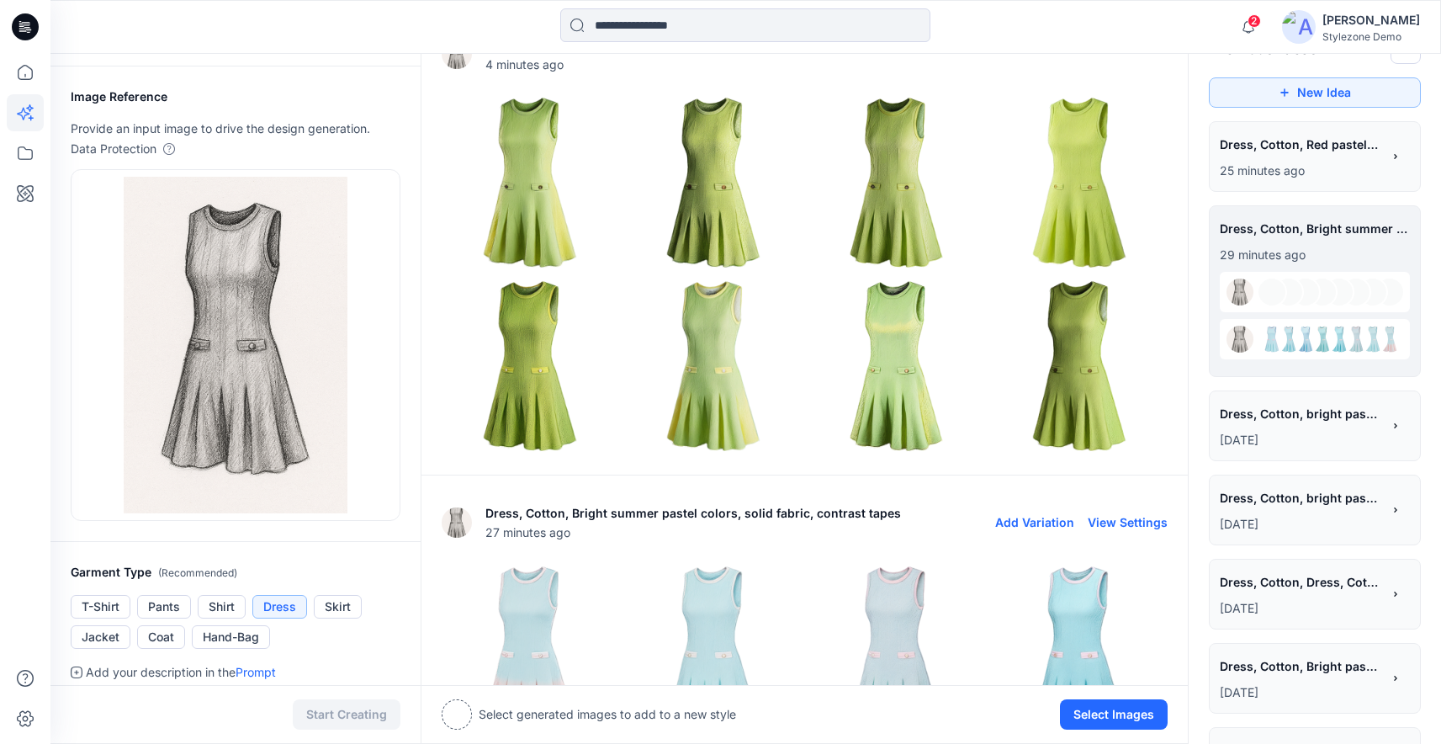
scroll to position [18, 0]
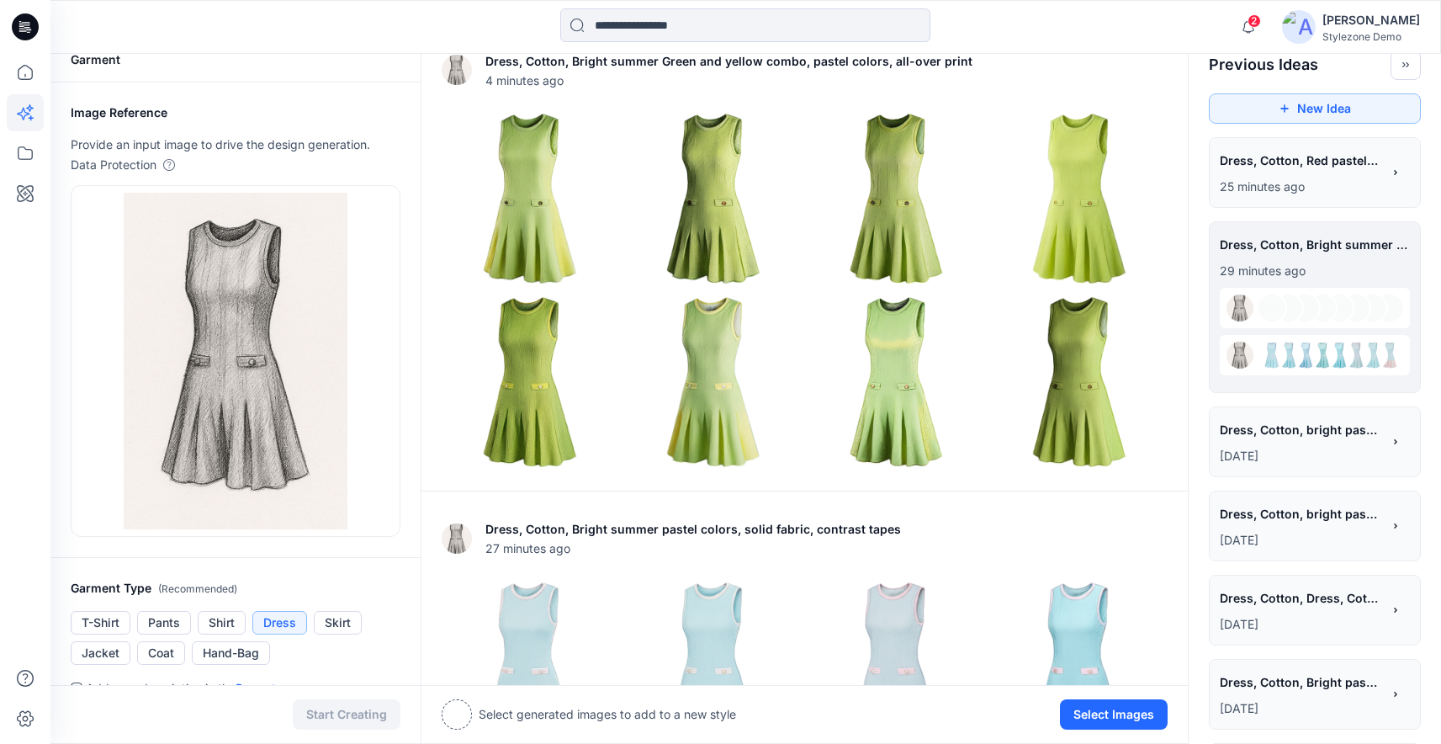
click at [1318, 449] on p "[DATE]" at bounding box center [1301, 456] width 162 height 20
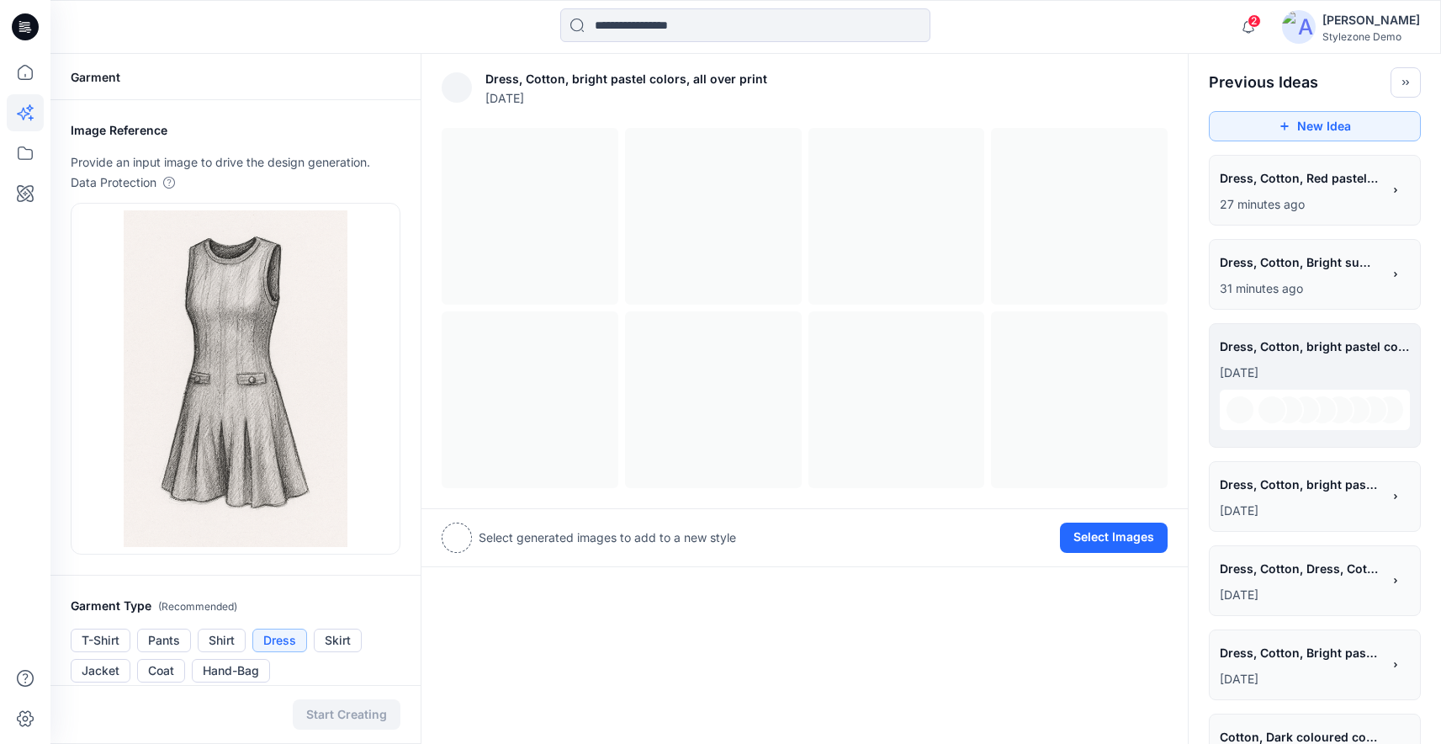
click at [1325, 507] on p "[DATE]" at bounding box center [1301, 511] width 162 height 20
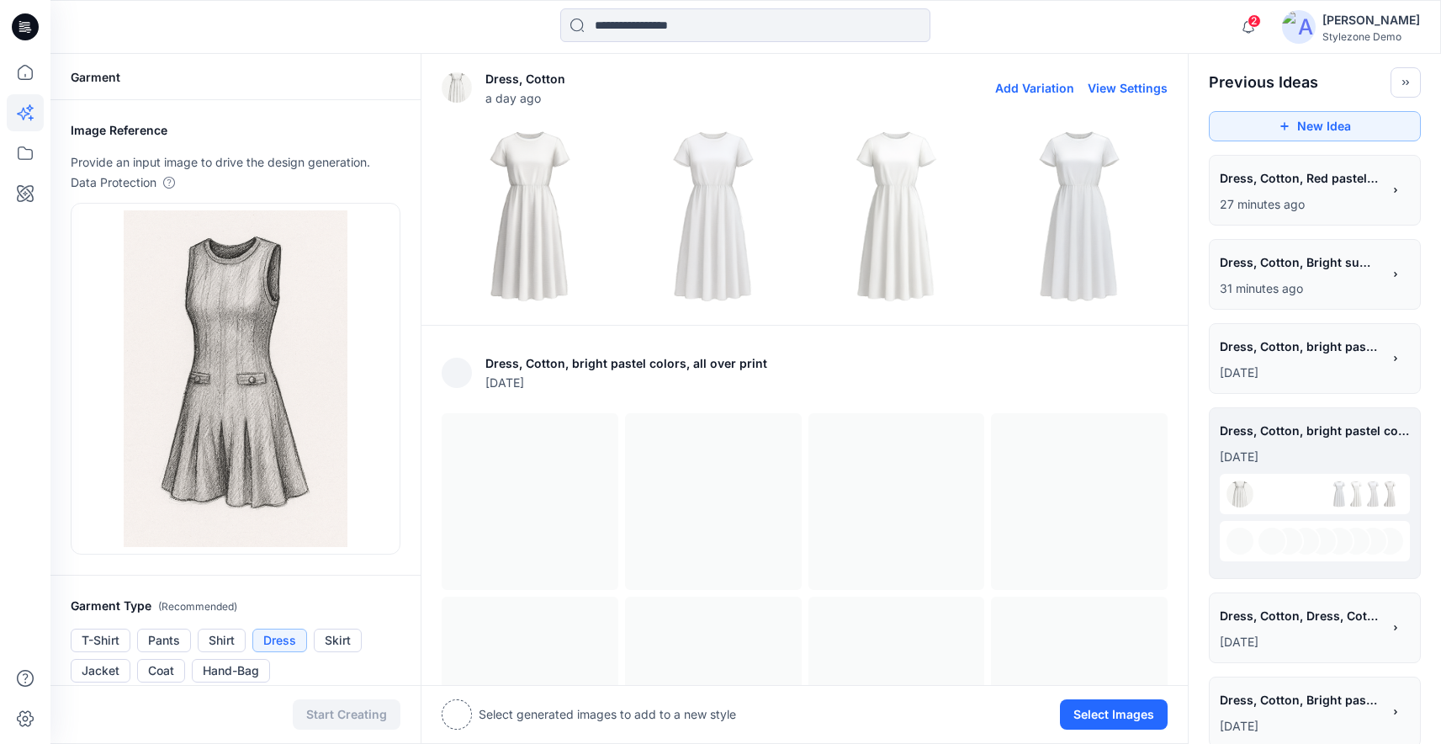
click at [1116, 86] on button "View Settings" at bounding box center [1128, 88] width 80 height 14
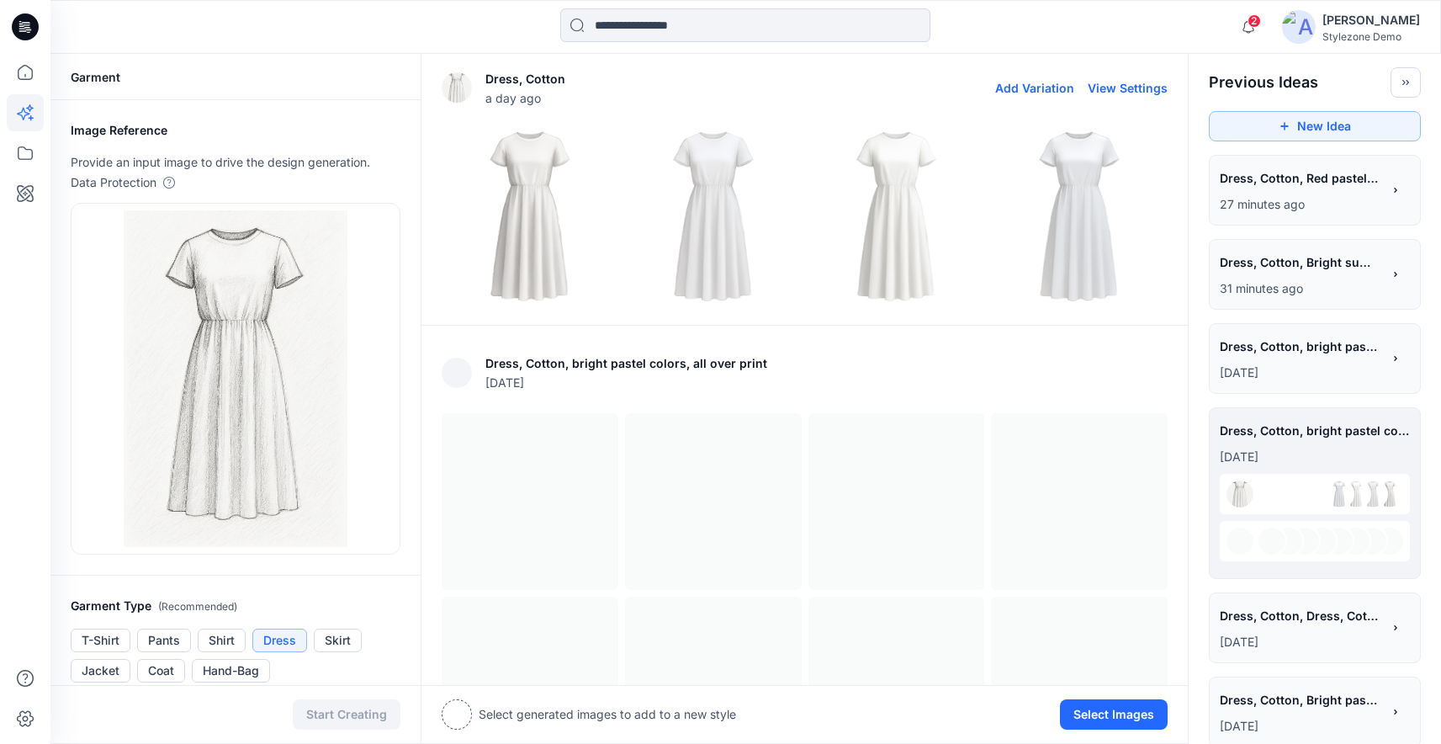
click at [536, 199] on img at bounding box center [530, 216] width 175 height 175
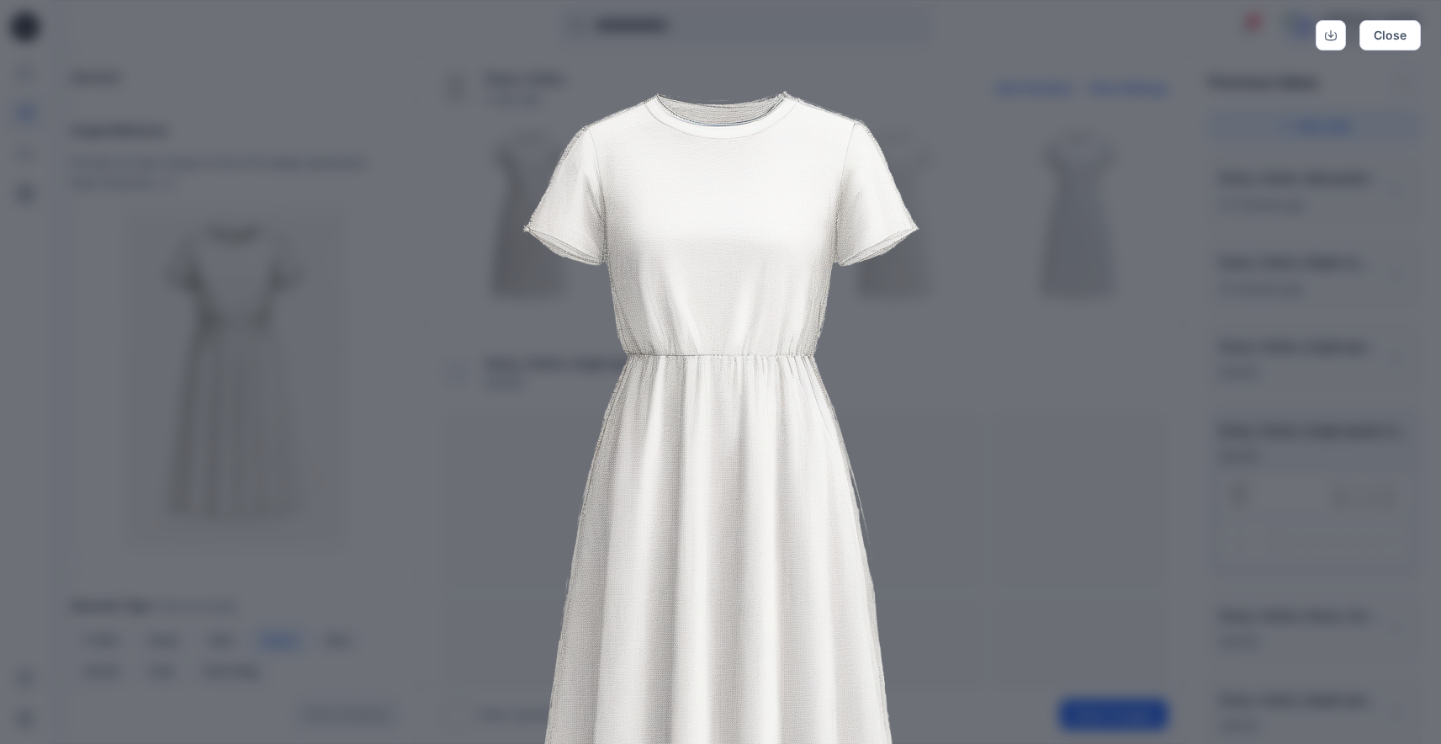
click at [1004, 321] on img at bounding box center [721, 508] width 862 height 862
click at [1388, 35] on button "Close" at bounding box center [1390, 35] width 61 height 30
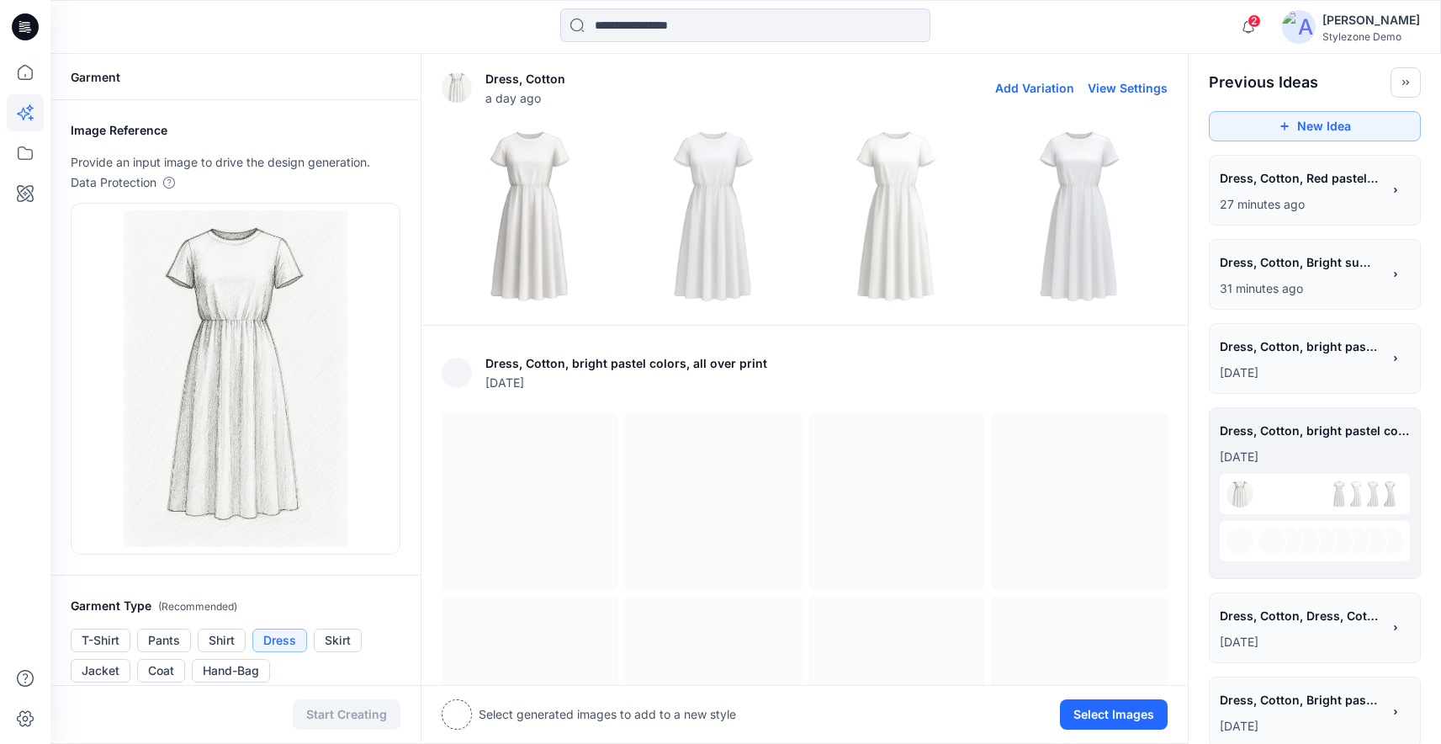
click at [716, 163] on img at bounding box center [713, 216] width 175 height 175
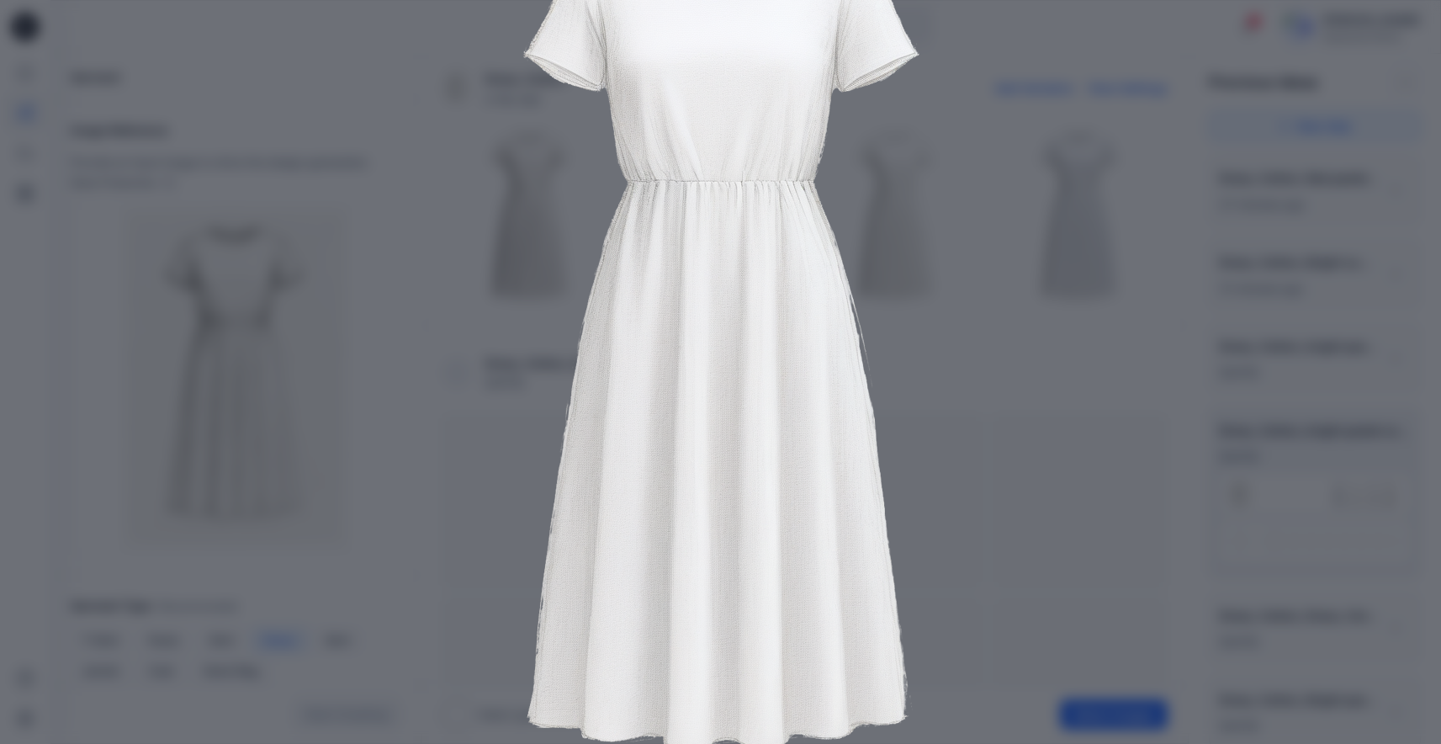
scroll to position [202, 0]
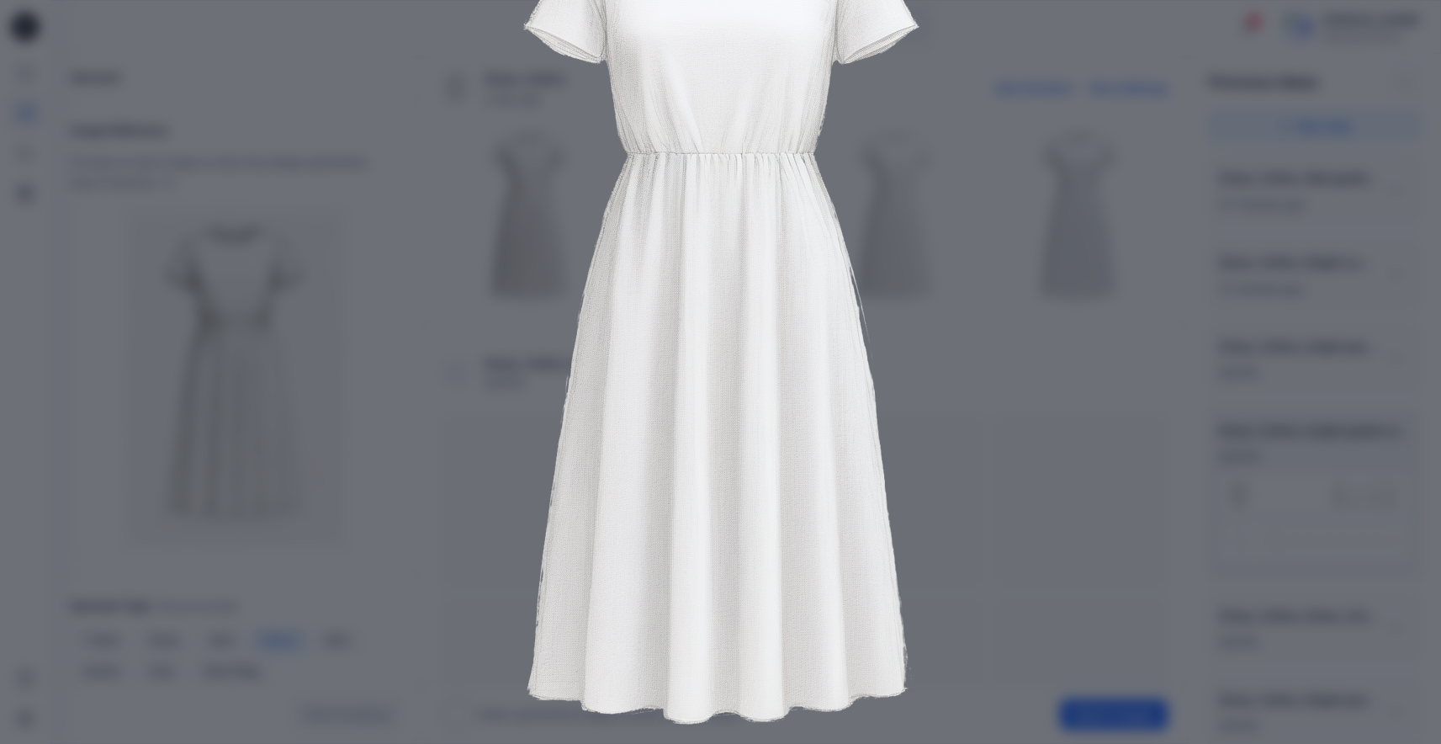
click at [1176, 364] on div "Close" at bounding box center [720, 372] width 1441 height 744
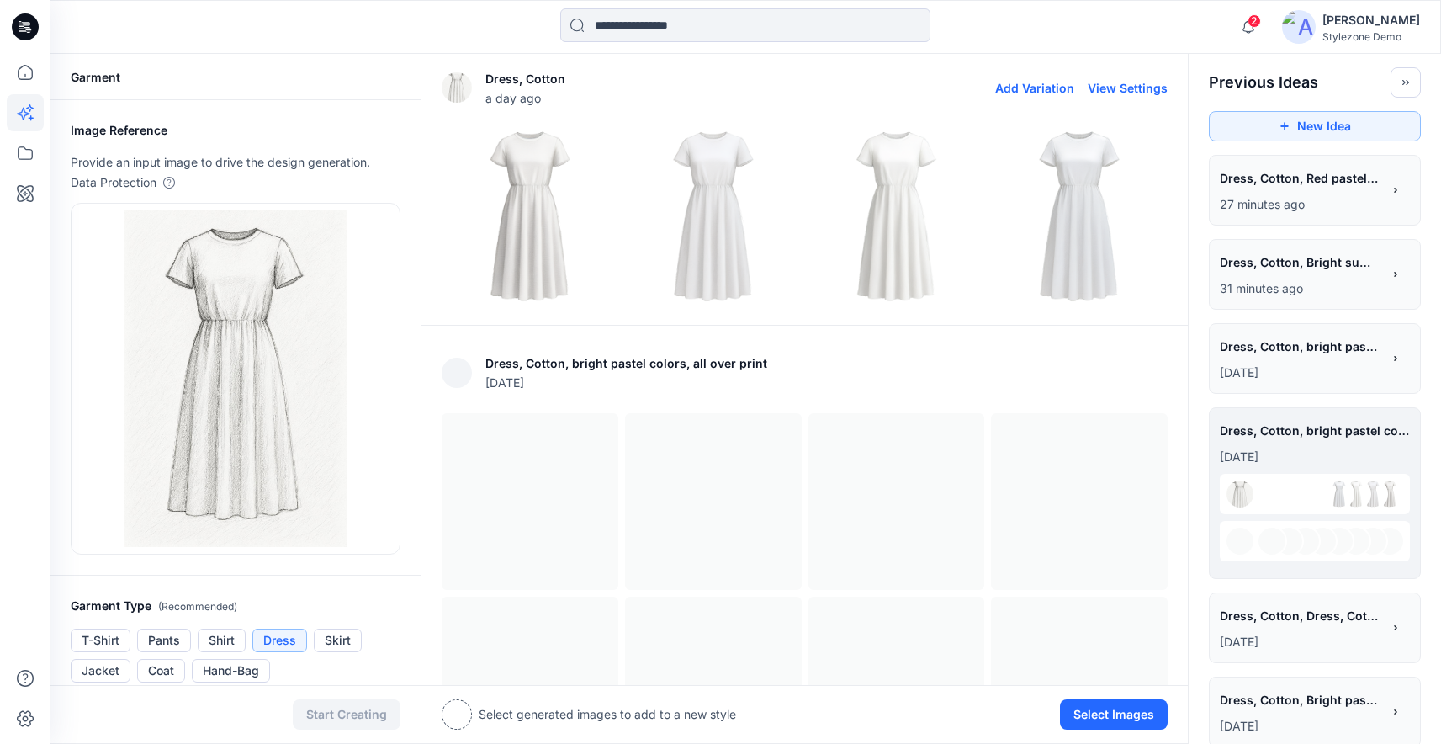
click at [930, 188] on img at bounding box center [897, 216] width 175 height 175
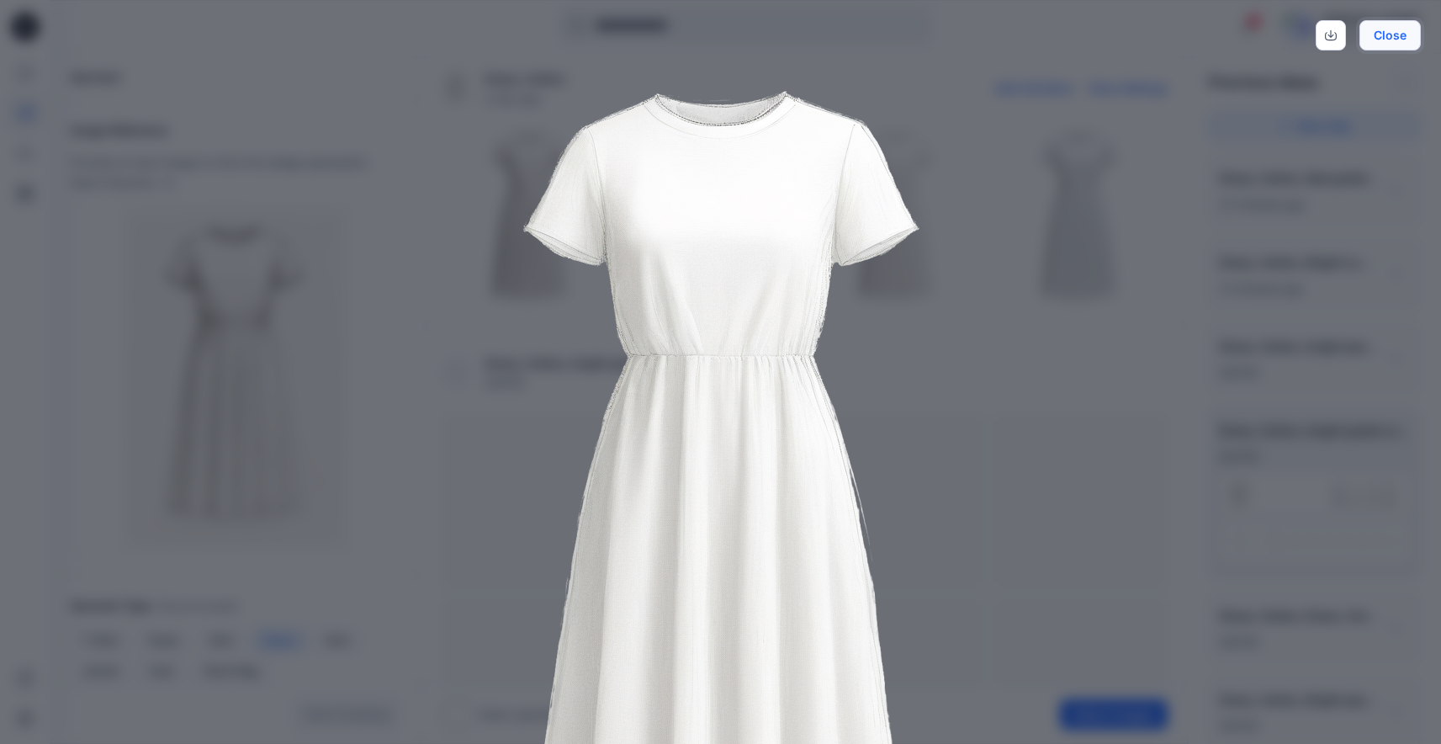
click at [1399, 39] on button "Close" at bounding box center [1390, 35] width 61 height 30
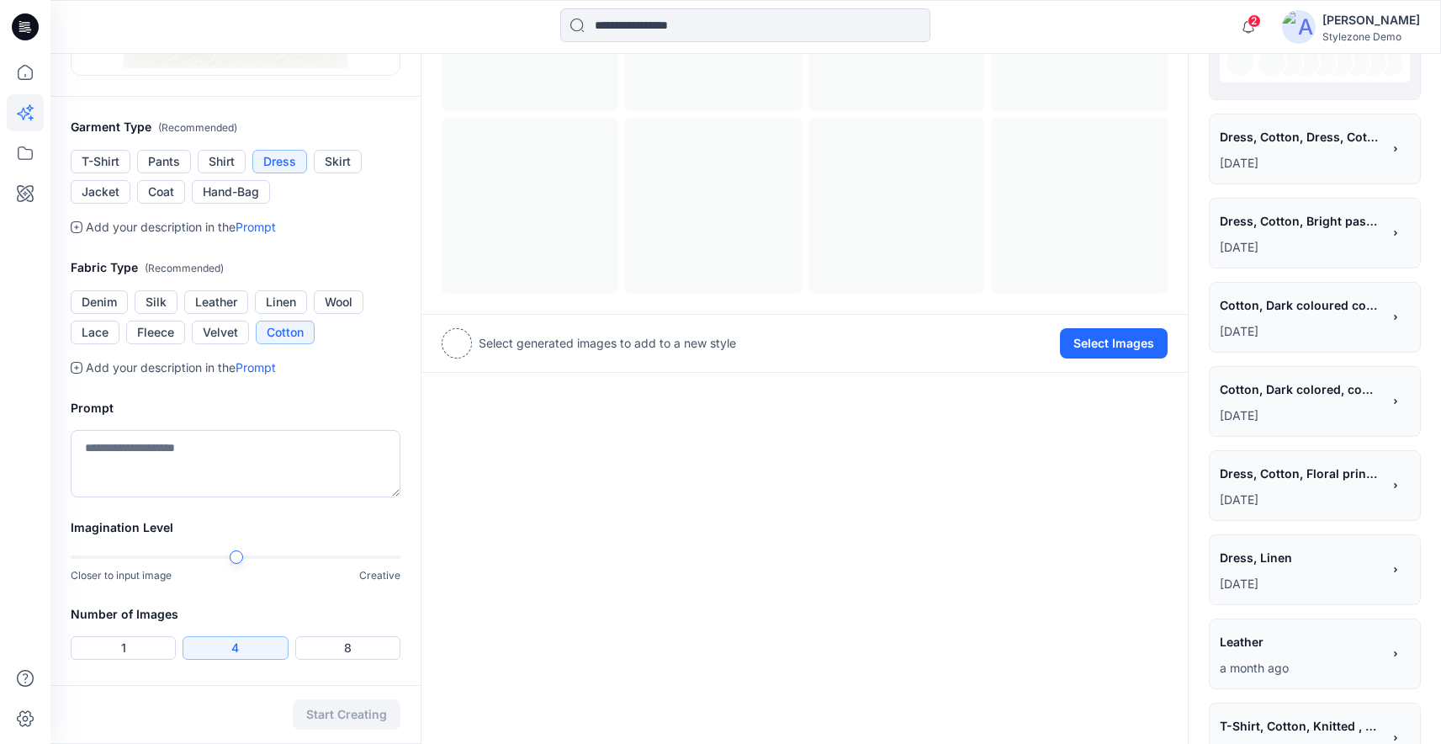
scroll to position [495, 0]
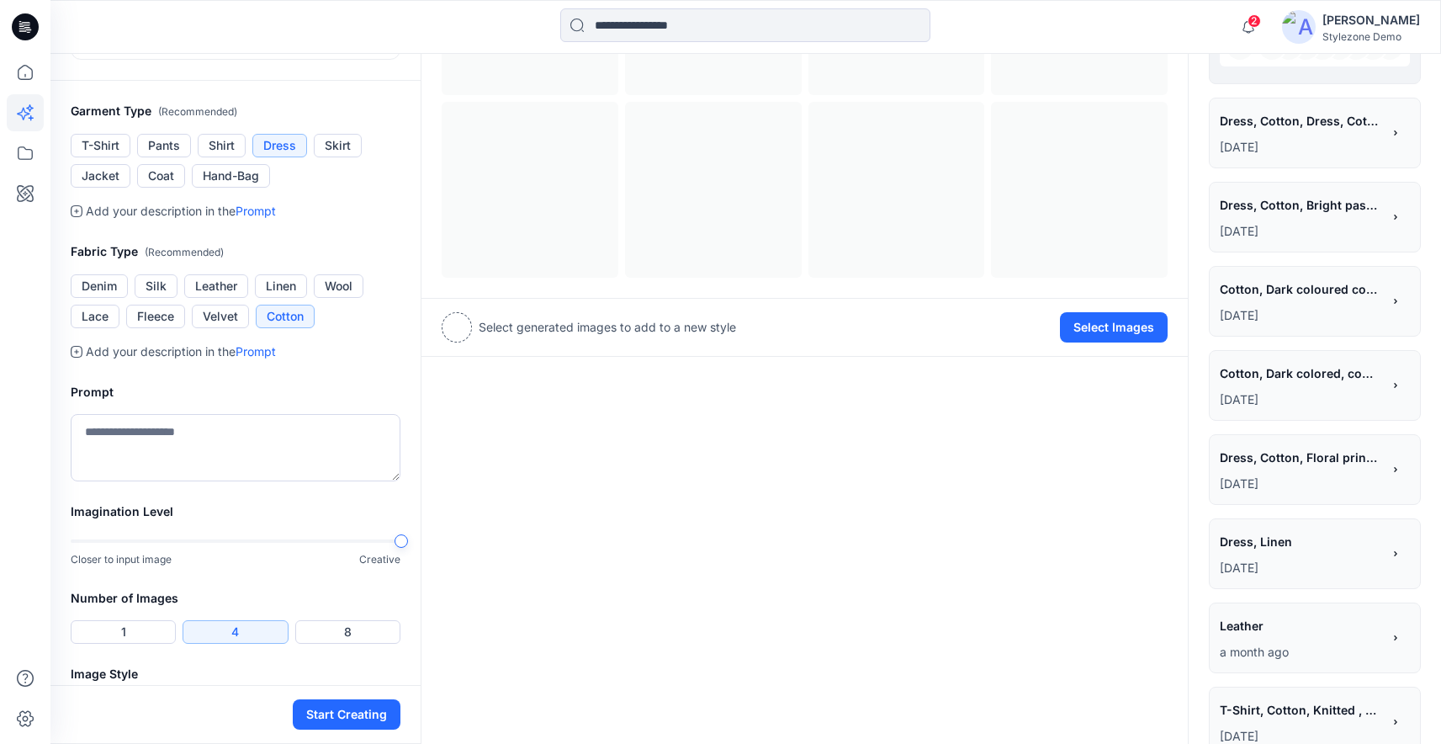
click at [411, 538] on div "Imagination Level Closer to input image Creative" at bounding box center [235, 545] width 370 height 87
click at [356, 629] on button "8" at bounding box center [347, 632] width 105 height 24
click at [373, 713] on button "Start Creating" at bounding box center [347, 714] width 108 height 30
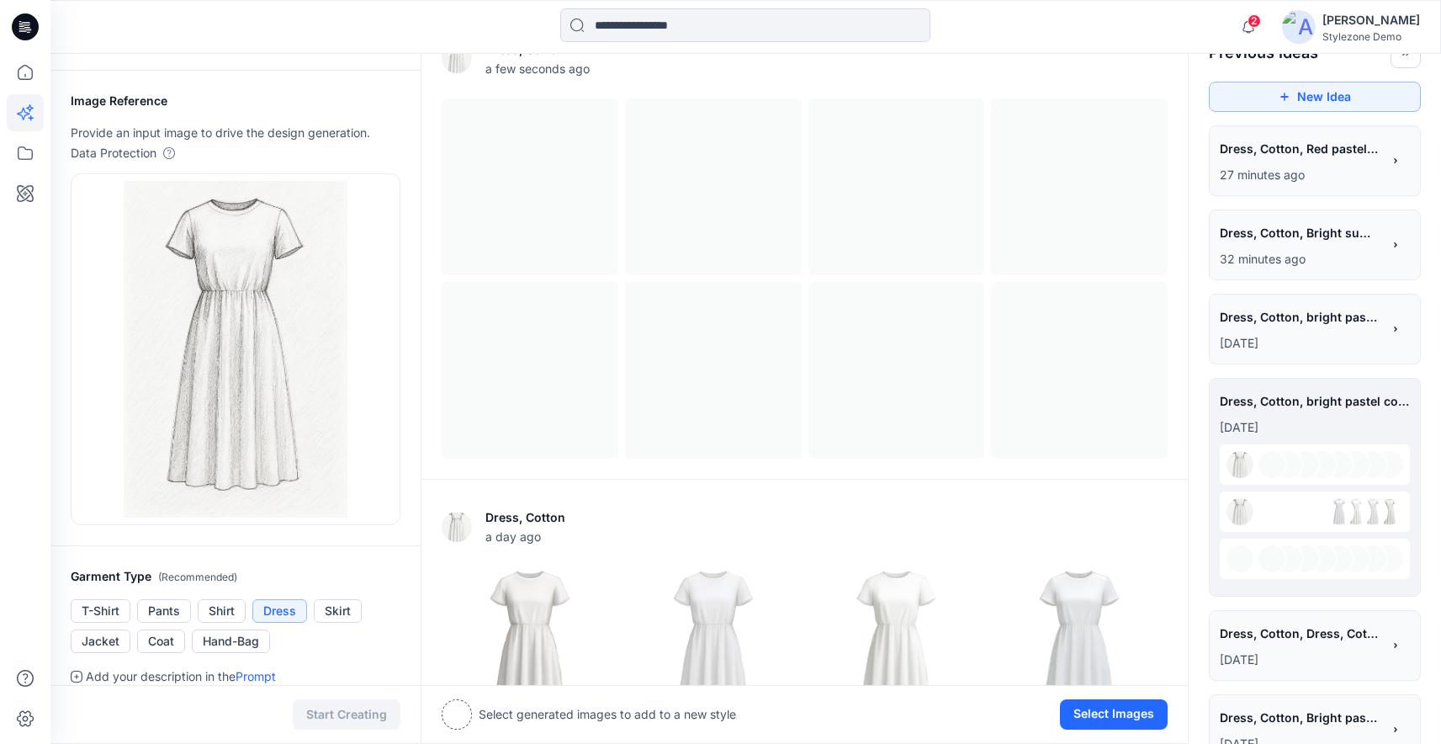
scroll to position [0, 0]
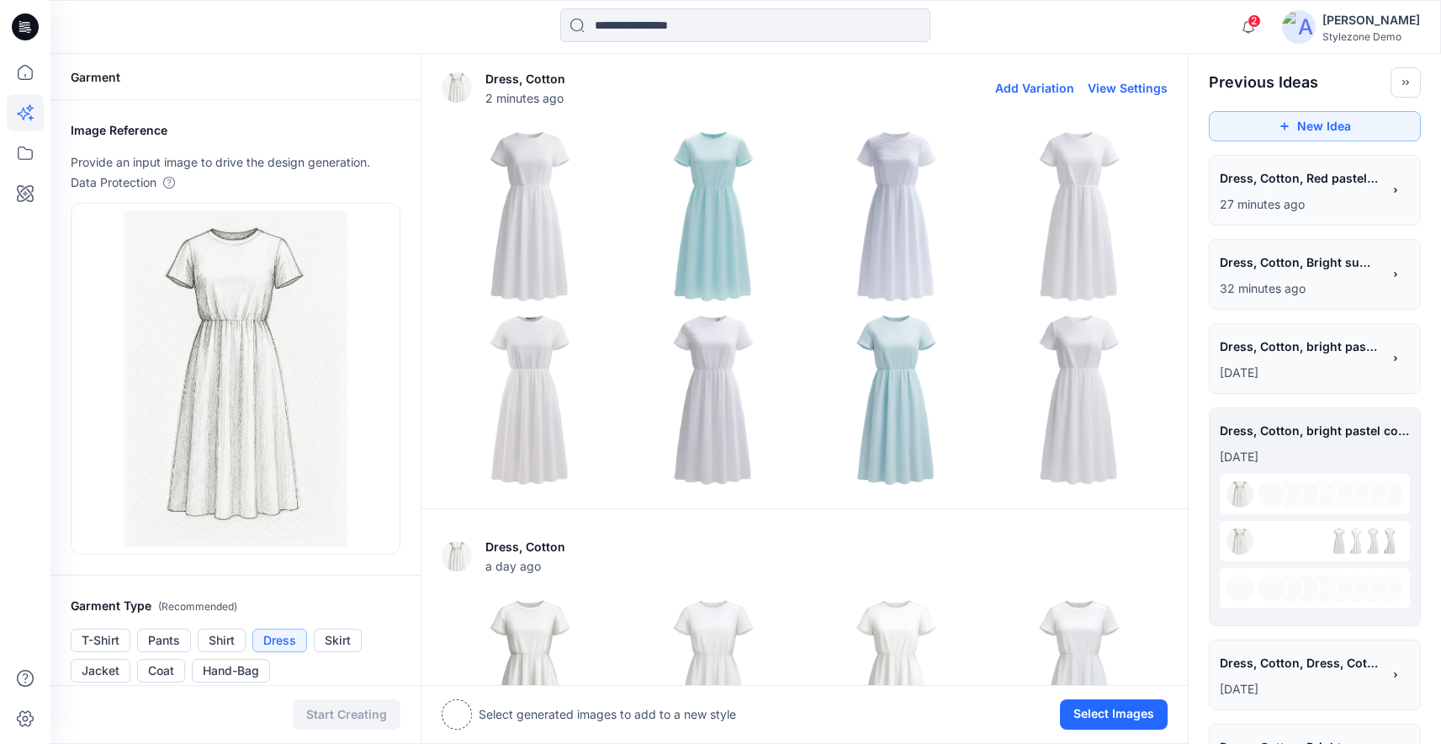
click at [905, 344] on img at bounding box center [897, 399] width 175 height 175
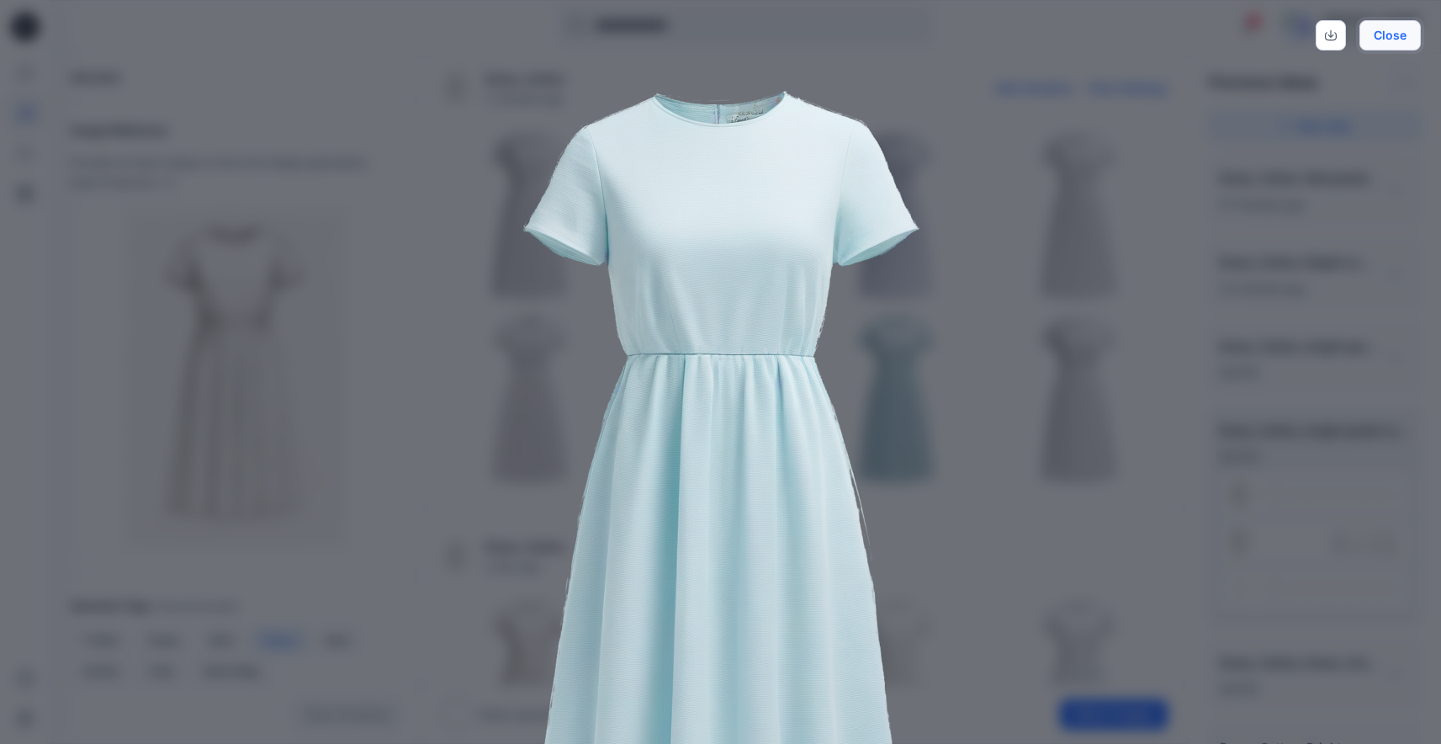
click at [1399, 47] on button "Close" at bounding box center [1390, 35] width 61 height 30
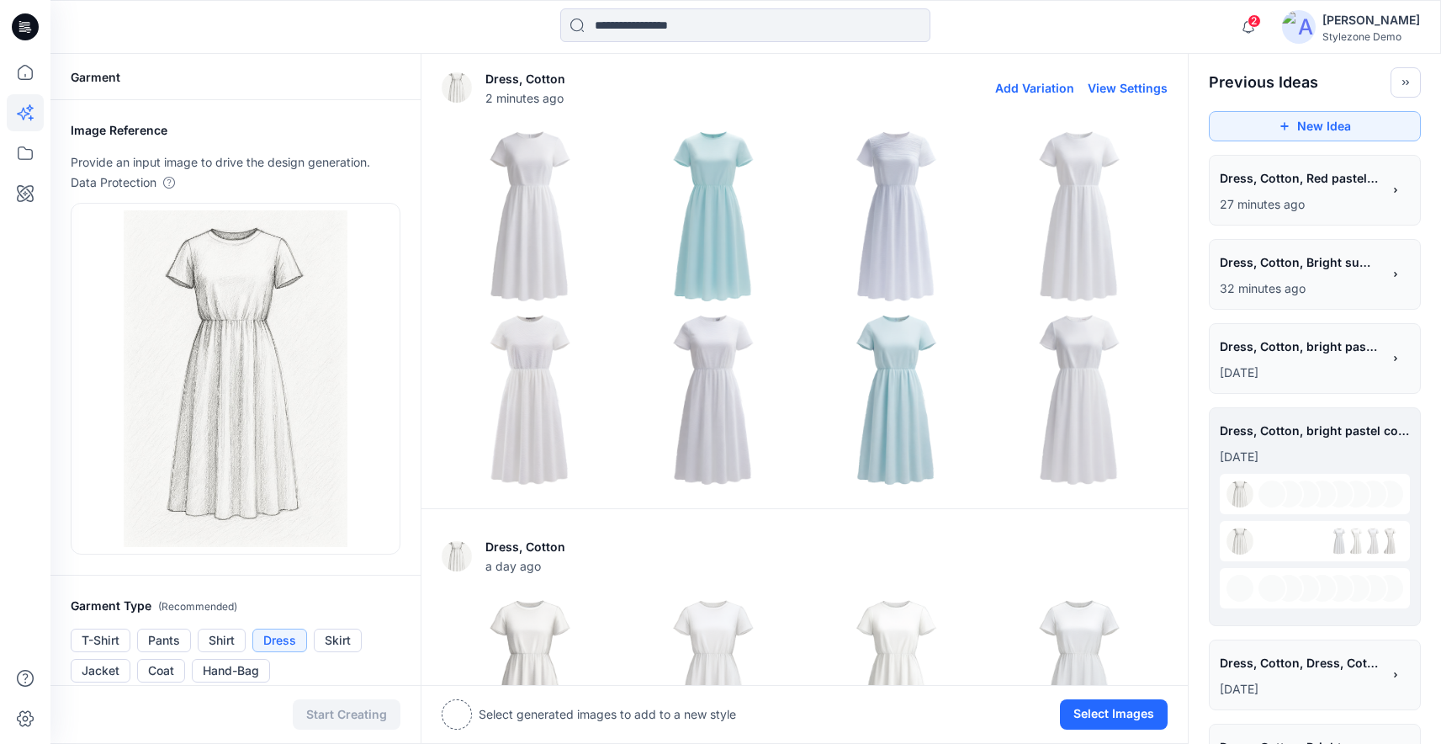
click at [714, 221] on img at bounding box center [713, 216] width 175 height 175
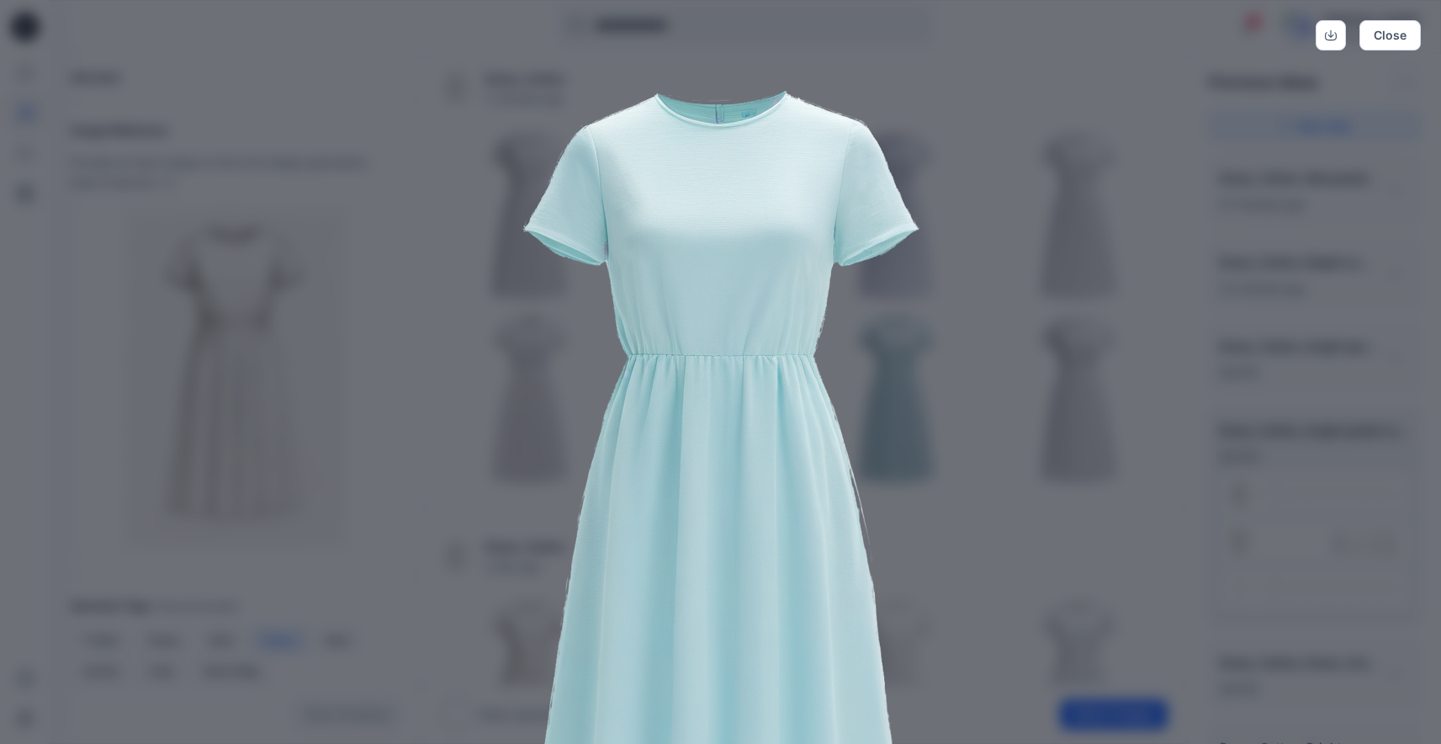
click at [1036, 175] on img at bounding box center [721, 508] width 862 height 862
click at [1393, 40] on button "Close" at bounding box center [1390, 35] width 61 height 30
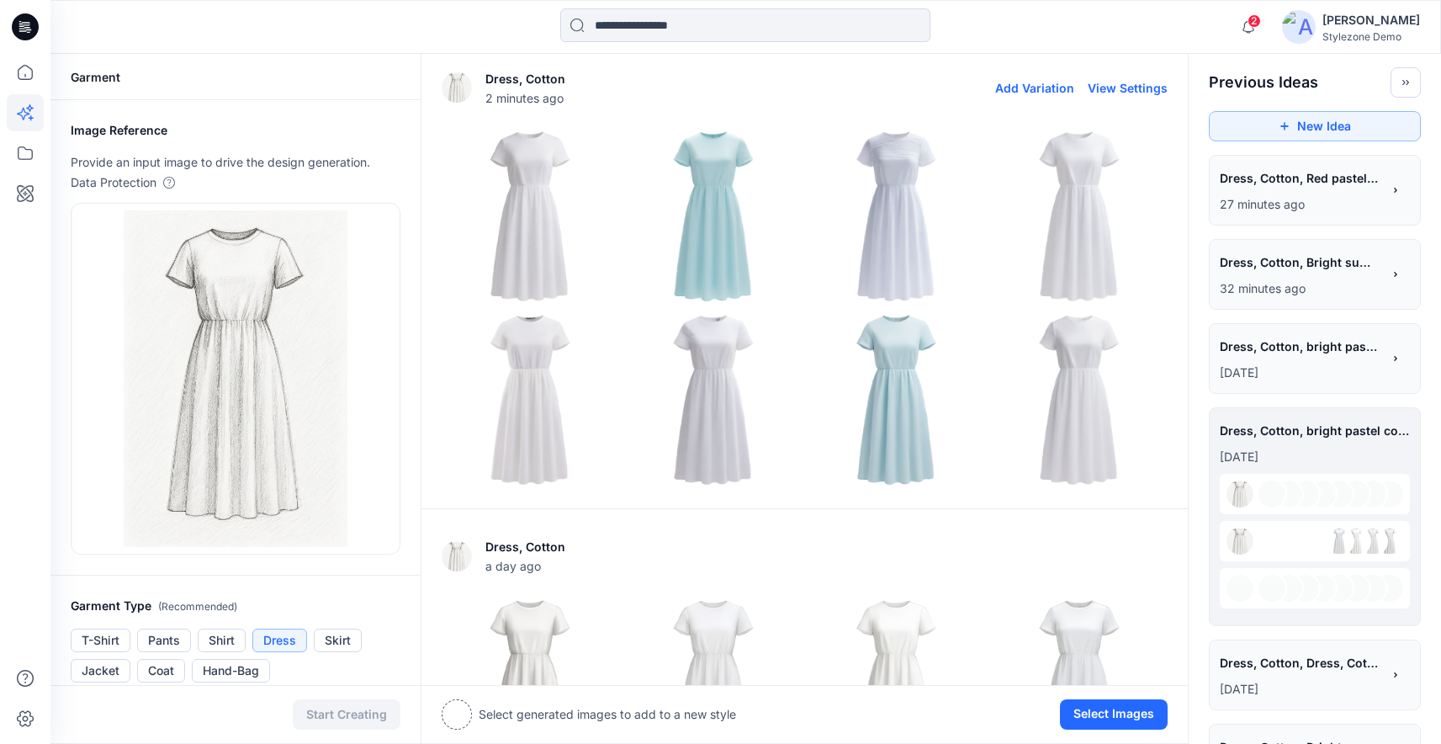
click at [1107, 215] on img at bounding box center [1079, 216] width 175 height 175
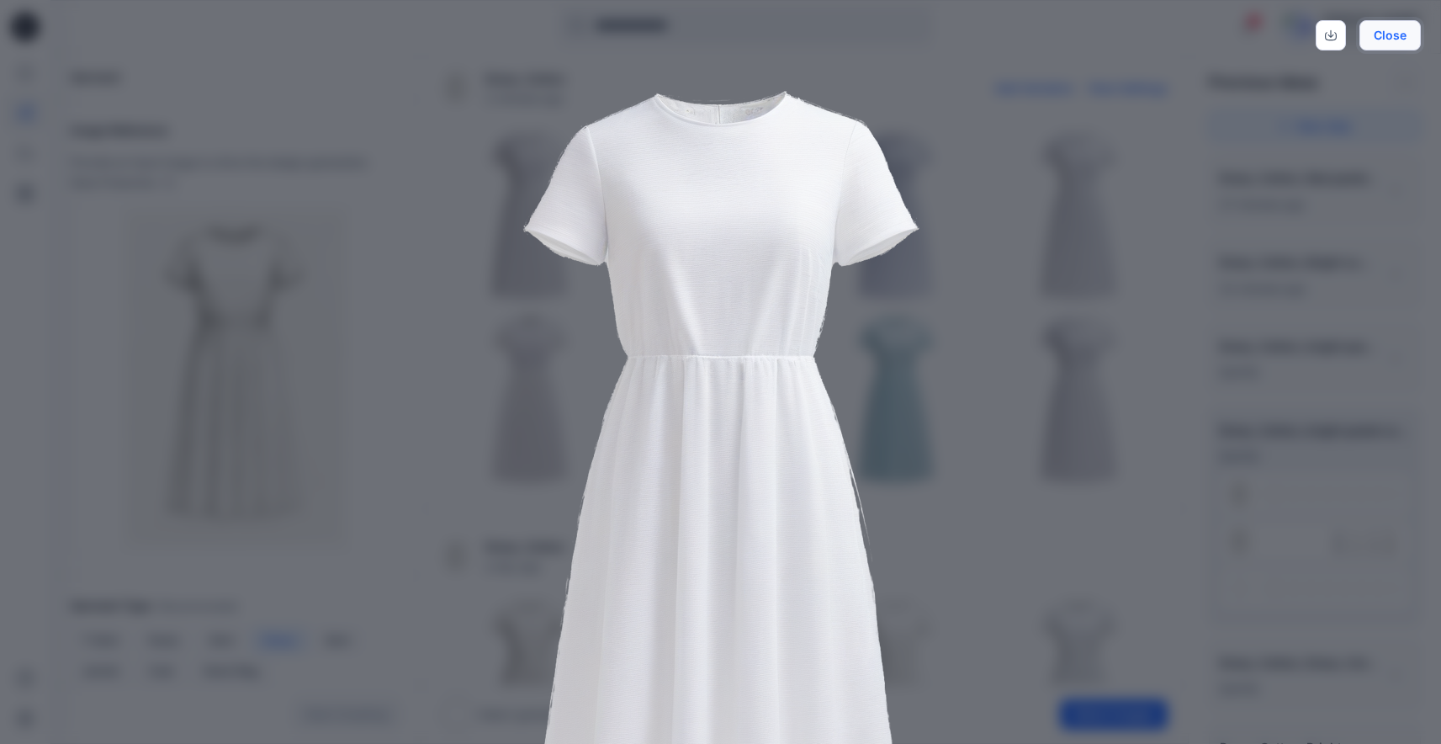
click at [1400, 34] on button "Close" at bounding box center [1390, 35] width 61 height 30
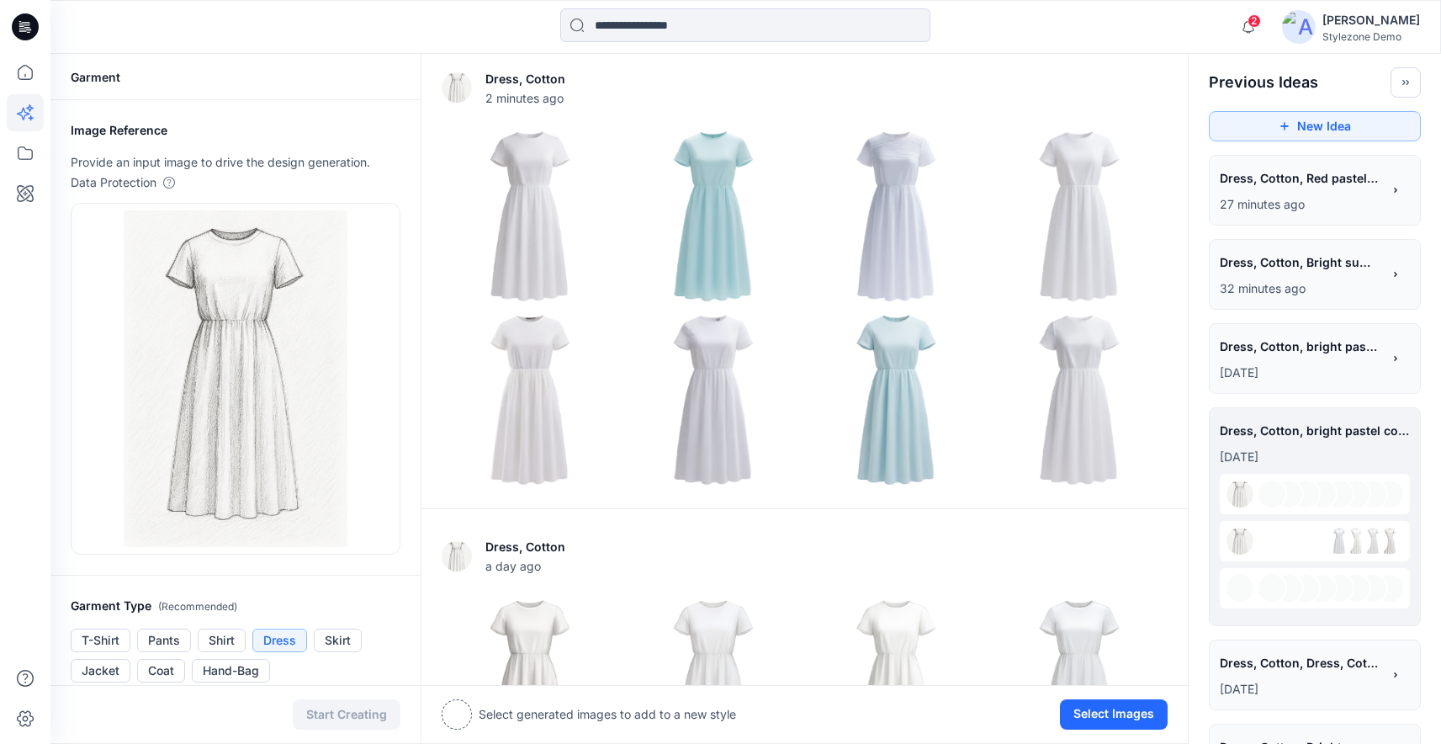
click at [1290, 189] on span "Dress, Cotton, Red pastel tonal colors, solid fabric, contrast tapes, Belt" at bounding box center [1300, 178] width 160 height 24
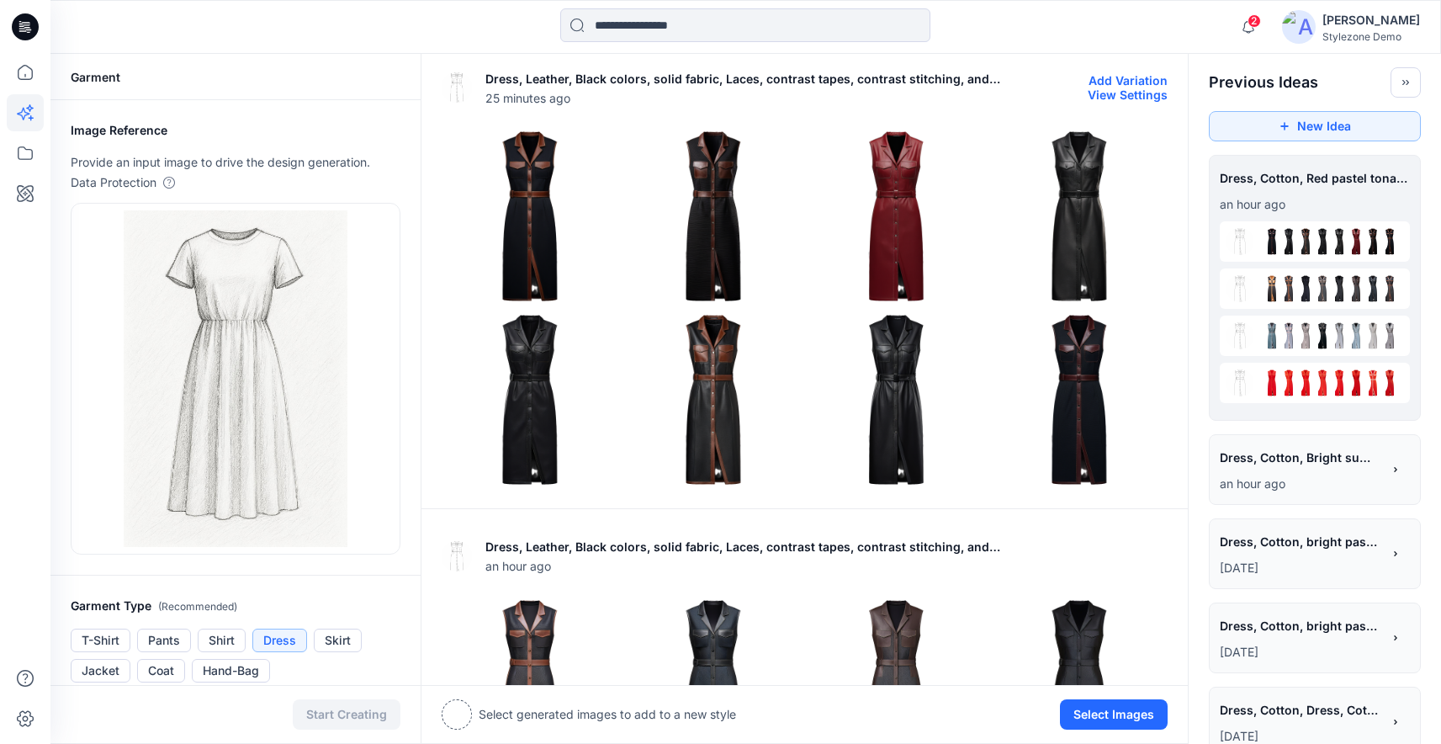
click at [703, 233] on img at bounding box center [713, 216] width 175 height 175
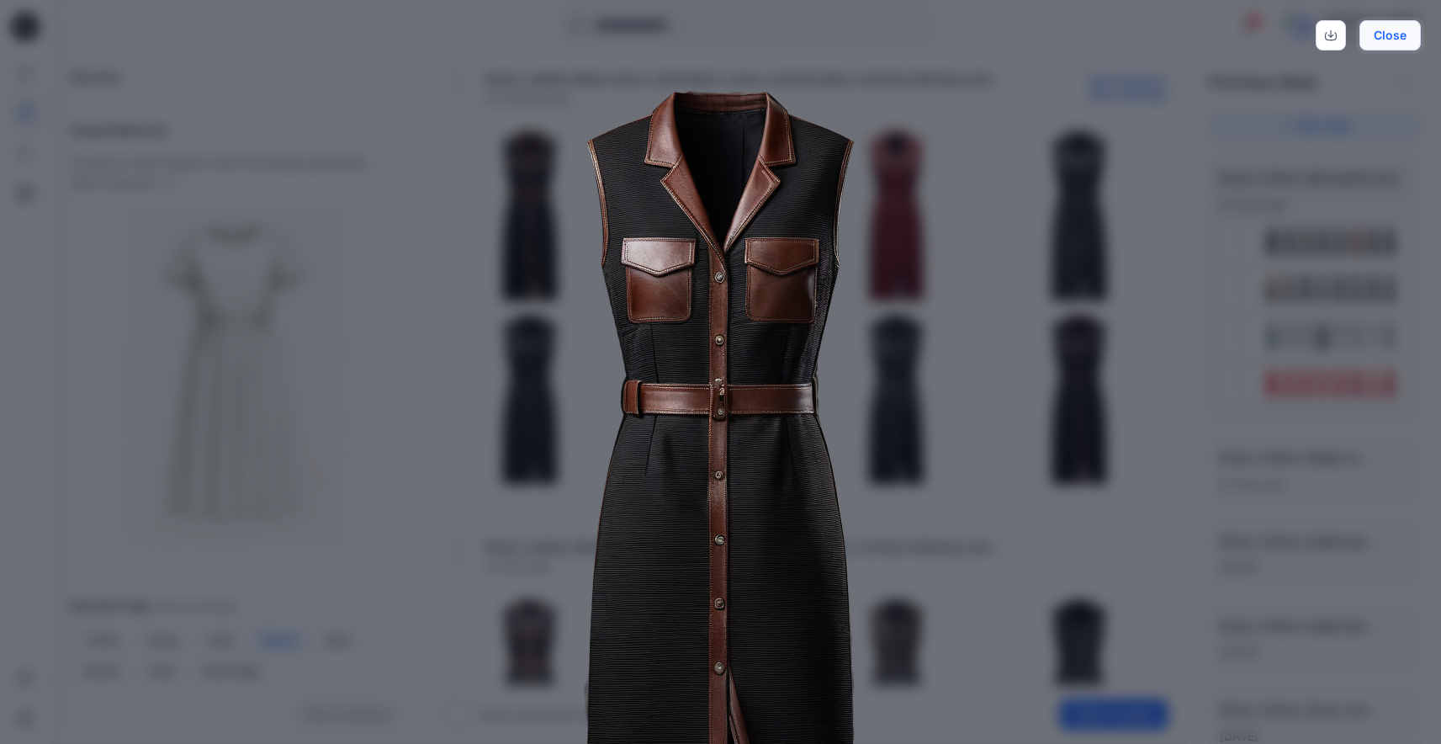
click at [1402, 40] on button "Close" at bounding box center [1390, 35] width 61 height 30
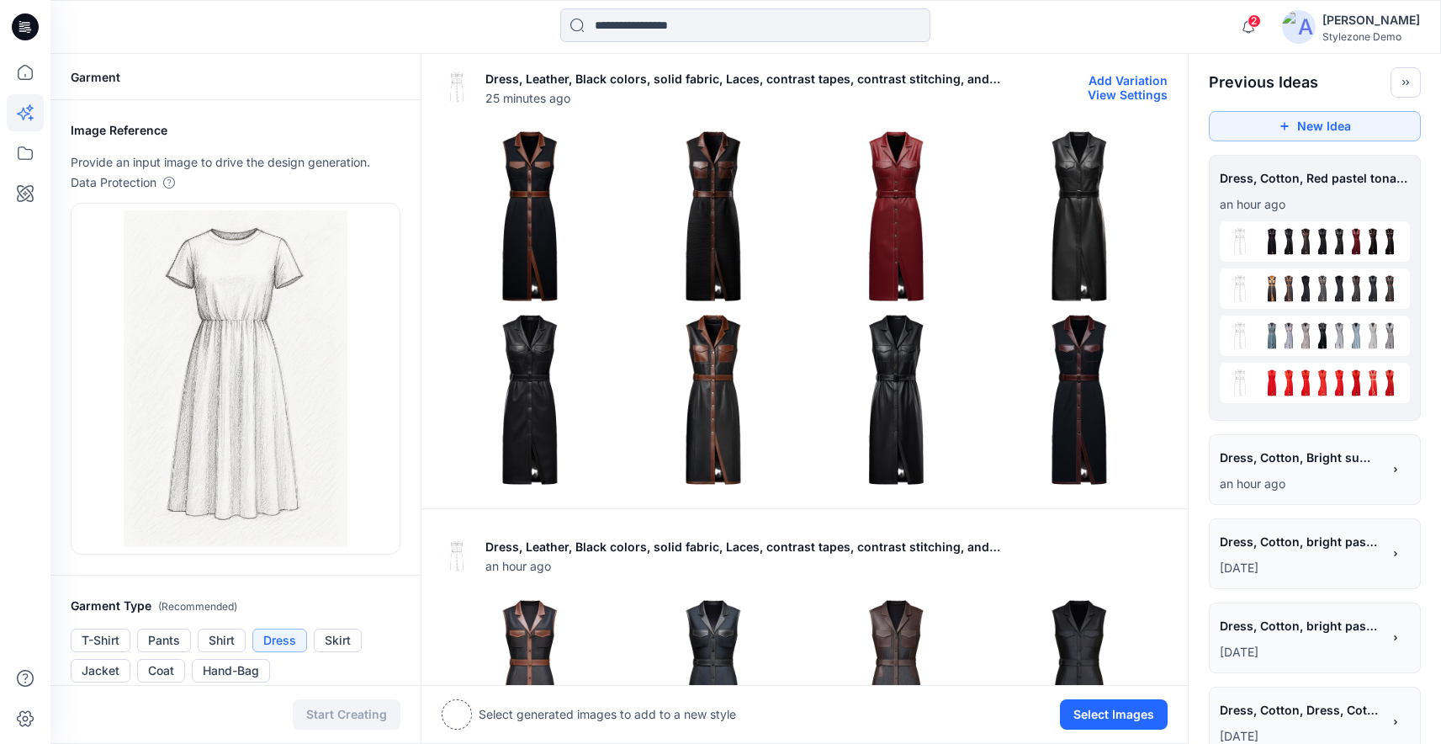
click at [1087, 225] on img at bounding box center [1079, 216] width 175 height 175
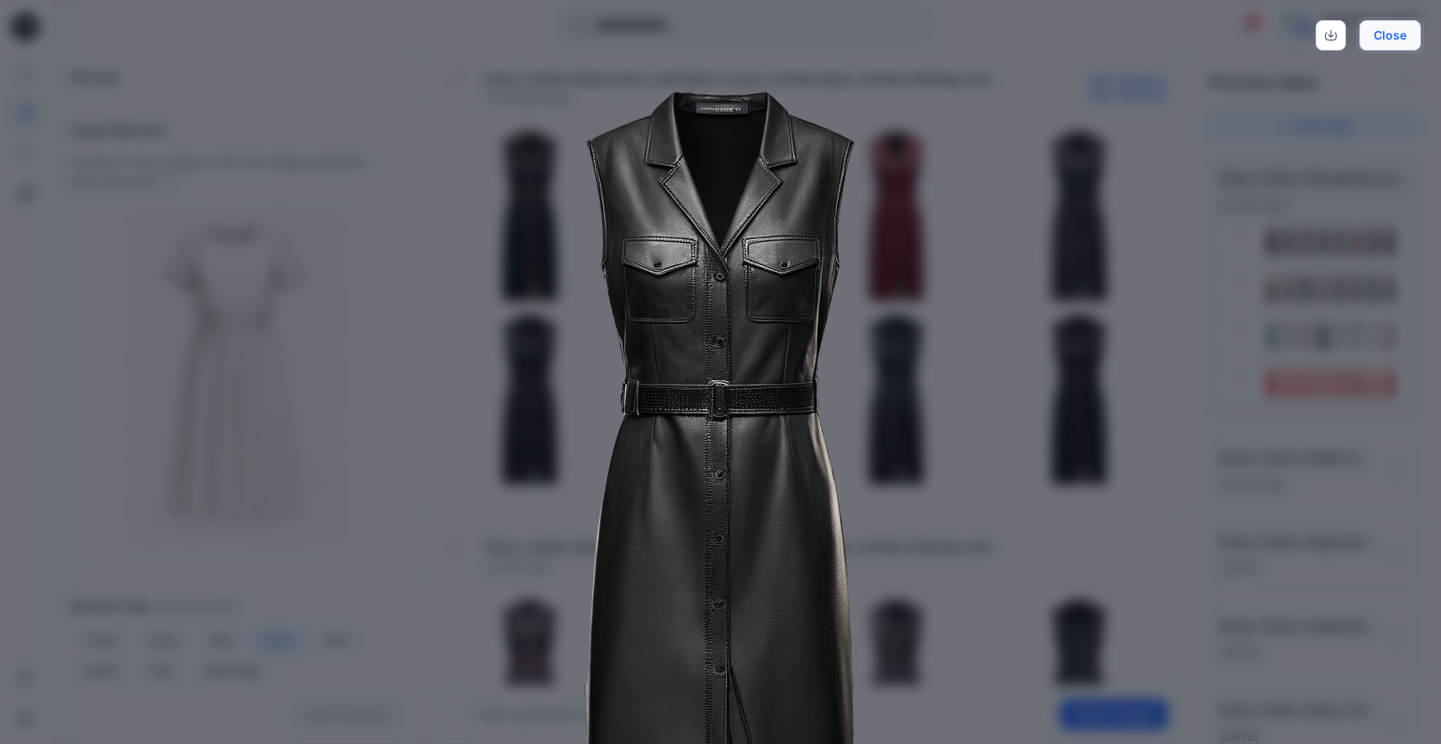
click at [1399, 29] on button "Close" at bounding box center [1390, 35] width 61 height 30
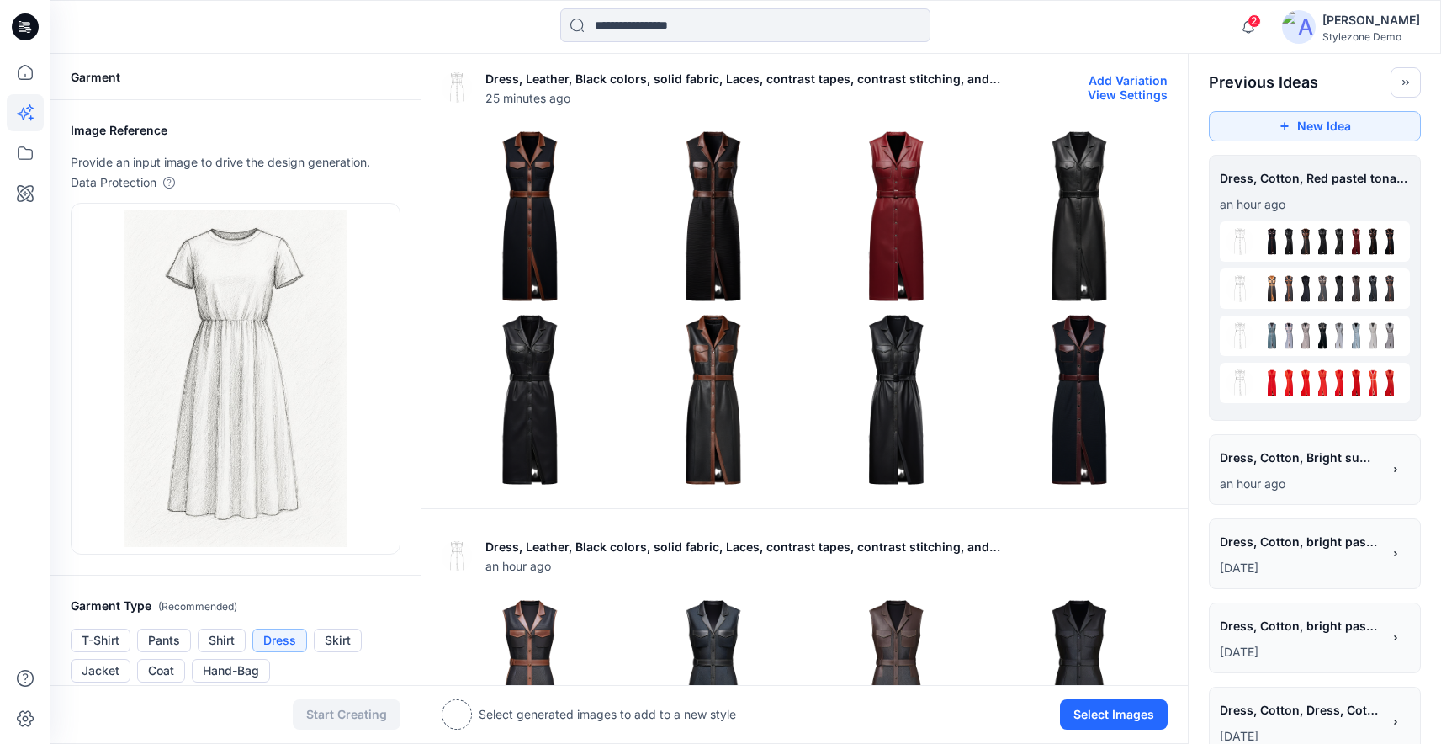
click at [1077, 367] on img at bounding box center [1079, 399] width 175 height 175
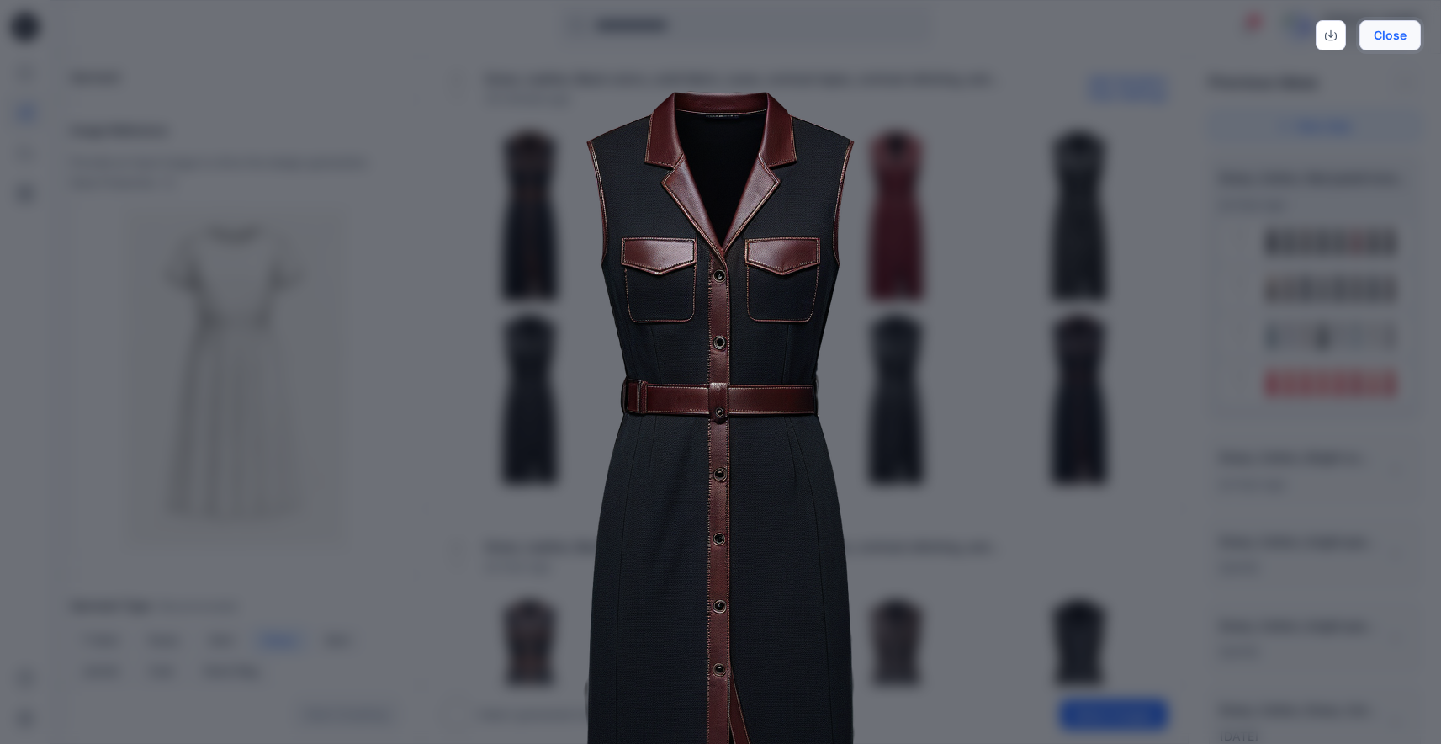
click at [1412, 41] on button "Close" at bounding box center [1390, 35] width 61 height 30
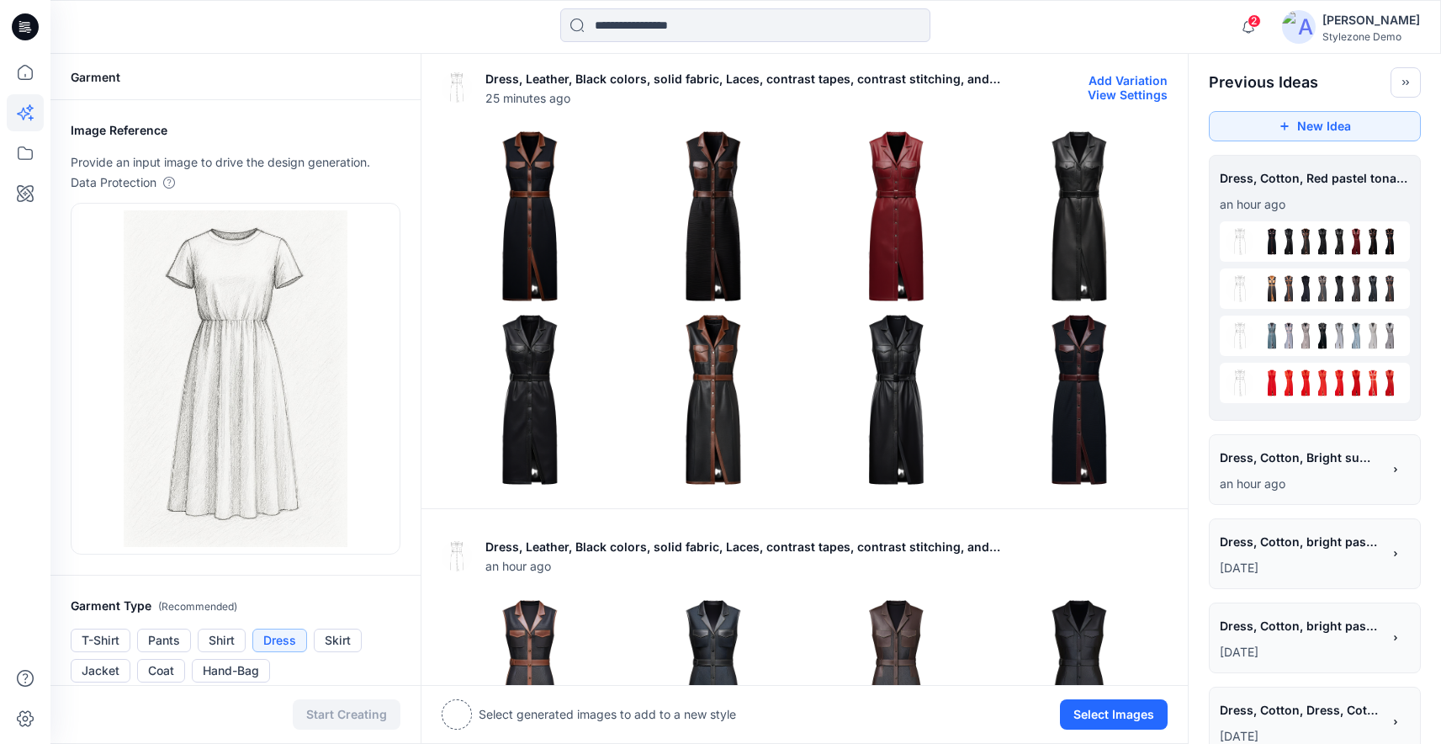
click at [714, 399] on img at bounding box center [713, 399] width 175 height 175
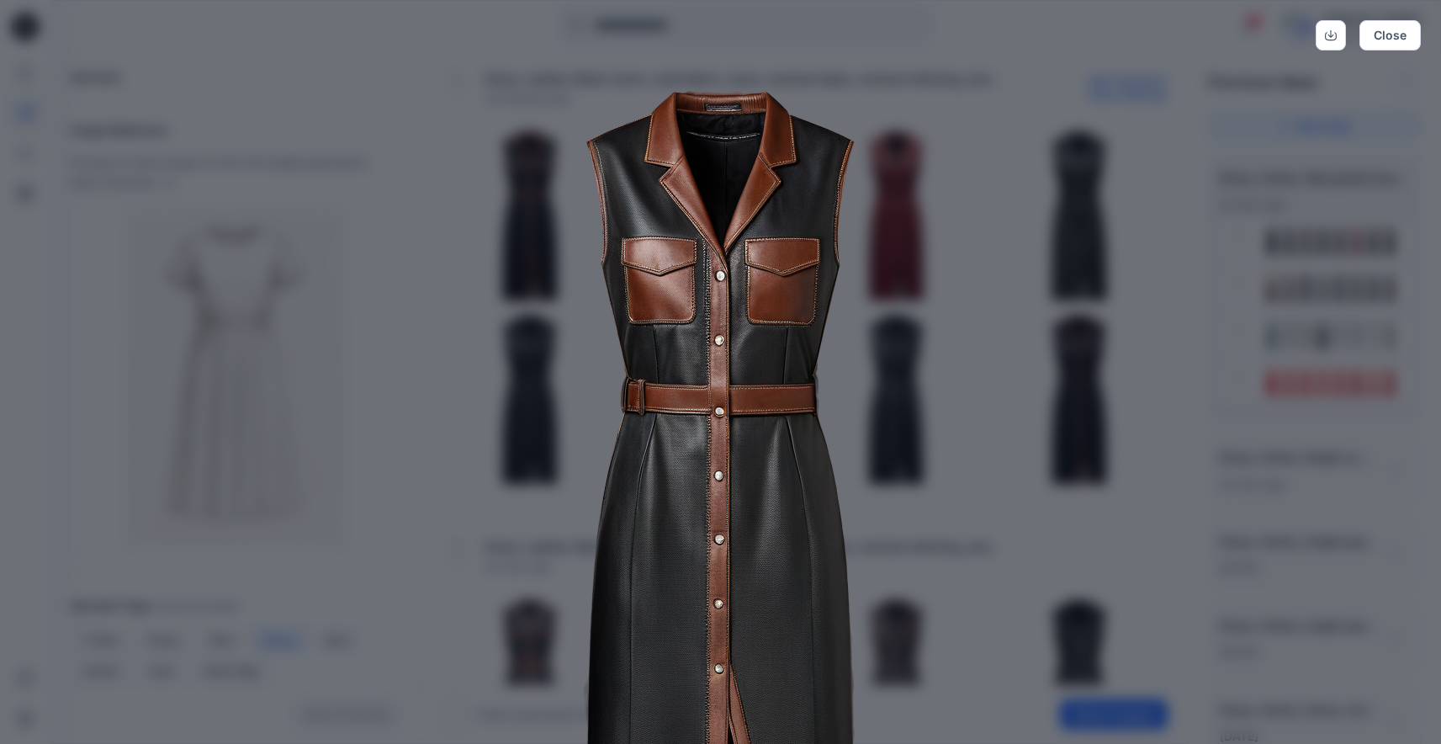
click at [449, 555] on img at bounding box center [721, 508] width 862 height 862
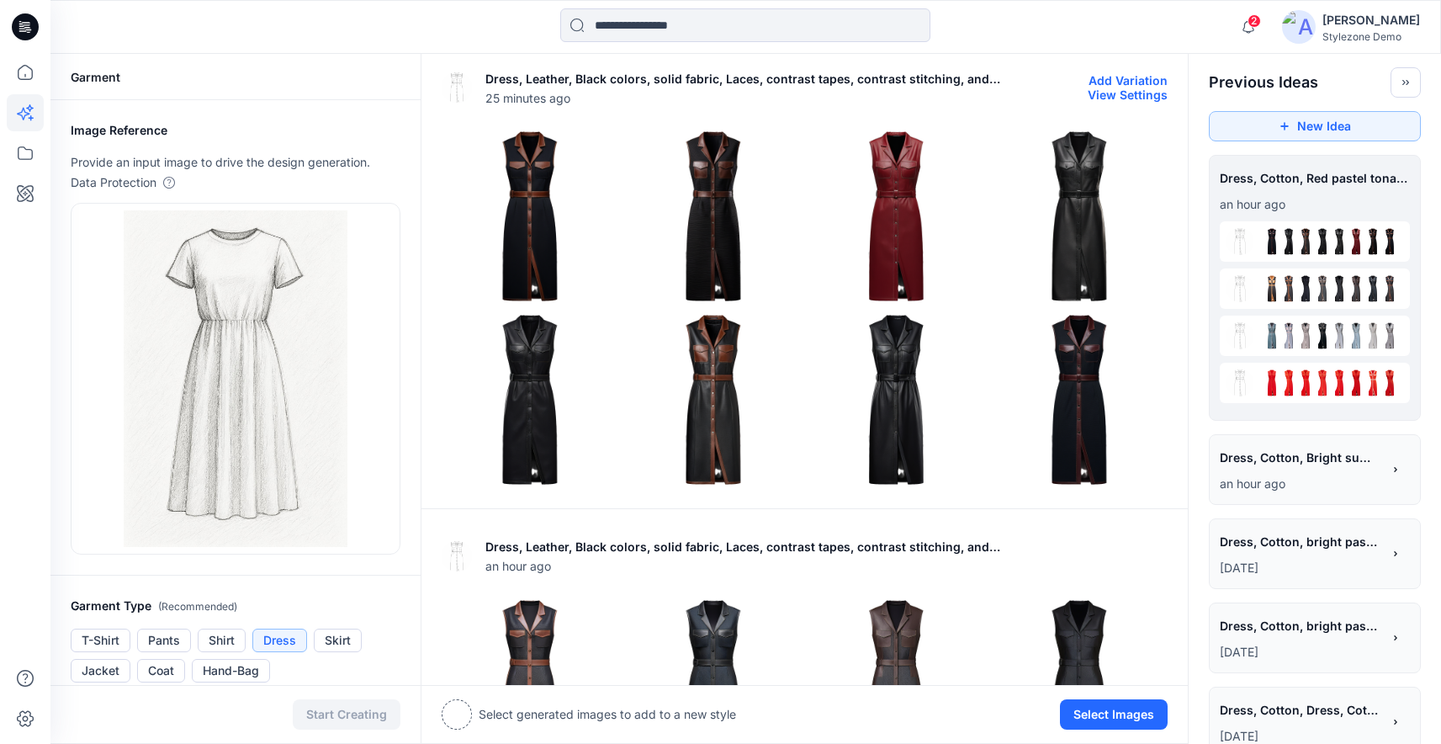
click at [1131, 93] on button "View Settings" at bounding box center [1128, 95] width 80 height 14
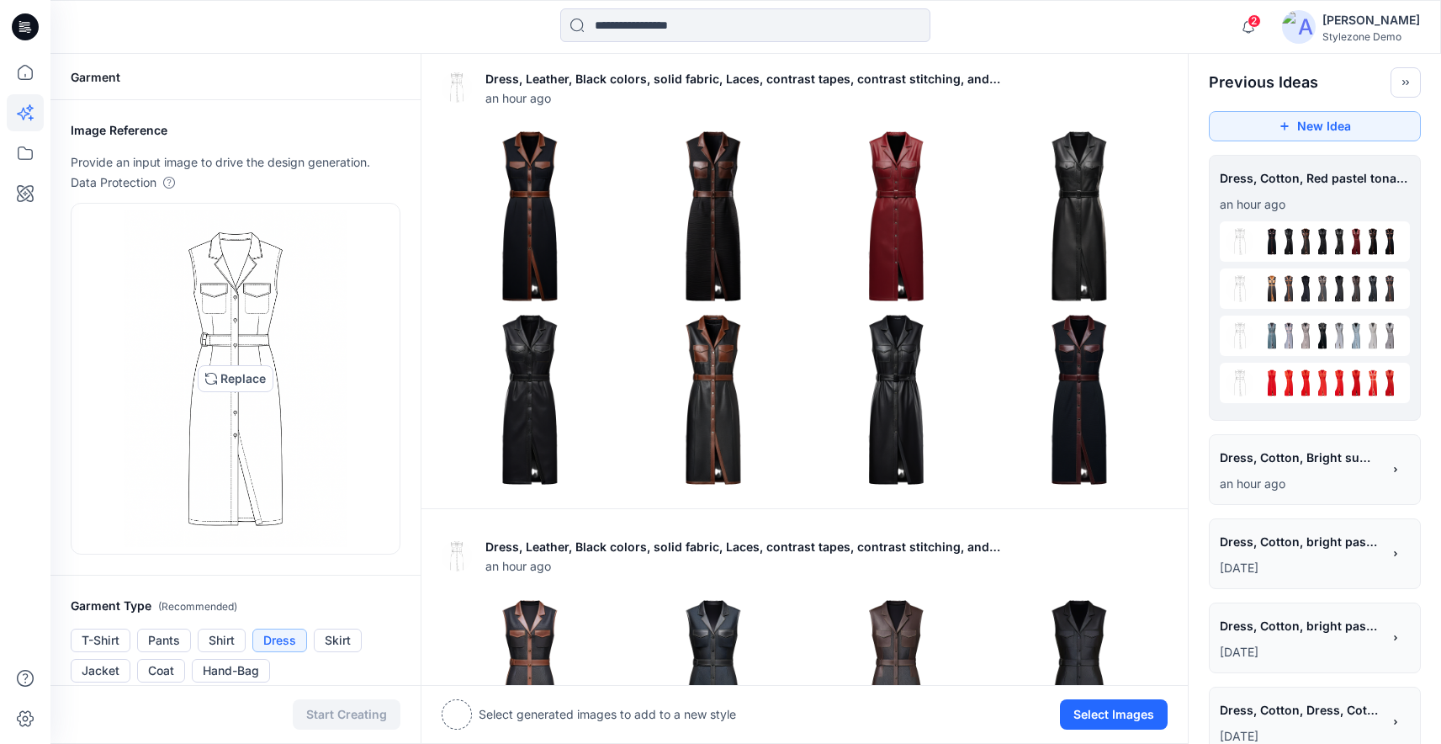
scroll to position [672, 0]
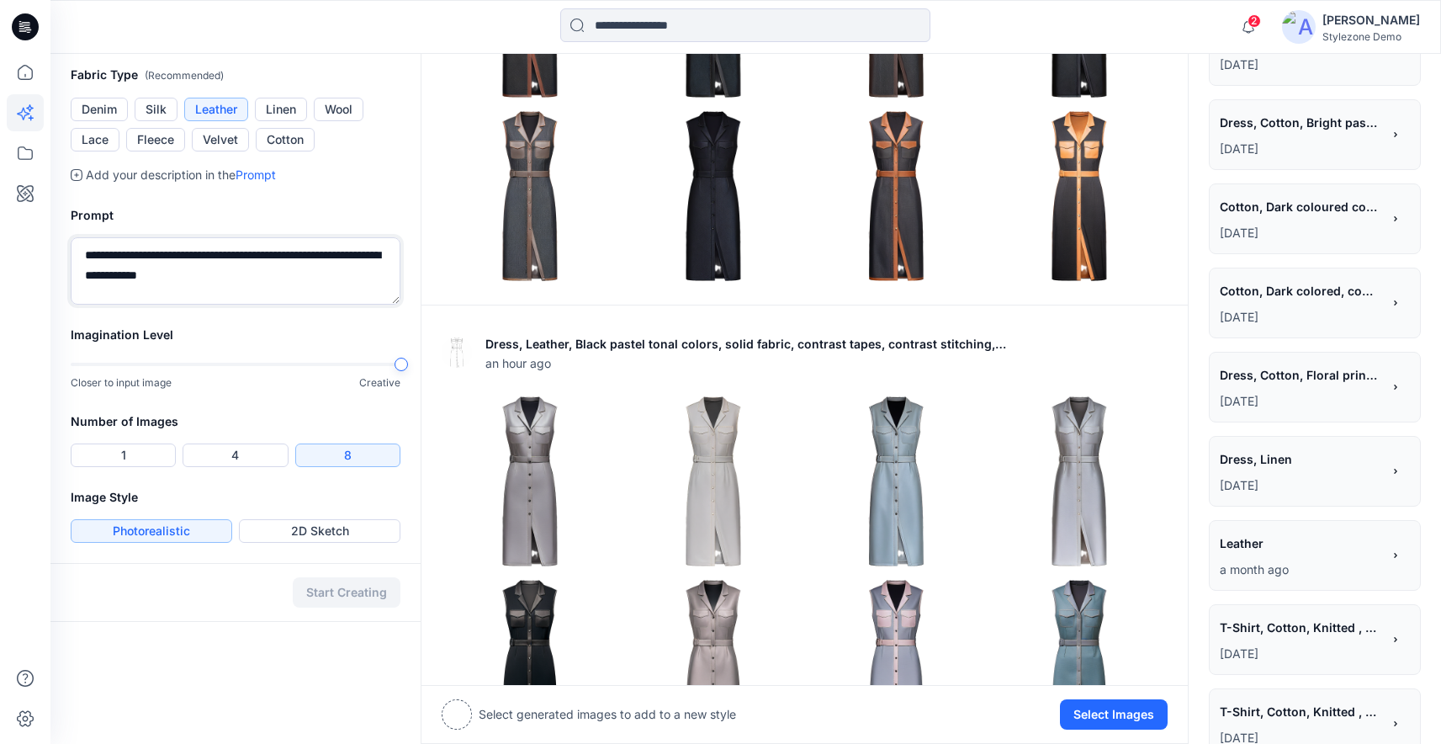
click at [262, 274] on textarea "**********" at bounding box center [236, 270] width 330 height 67
click at [224, 259] on textarea "**********" at bounding box center [236, 270] width 330 height 67
drag, startPoint x: 222, startPoint y: 253, endPoint x: 161, endPoint y: 258, distance: 61.6
click at [161, 258] on textarea "**********" at bounding box center [236, 270] width 330 height 67
type textarea "**********"
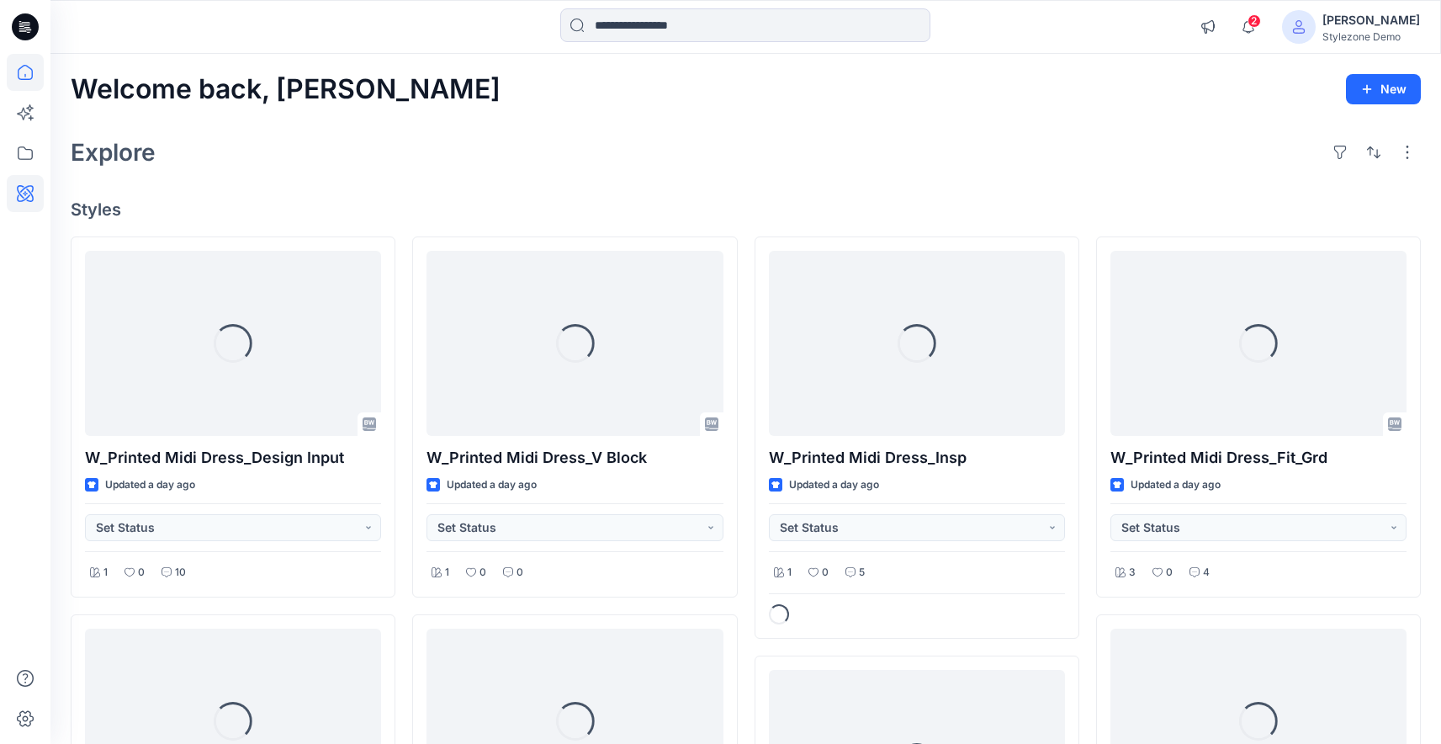
click at [24, 197] on icon at bounding box center [25, 193] width 37 height 37
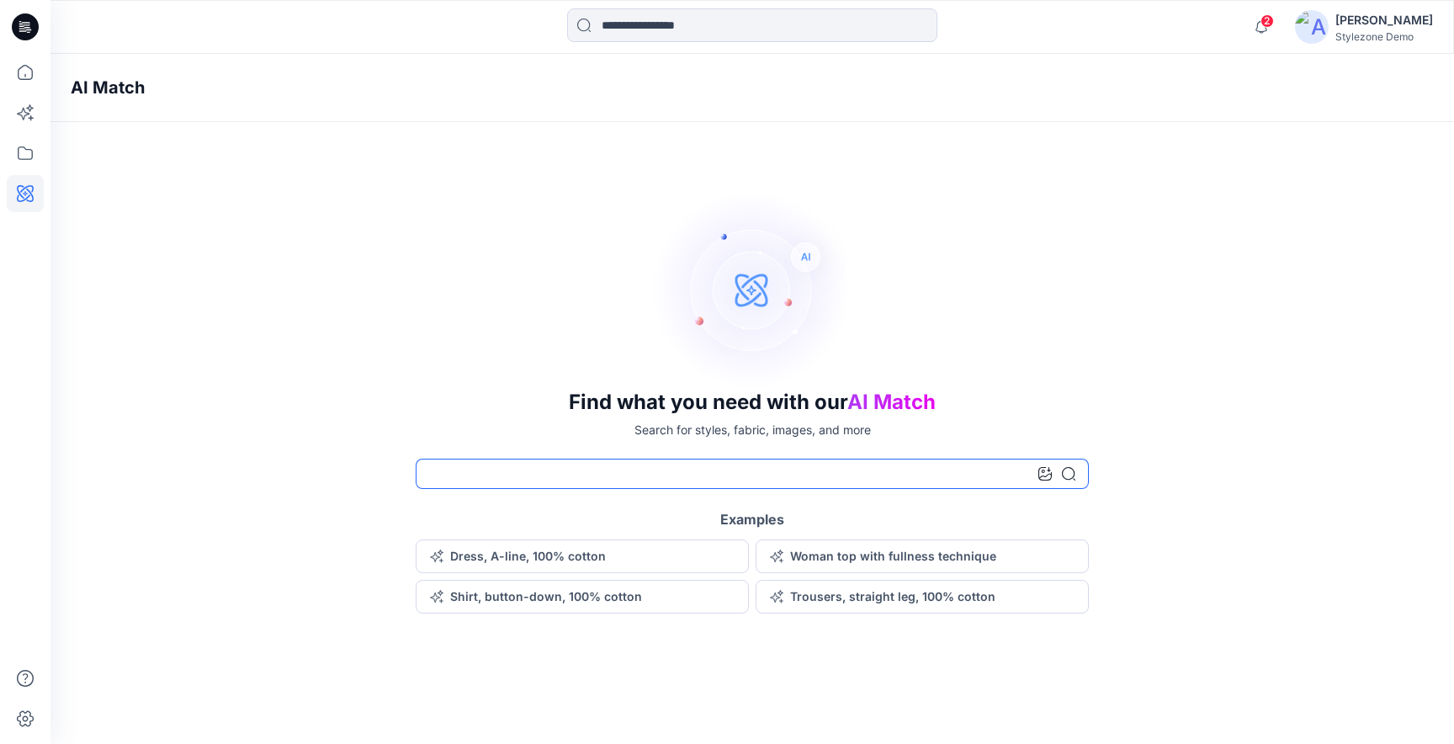
click at [777, 479] on input at bounding box center [752, 474] width 673 height 30
click at [1042, 476] on icon at bounding box center [1044, 473] width 13 height 13
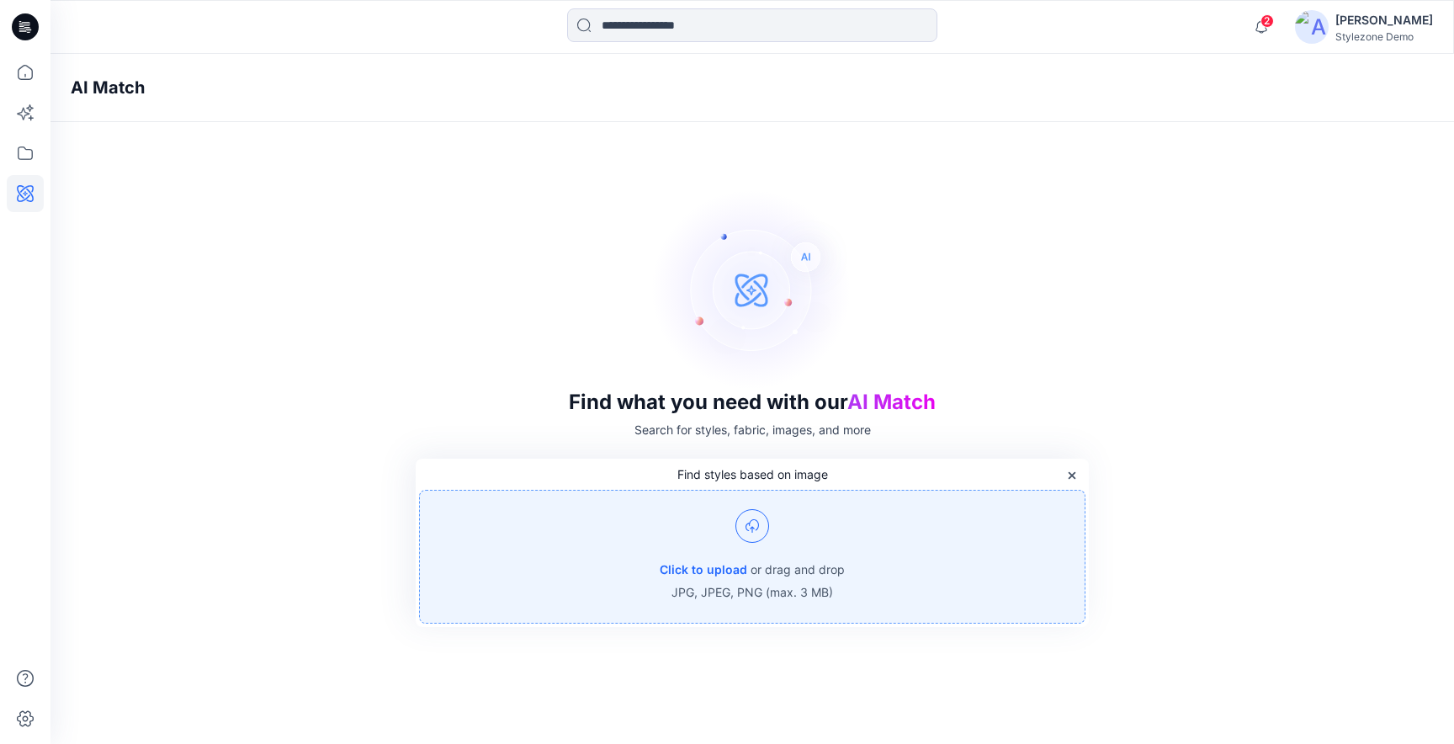
click at [811, 565] on p "or drag and drop" at bounding box center [798, 570] width 94 height 20
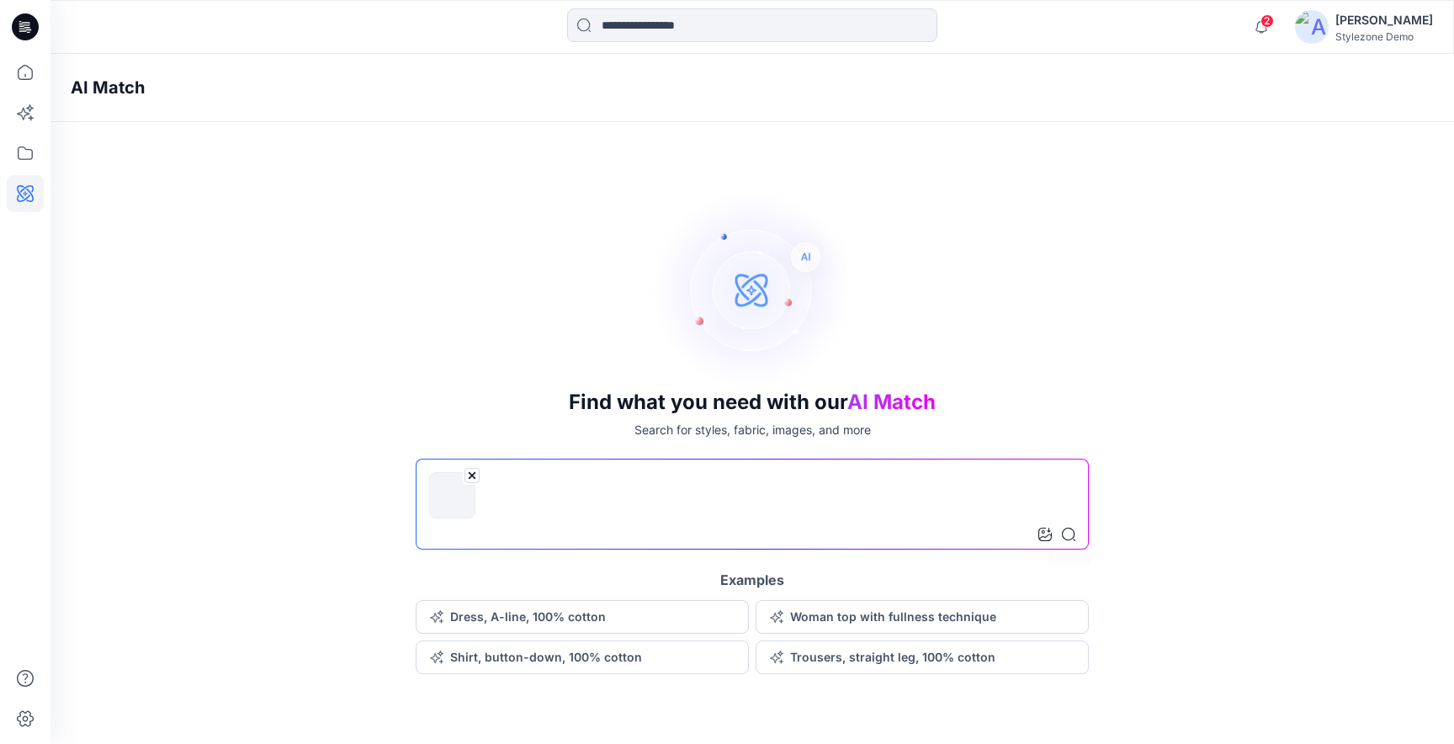
click at [1065, 530] on icon at bounding box center [1068, 534] width 13 height 13
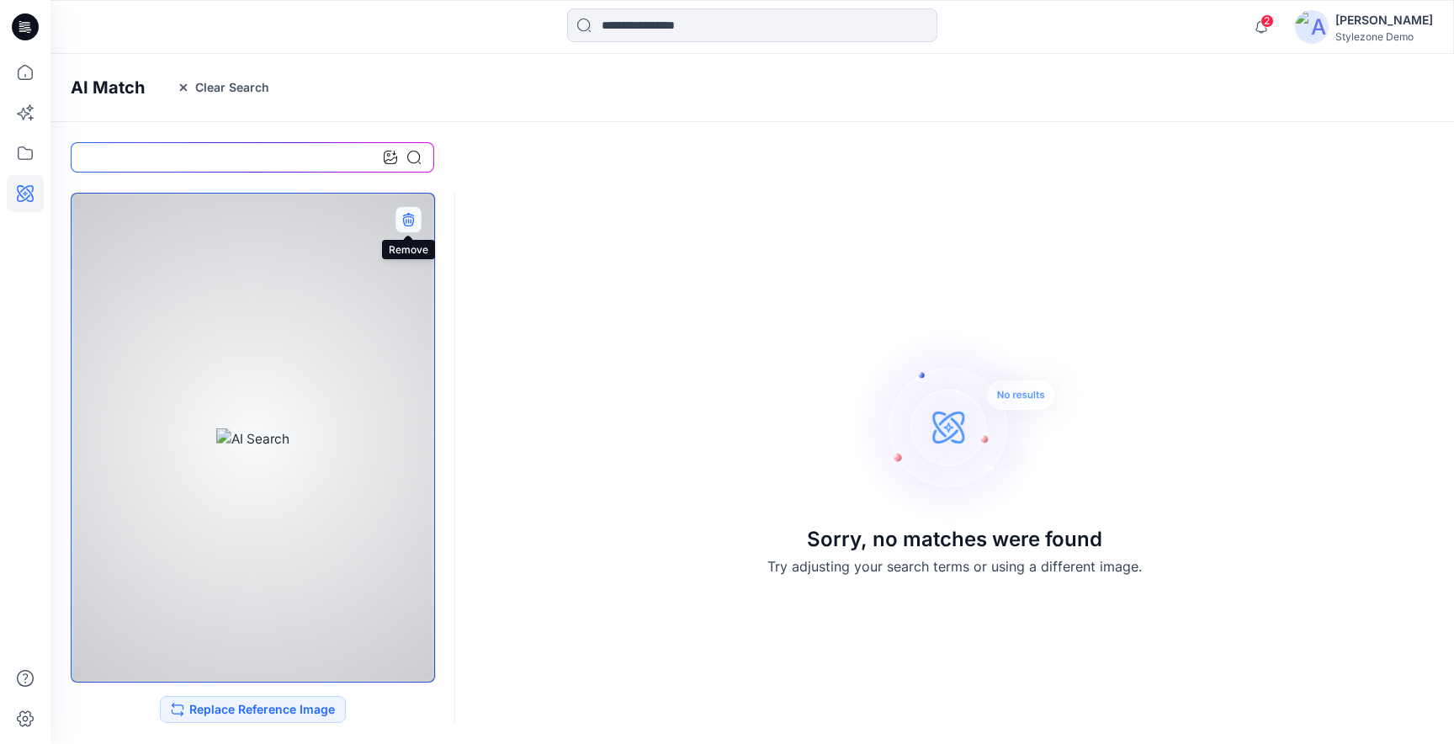
click at [409, 219] on icon "button" at bounding box center [407, 219] width 13 height 13
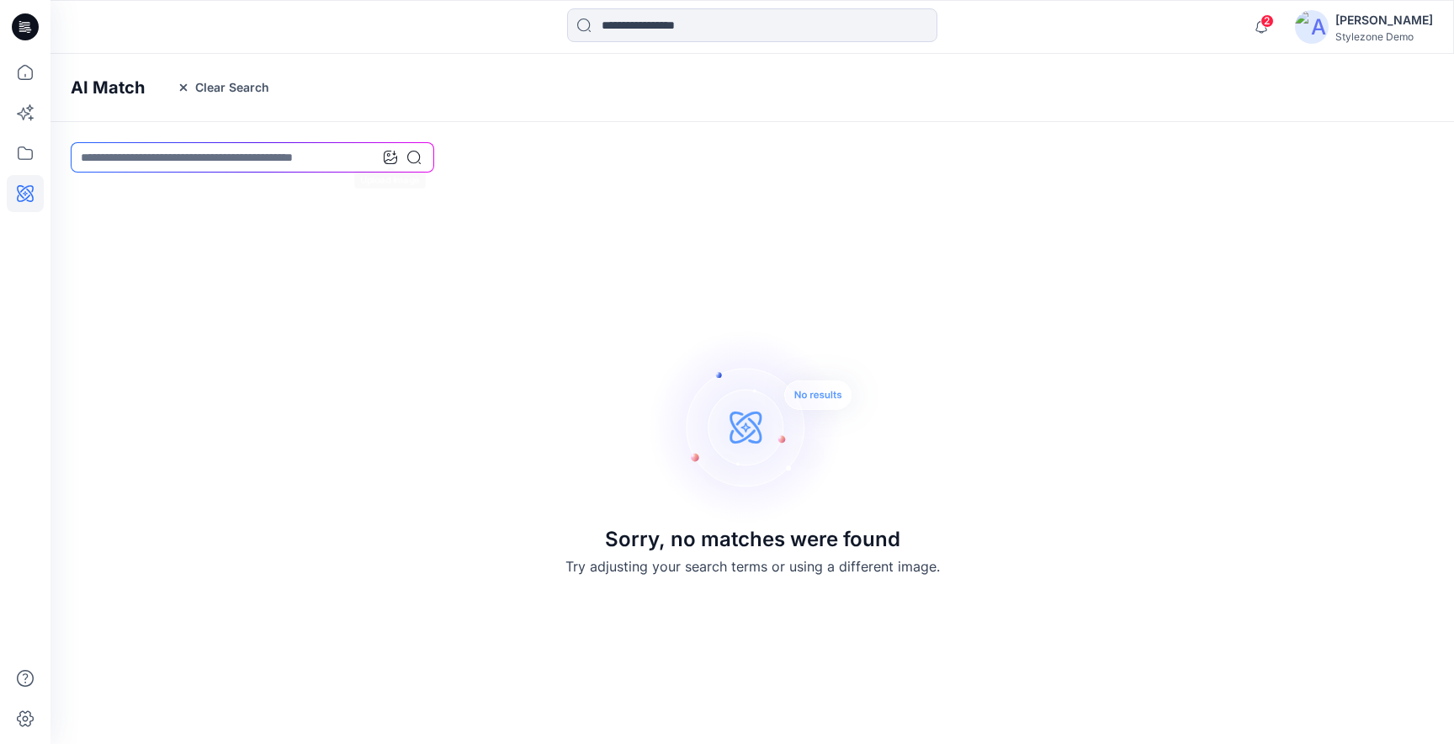
click at [389, 162] on icon at bounding box center [390, 157] width 13 height 13
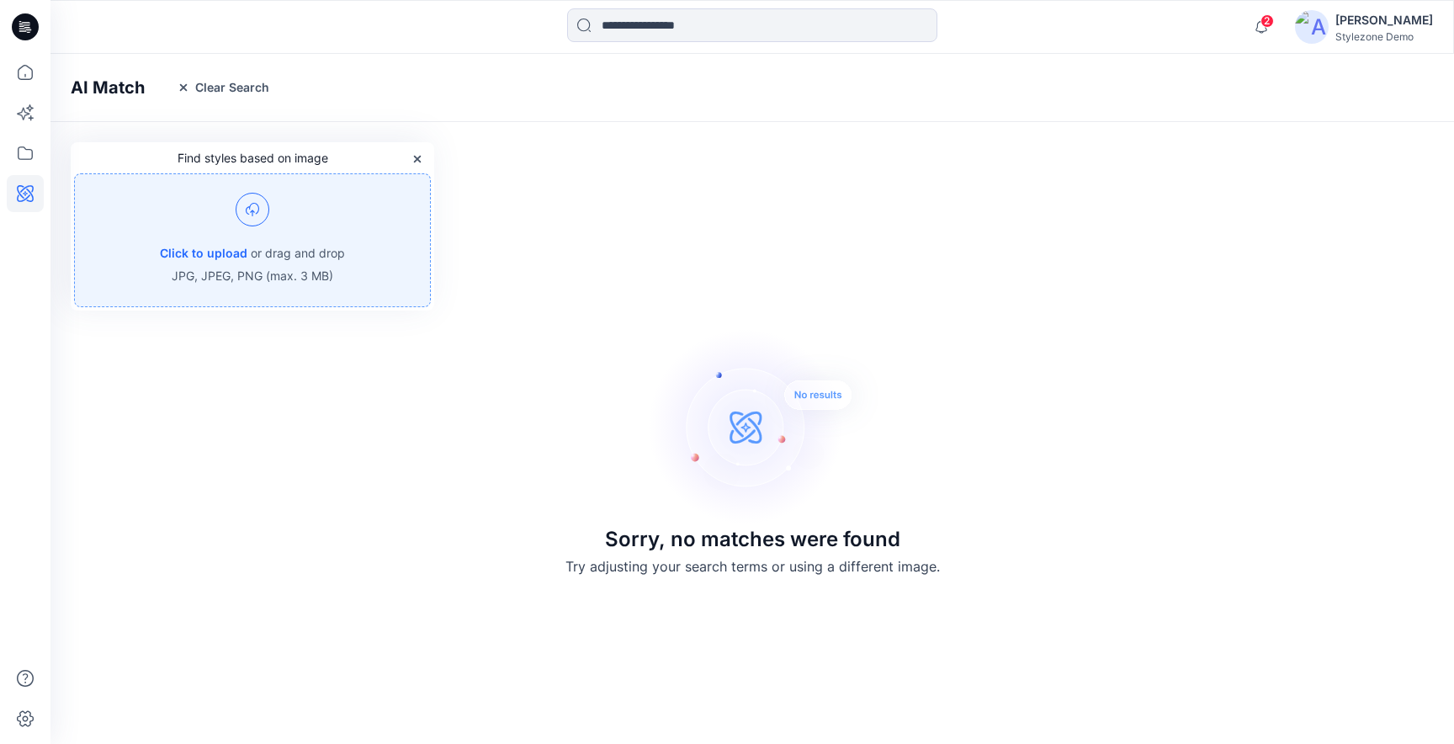
click at [379, 226] on div "Click to upload or drag and drop JPG, JPEG, PNG (max. 3 MB)" at bounding box center [252, 240] width 357 height 134
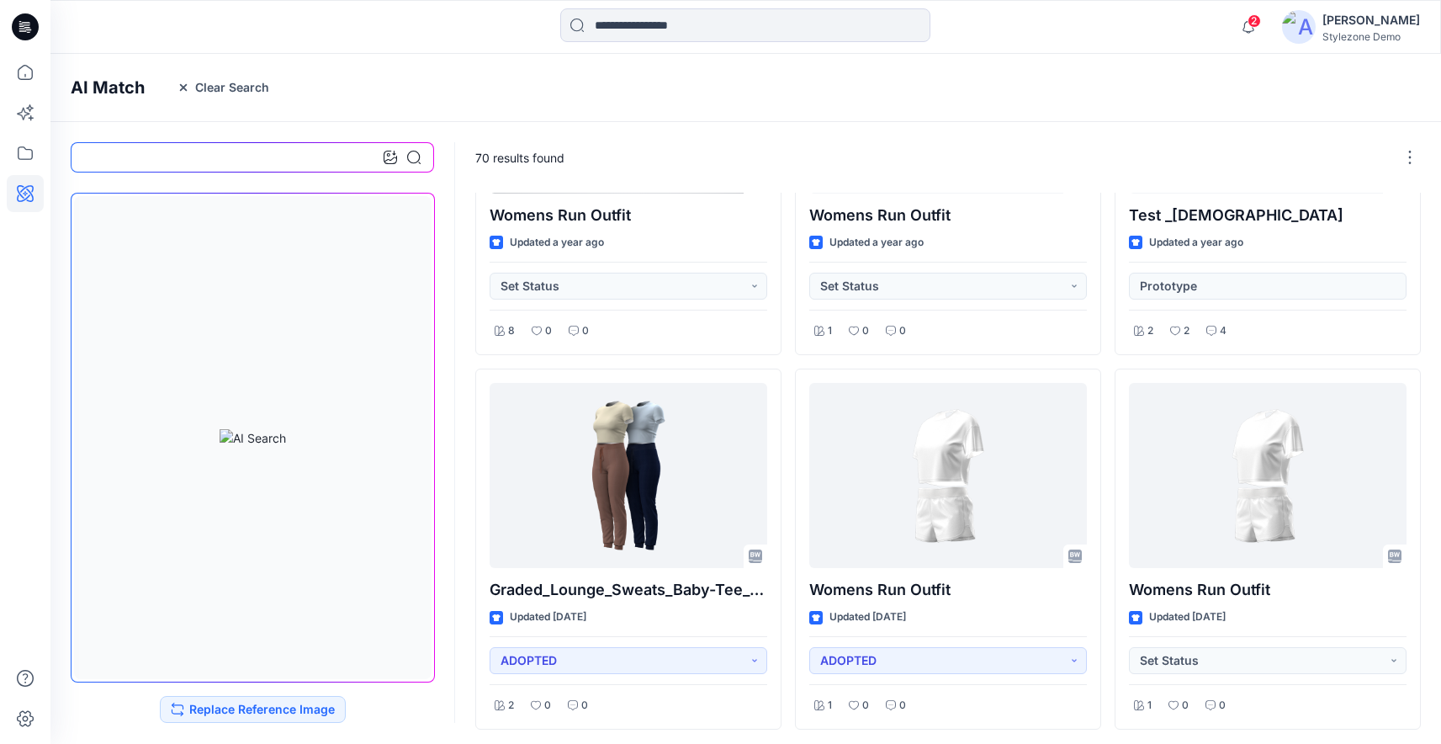
scroll to position [1001, 0]
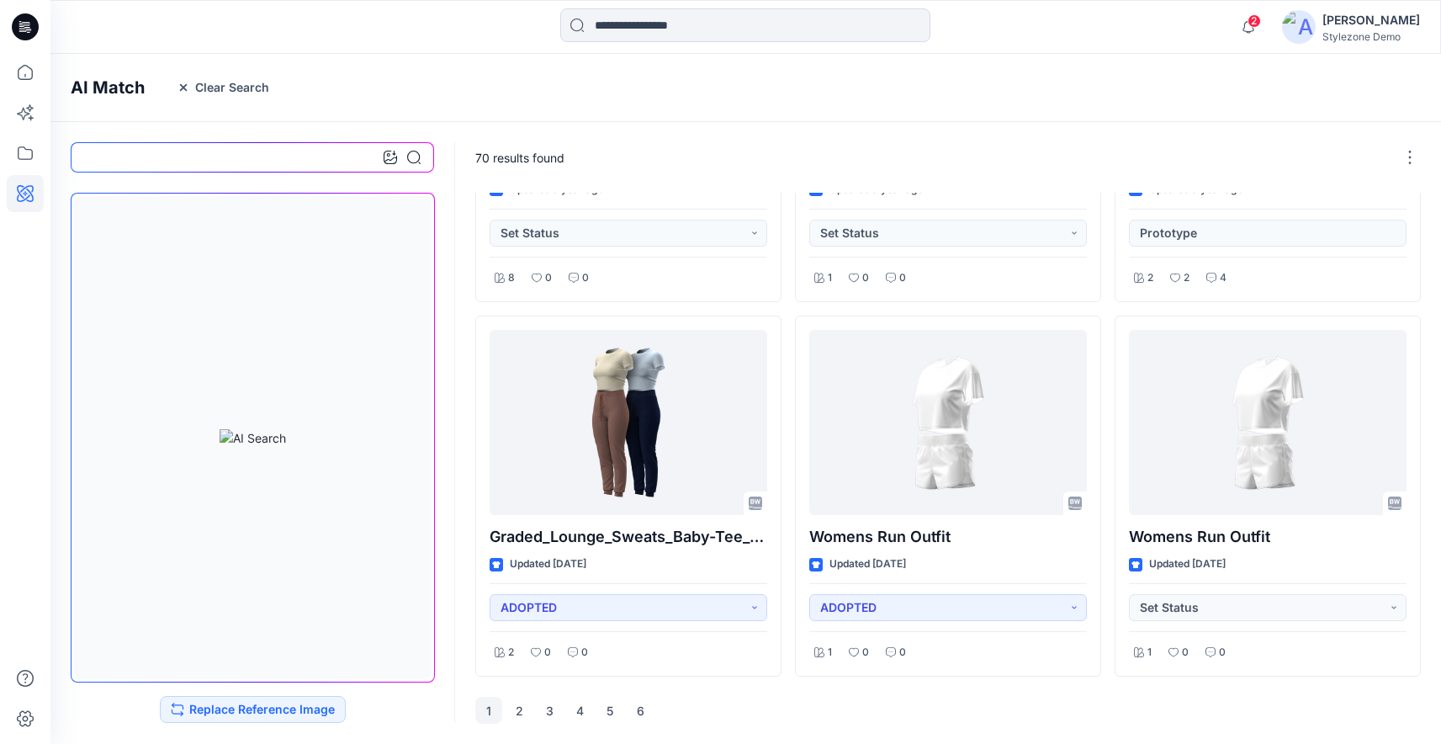
click at [289, 153] on input at bounding box center [253, 157] width 364 height 30
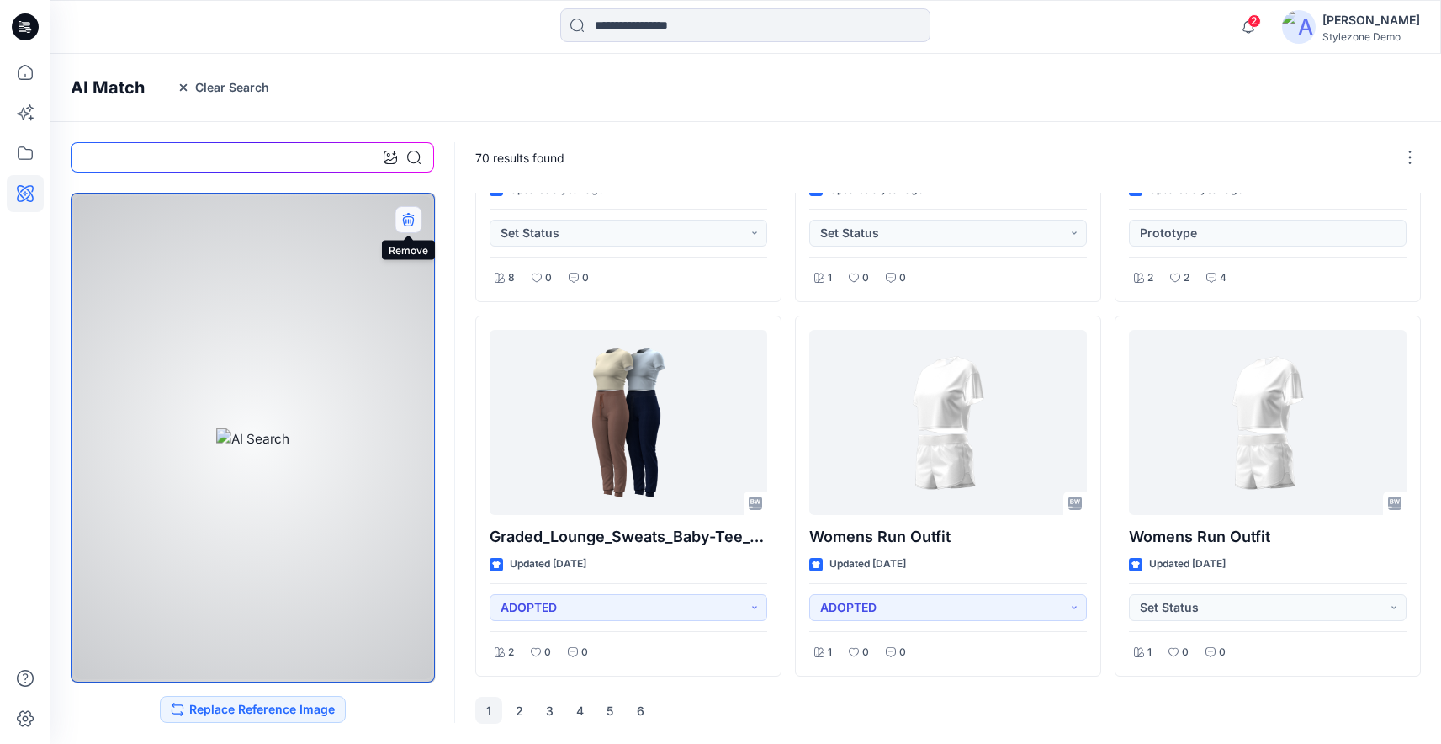
click at [406, 215] on icon "button" at bounding box center [407, 218] width 11 height 11
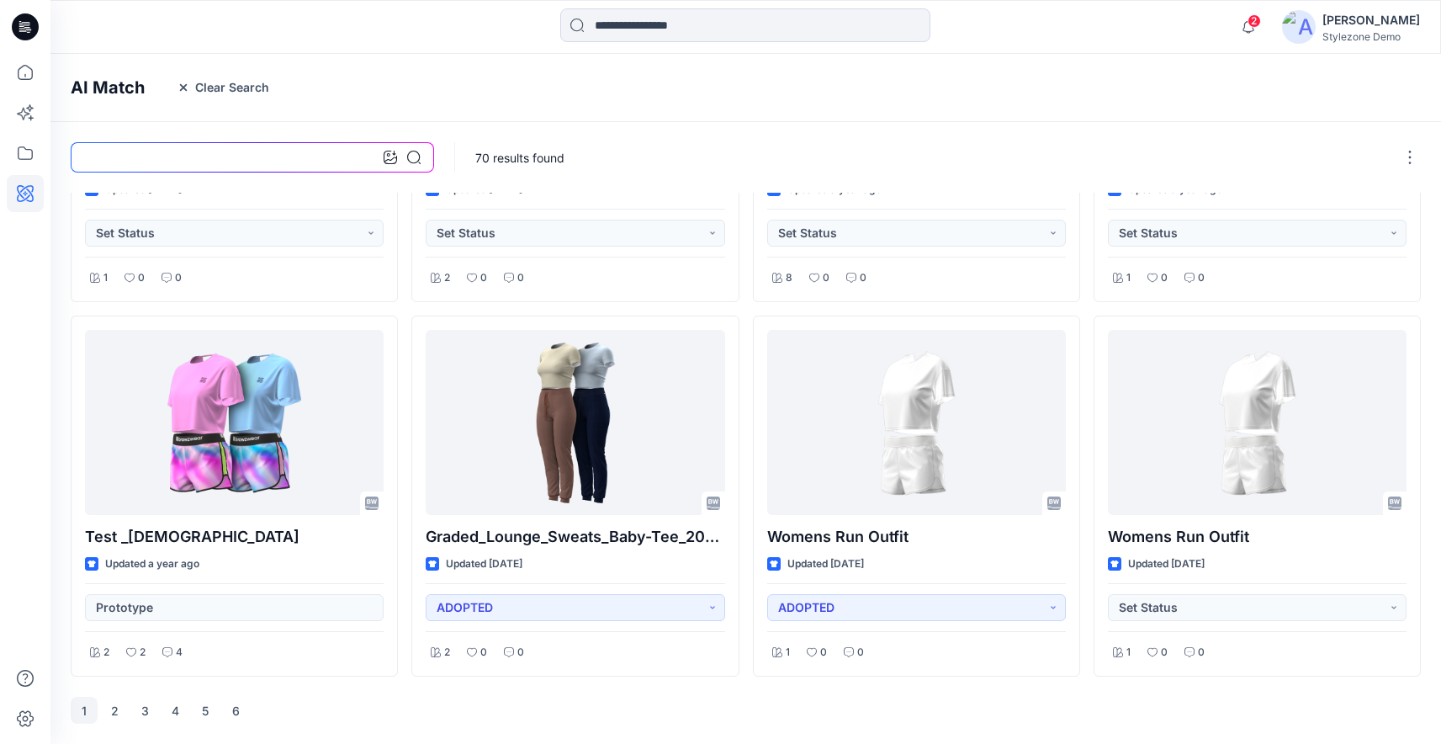
click at [312, 158] on input at bounding box center [253, 157] width 364 height 30
click at [421, 157] on input "**********" at bounding box center [253, 157] width 364 height 30
click at [410, 157] on icon at bounding box center [413, 157] width 13 height 13
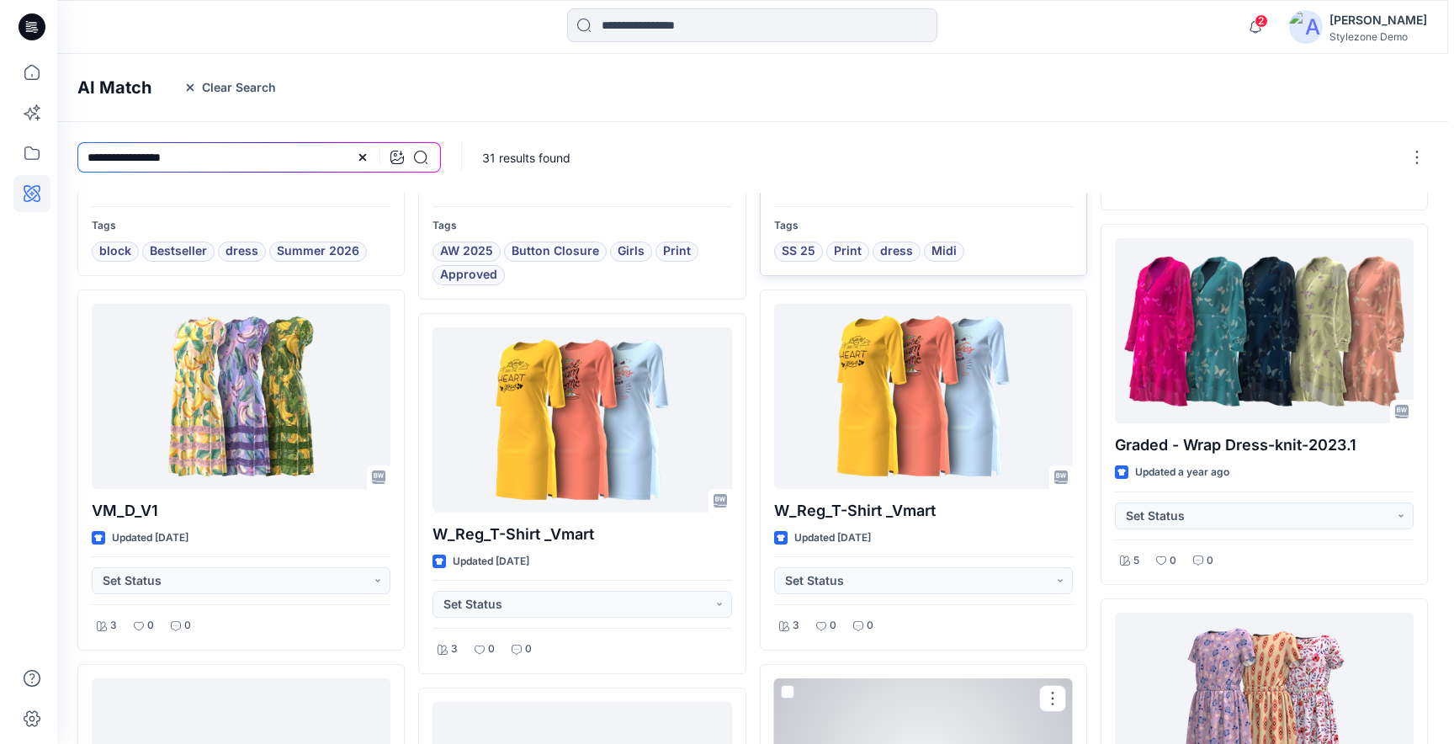
scroll to position [0, 0]
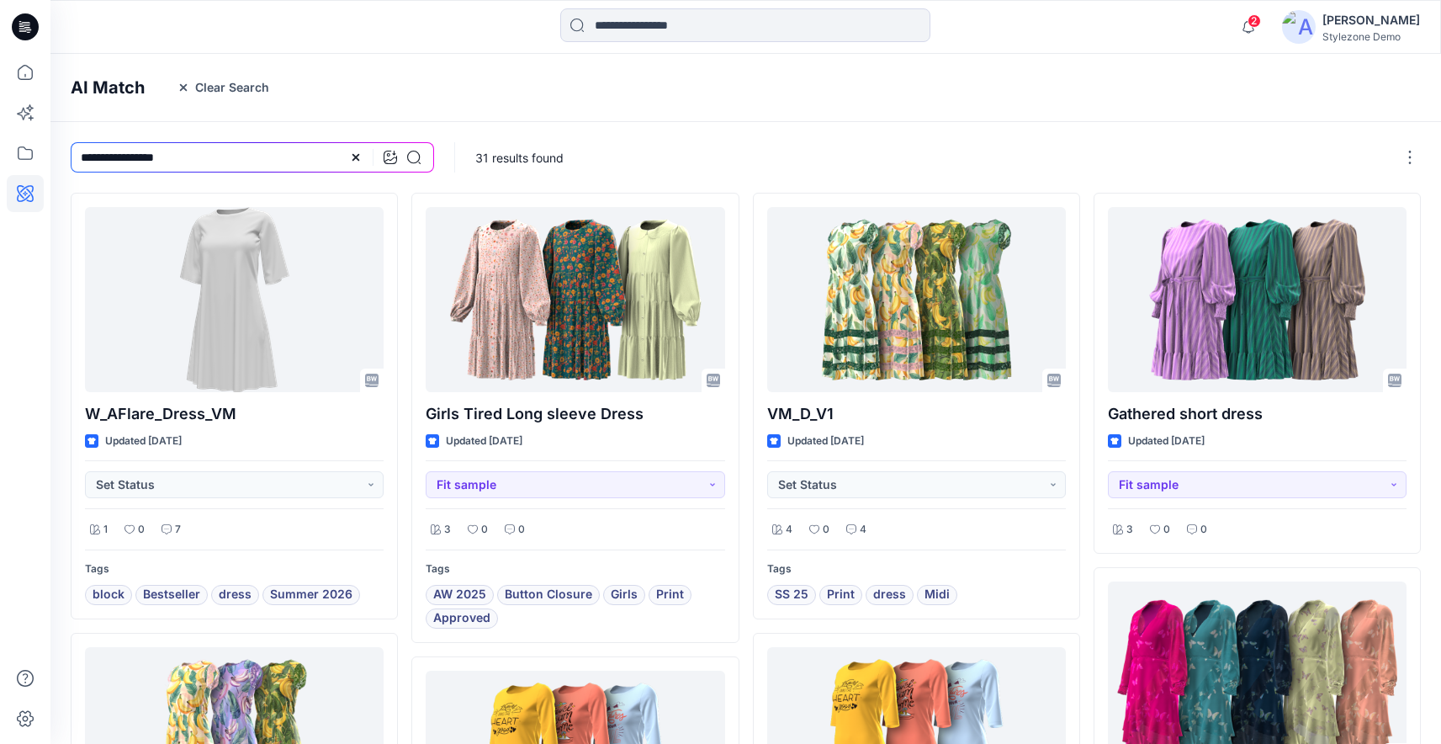
drag, startPoint x: 149, startPoint y: 157, endPoint x: 84, endPoint y: 154, distance: 64.8
click at [84, 155] on input "**********" at bounding box center [253, 157] width 364 height 30
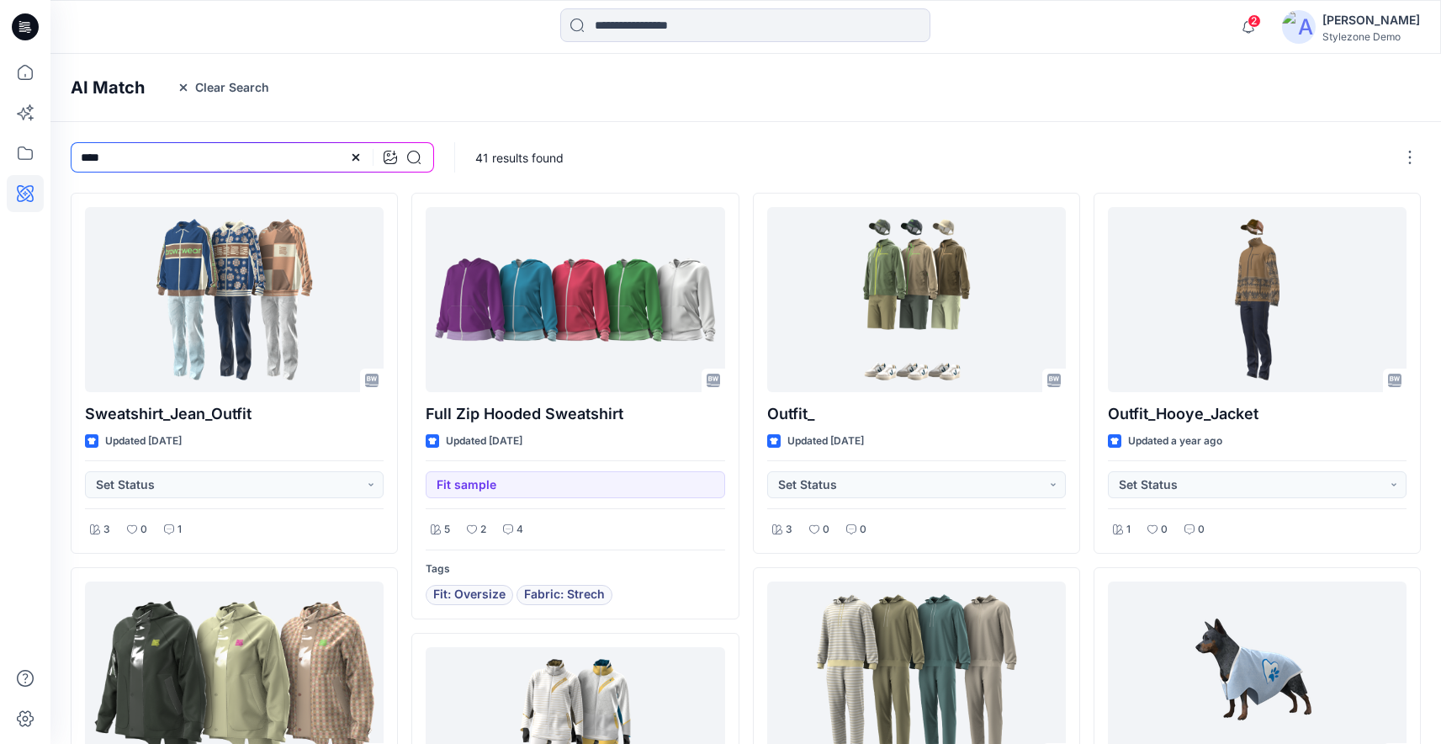
drag, startPoint x: 223, startPoint y: 155, endPoint x: 77, endPoint y: 149, distance: 146.5
click at [77, 149] on input "****" at bounding box center [253, 157] width 364 height 30
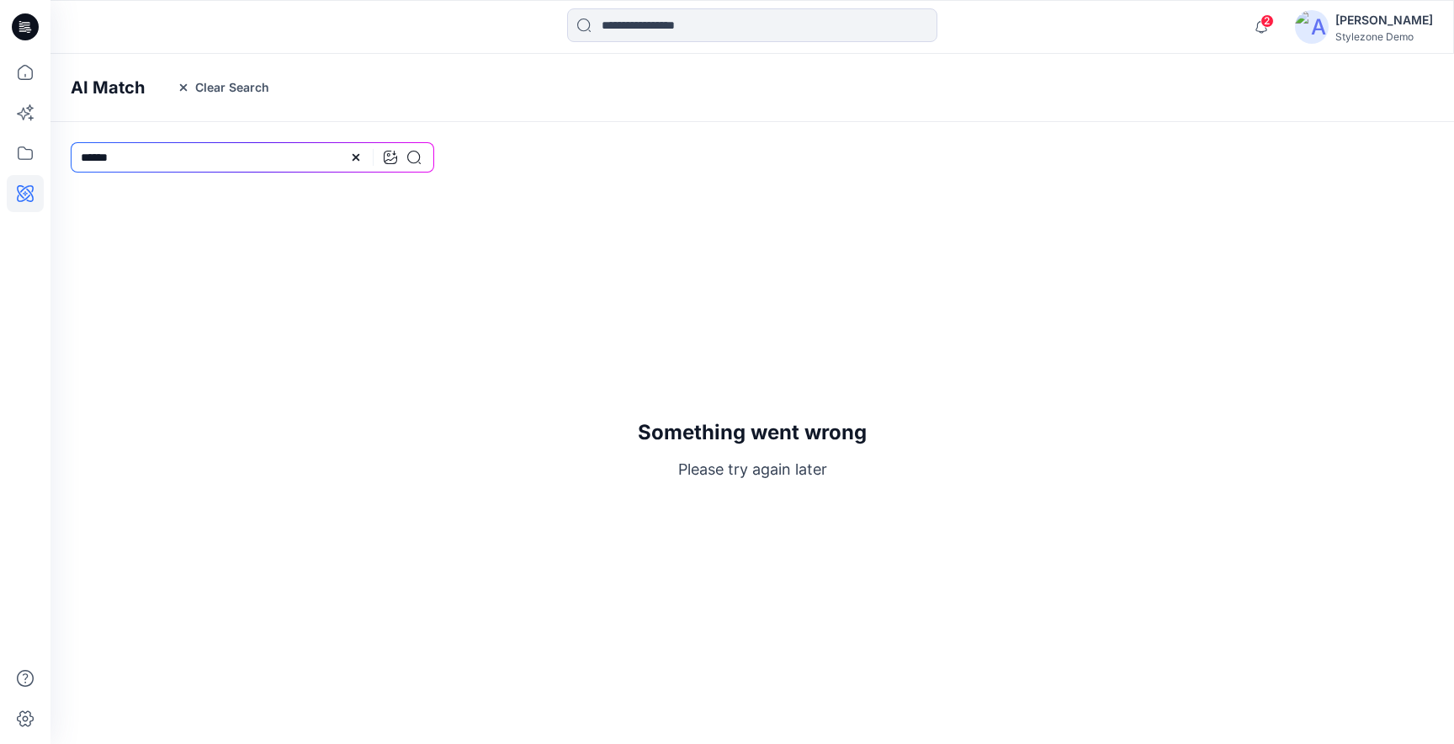
drag, startPoint x: 291, startPoint y: 153, endPoint x: 226, endPoint y: 153, distance: 64.8
click at [226, 153] on input "******" at bounding box center [253, 157] width 364 height 30
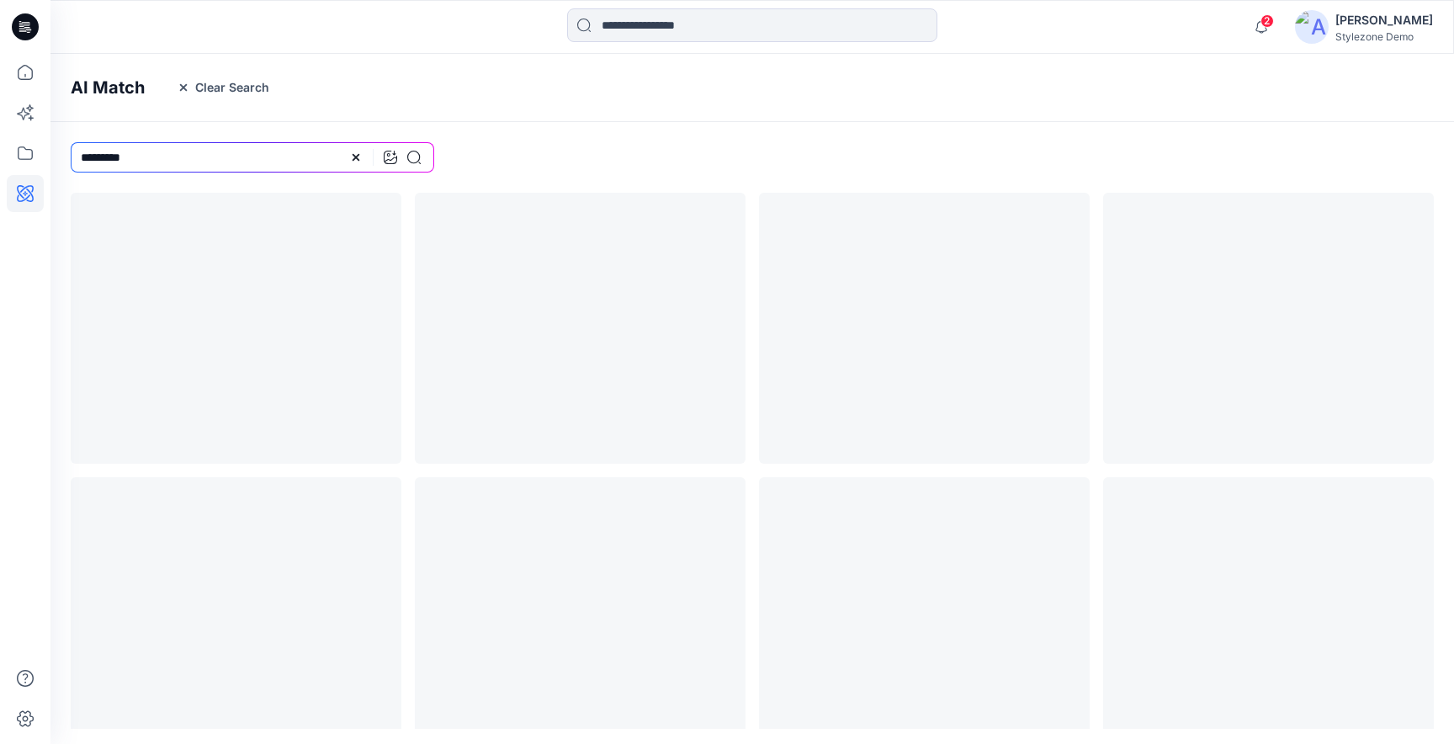
click at [82, 163] on input "*********" at bounding box center [253, 157] width 364 height 30
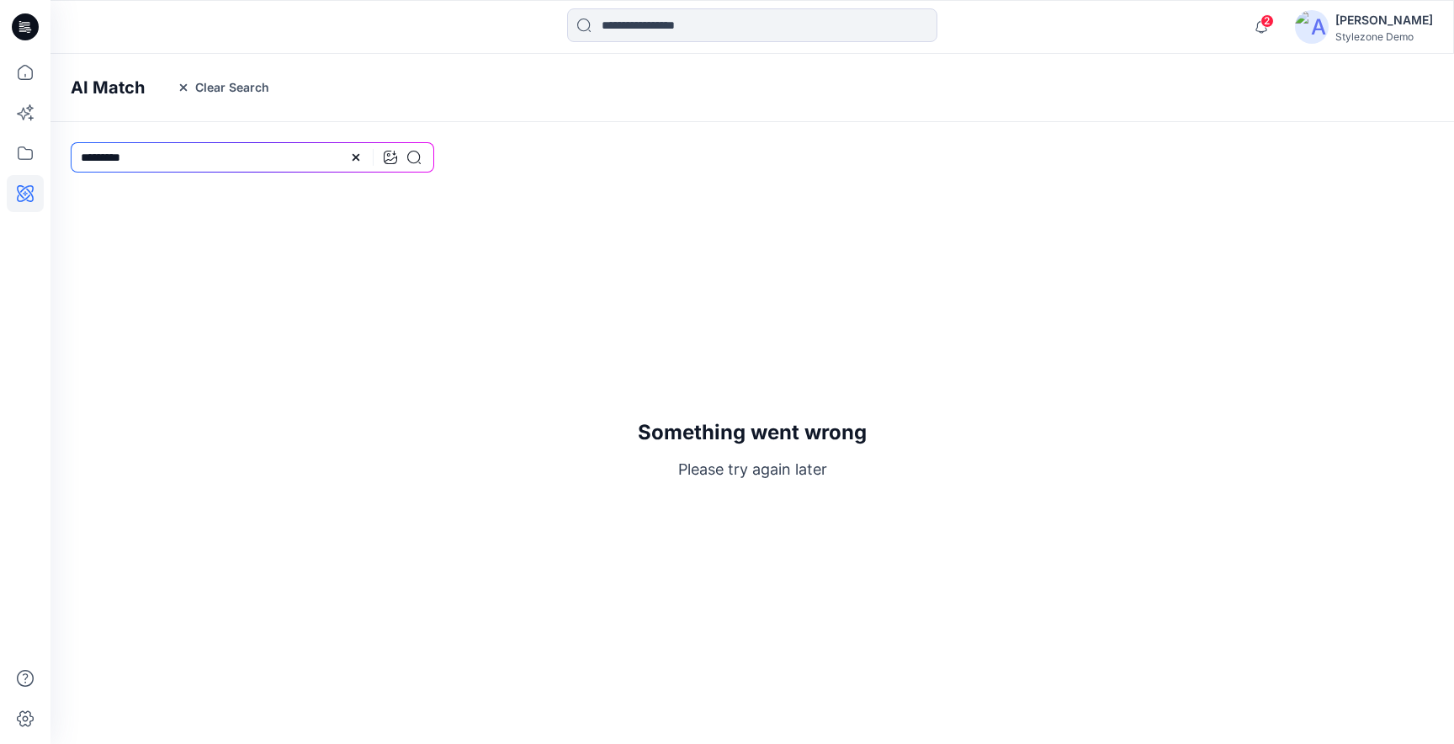
type input "*********"
click at [355, 153] on icon at bounding box center [355, 157] width 13 height 13
click at [388, 156] on icon at bounding box center [390, 157] width 13 height 13
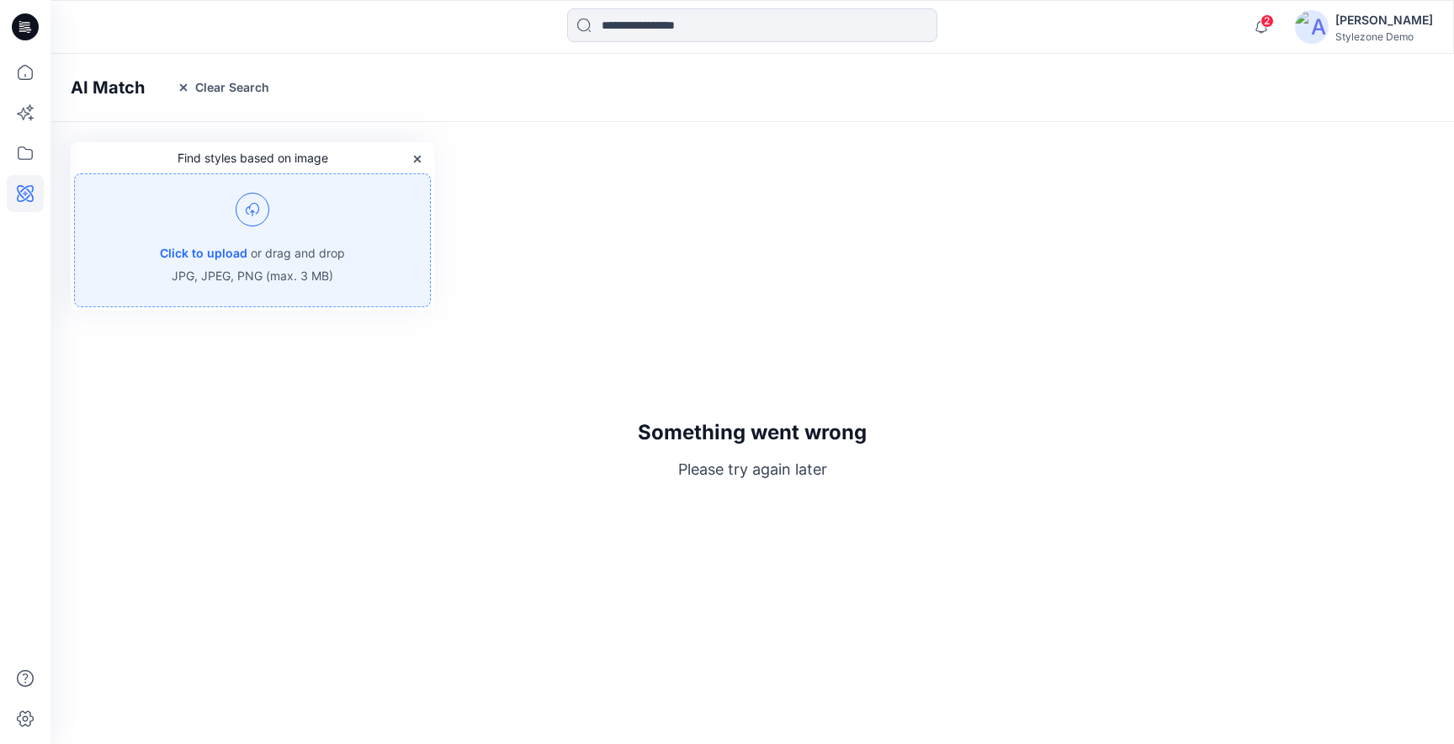
click at [367, 259] on div "Click to upload or drag and drop JPG, JPEG, PNG (max. 3 MB)" at bounding box center [252, 240] width 357 height 134
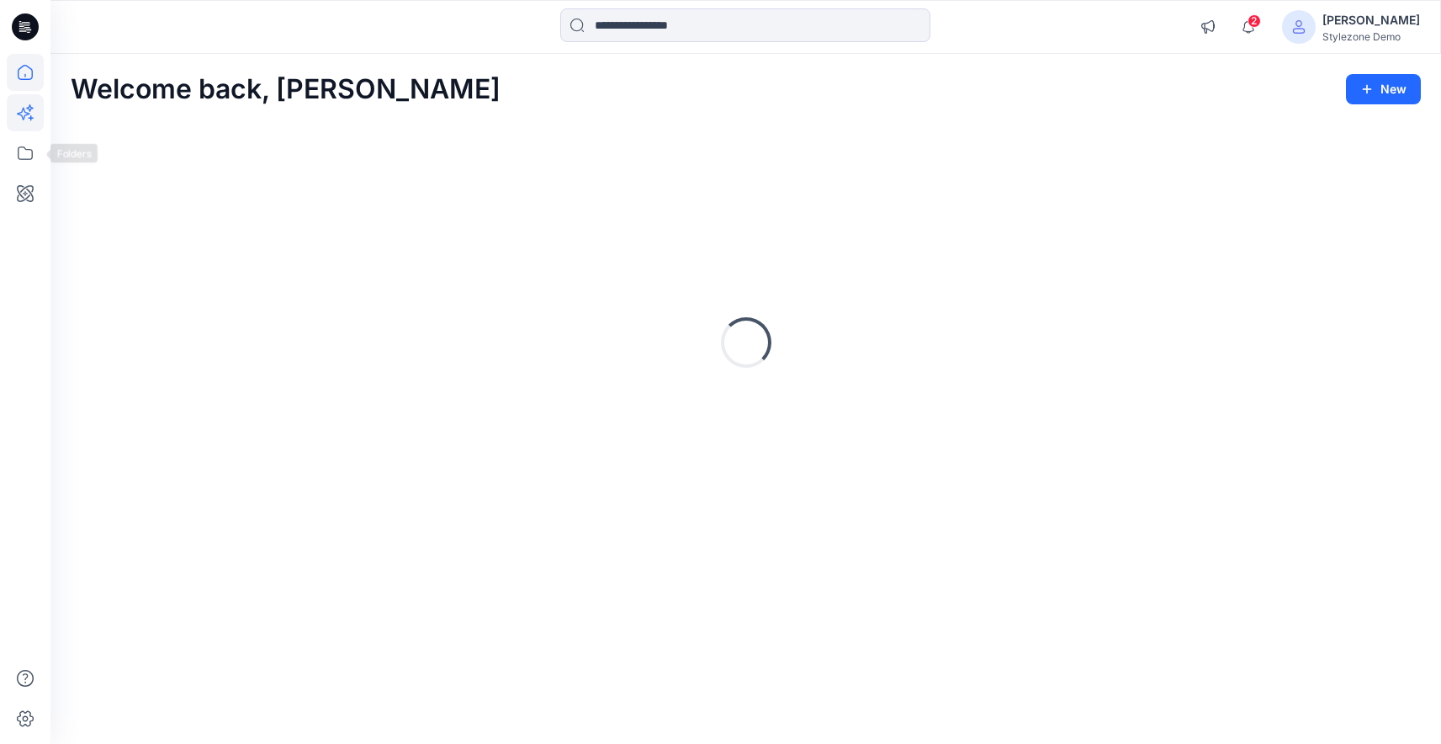
click at [30, 111] on icon at bounding box center [25, 112] width 37 height 37
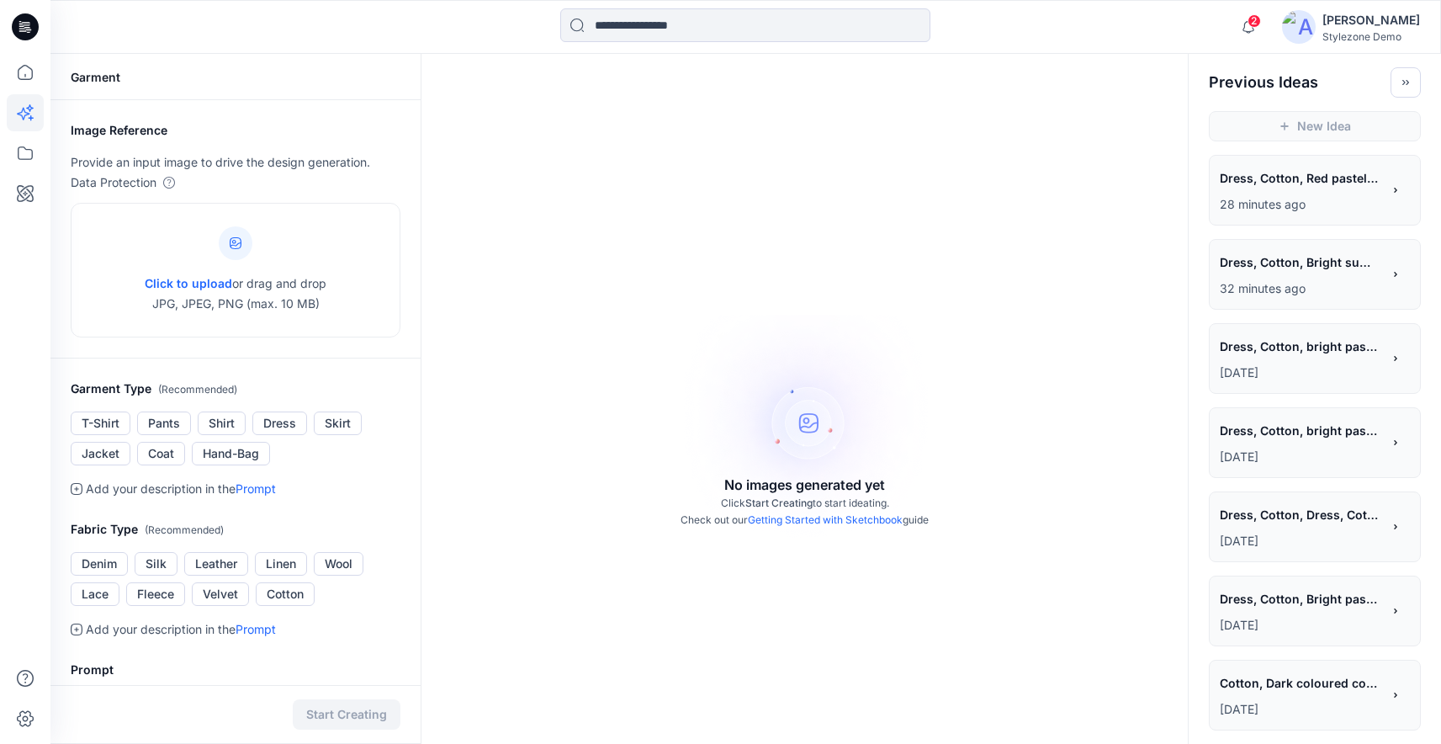
click at [1345, 192] on div "**********" at bounding box center [1301, 180] width 162 height 29
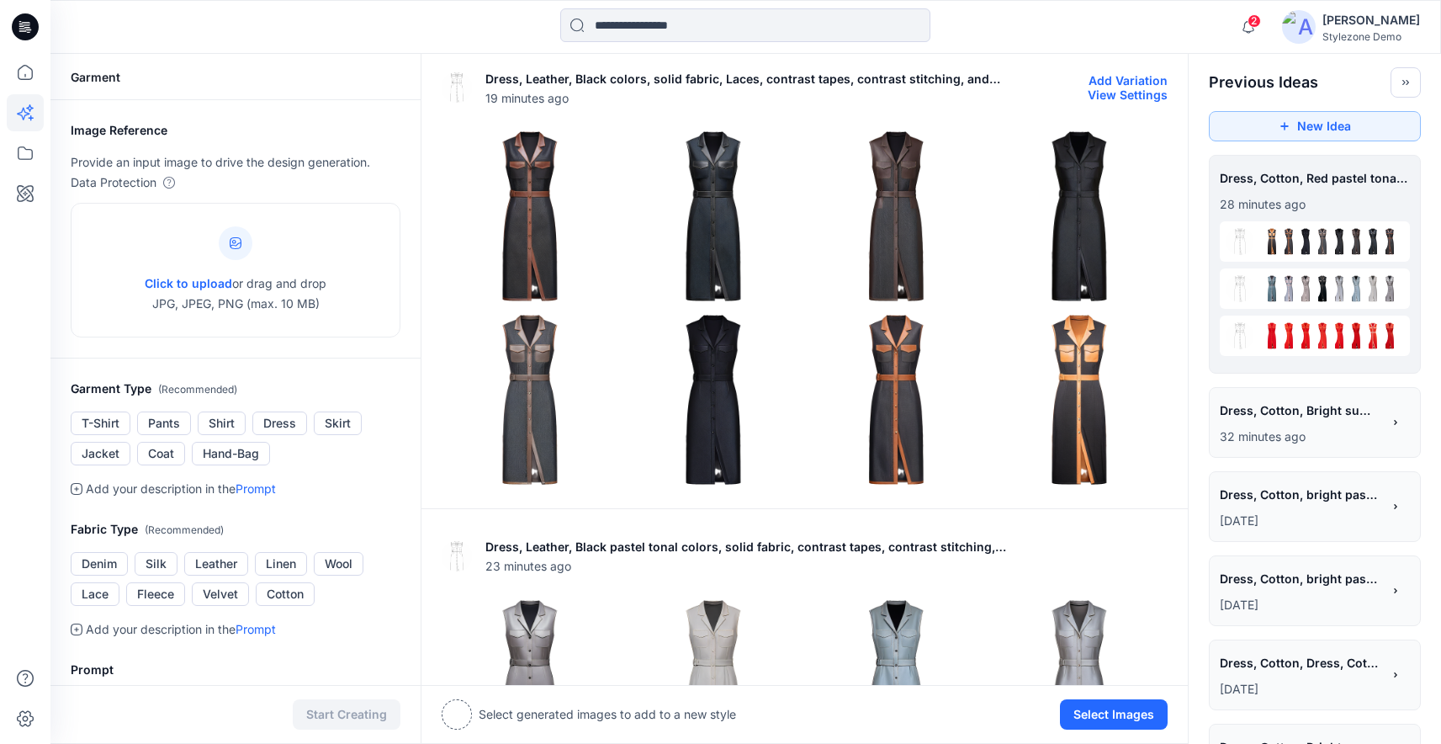
click at [1139, 96] on button "View Settings" at bounding box center [1128, 95] width 80 height 14
type textarea "**********"
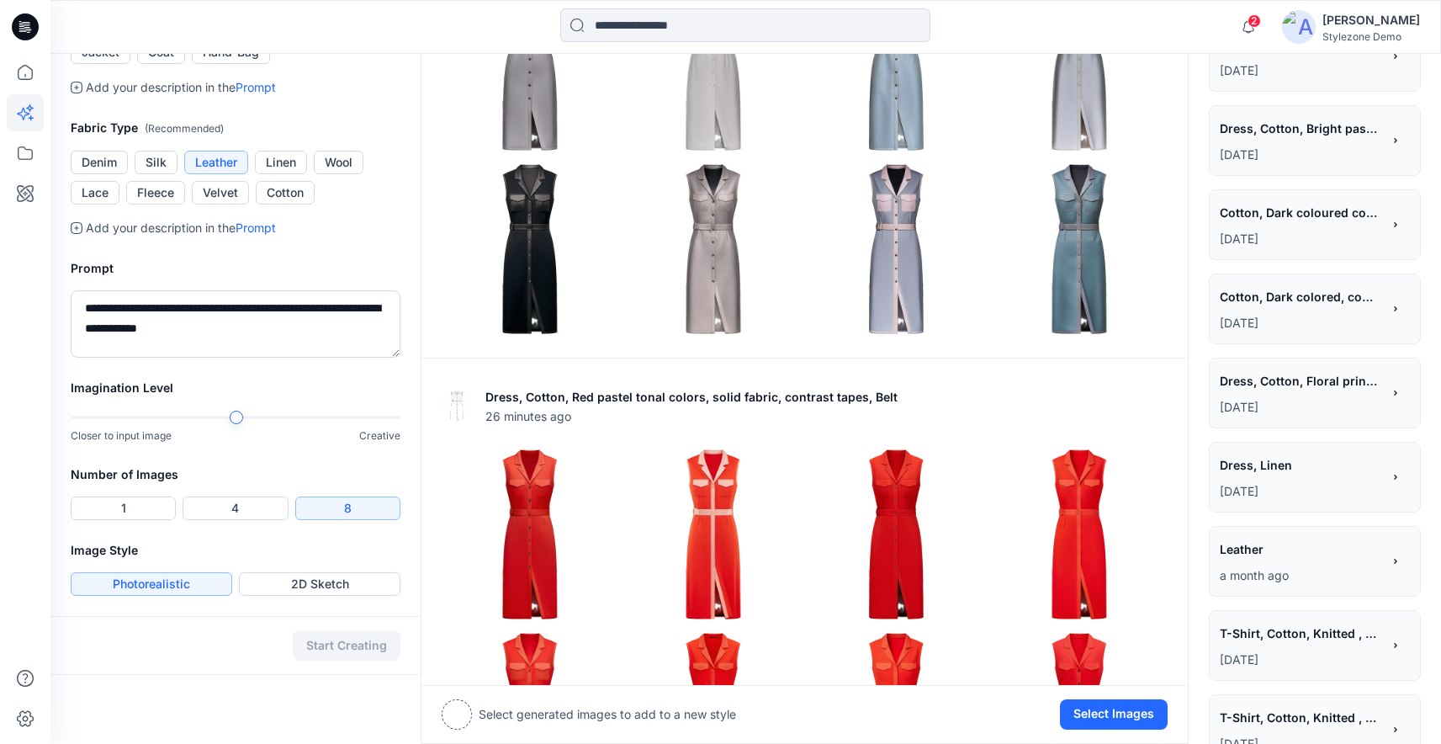
scroll to position [634, 0]
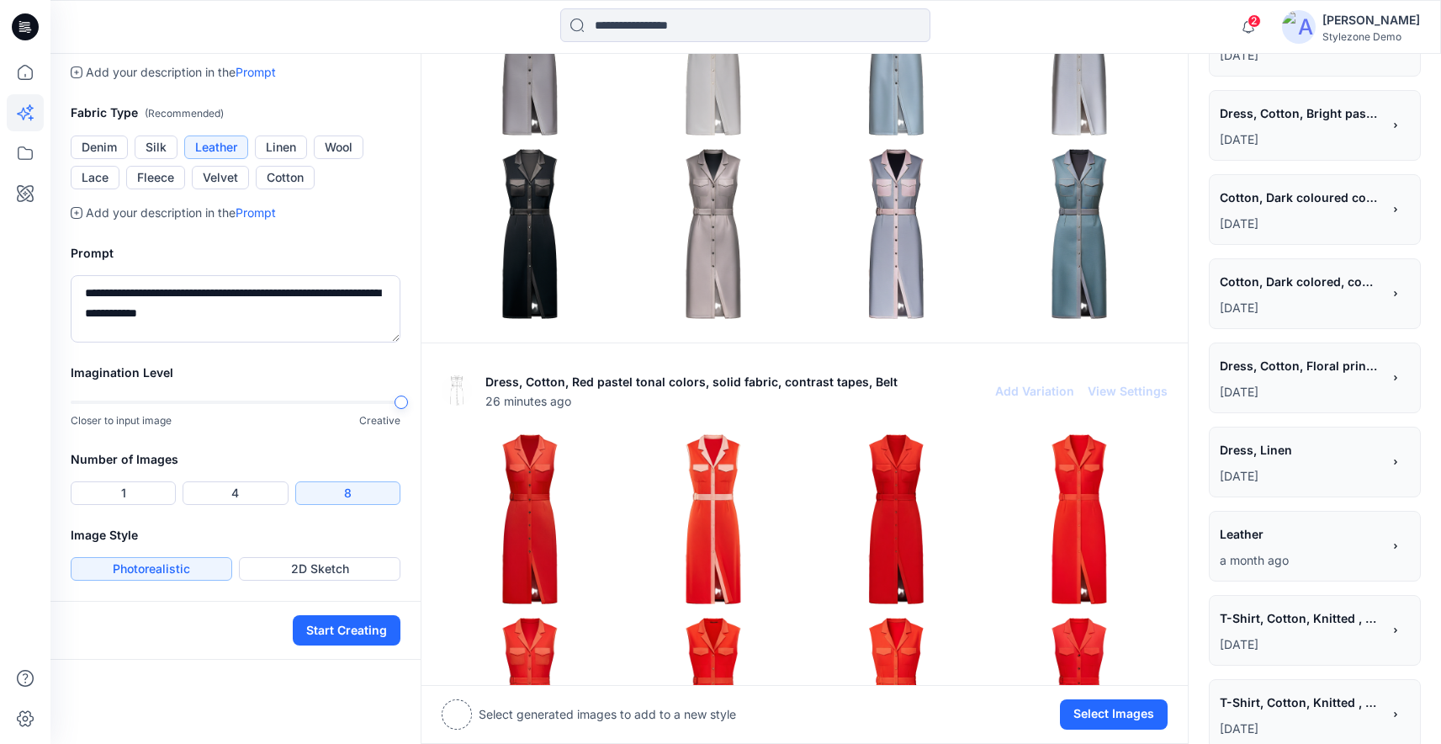
click at [448, 410] on div "**********" at bounding box center [745, 347] width 1391 height 1855
click at [339, 627] on button "Start Creating" at bounding box center [347, 630] width 108 height 30
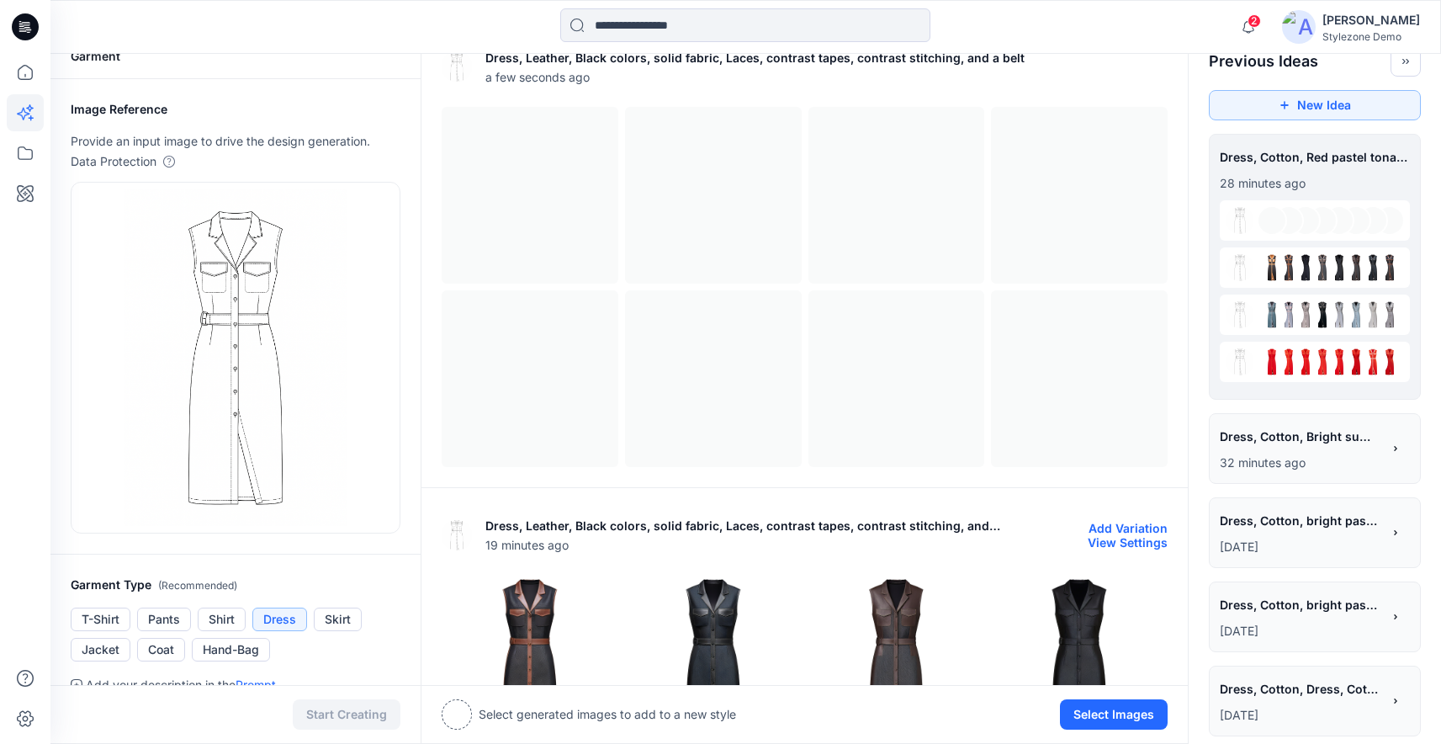
scroll to position [0, 0]
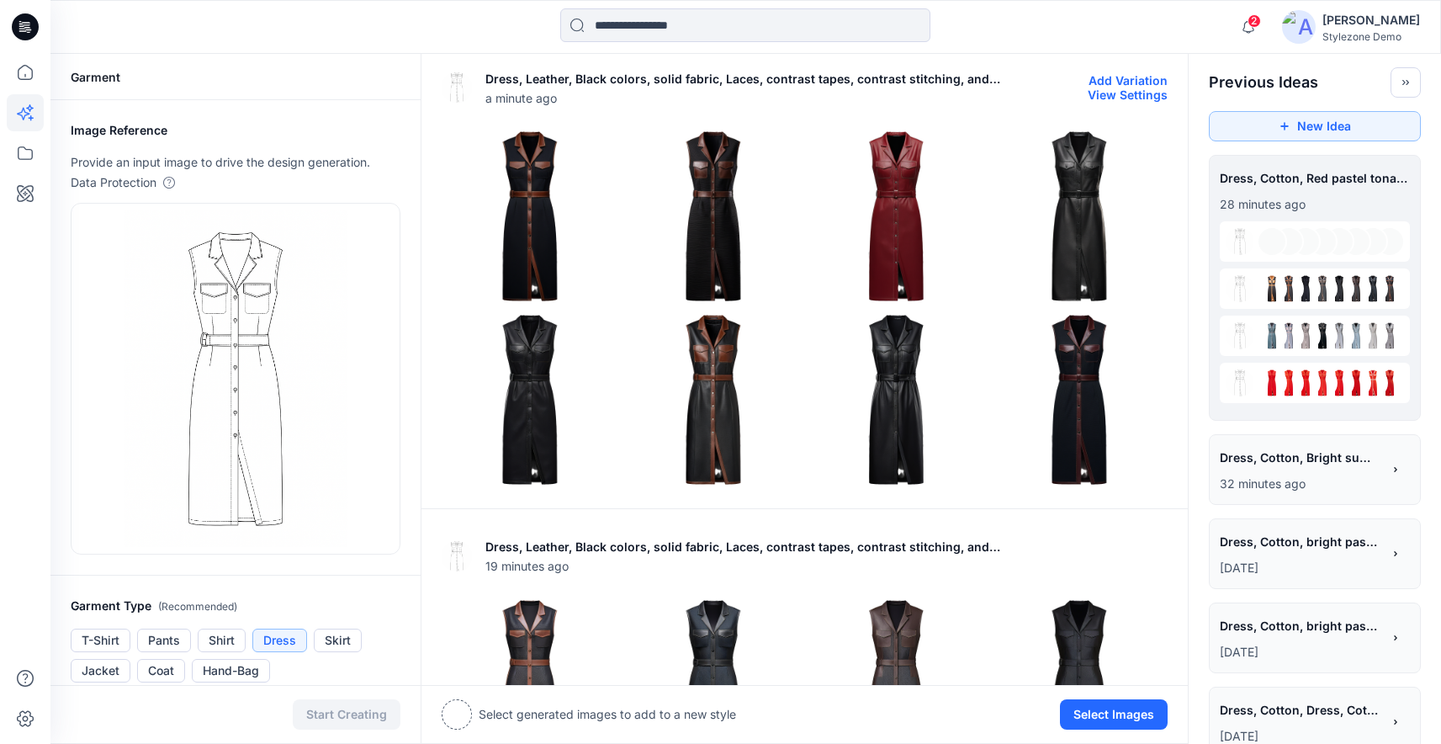
click at [542, 225] on img at bounding box center [530, 216] width 175 height 175
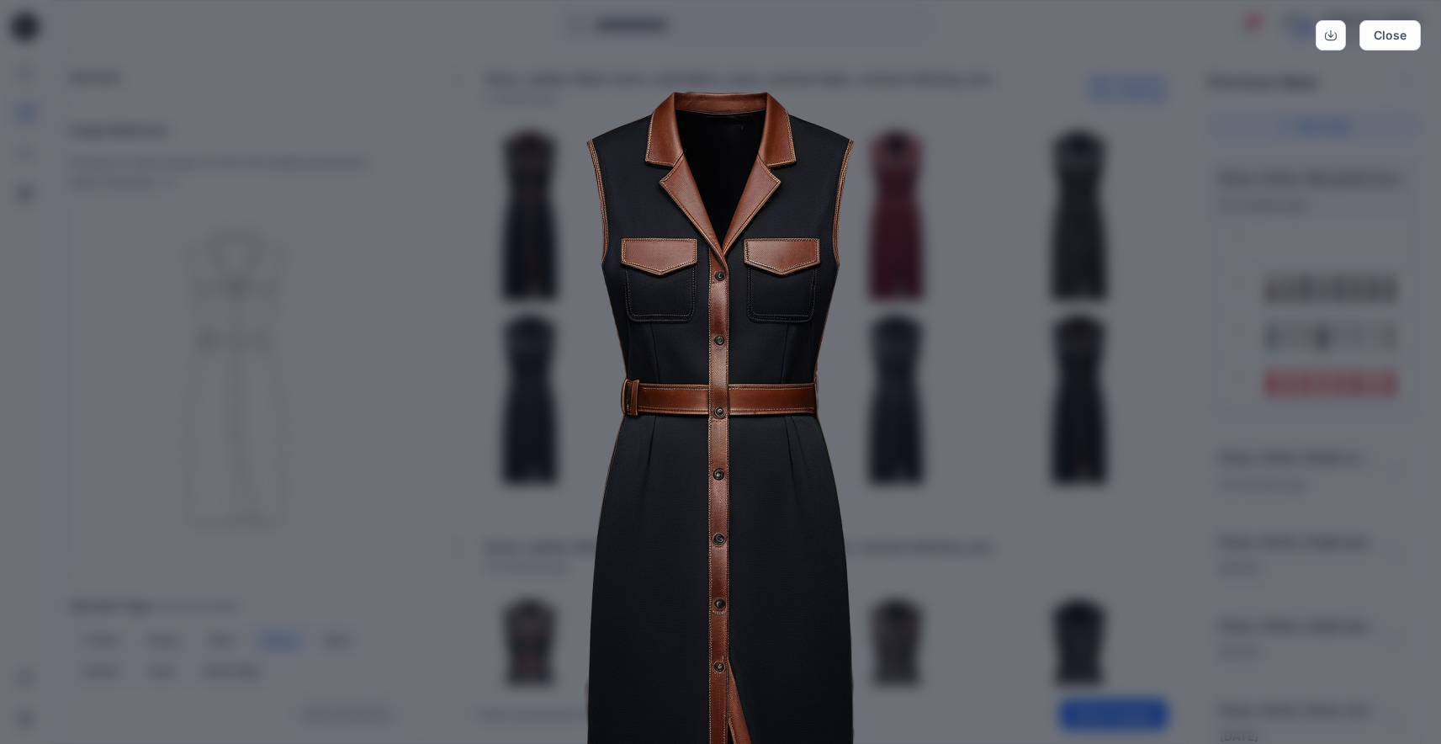
click at [912, 377] on img at bounding box center [721, 508] width 862 height 862
click at [1402, 24] on button "Close" at bounding box center [1390, 35] width 61 height 30
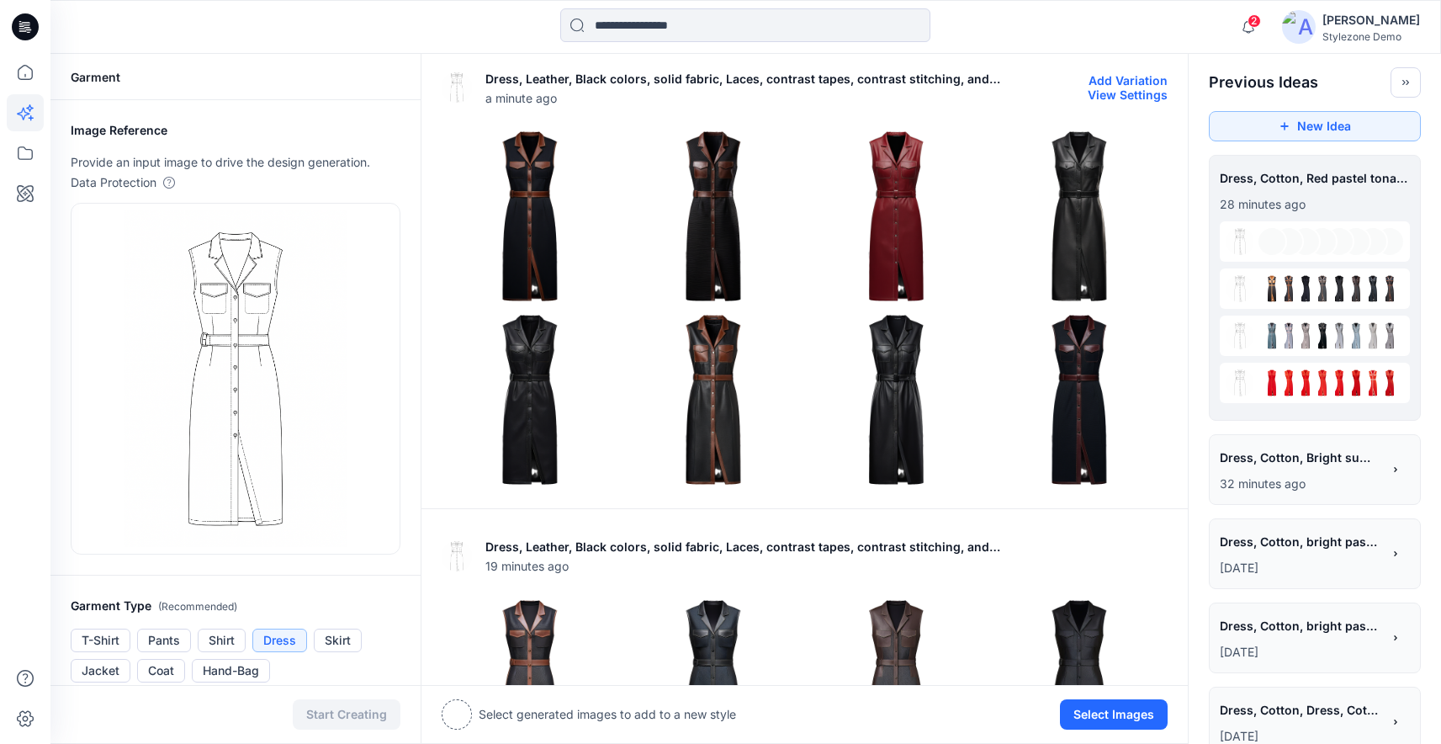
click at [894, 183] on img at bounding box center [897, 216] width 175 height 175
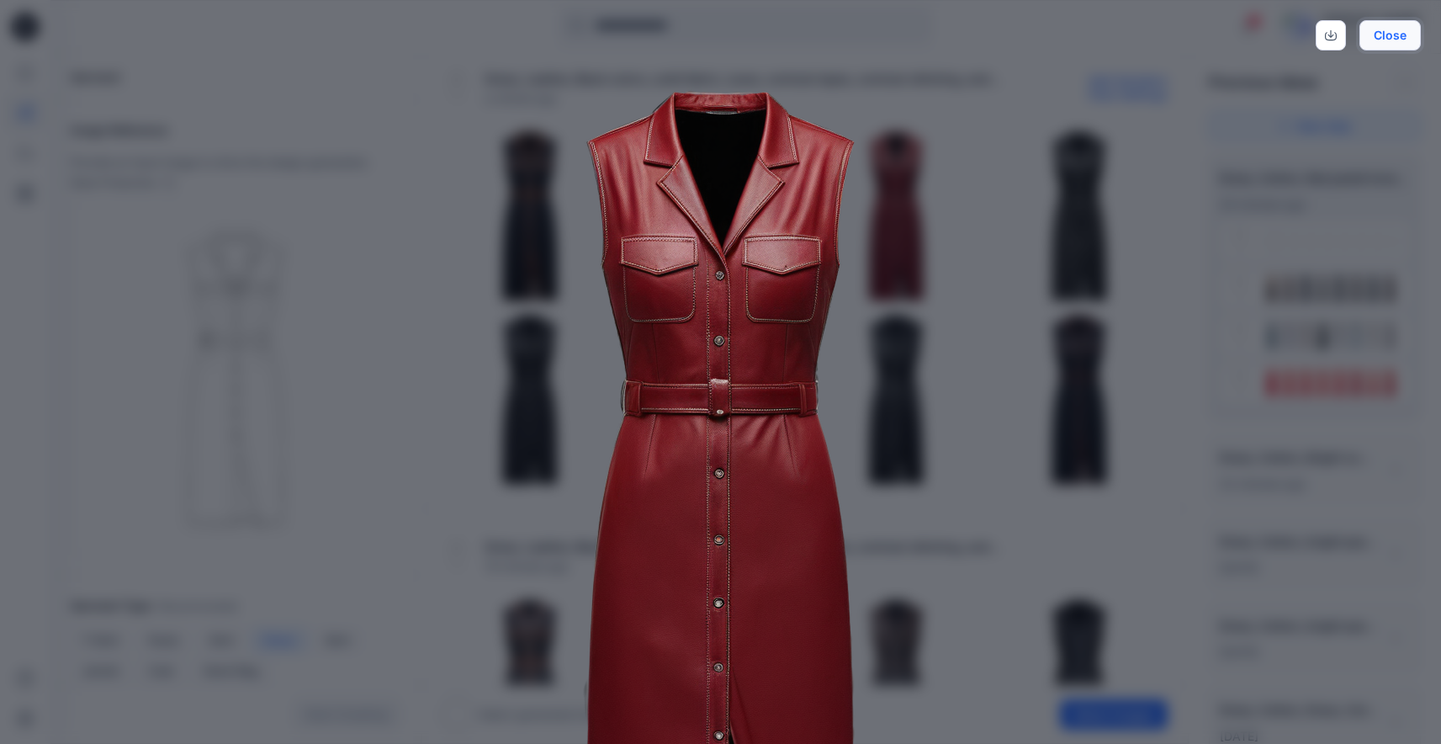
click at [1400, 29] on button "Close" at bounding box center [1390, 35] width 61 height 30
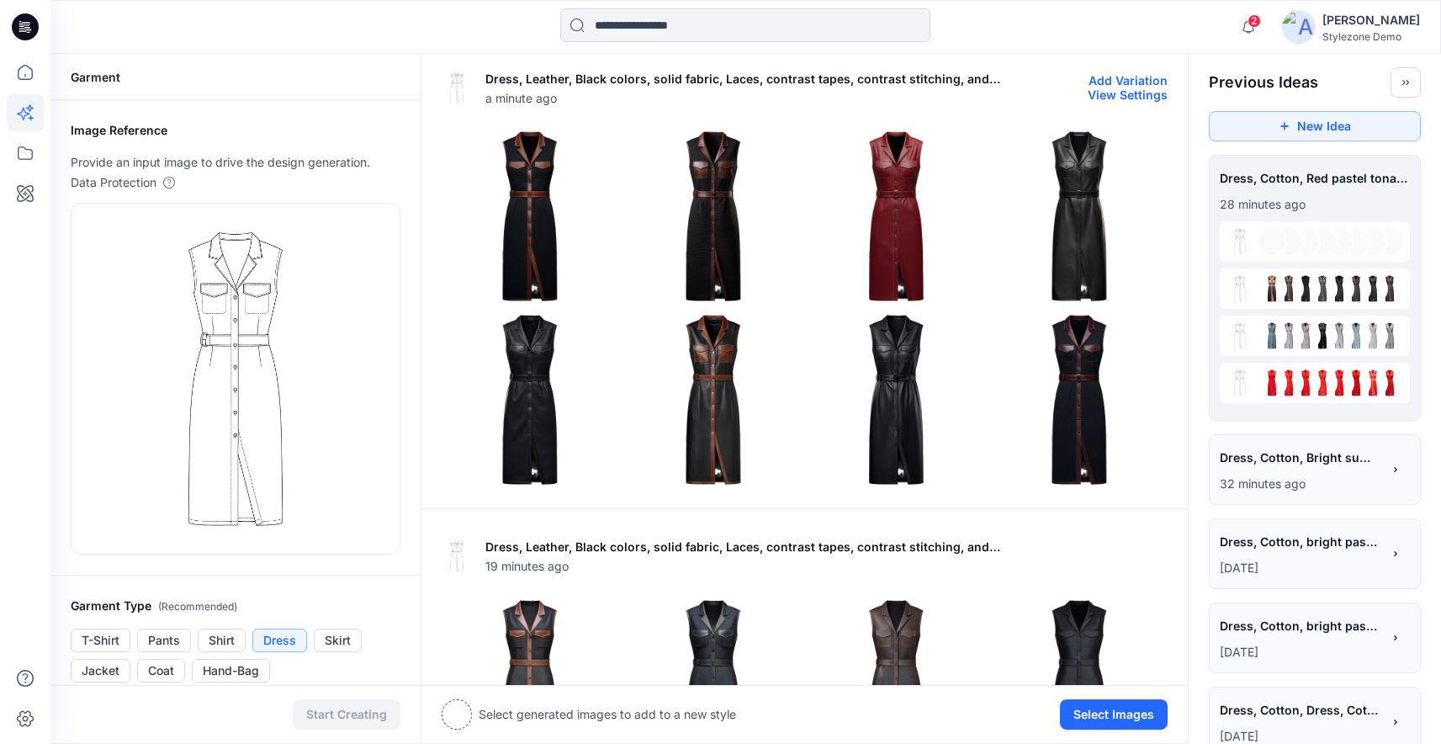
click at [732, 242] on img at bounding box center [713, 216] width 175 height 175
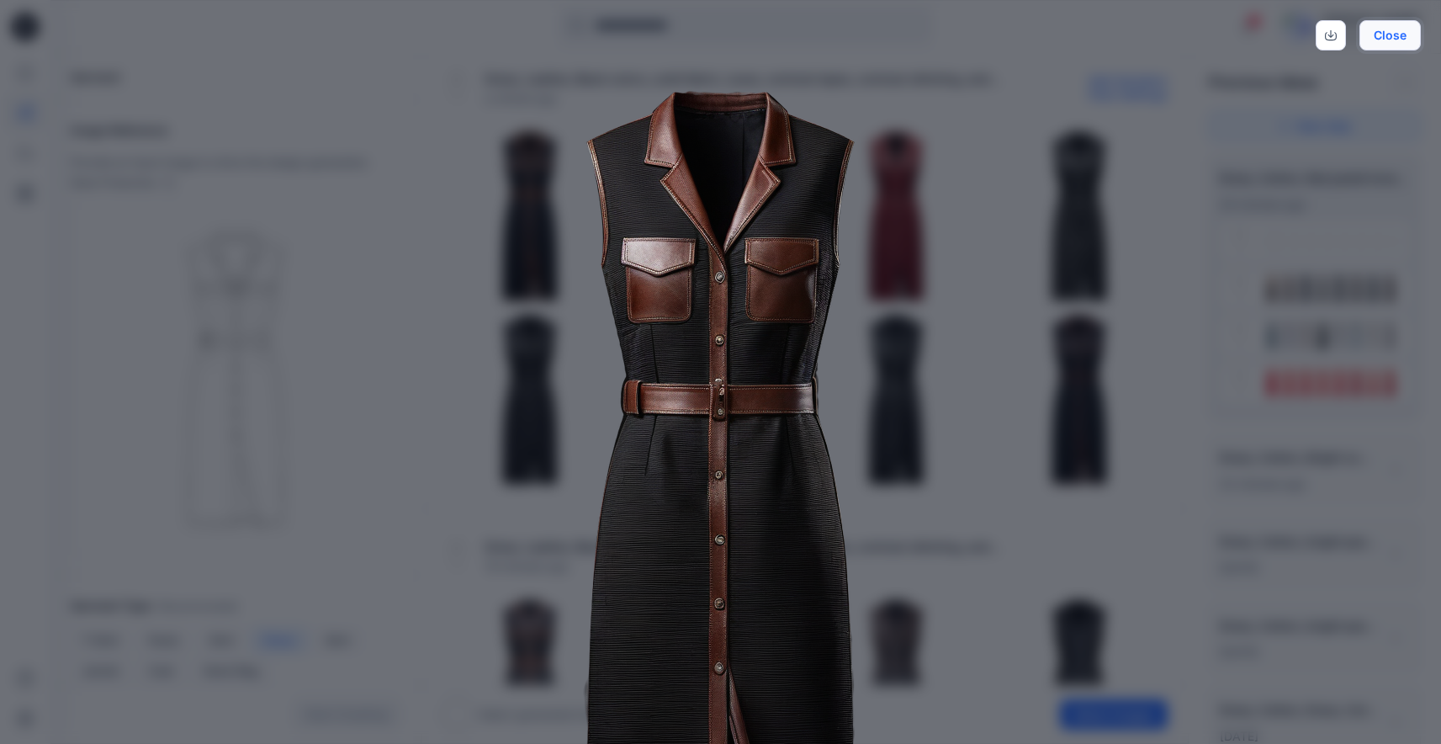
click at [1393, 40] on button "Close" at bounding box center [1390, 35] width 61 height 30
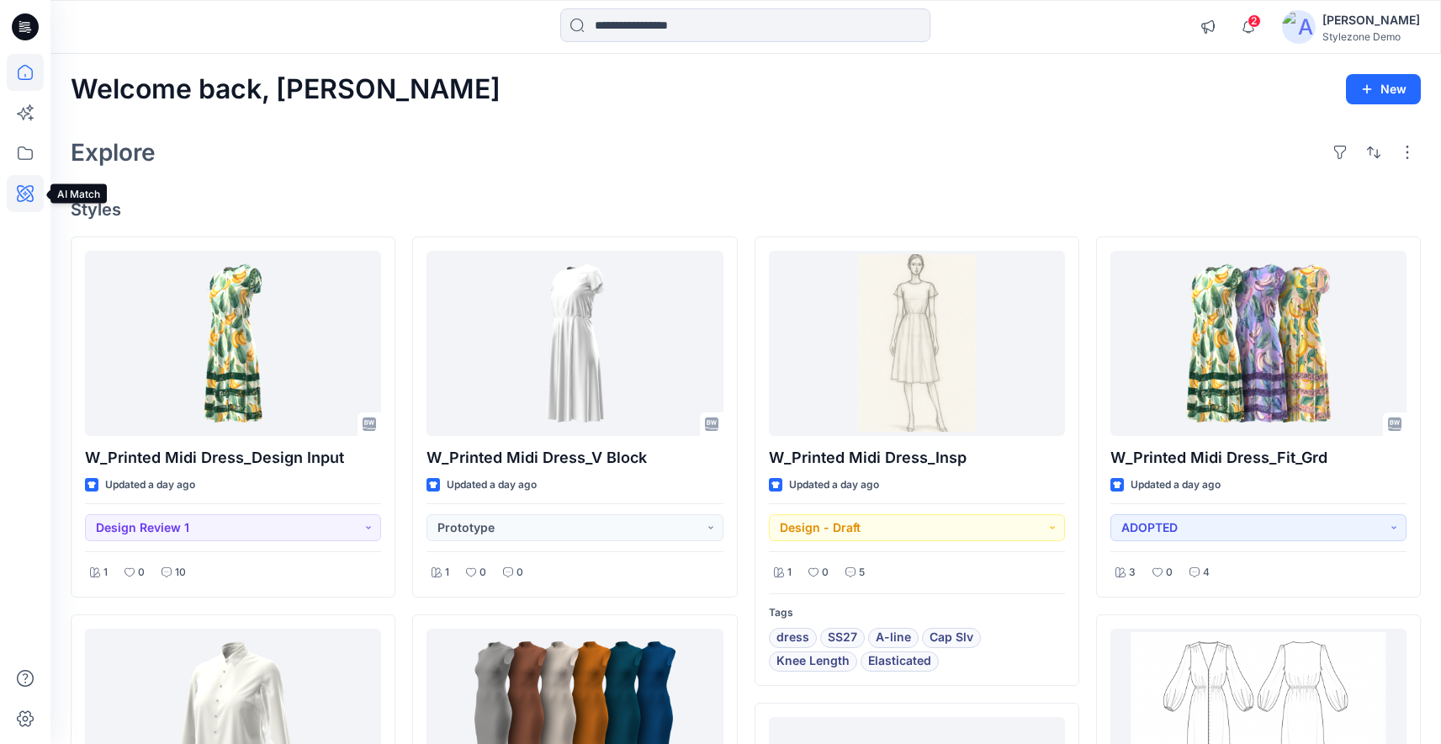
click at [32, 194] on icon at bounding box center [25, 193] width 37 height 37
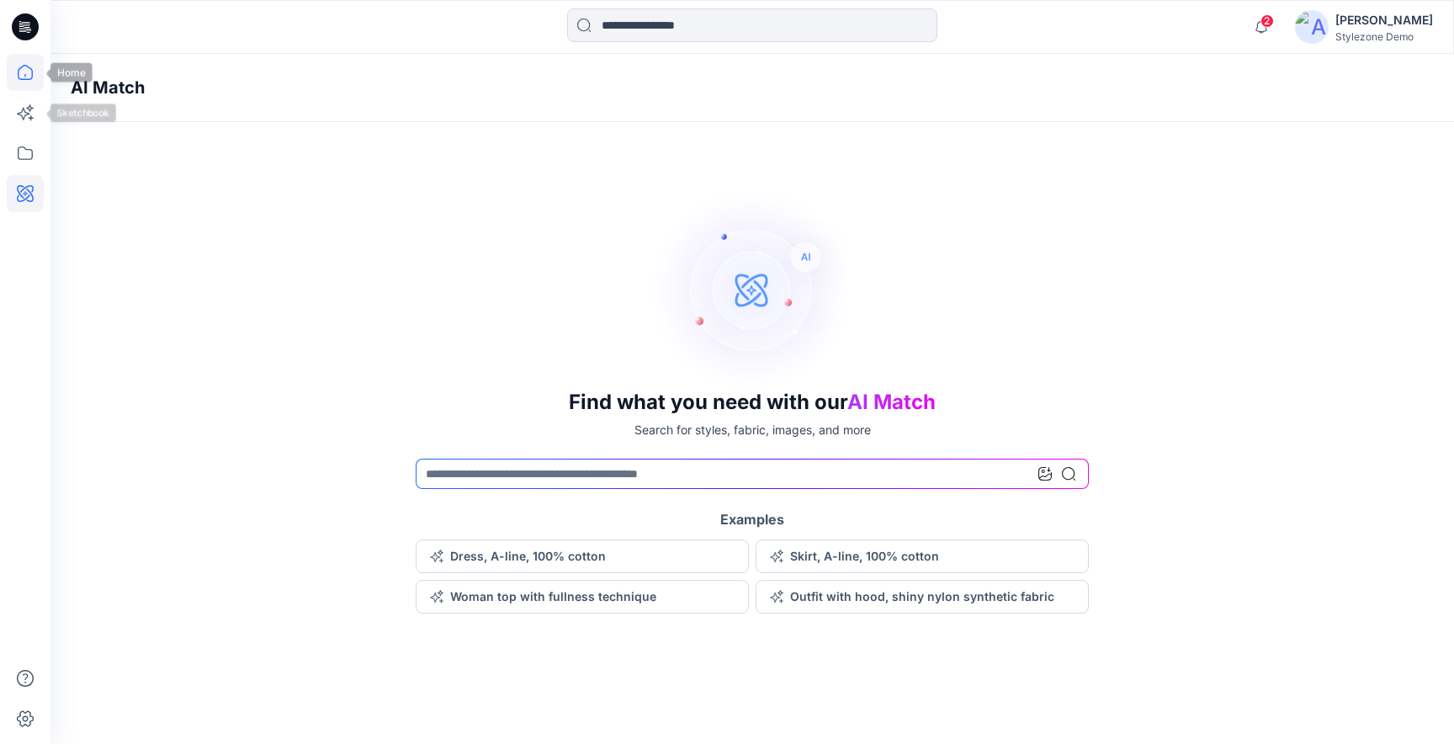
click at [29, 77] on icon at bounding box center [25, 72] width 37 height 37
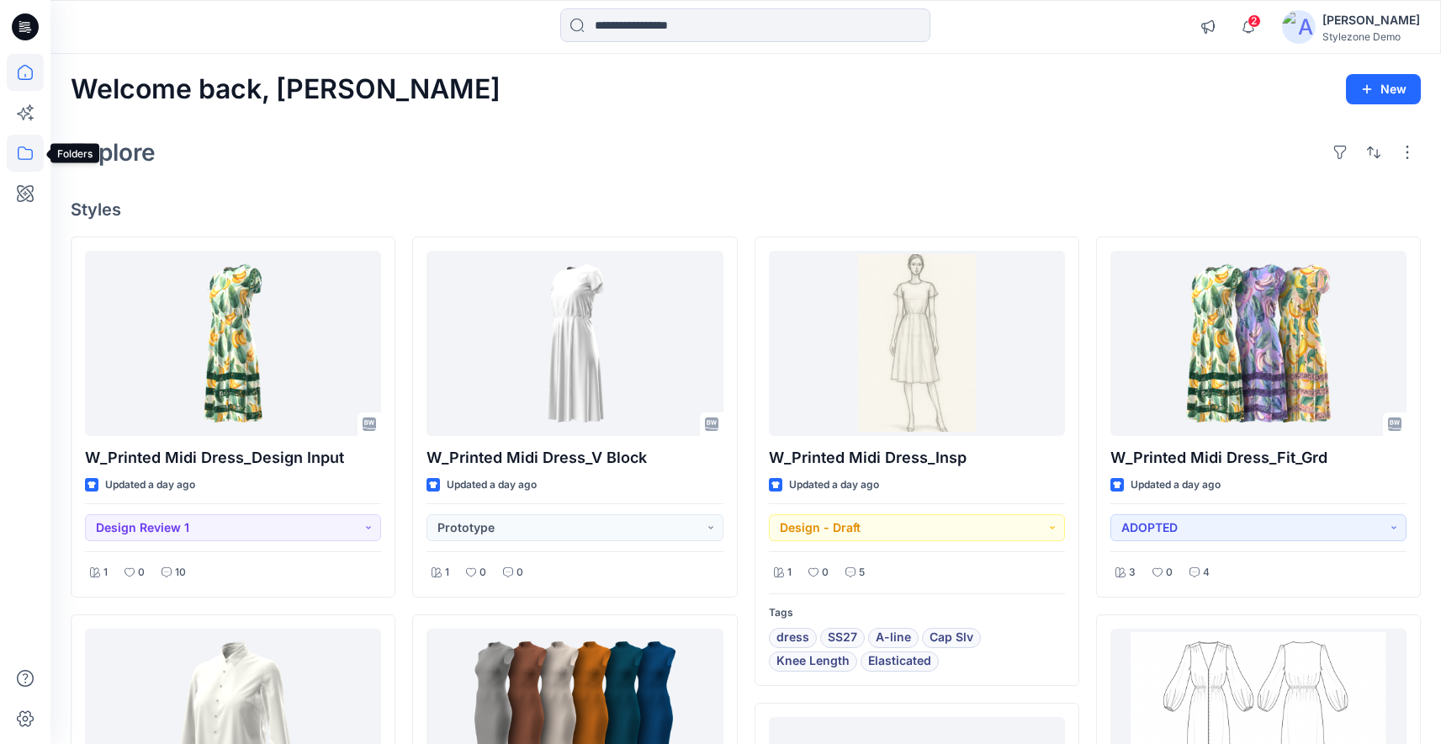
click at [30, 151] on icon at bounding box center [25, 153] width 37 height 37
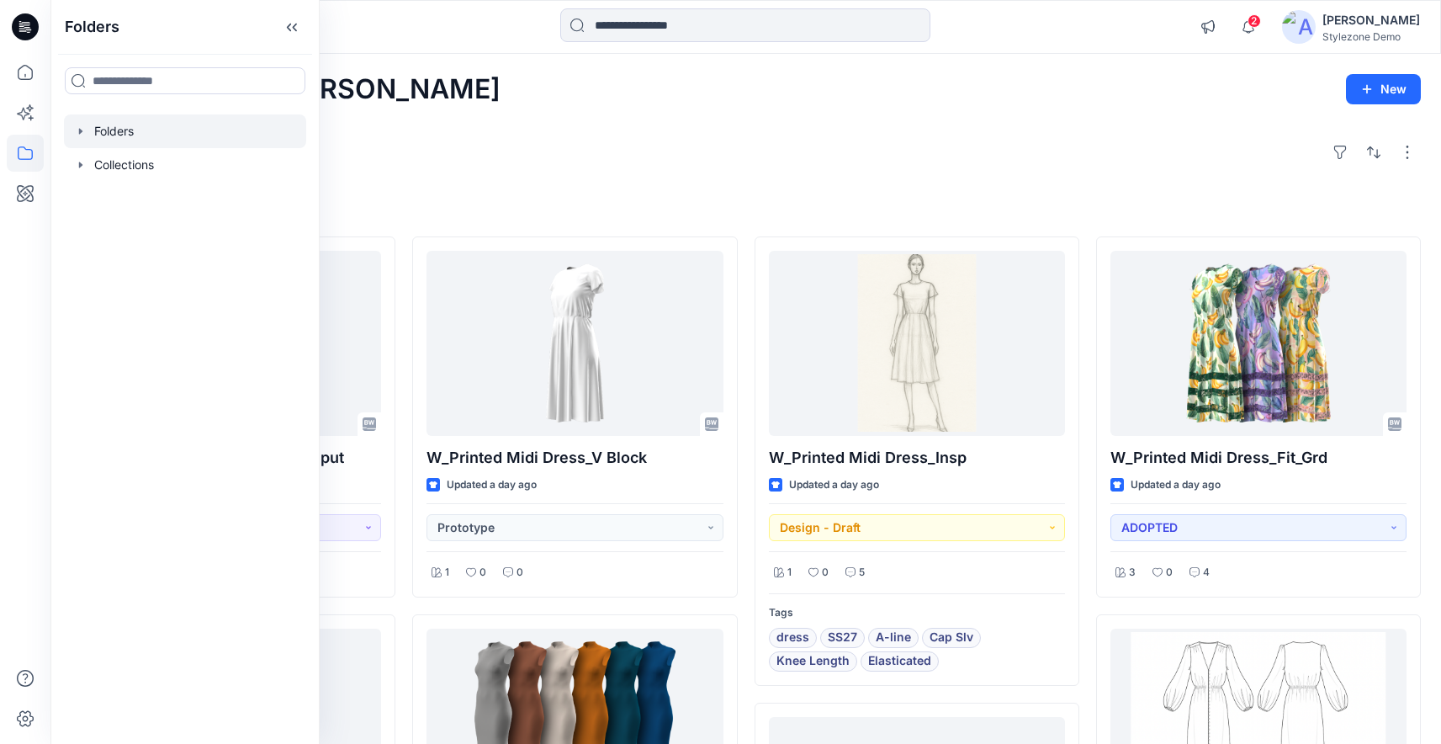
click at [81, 131] on icon "button" at bounding box center [80, 131] width 3 height 6
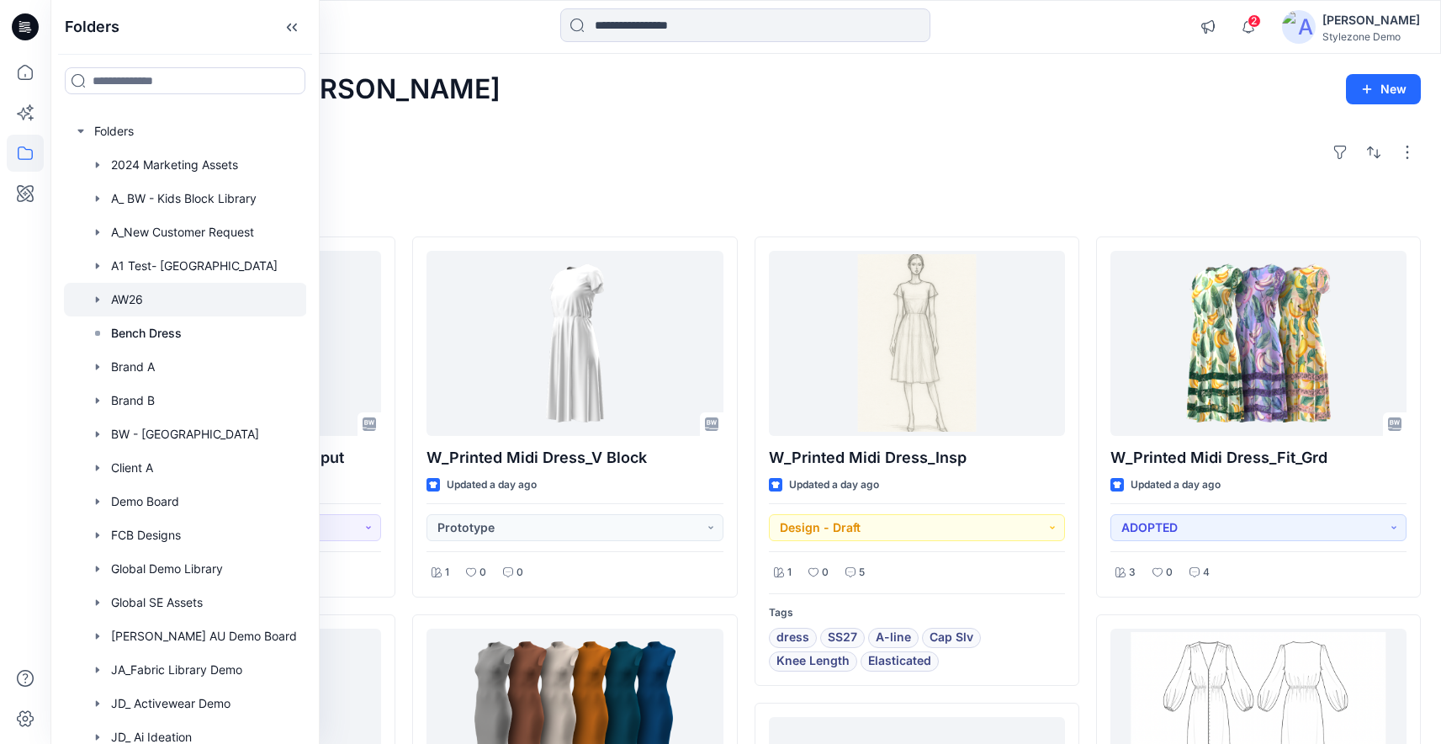
click at [125, 292] on div at bounding box center [185, 300] width 243 height 34
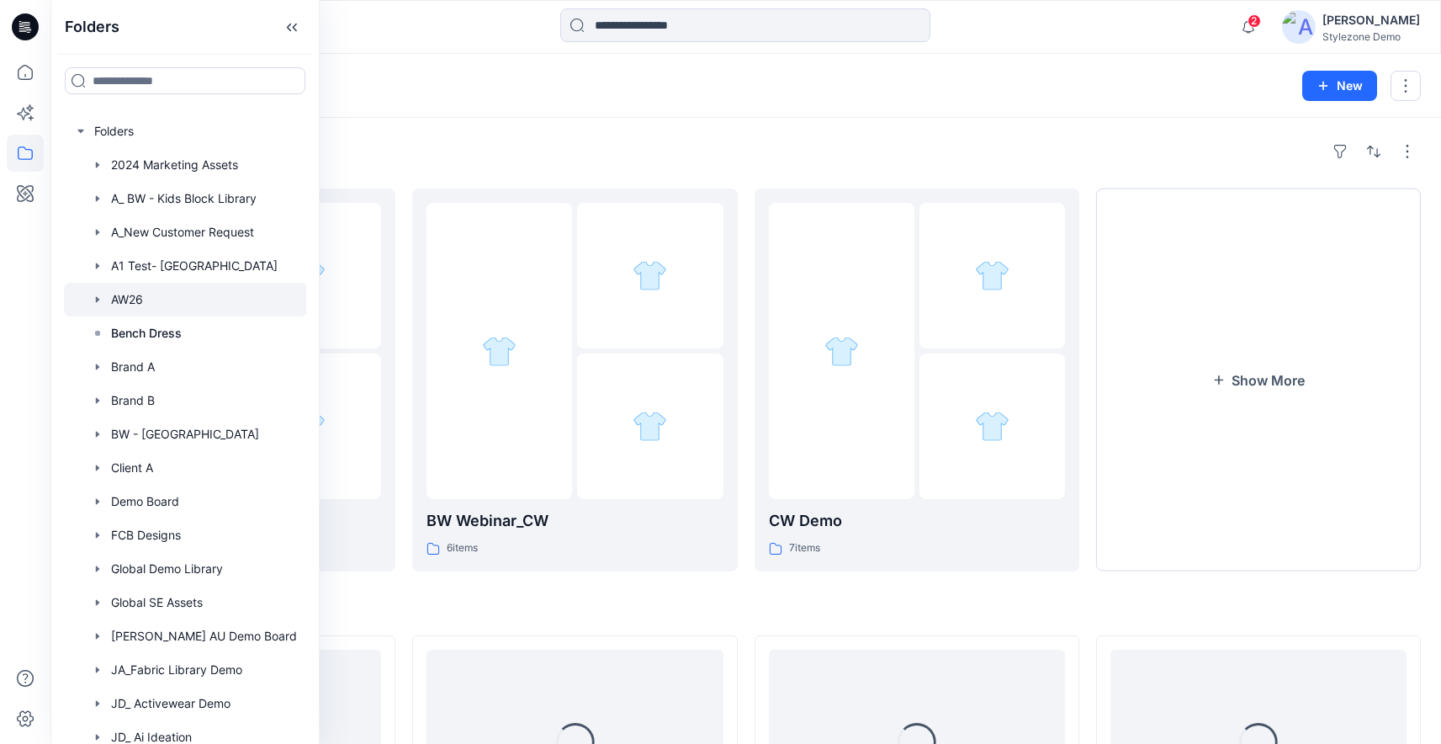
click at [1054, 151] on div "Folders" at bounding box center [746, 151] width 1351 height 27
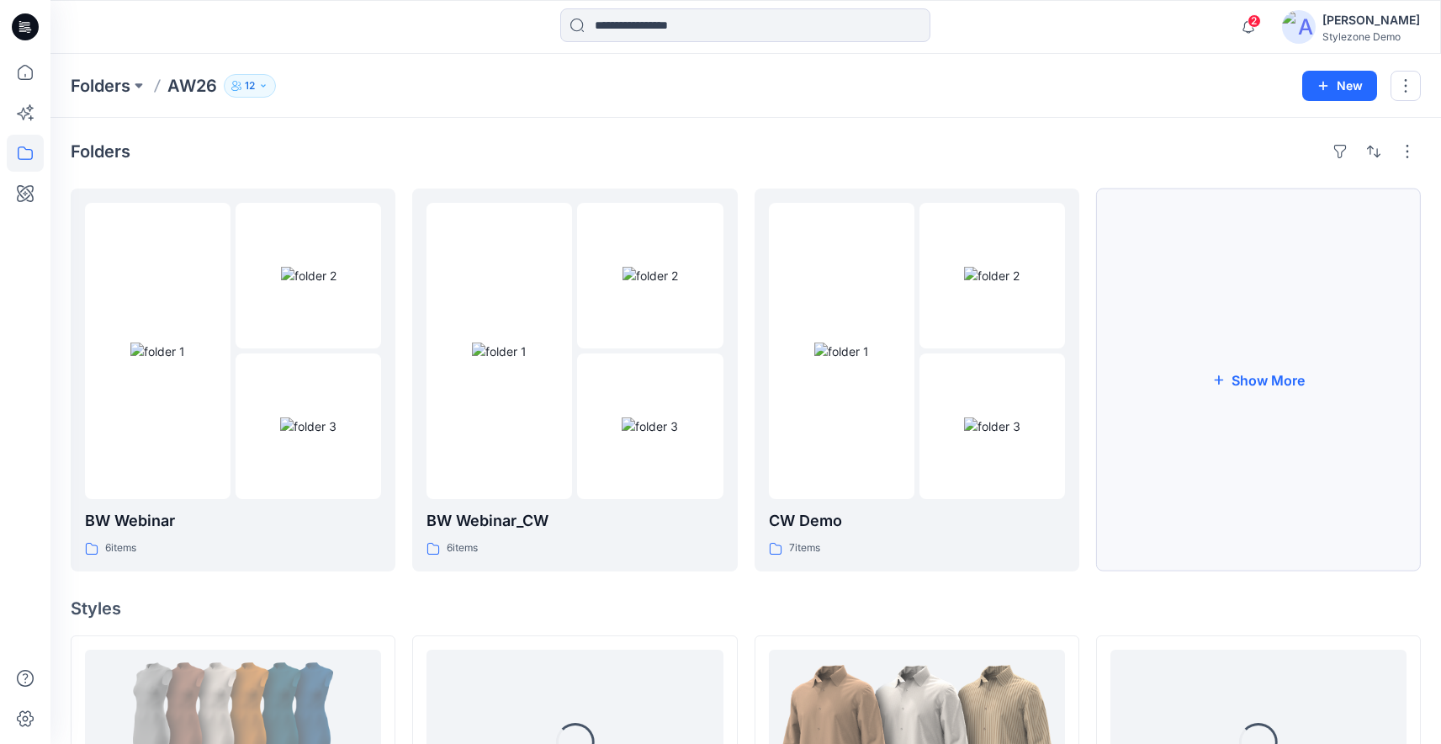
click at [1213, 368] on button "Show More" at bounding box center [1258, 379] width 325 height 383
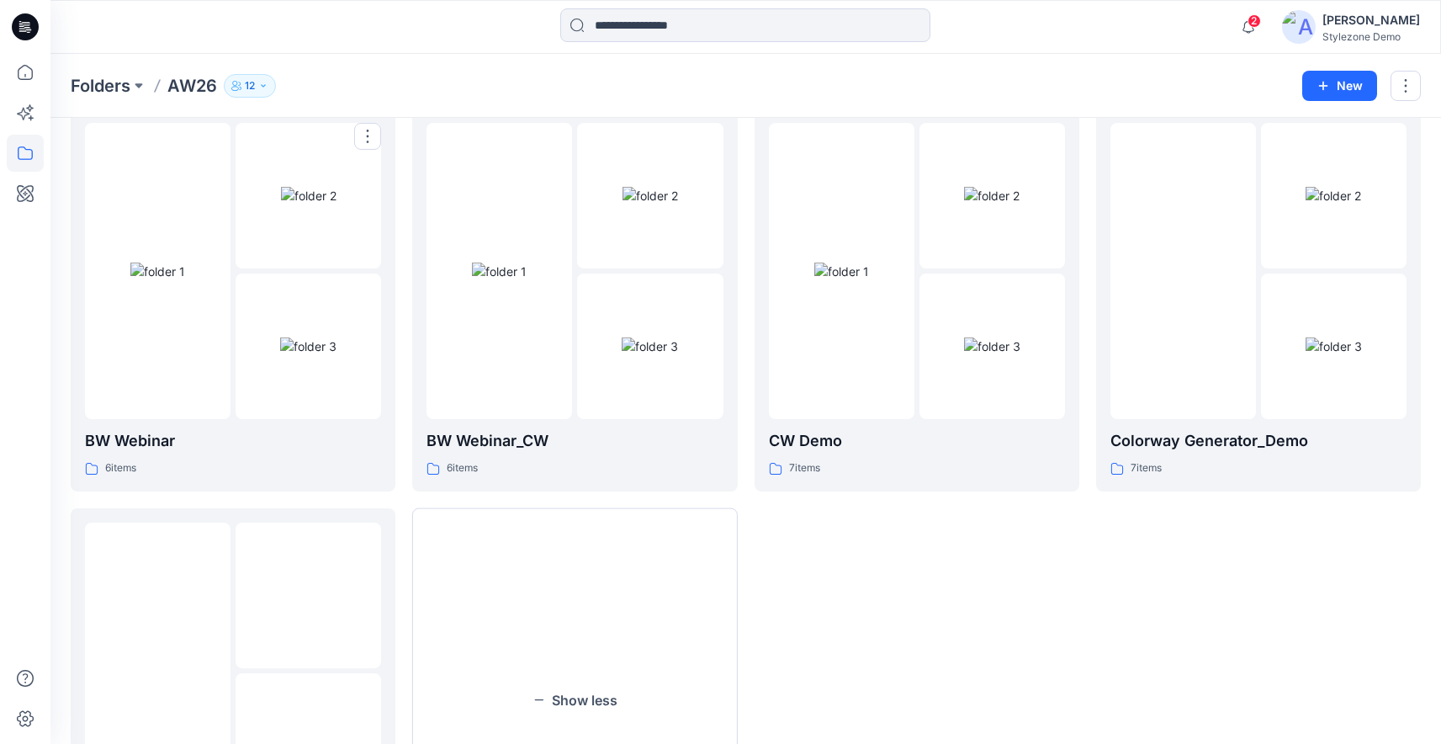
scroll to position [62, 0]
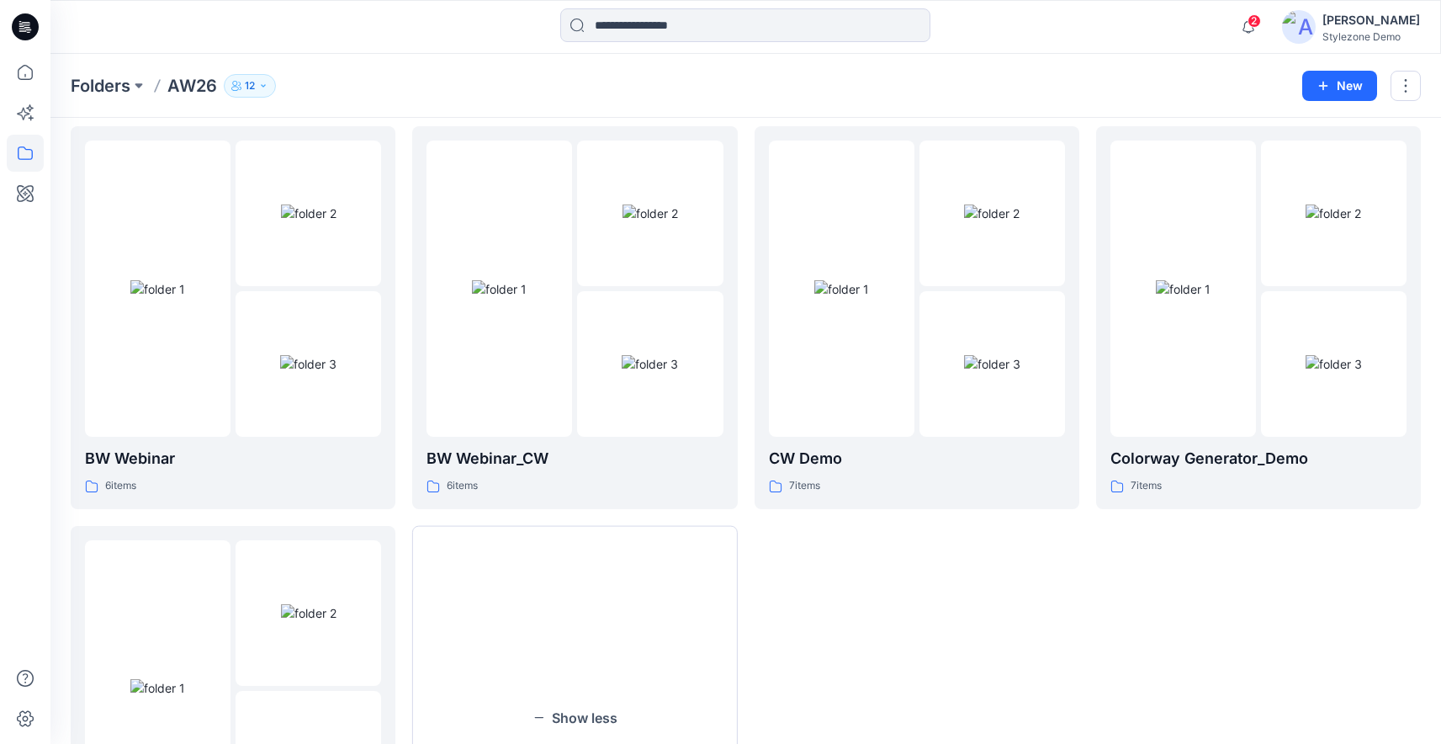
click at [255, 85] on p "12" at bounding box center [250, 86] width 10 height 19
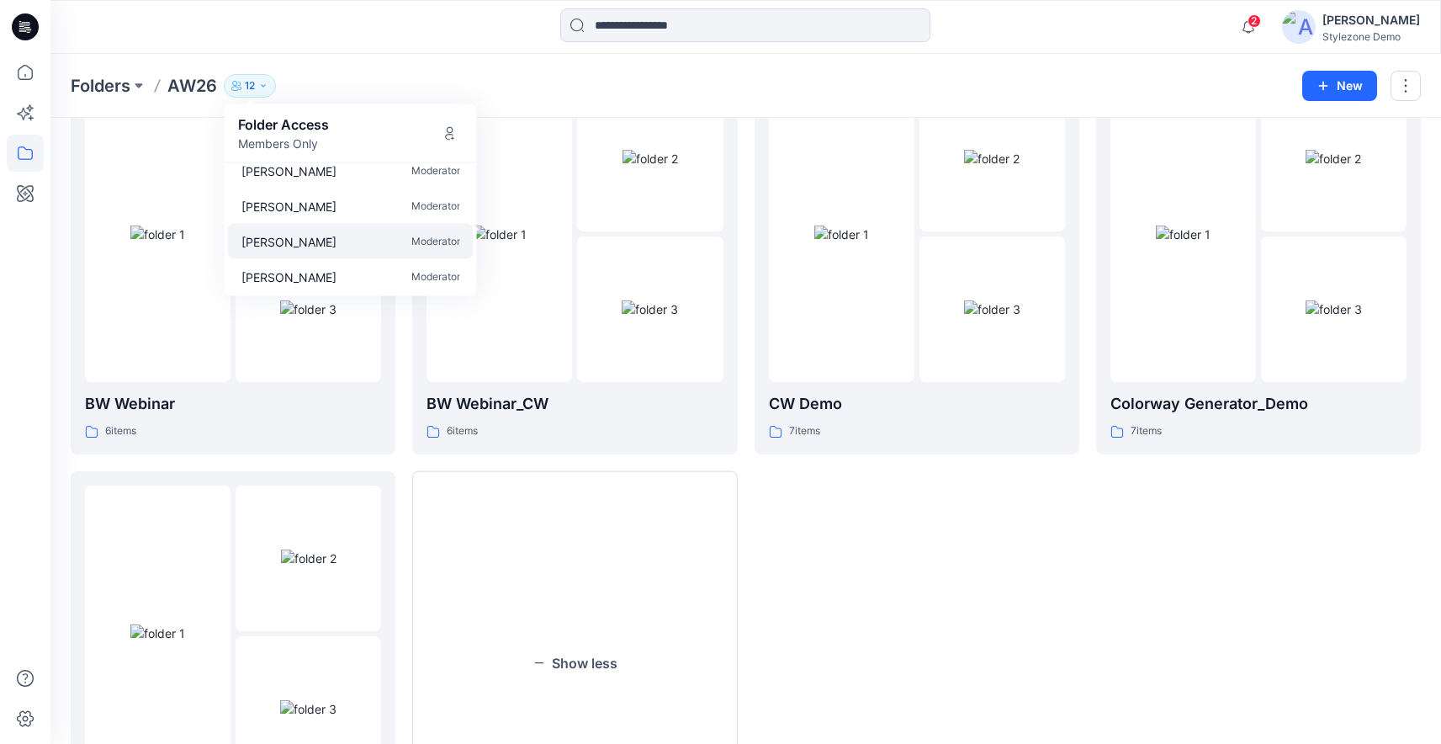
scroll to position [298, 0]
click at [929, 618] on div "CW Demo 7 items" at bounding box center [917, 463] width 325 height 783
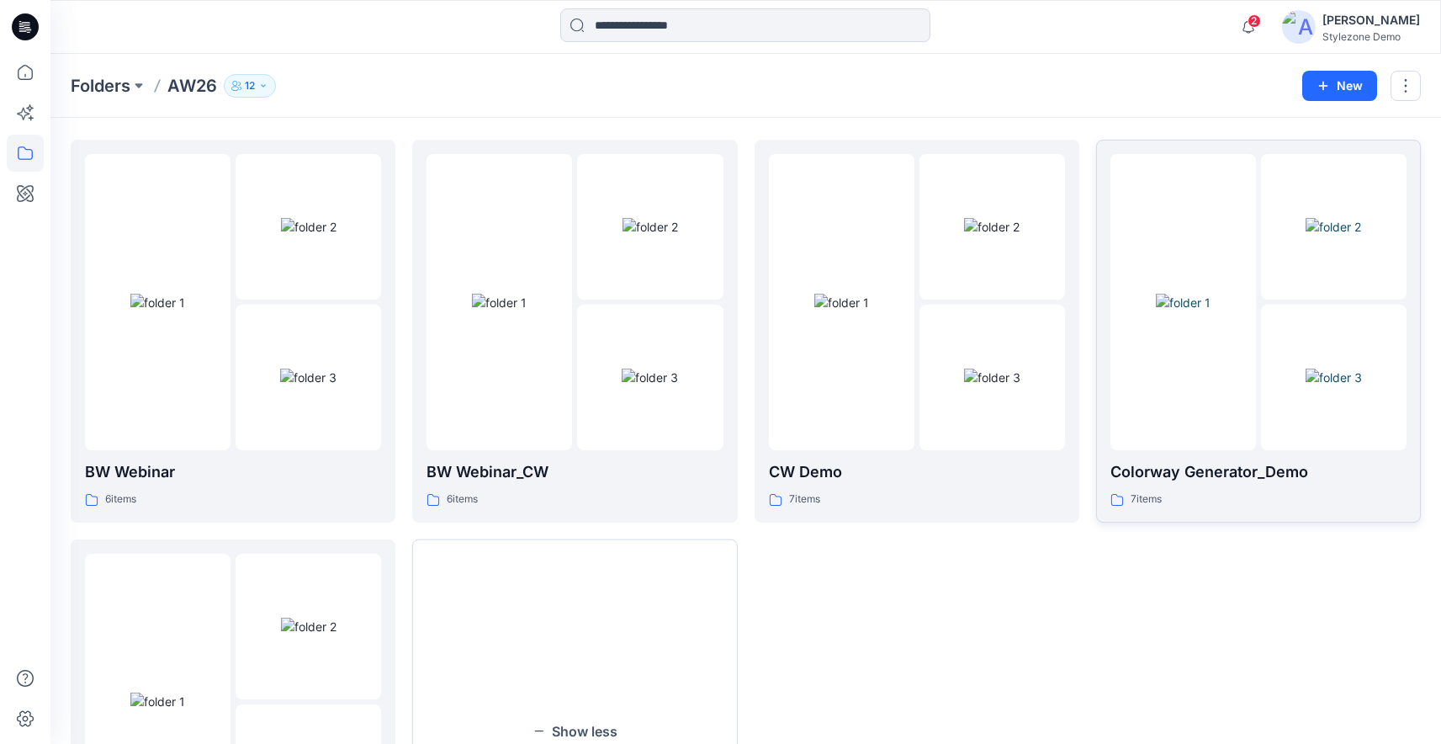
scroll to position [27, 0]
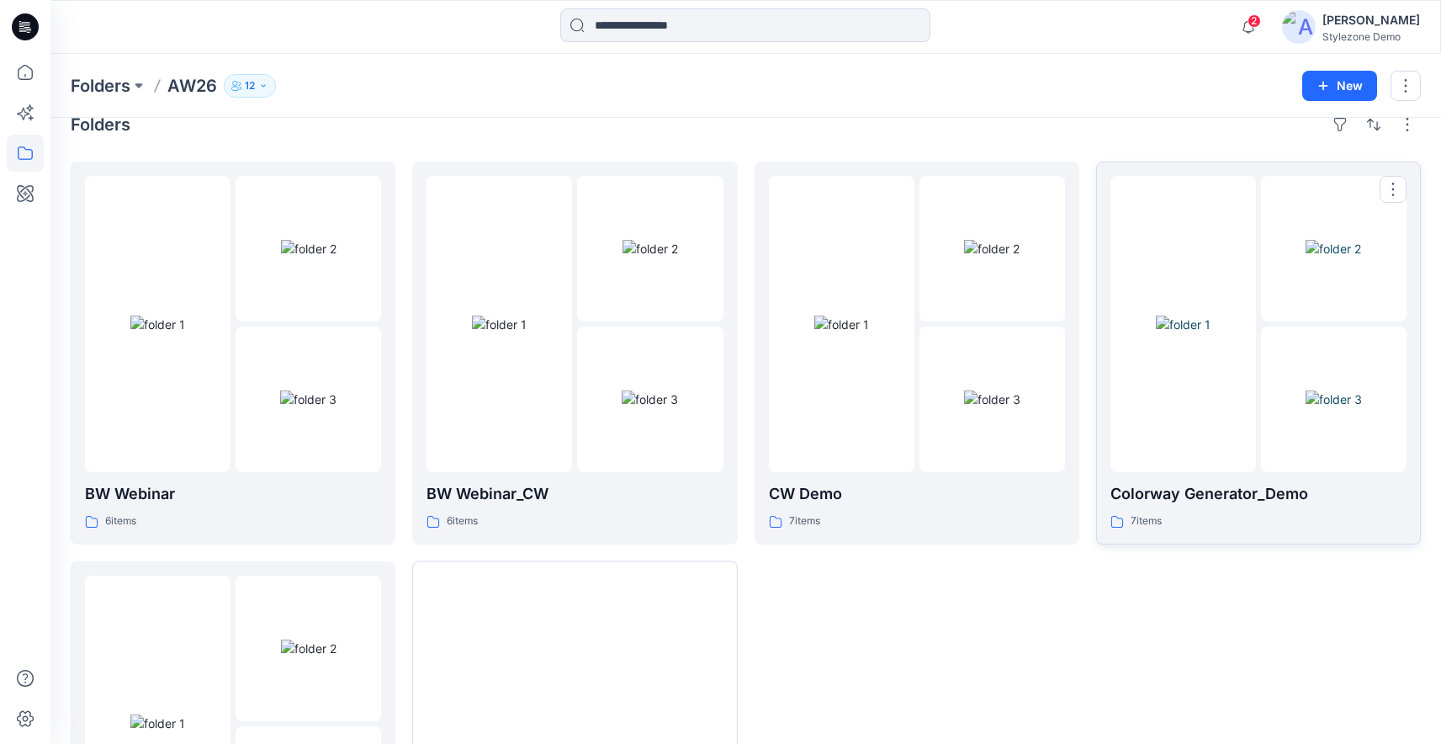
click at [1242, 398] on div at bounding box center [1184, 324] width 146 height 296
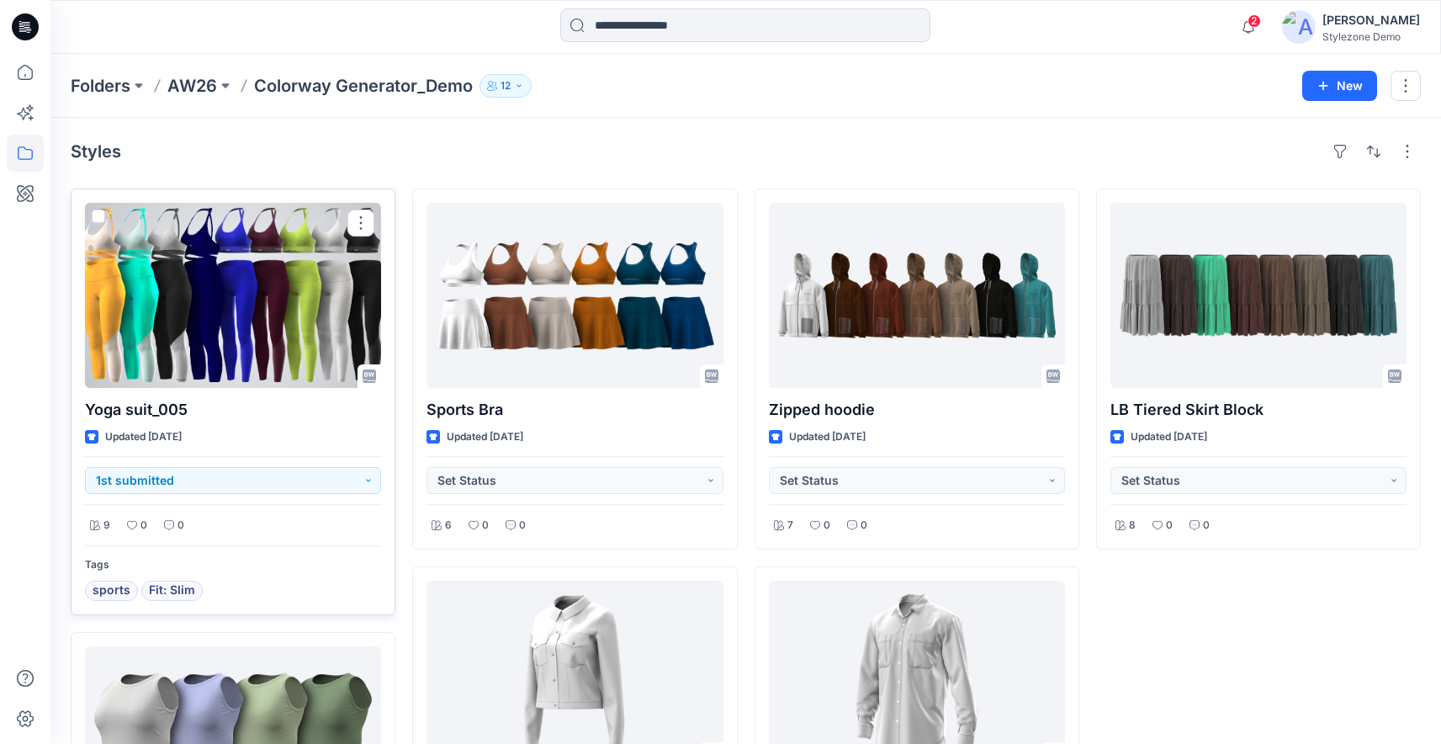
click at [236, 289] on div at bounding box center [233, 295] width 296 height 185
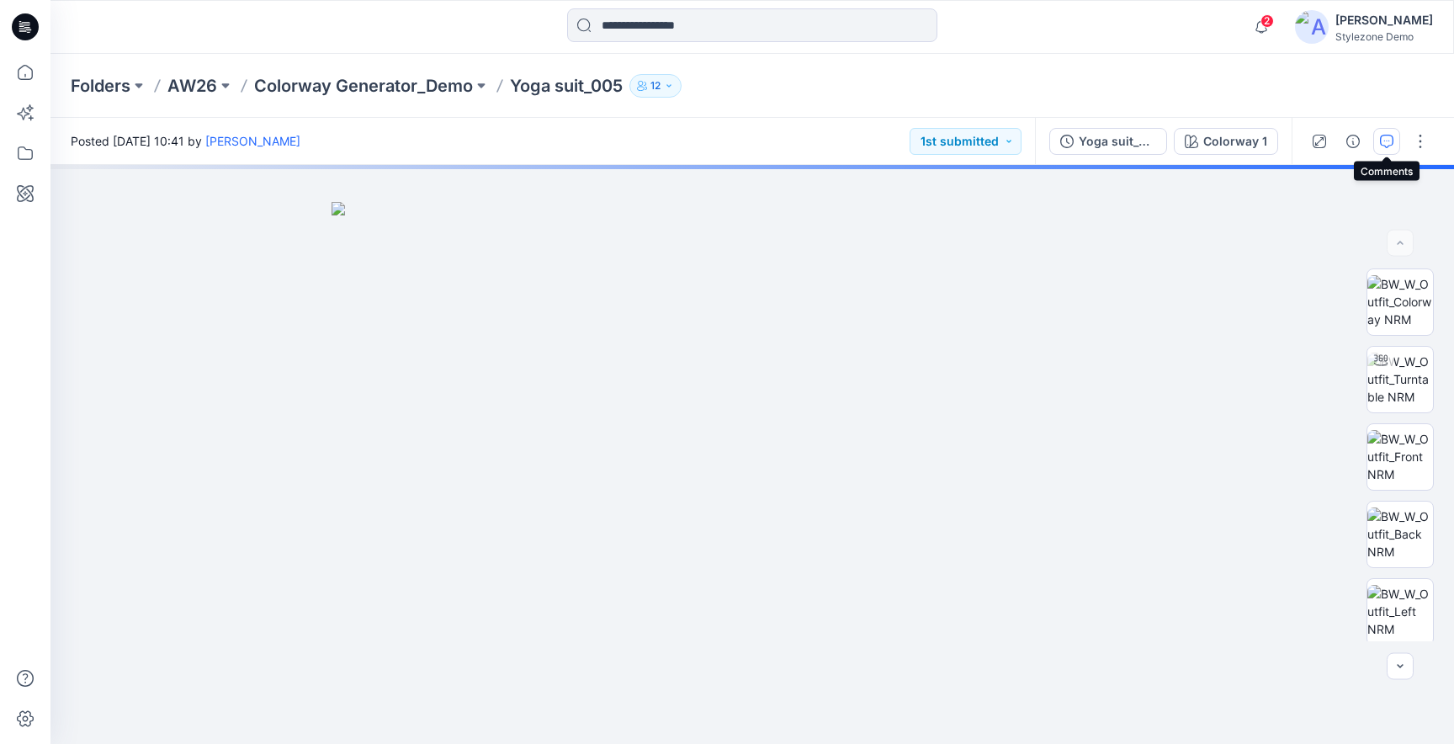
click at [1384, 140] on icon "button" at bounding box center [1387, 140] width 6 height 1
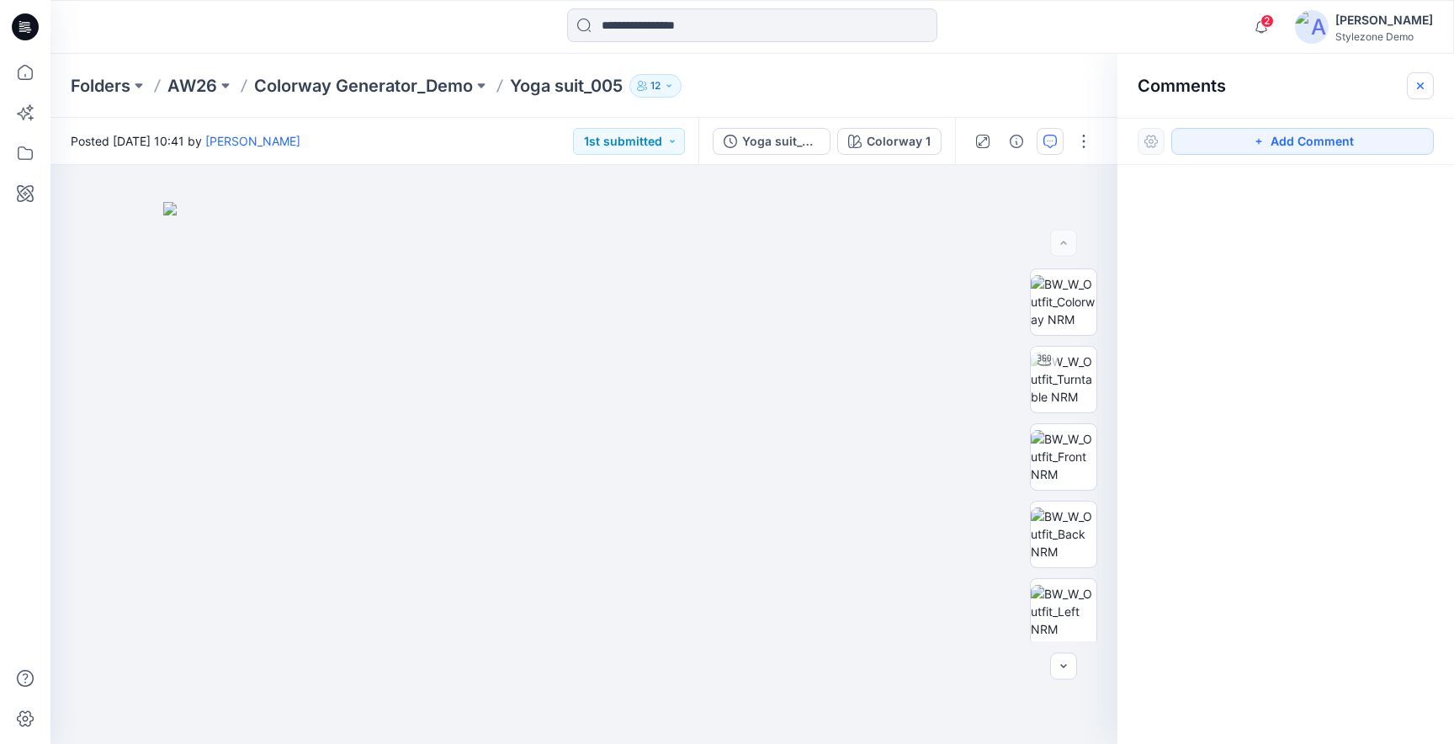
click at [1425, 84] on icon "button" at bounding box center [1420, 85] width 13 height 13
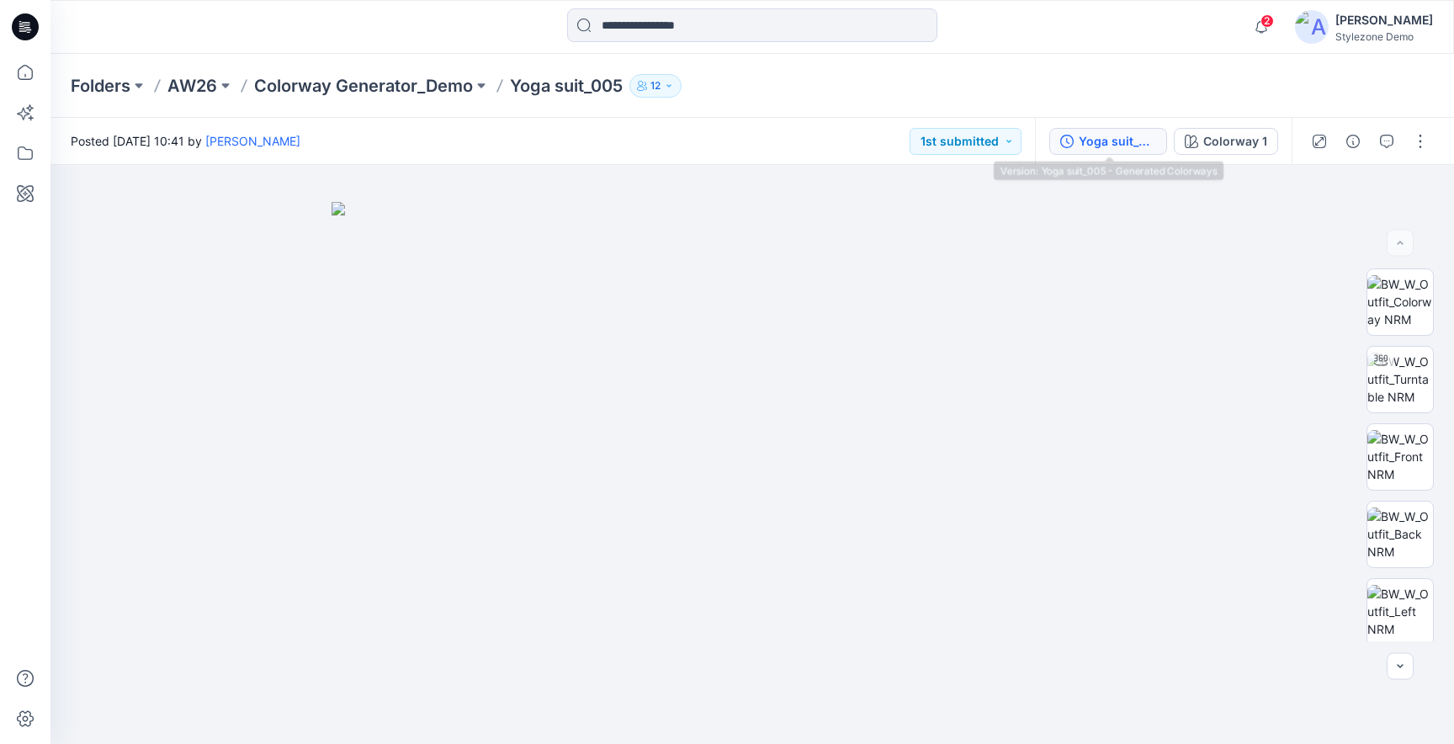
click at [1117, 135] on div "Yoga suit_005 - Generated Colorways" at bounding box center [1117, 141] width 77 height 19
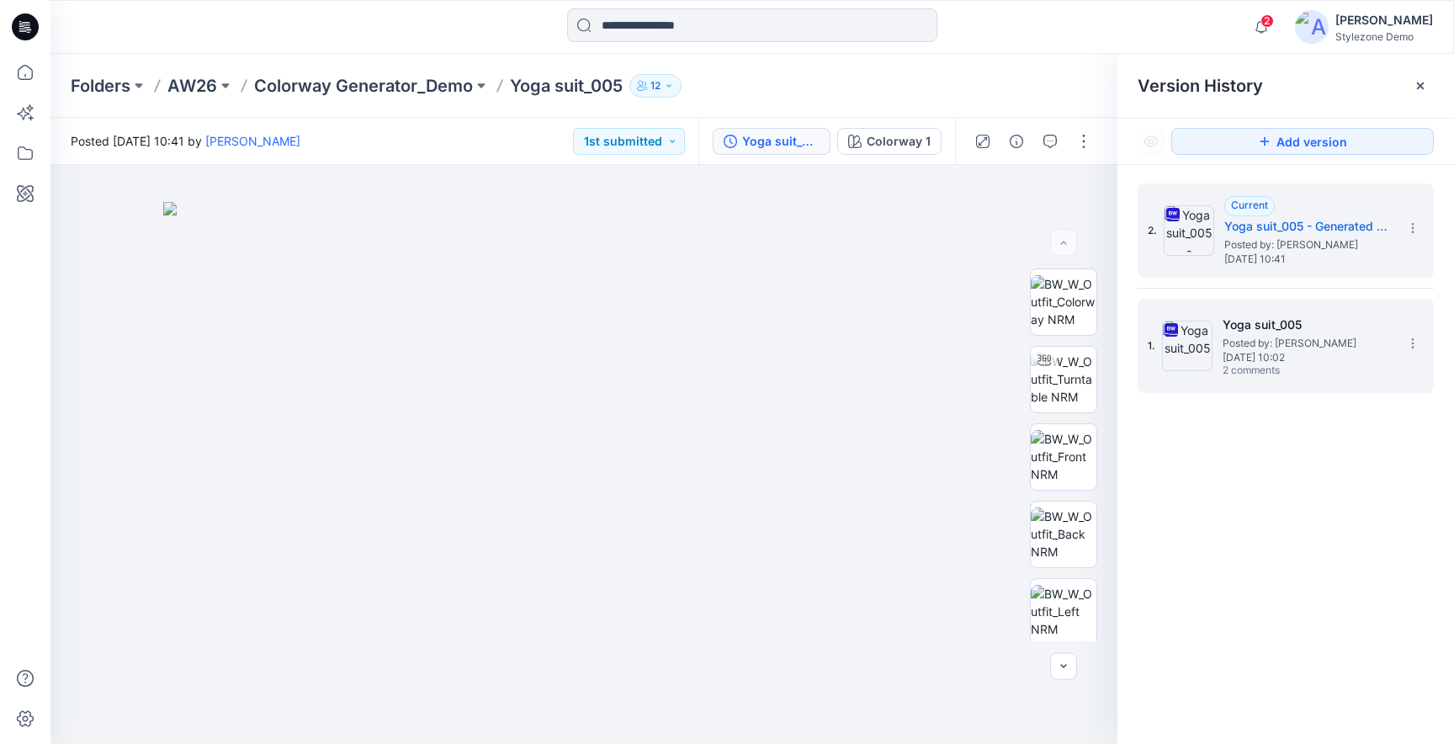
click at [1206, 333] on img at bounding box center [1187, 346] width 50 height 50
click at [1297, 242] on span "Posted by: Gregory Dodd" at bounding box center [1308, 244] width 168 height 17
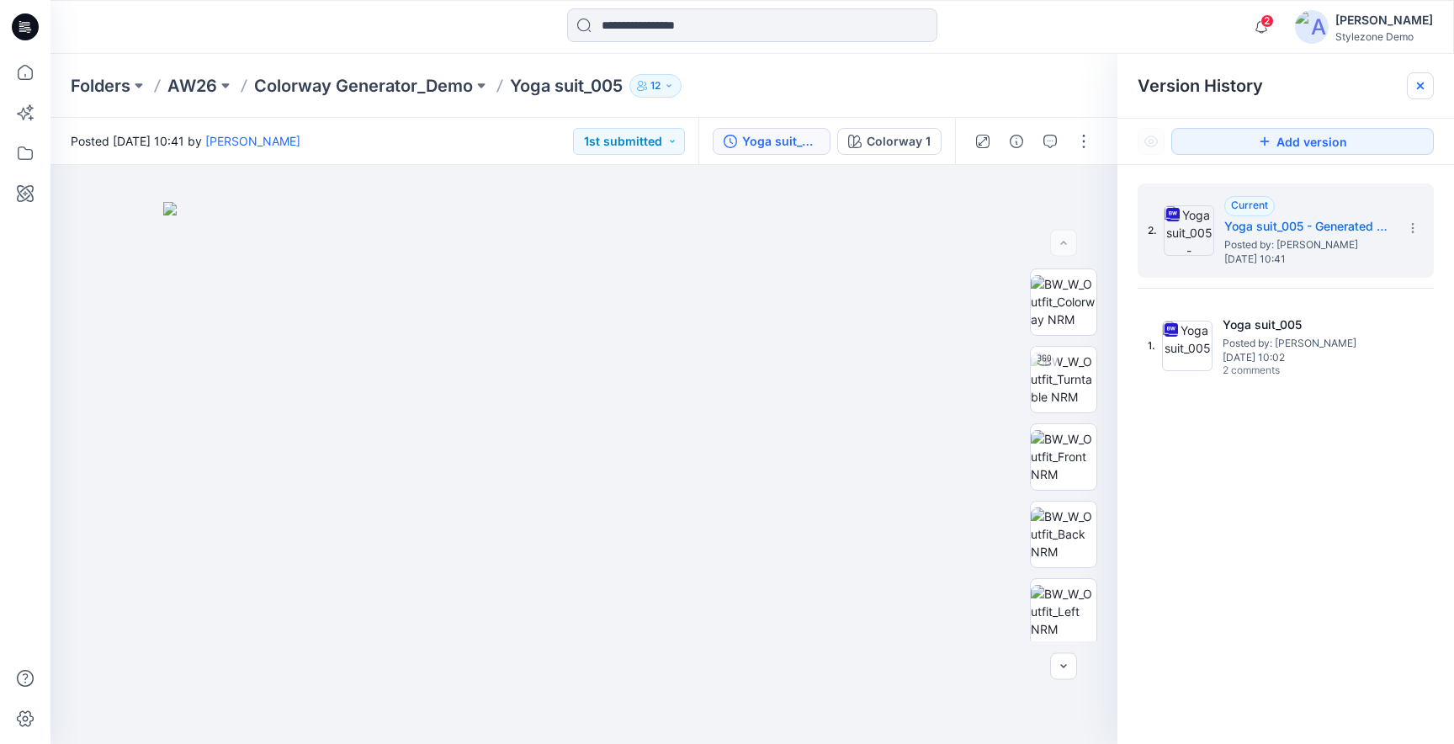
click at [1415, 91] on icon at bounding box center [1420, 85] width 13 height 13
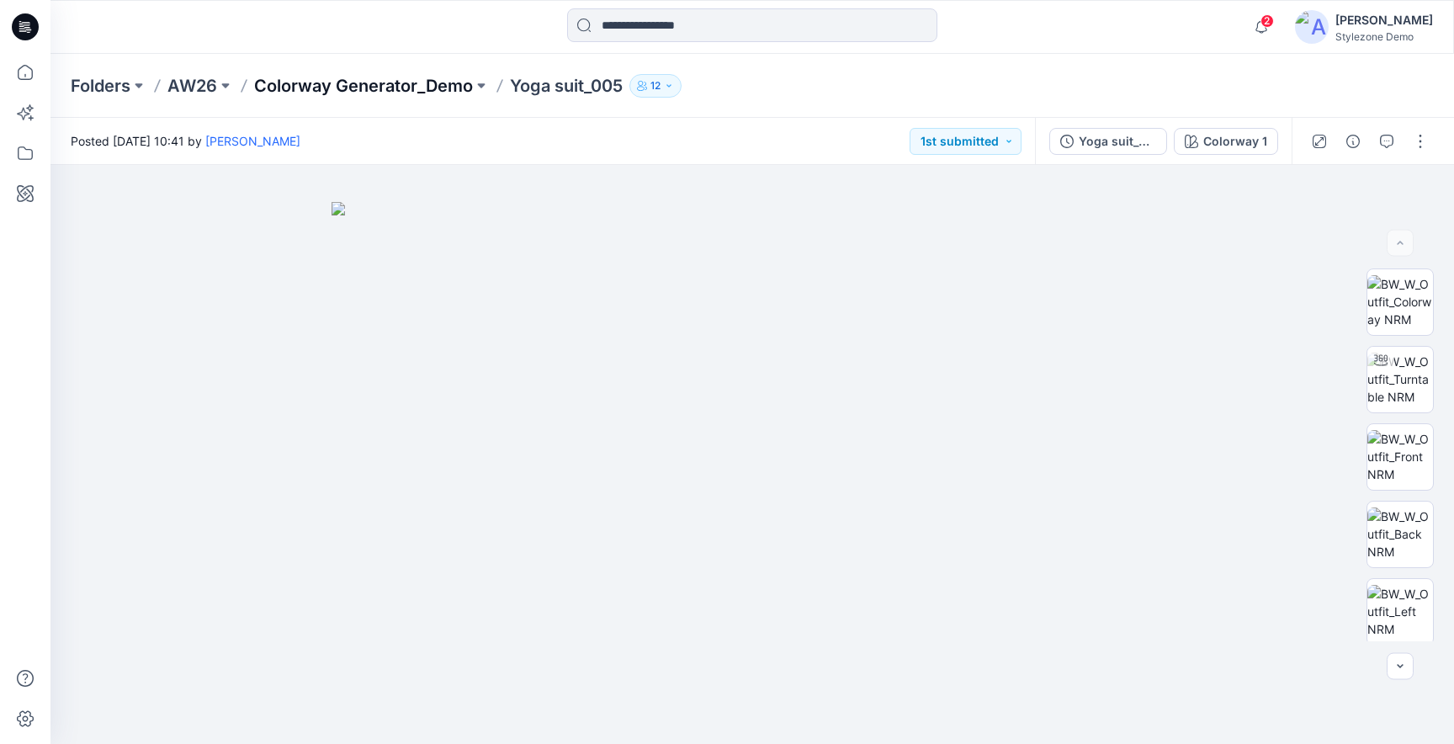
click at [365, 88] on p "Colorway Generator_Demo" at bounding box center [363, 86] width 219 height 24
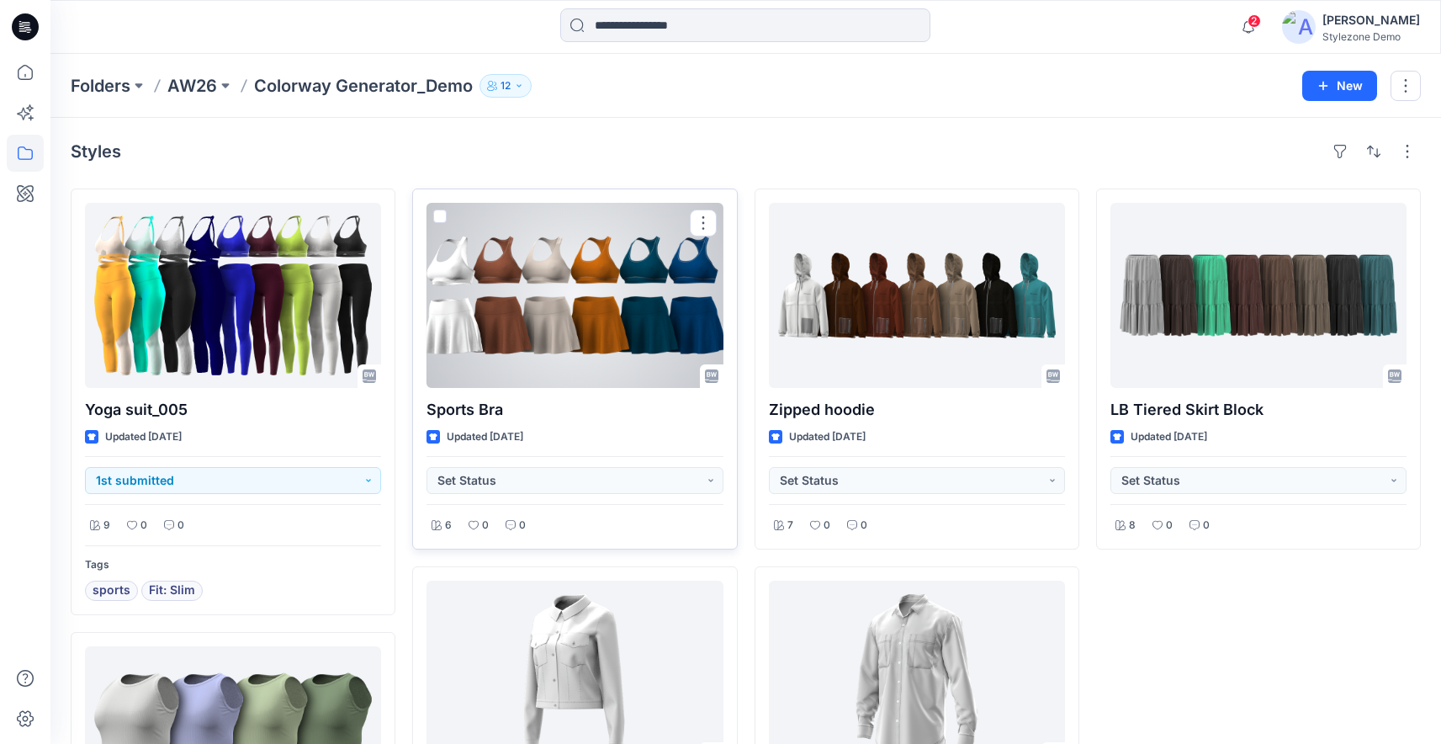
click at [587, 310] on div at bounding box center [575, 295] width 296 height 185
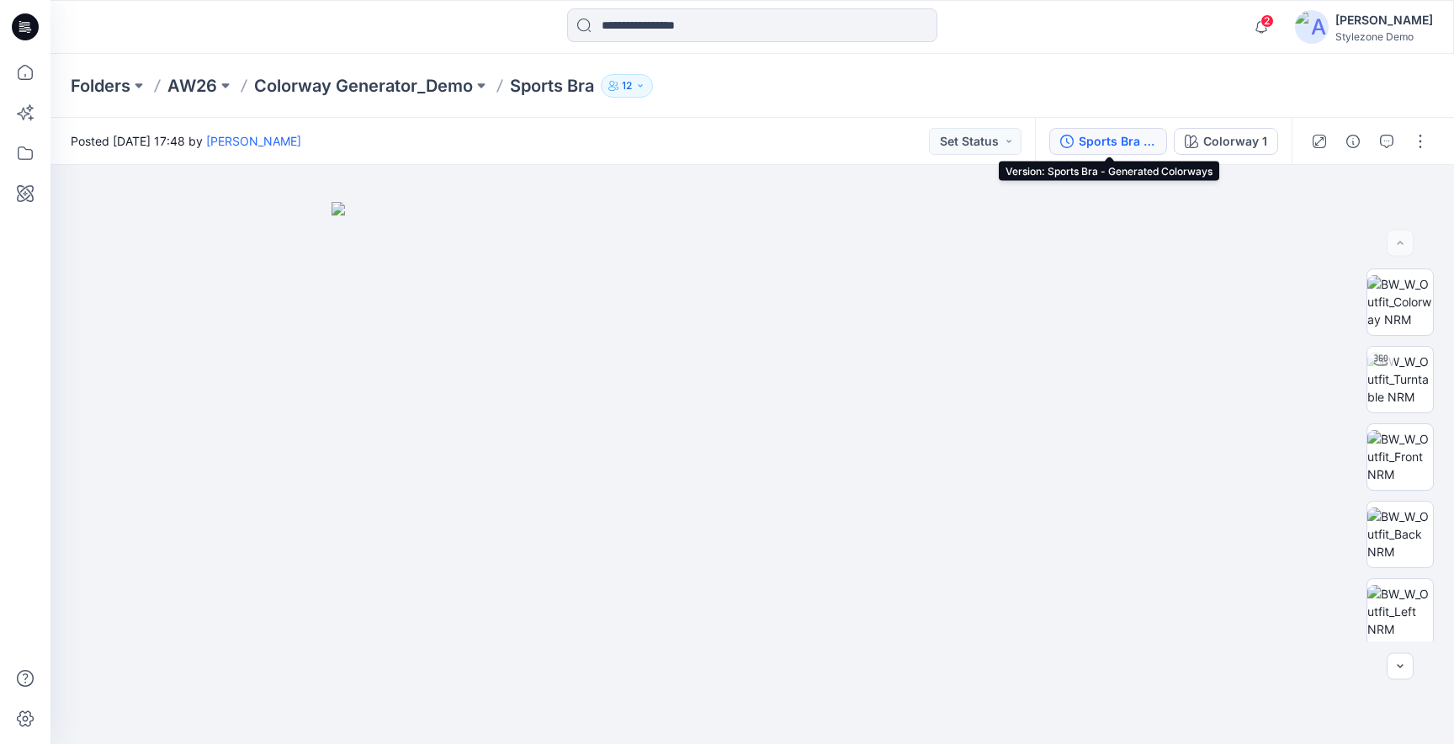
click at [1118, 147] on div "Sports Bra - Generated Colorways" at bounding box center [1117, 141] width 77 height 19
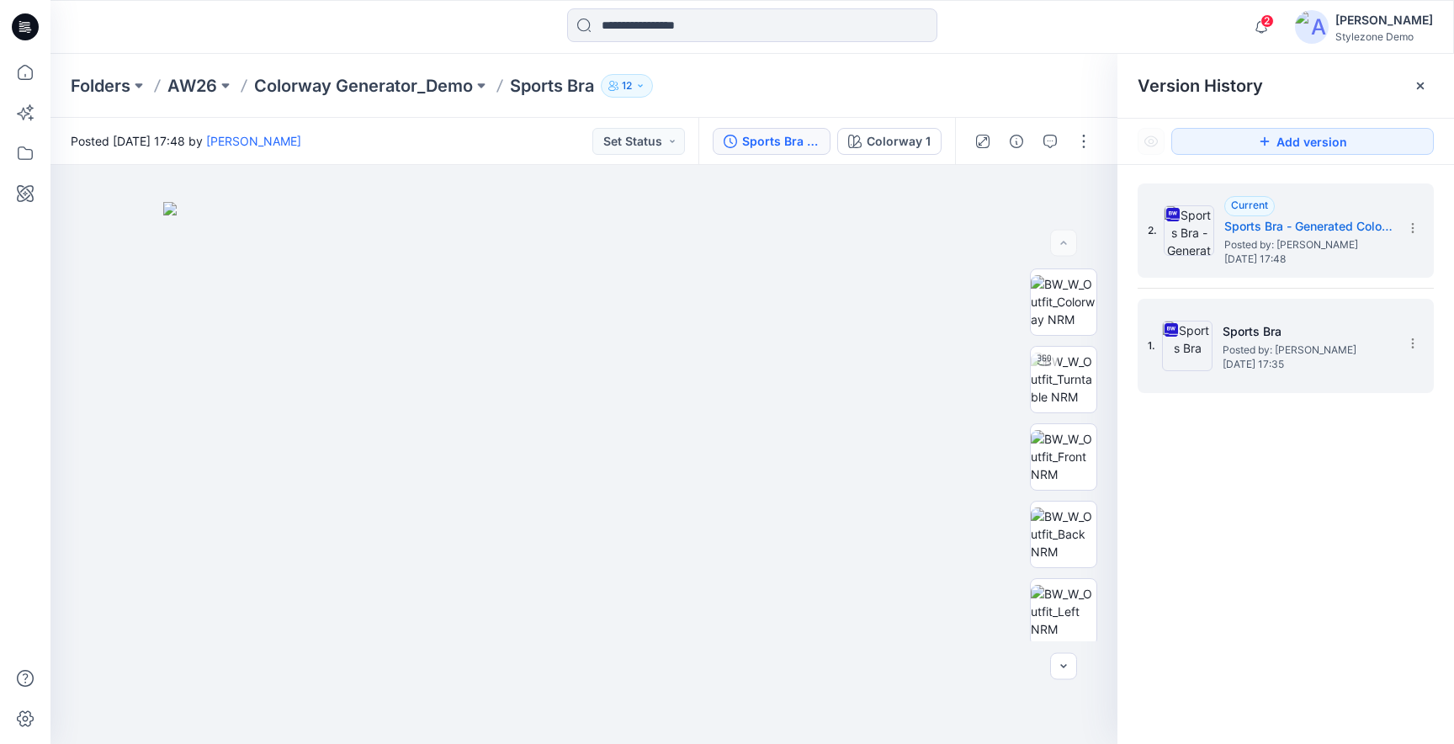
click at [1274, 331] on h5 "Sports Bra" at bounding box center [1307, 331] width 168 height 20
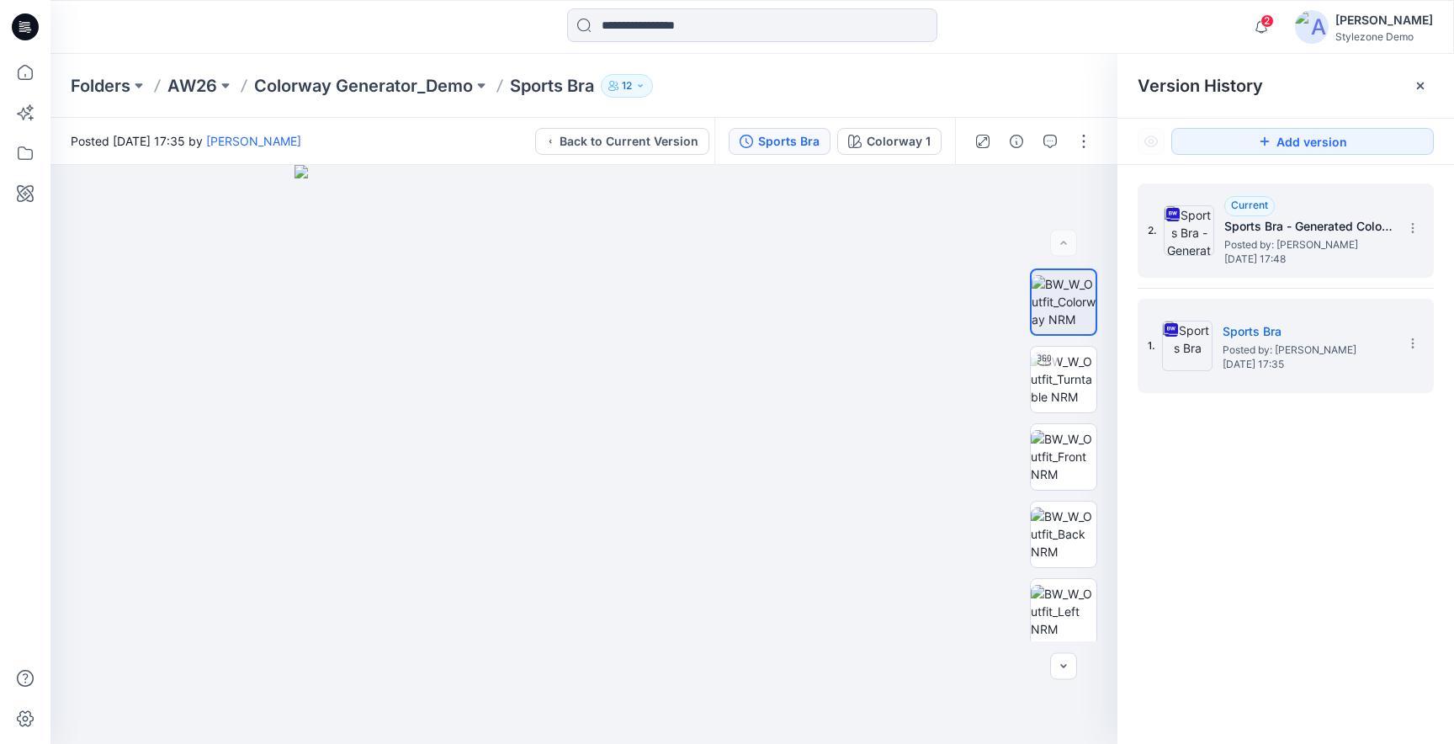
click at [1249, 257] on span "Monday, August 04, 2025 17:48" at bounding box center [1308, 259] width 168 height 12
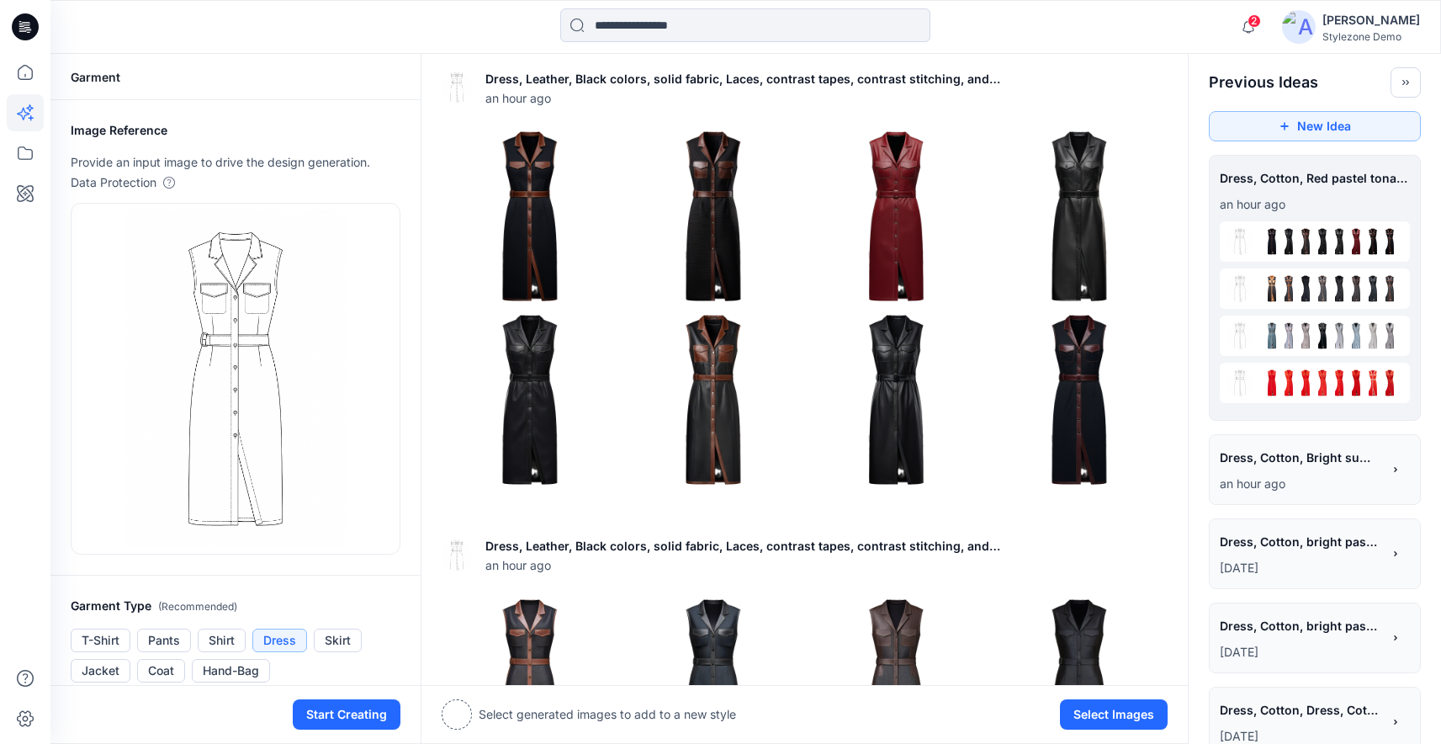
scroll to position [672, 0]
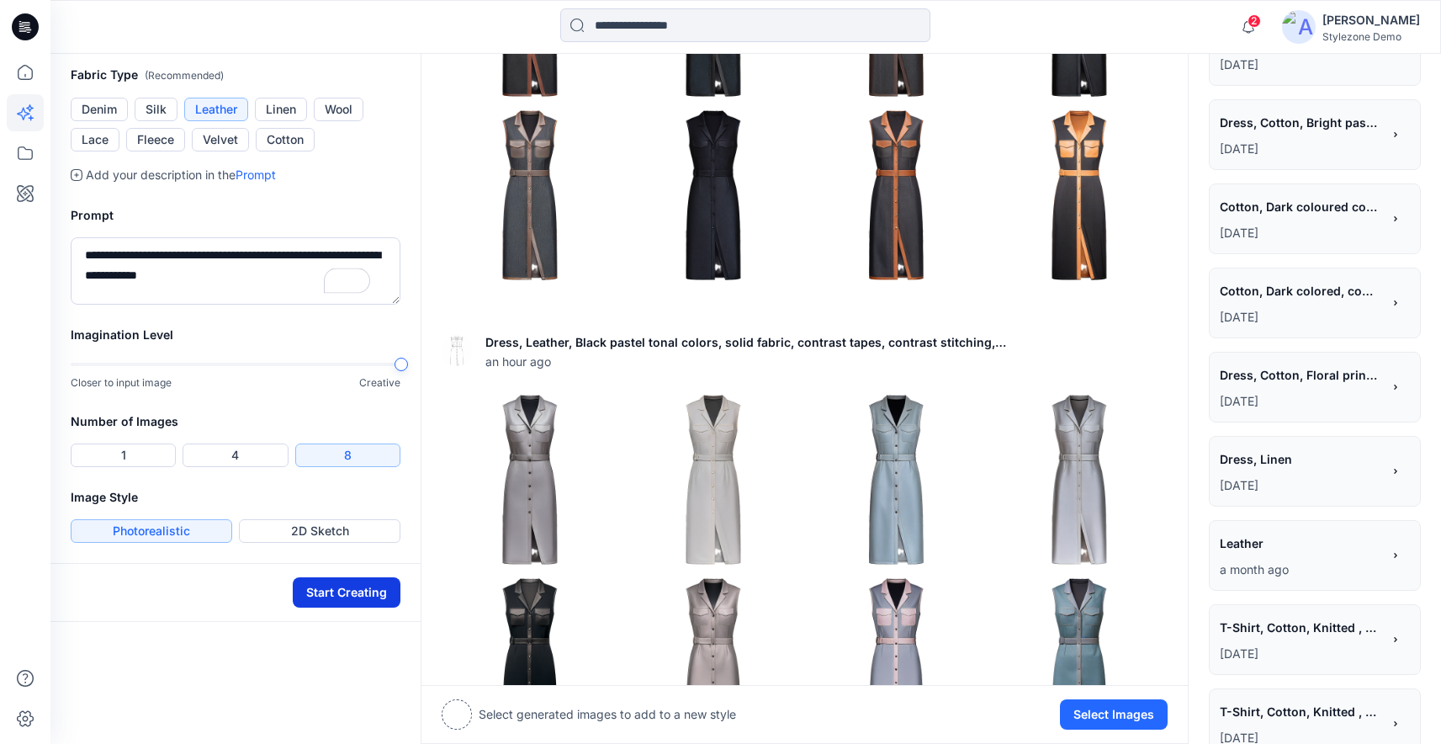
type textarea "**********"
click at [339, 592] on button "Start Creating" at bounding box center [347, 592] width 108 height 30
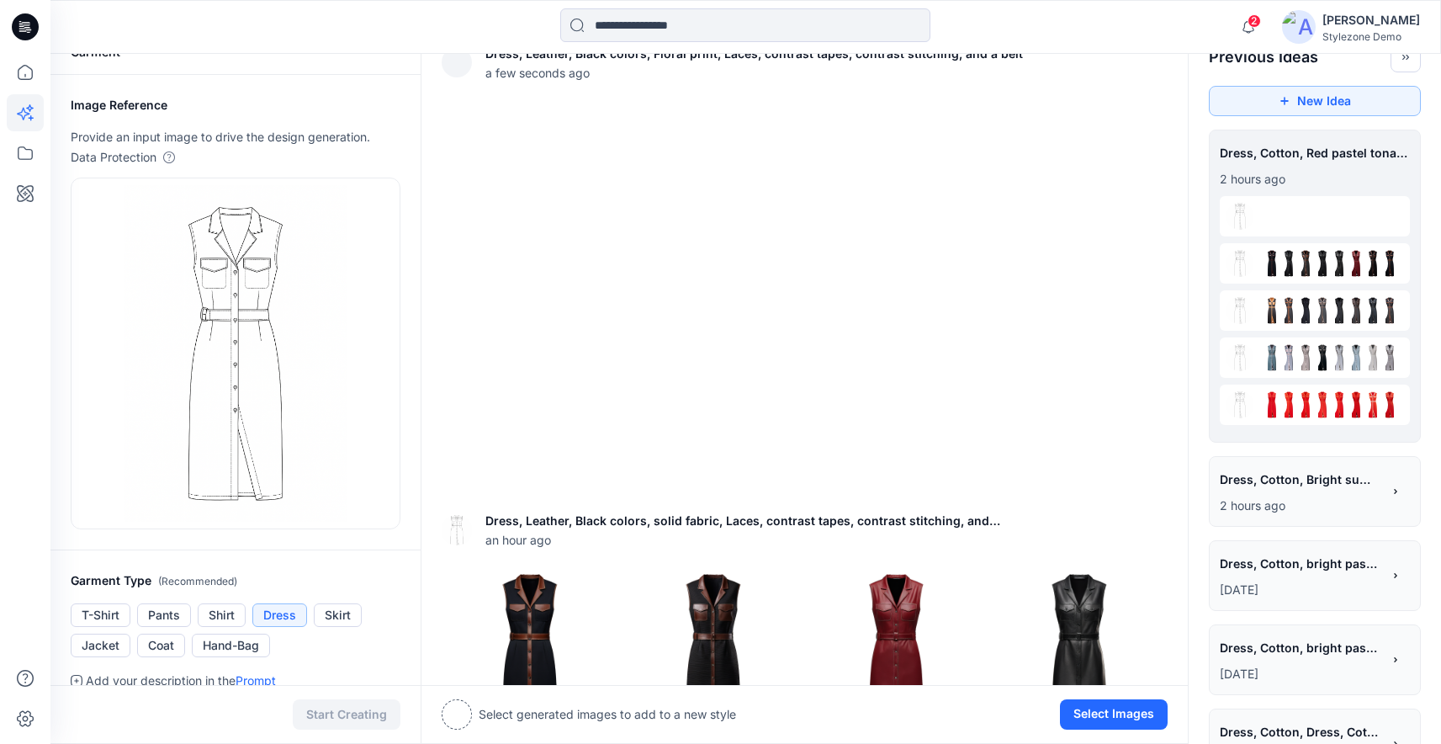
scroll to position [7, 0]
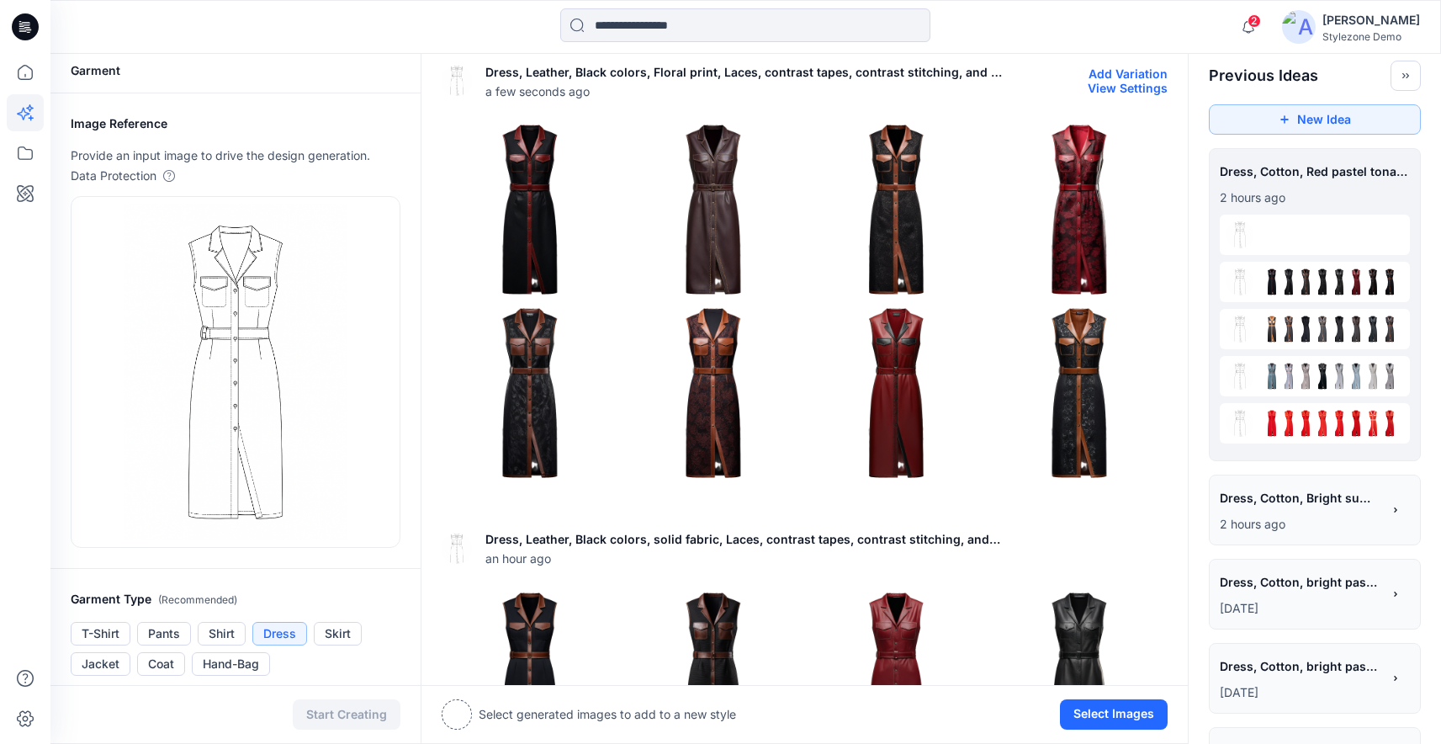
click at [1081, 247] on img at bounding box center [1079, 209] width 175 height 175
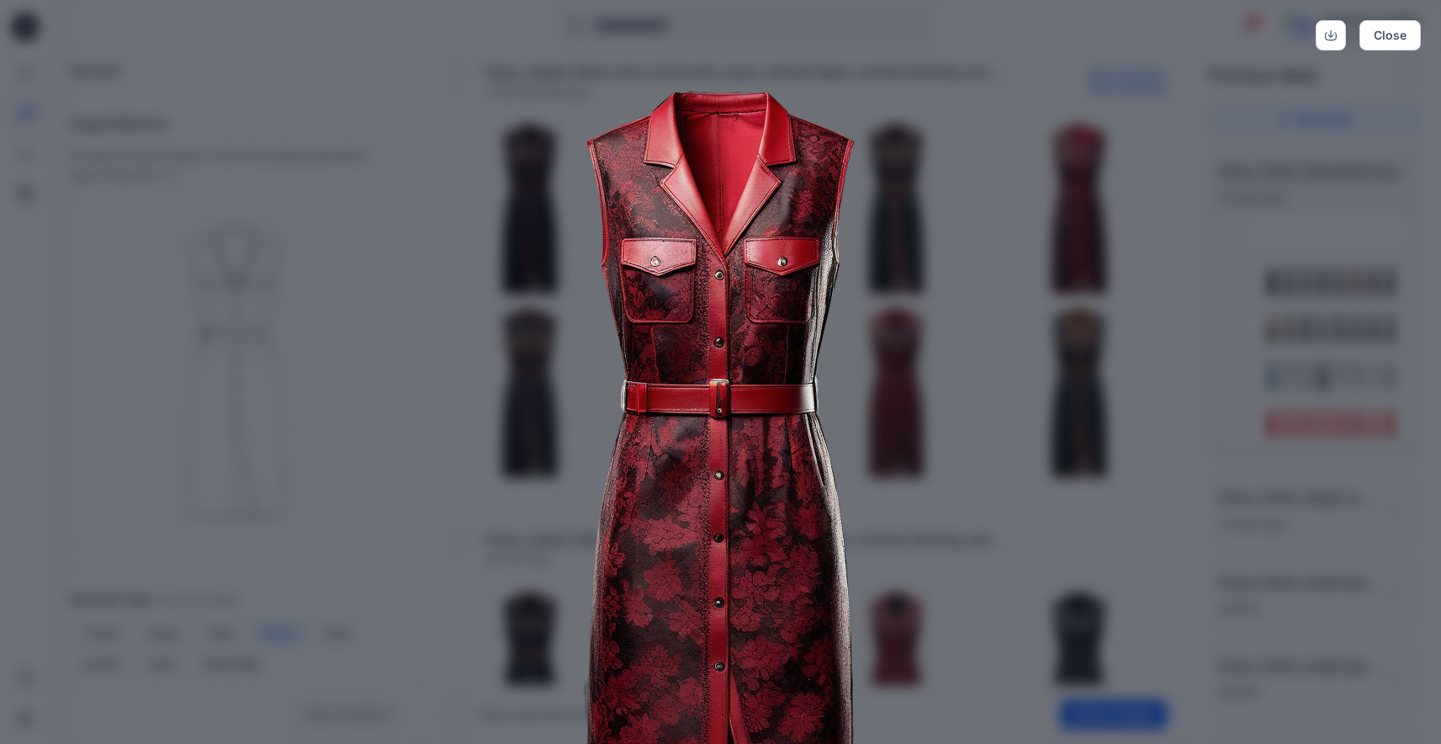
click at [924, 389] on img at bounding box center [721, 508] width 862 height 862
click at [1011, 410] on img at bounding box center [721, 508] width 862 height 862
click at [1181, 263] on div "Close" at bounding box center [720, 372] width 1441 height 744
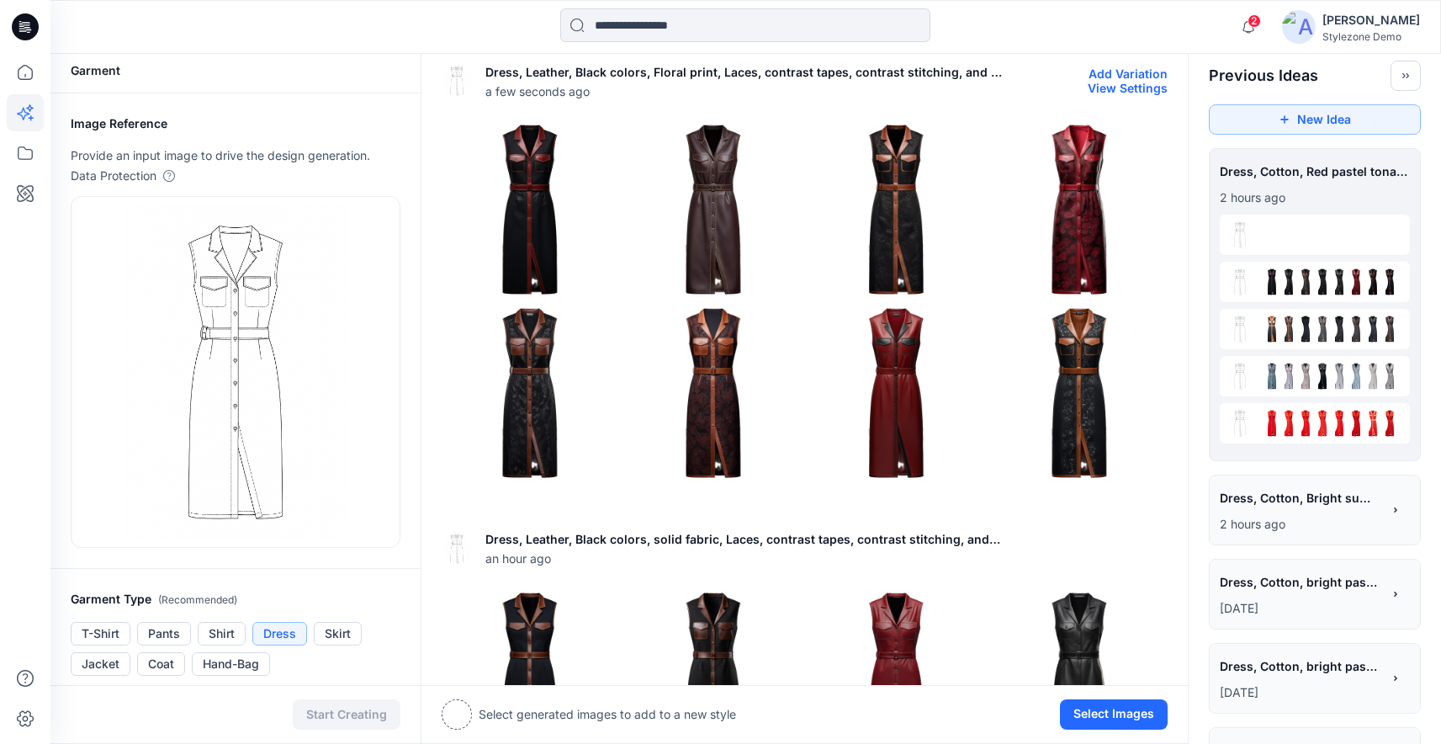
click at [1066, 400] on img at bounding box center [1079, 392] width 175 height 175
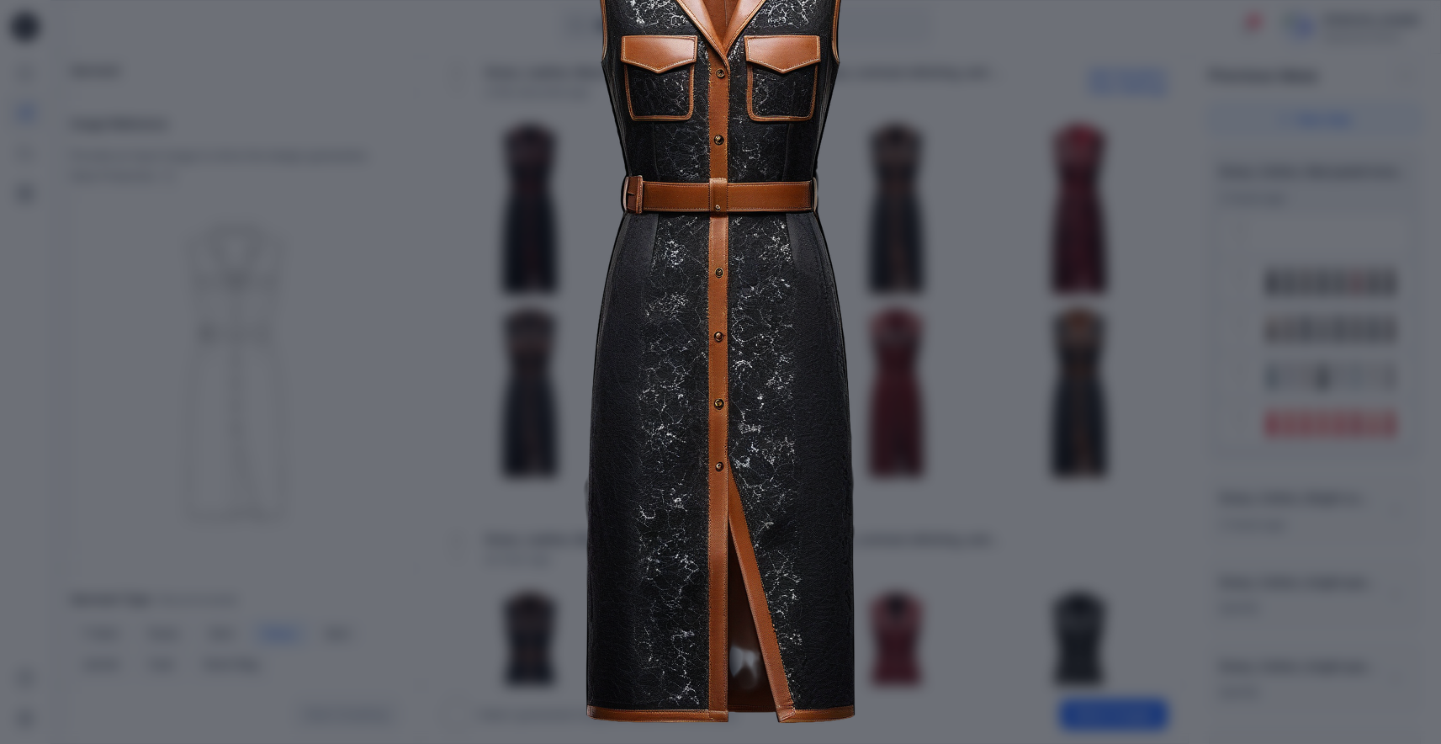
scroll to position [0, 0]
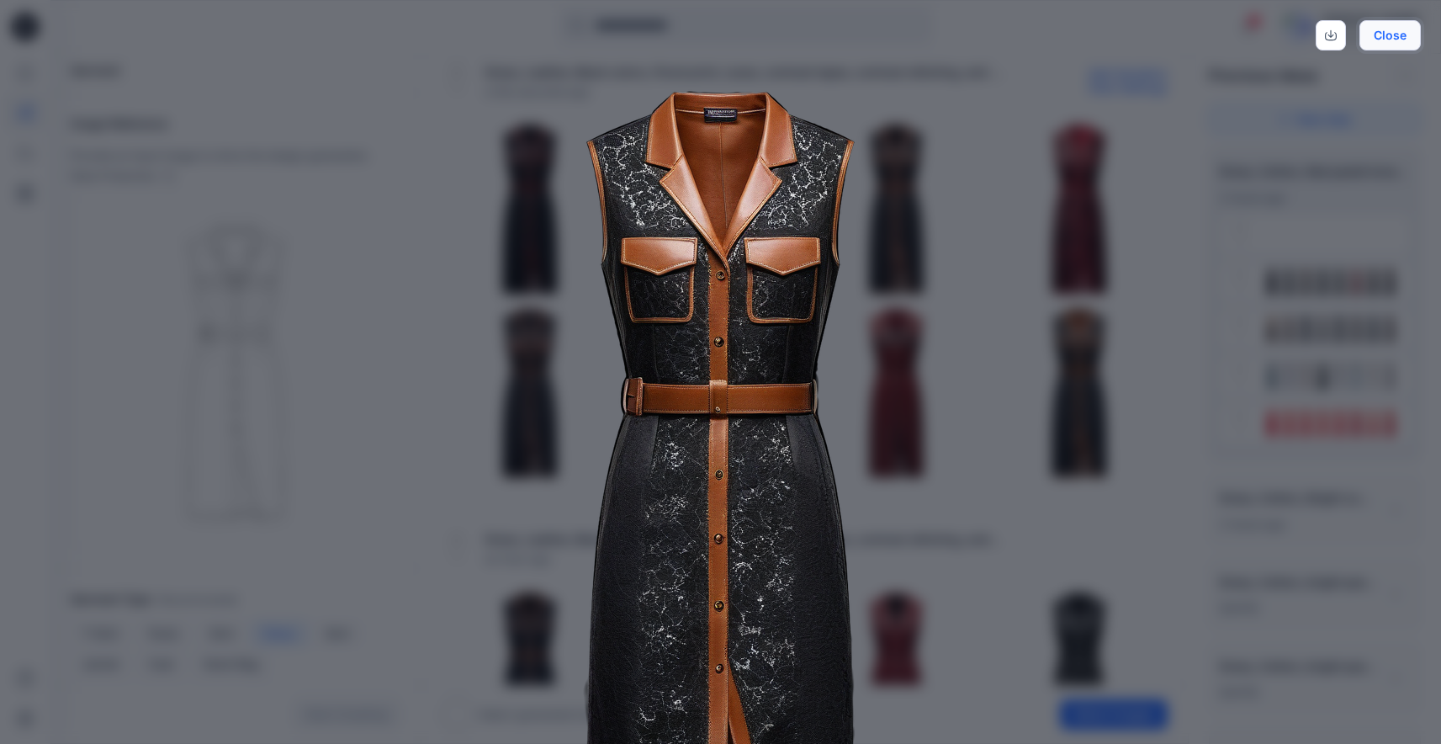
click at [1412, 37] on button "Close" at bounding box center [1390, 35] width 61 height 30
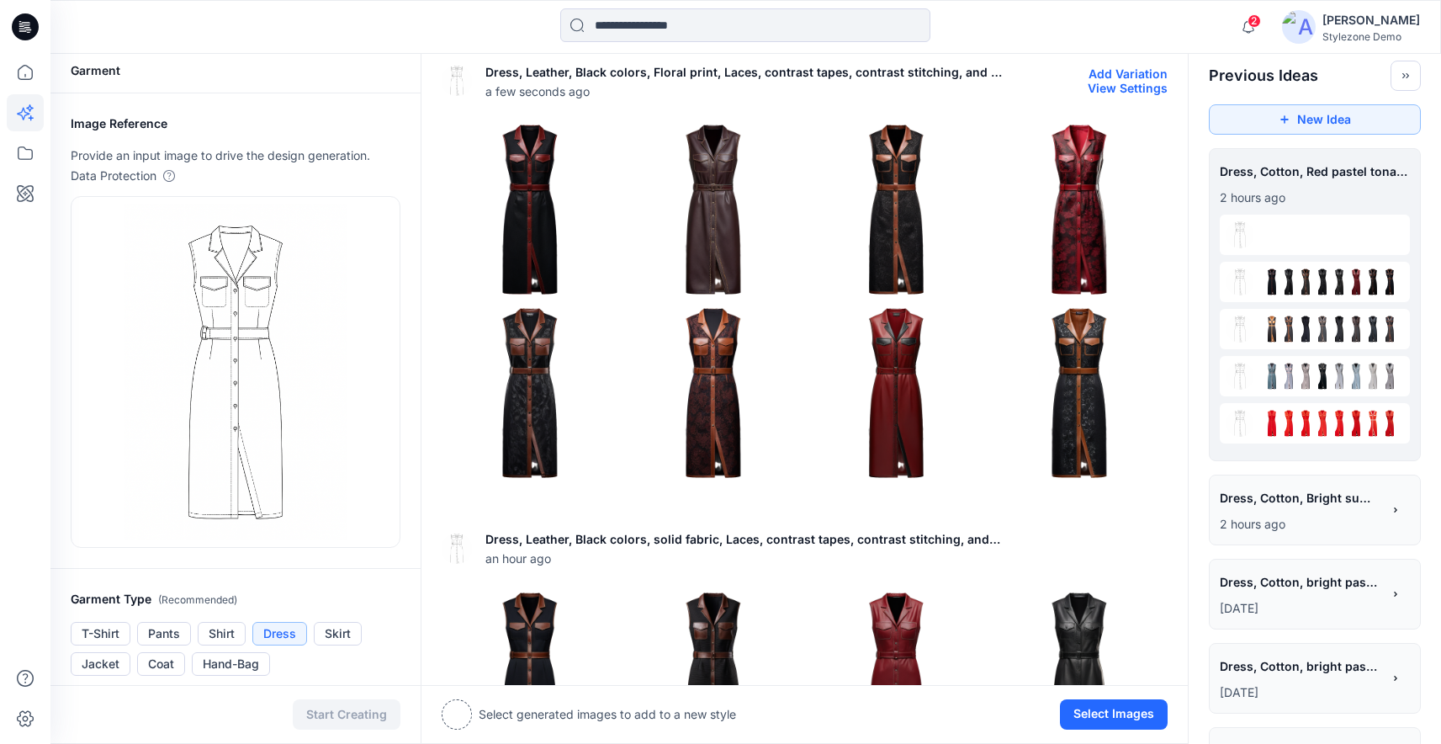
click at [513, 417] on img at bounding box center [530, 392] width 175 height 175
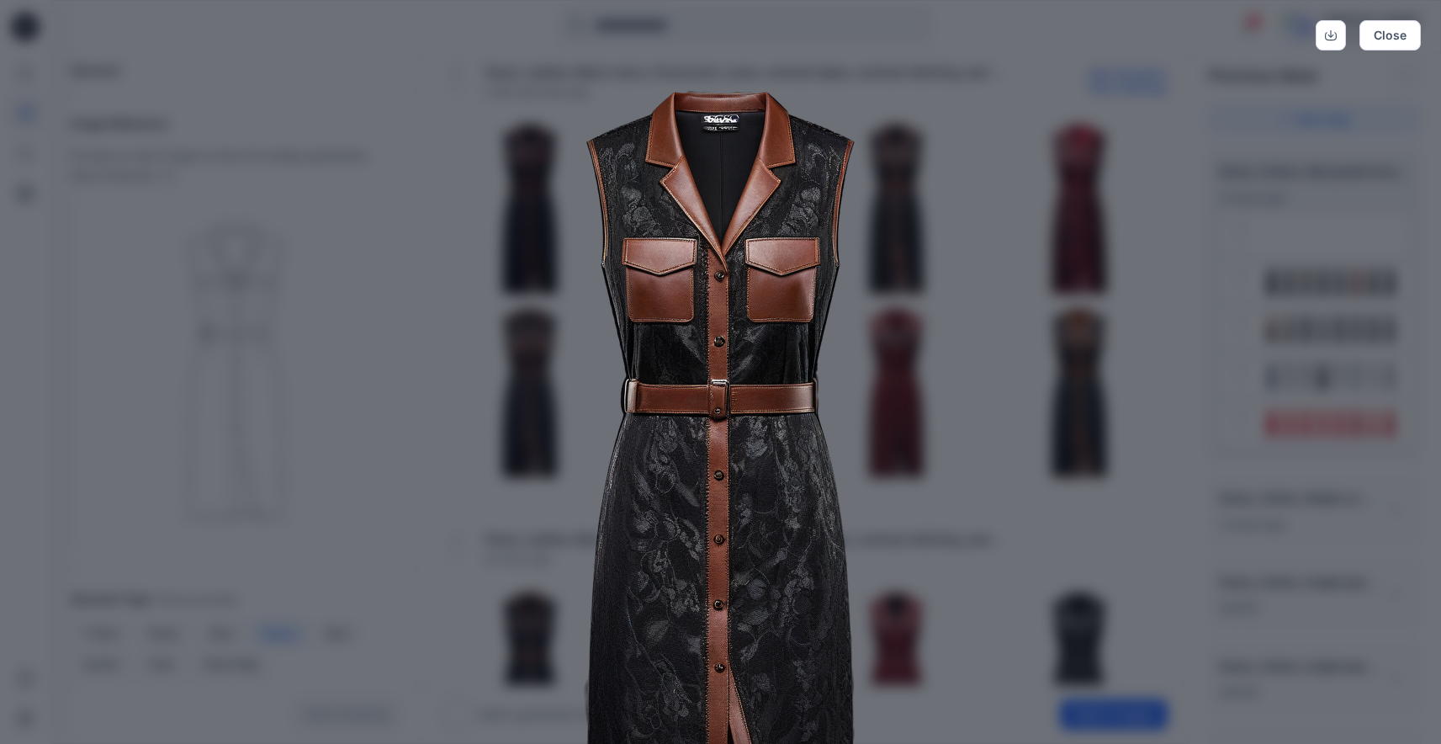
click at [1188, 394] on div "Close" at bounding box center [720, 372] width 1441 height 744
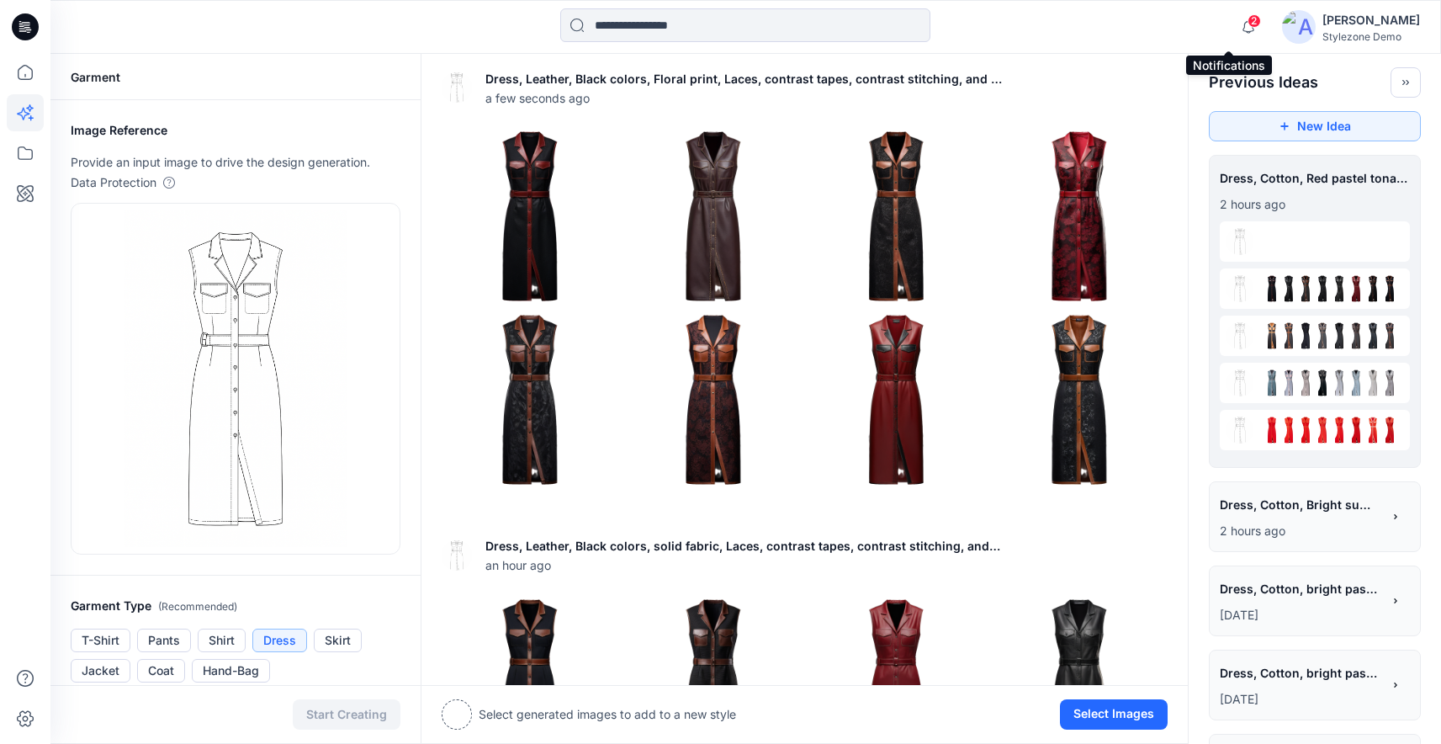
click at [1248, 21] on span "2" at bounding box center [1254, 20] width 13 height 13
click at [978, 19] on div at bounding box center [745, 26] width 695 height 37
click at [725, 224] on img at bounding box center [713, 216] width 175 height 175
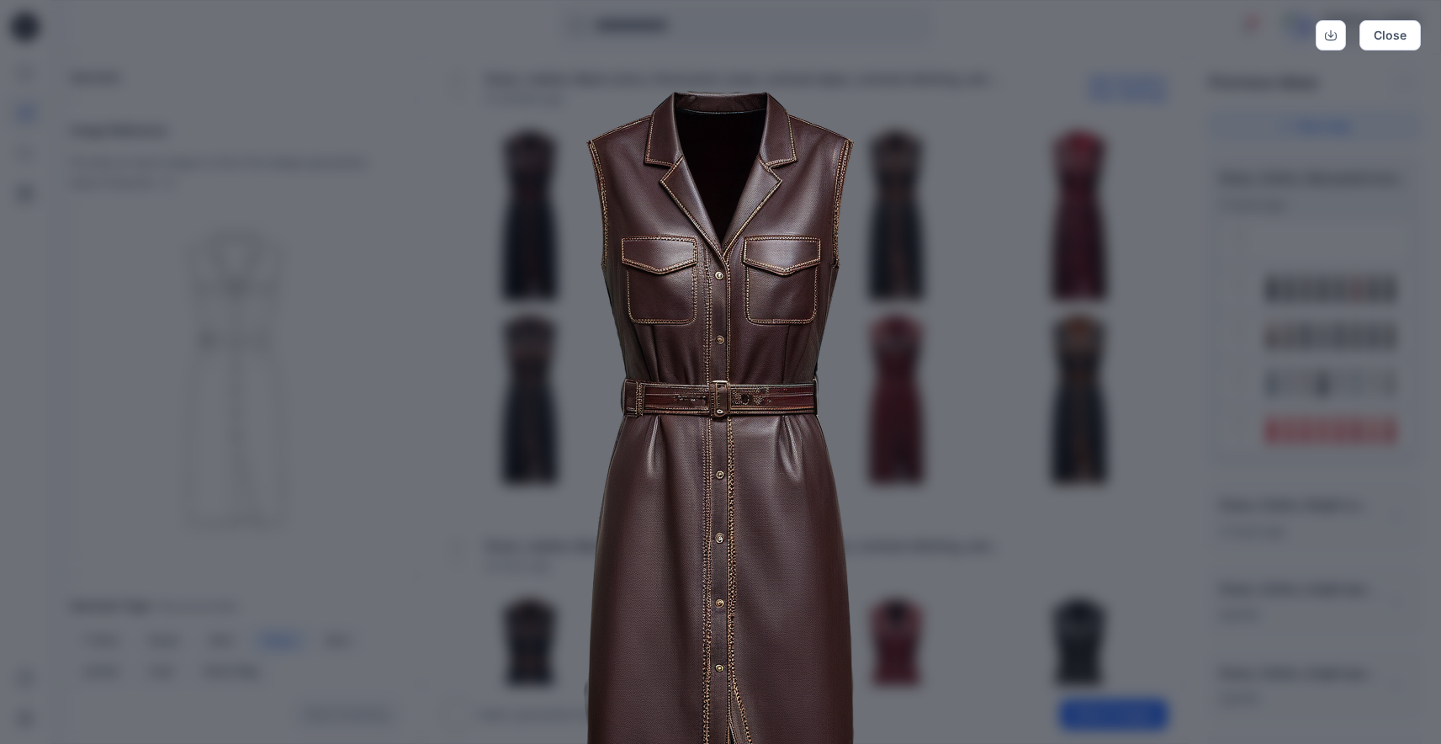
click at [983, 351] on img at bounding box center [721, 508] width 862 height 862
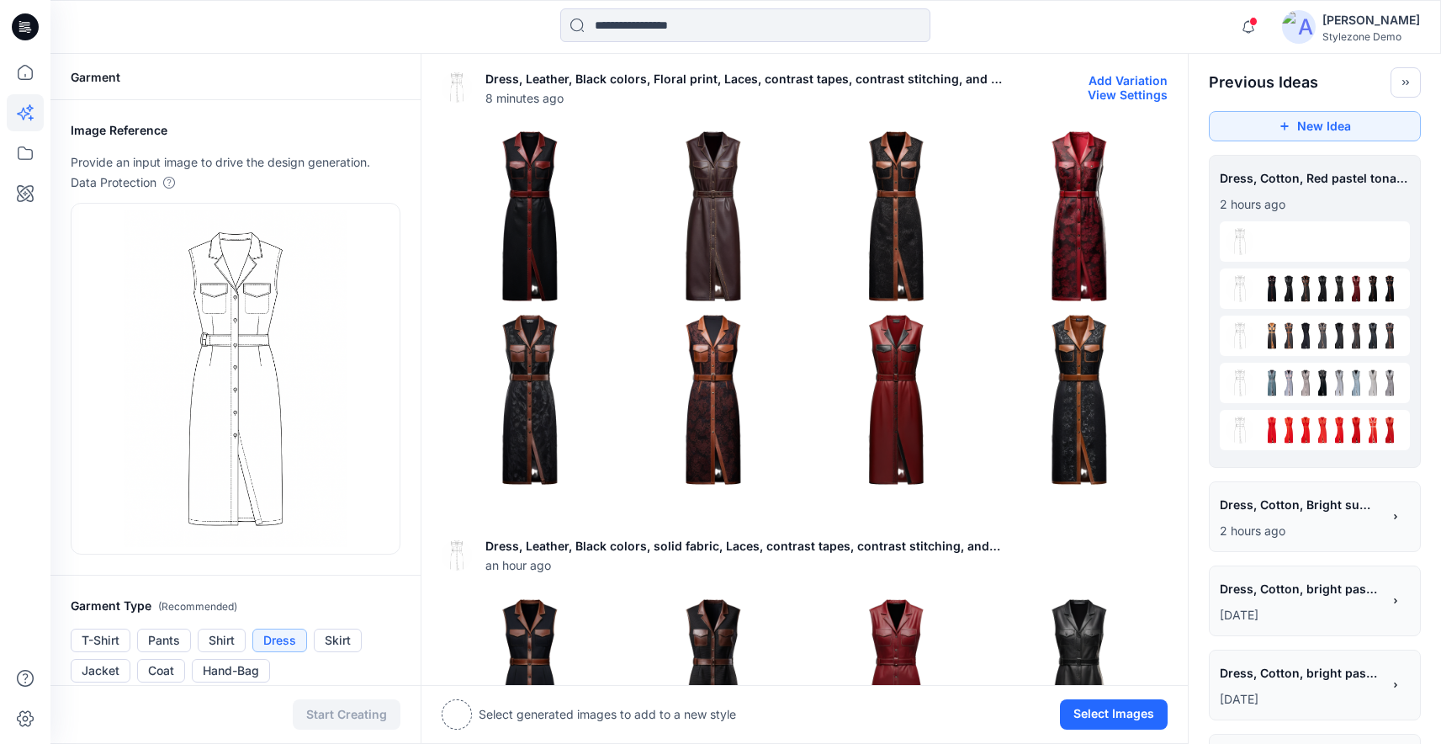
click at [727, 411] on img at bounding box center [713, 399] width 175 height 175
